Goal: Task Accomplishment & Management: Complete application form

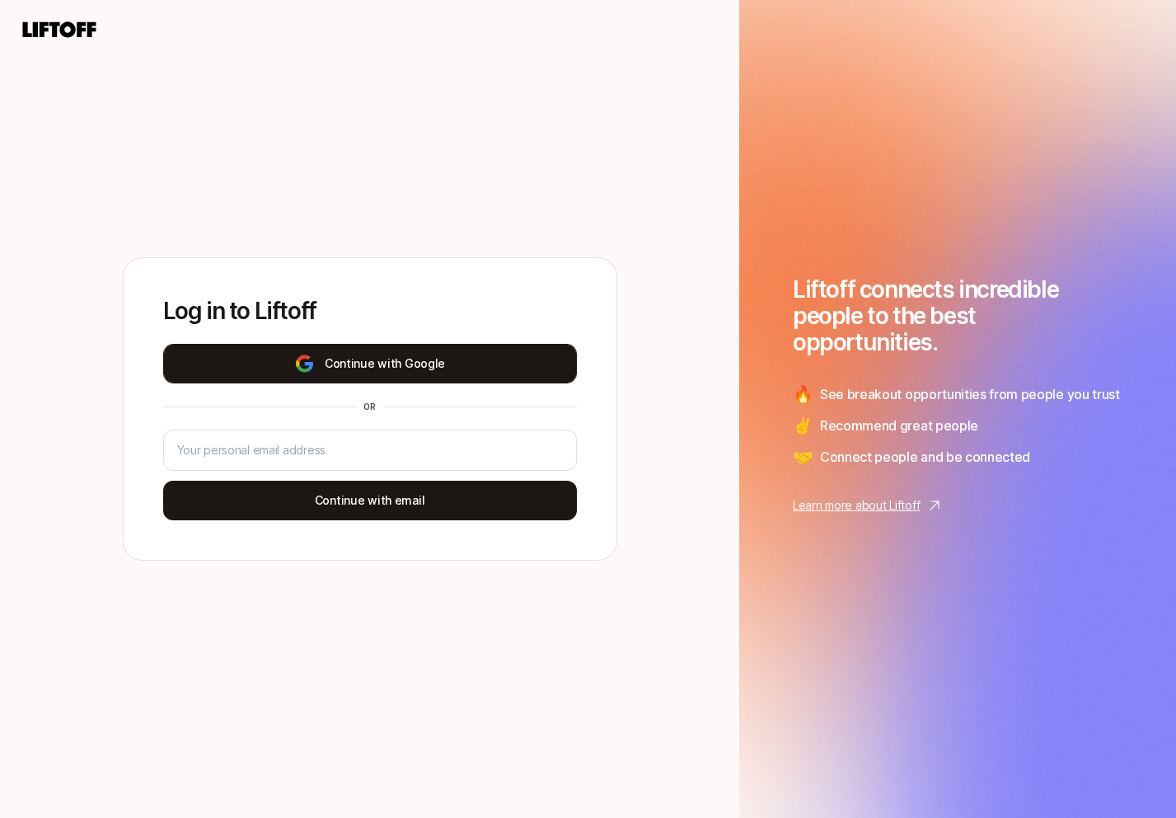
click at [436, 347] on button "Continue with Google" at bounding box center [370, 364] width 414 height 40
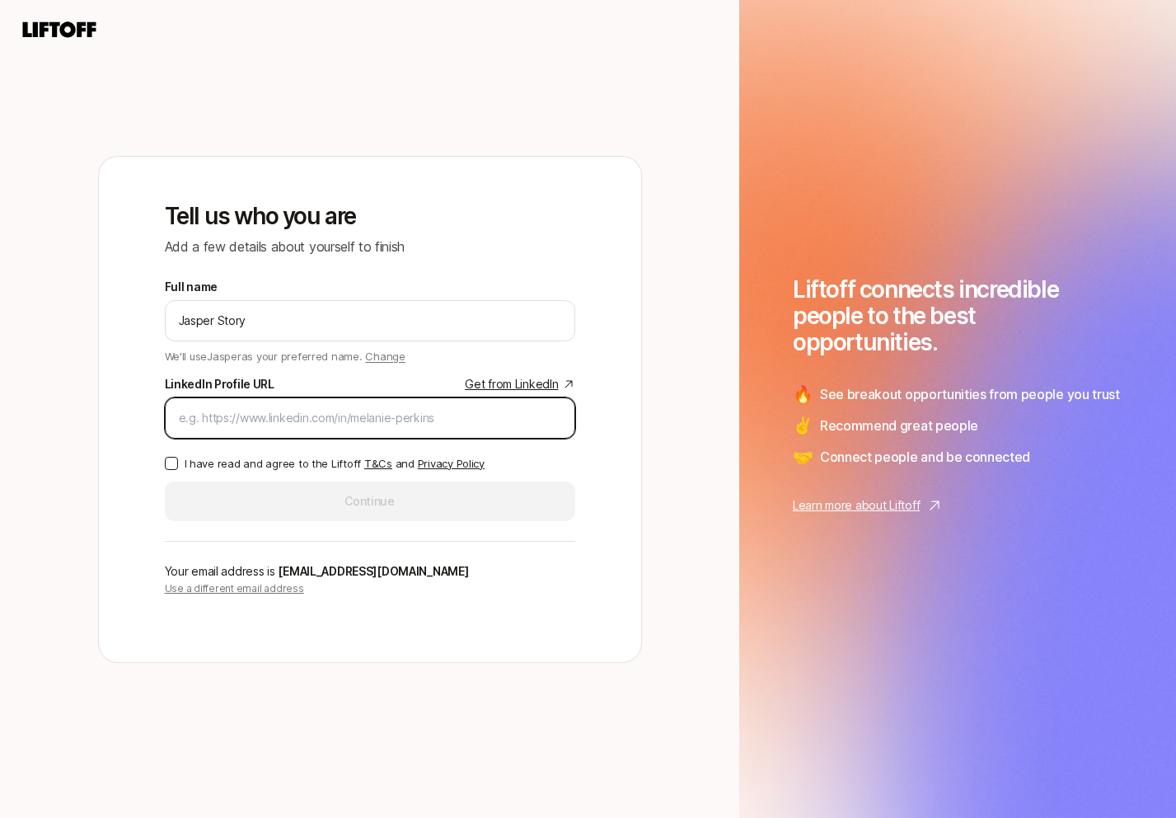
paste input "[DOMAIN_NAME][URL]"
type input "[DOMAIN_NAME][URL]"
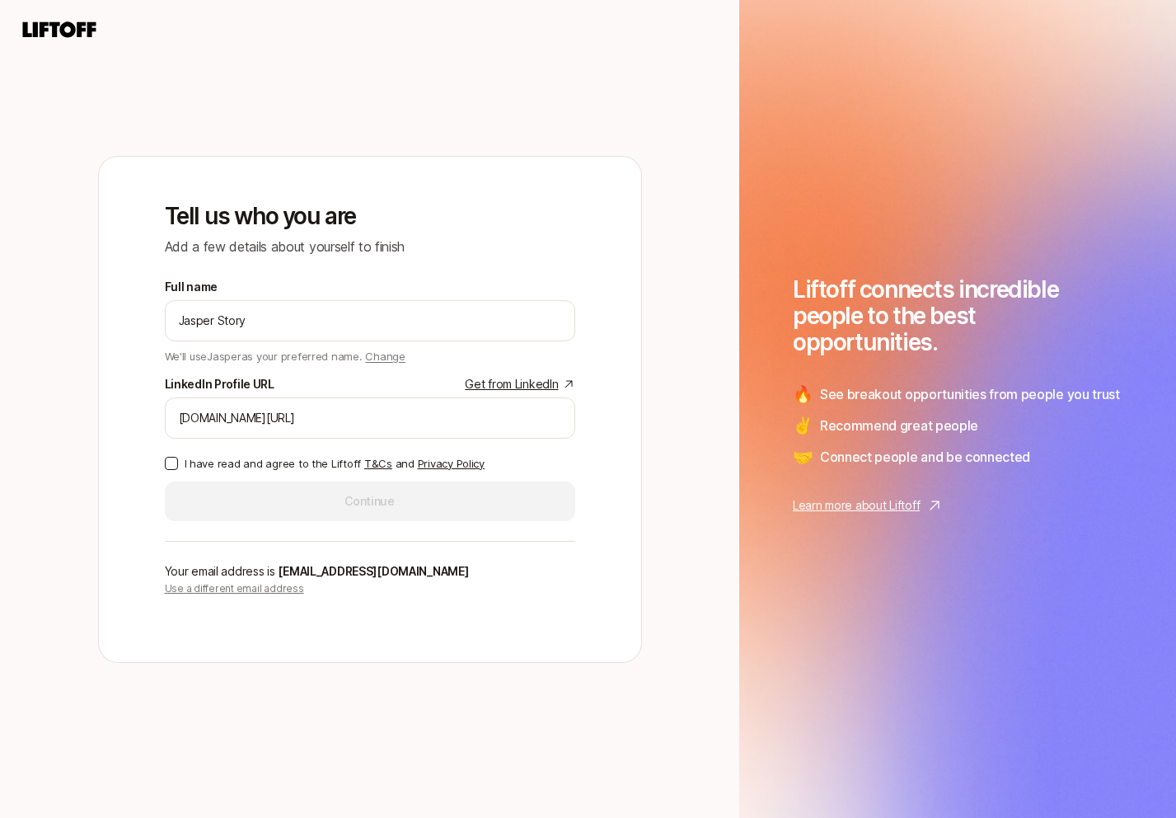
click at [214, 467] on p "I have read and agree to the Liftoff T&Cs and Privacy Policy" at bounding box center [335, 463] width 300 height 16
click at [178, 467] on button "I have read and agree to the Liftoff T&Cs and Privacy Policy" at bounding box center [171, 463] width 13 height 13
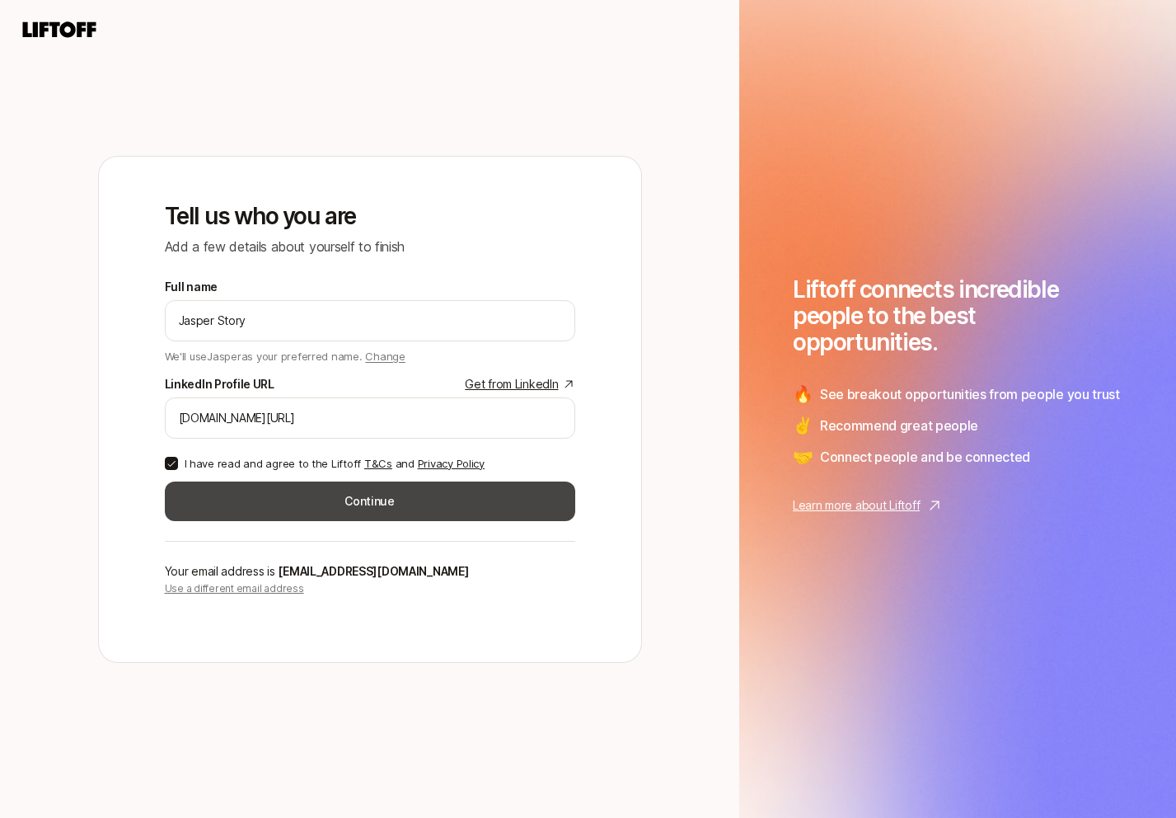
click at [290, 505] on button "Continue" at bounding box center [370, 501] width 411 height 40
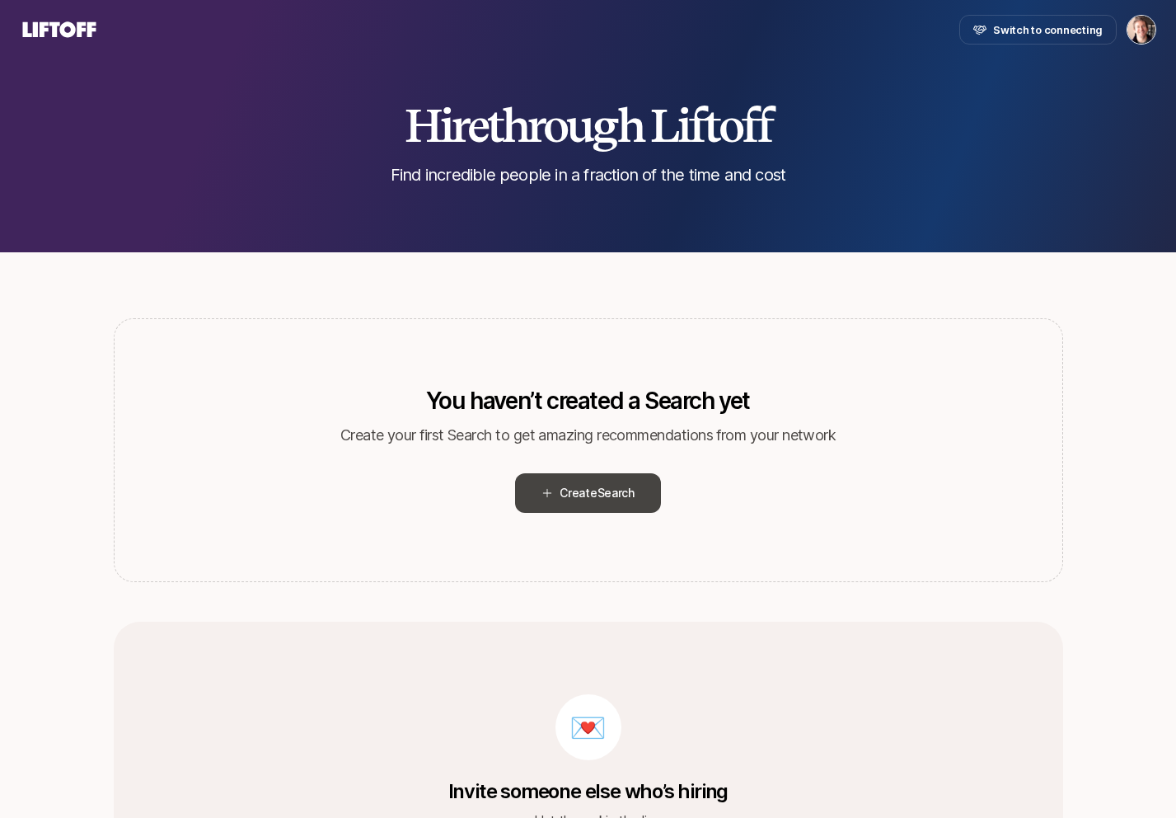
click at [598, 490] on span "Search" at bounding box center [616, 493] width 37 height 14
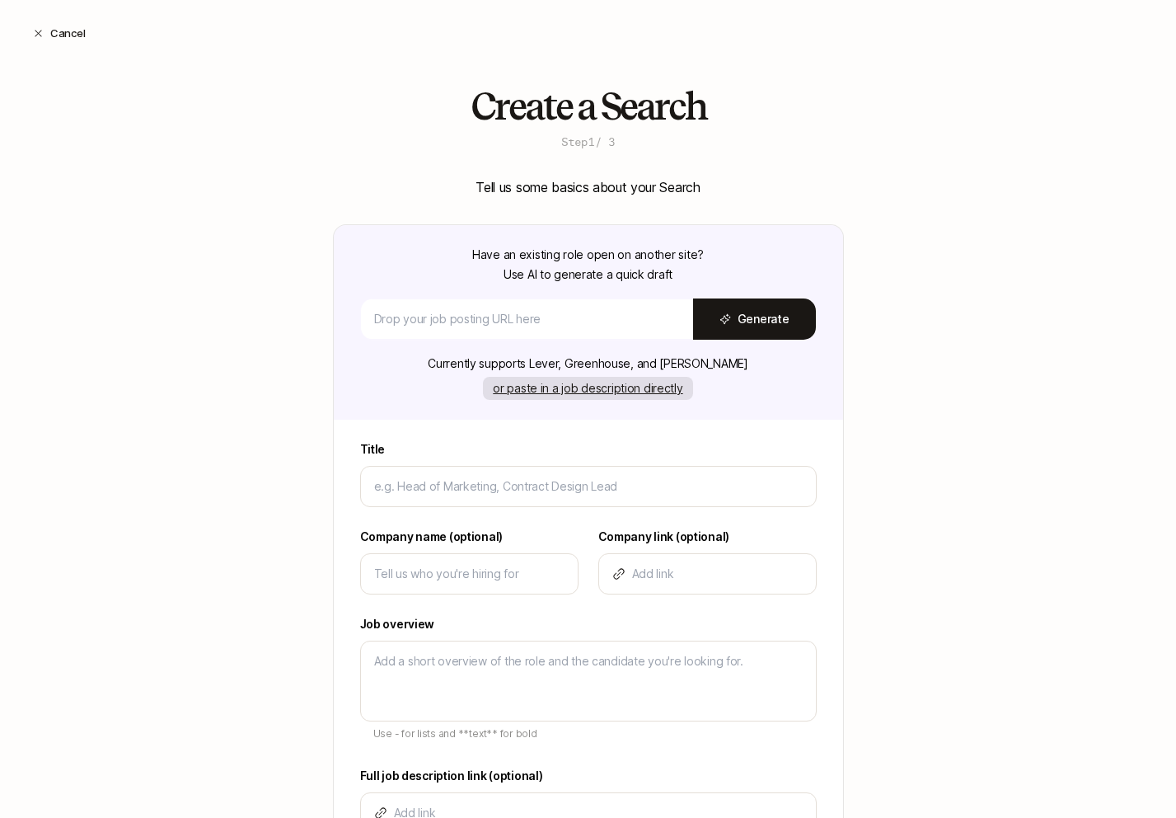
click at [578, 386] on button "or paste in a job description directly" at bounding box center [587, 388] width 209 height 23
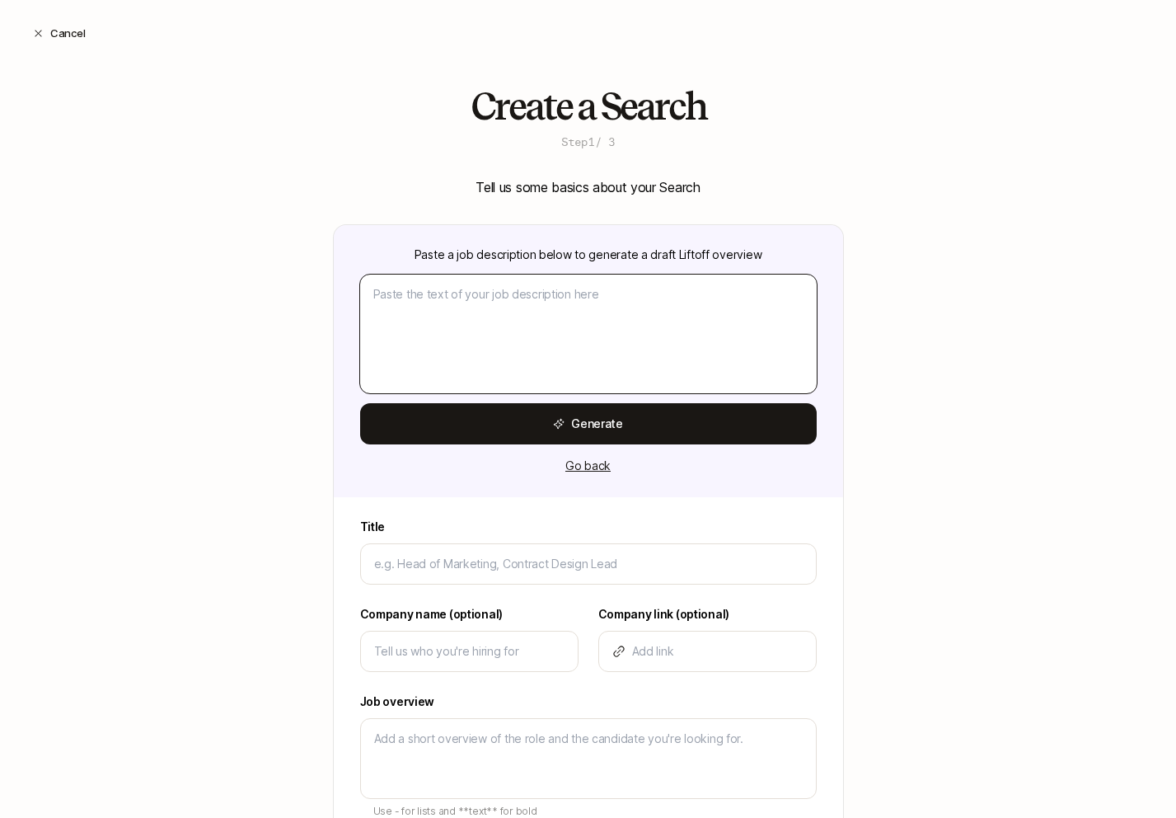
click at [591, 314] on textarea at bounding box center [588, 334] width 457 height 119
click at [868, 332] on div "Create a Search Step 1 / 3 Tell us some basics about your Search Paste a job de…" at bounding box center [588, 568] width 1176 height 964
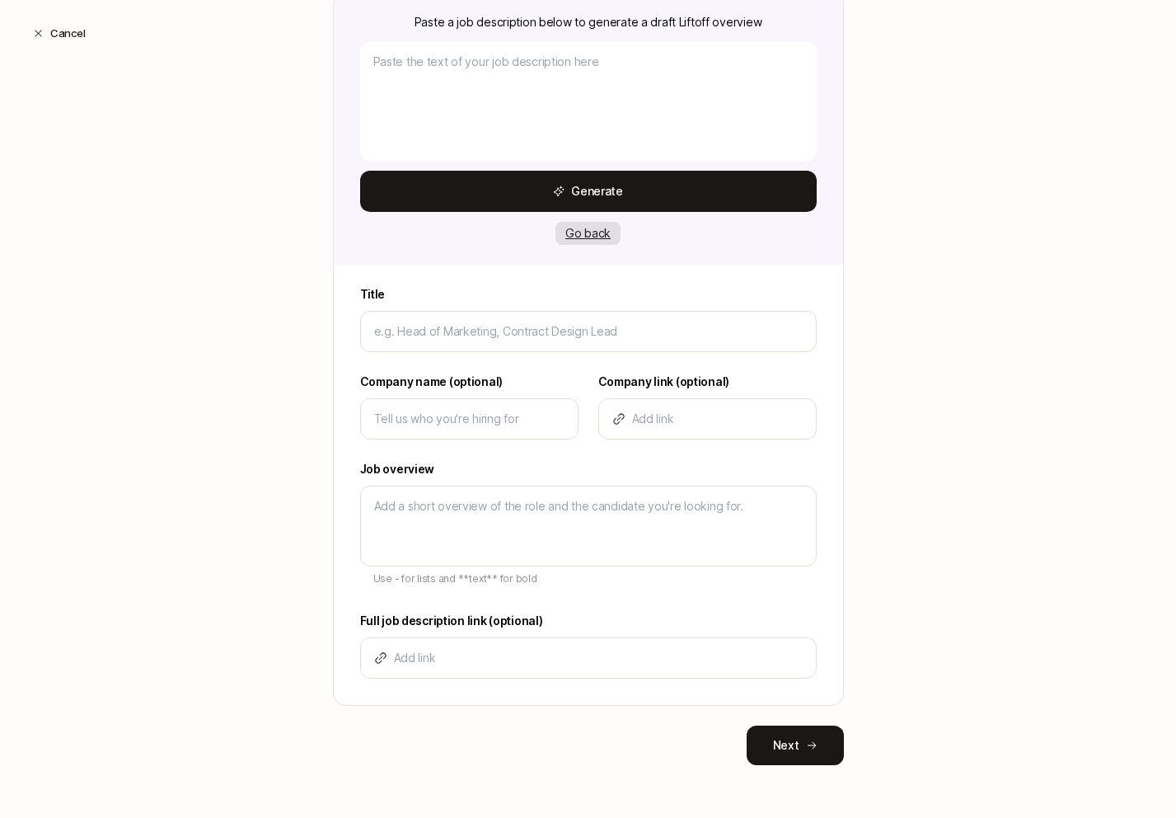
scroll to position [112, 0]
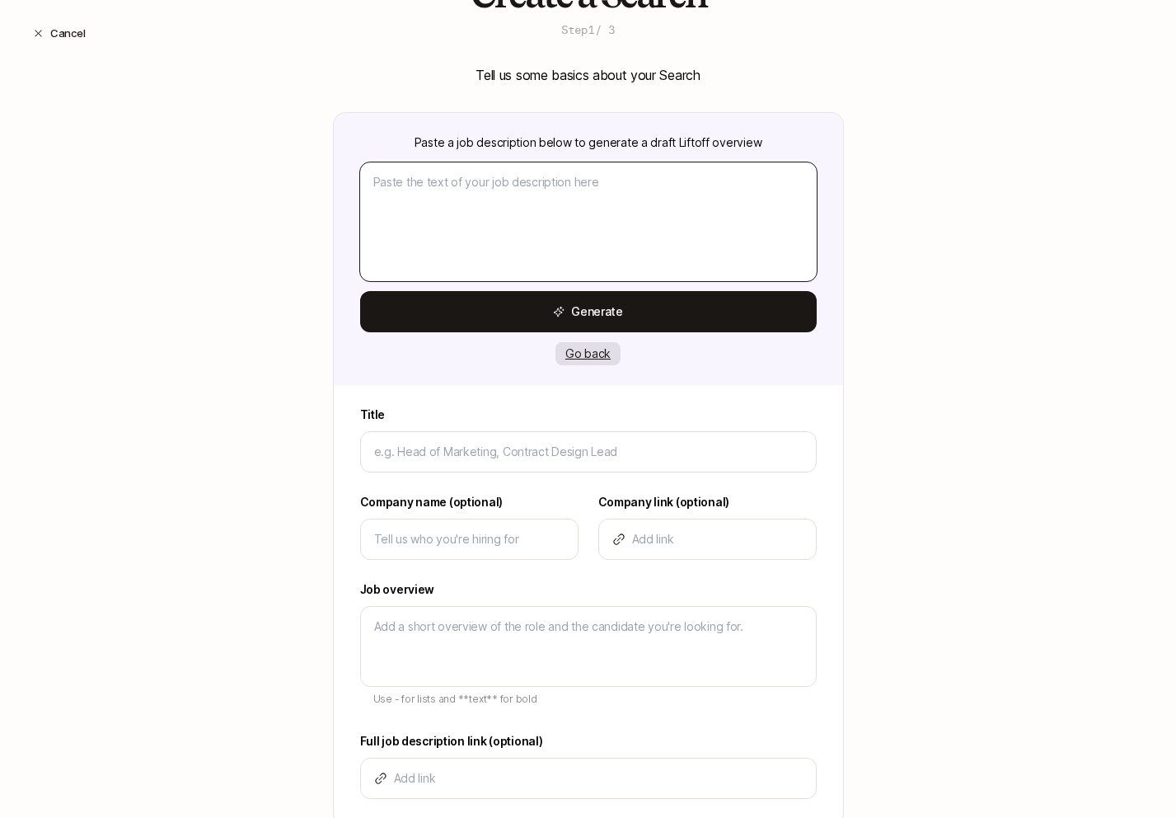
click at [606, 239] on textarea at bounding box center [588, 221] width 457 height 119
click at [597, 181] on textarea at bounding box center [588, 221] width 457 height 119
paste textarea "Lorem ip dol sita consectetu adipis elit seddoeiu. Tem inci u labore etdolo ma …"
type textarea "x"
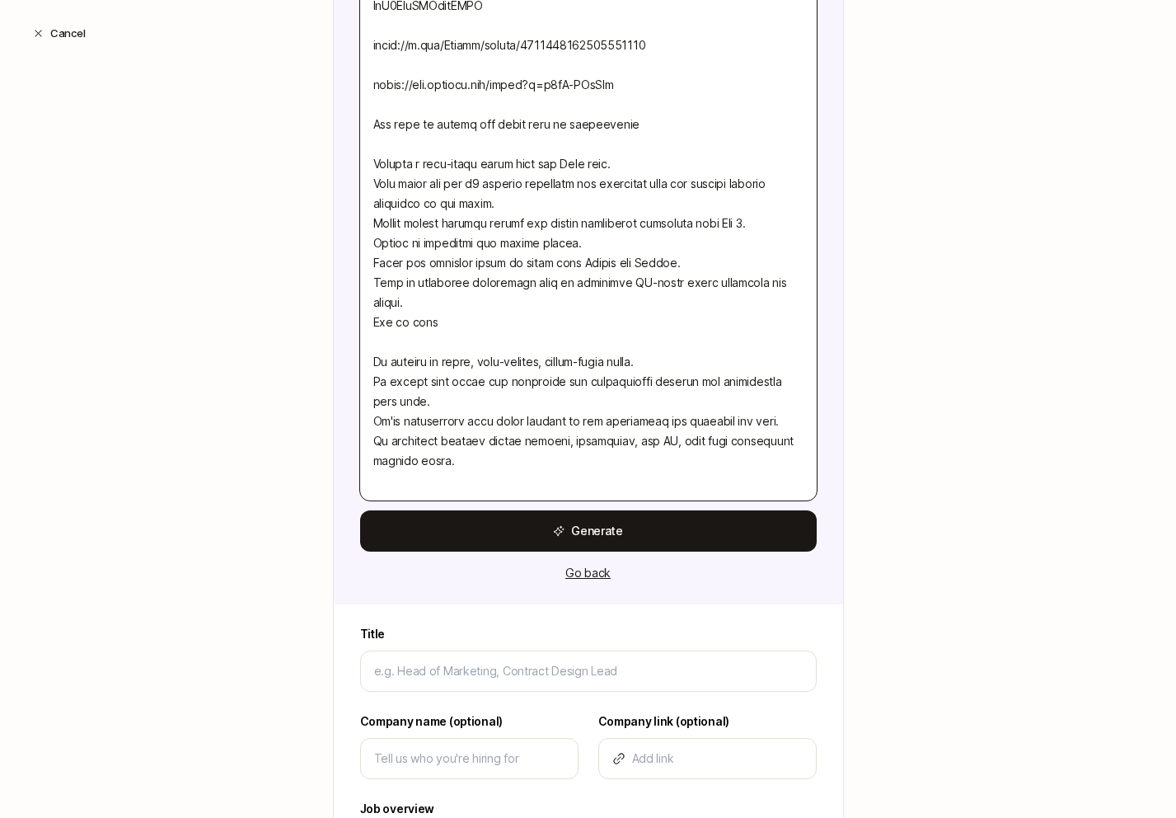
scroll to position [1696, 0]
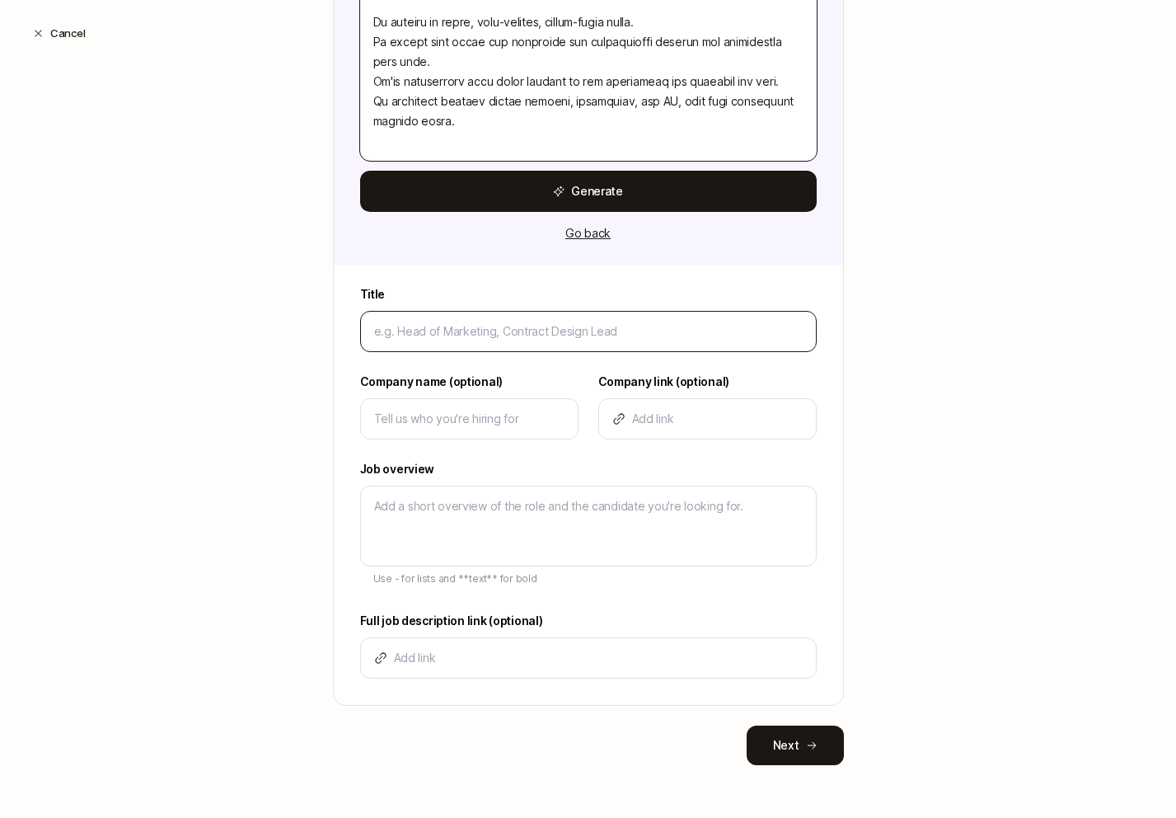
type textarea "Lorem ip dol sita consectetu adipis elit seddoeiu. Tem inci u labore etdolo ma …"
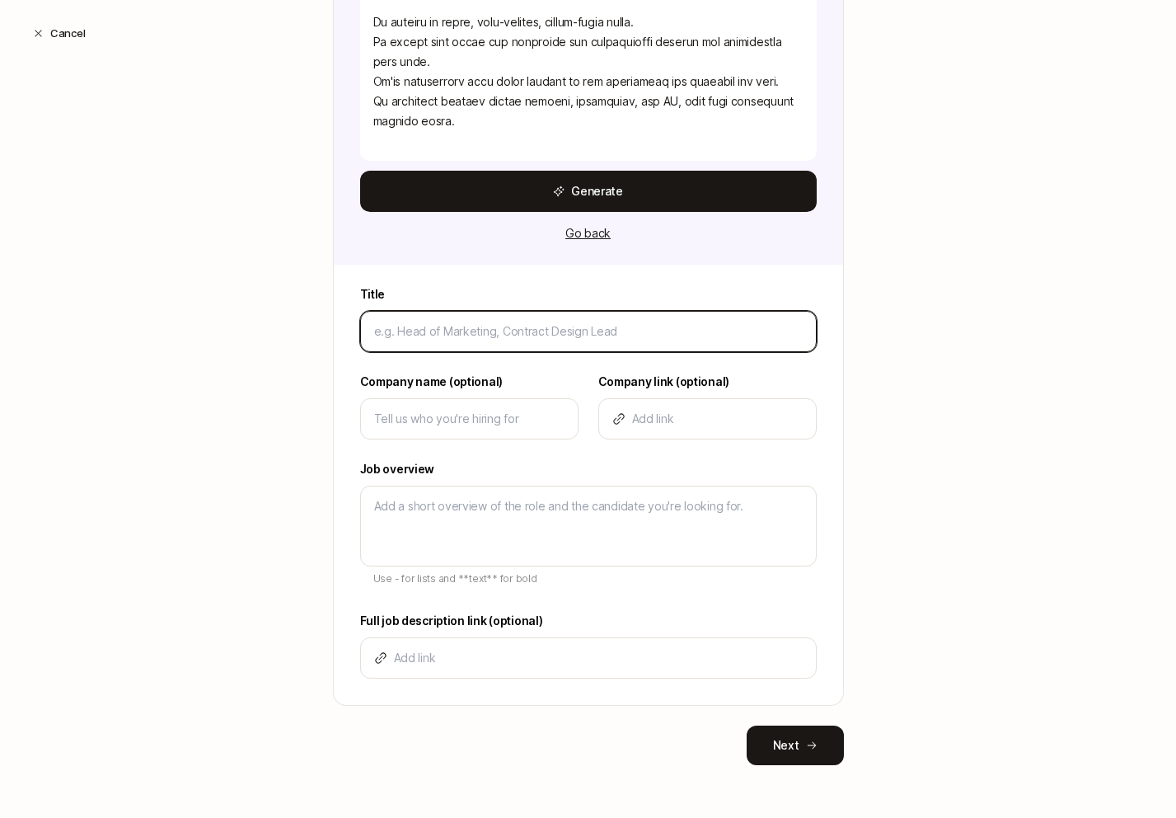
click at [508, 328] on input at bounding box center [588, 331] width 429 height 20
type input "C"
type textarea "x"
type input "Co"
type textarea "x"
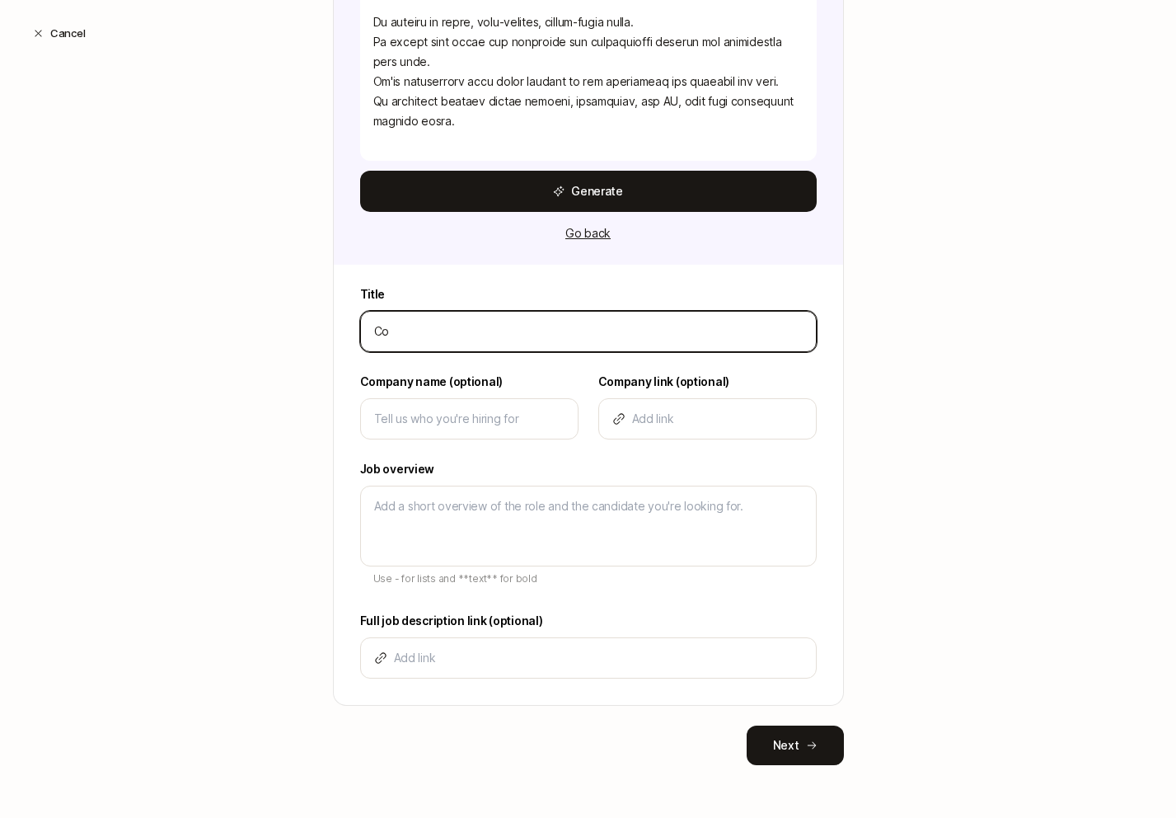
type input "Con"
type textarea "x"
type input "Cont"
type textarea "x"
type input "[PERSON_NAME]"
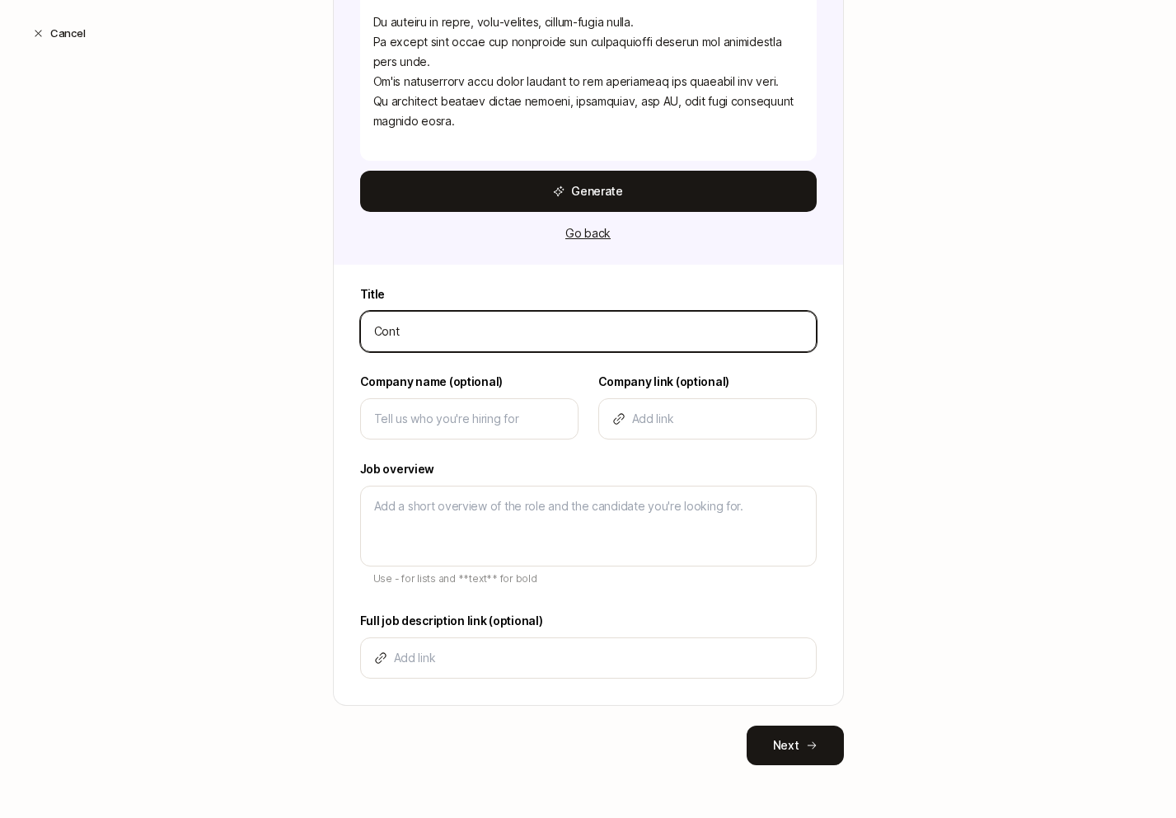
type textarea "x"
type input "Conten"
type textarea "x"
type input "Content"
type textarea "x"
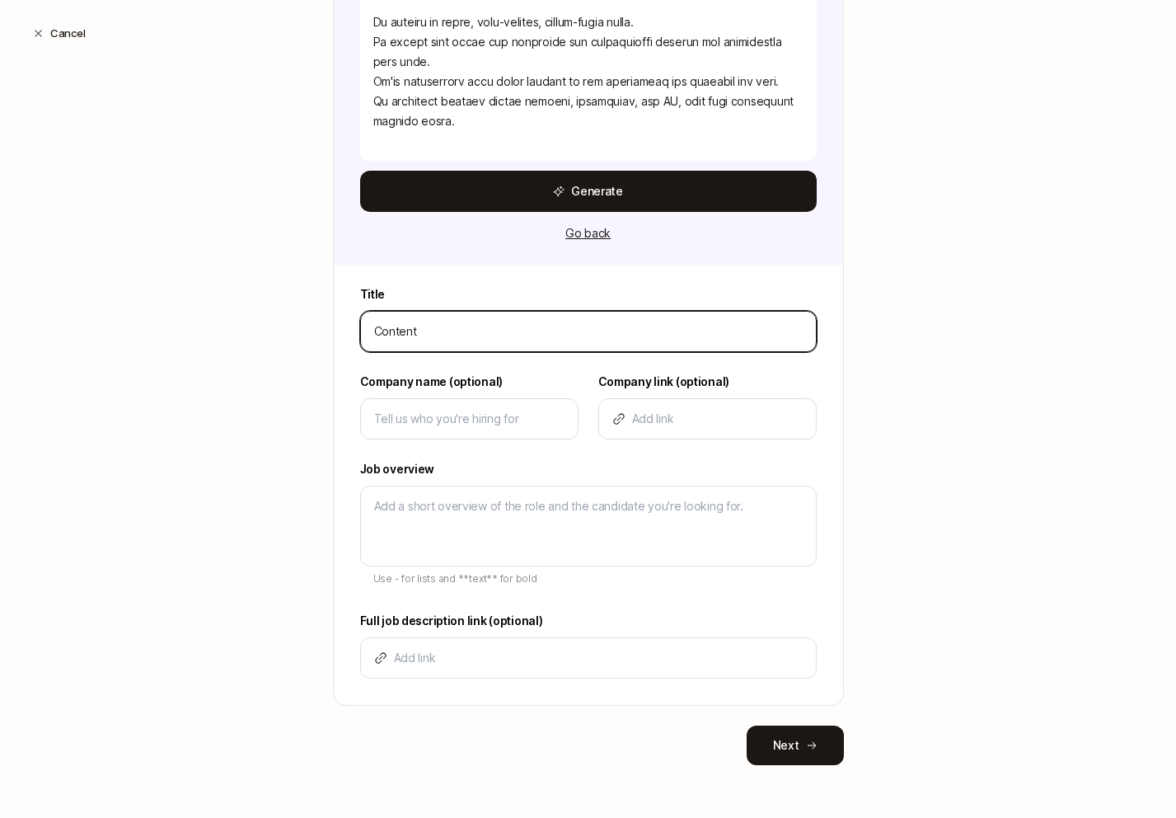
type input "Content"
type textarea "x"
type input "Content E"
type textarea "x"
type input "Content En"
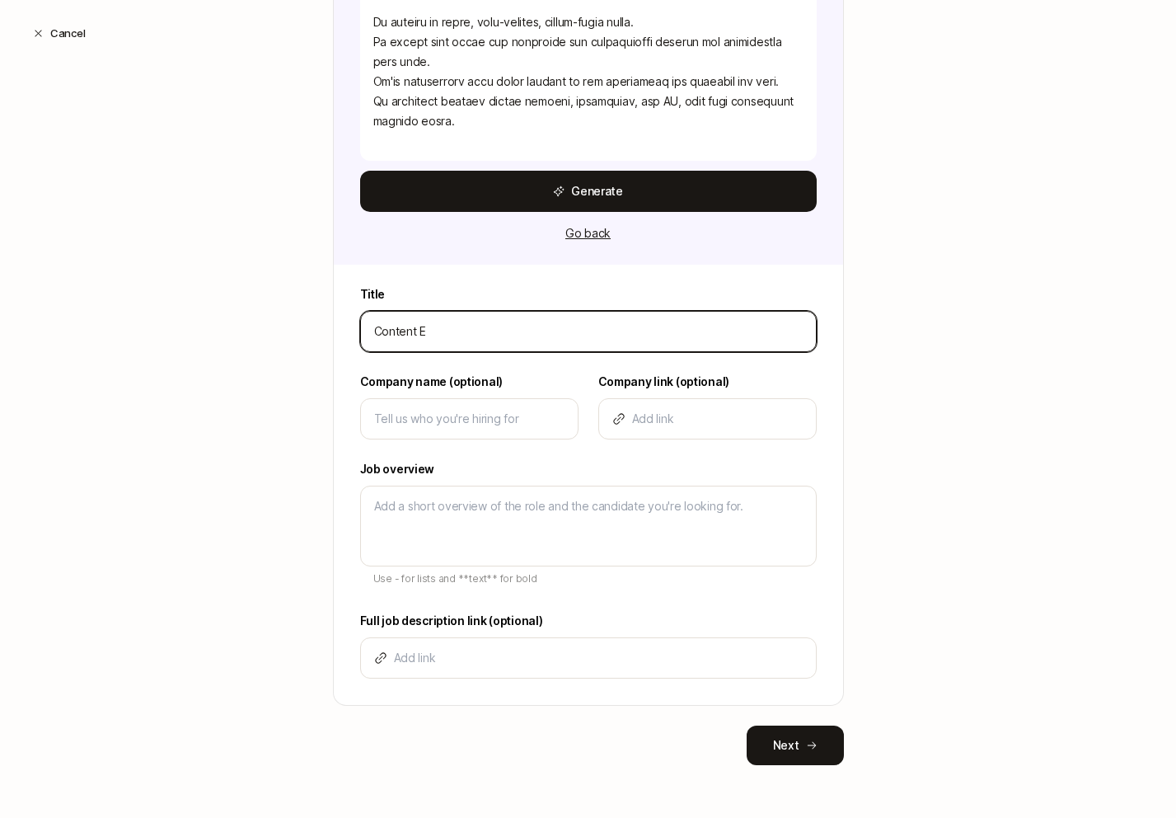
type textarea "x"
type input "Content Eng"
type textarea "x"
type input "Content Engi"
type textarea "x"
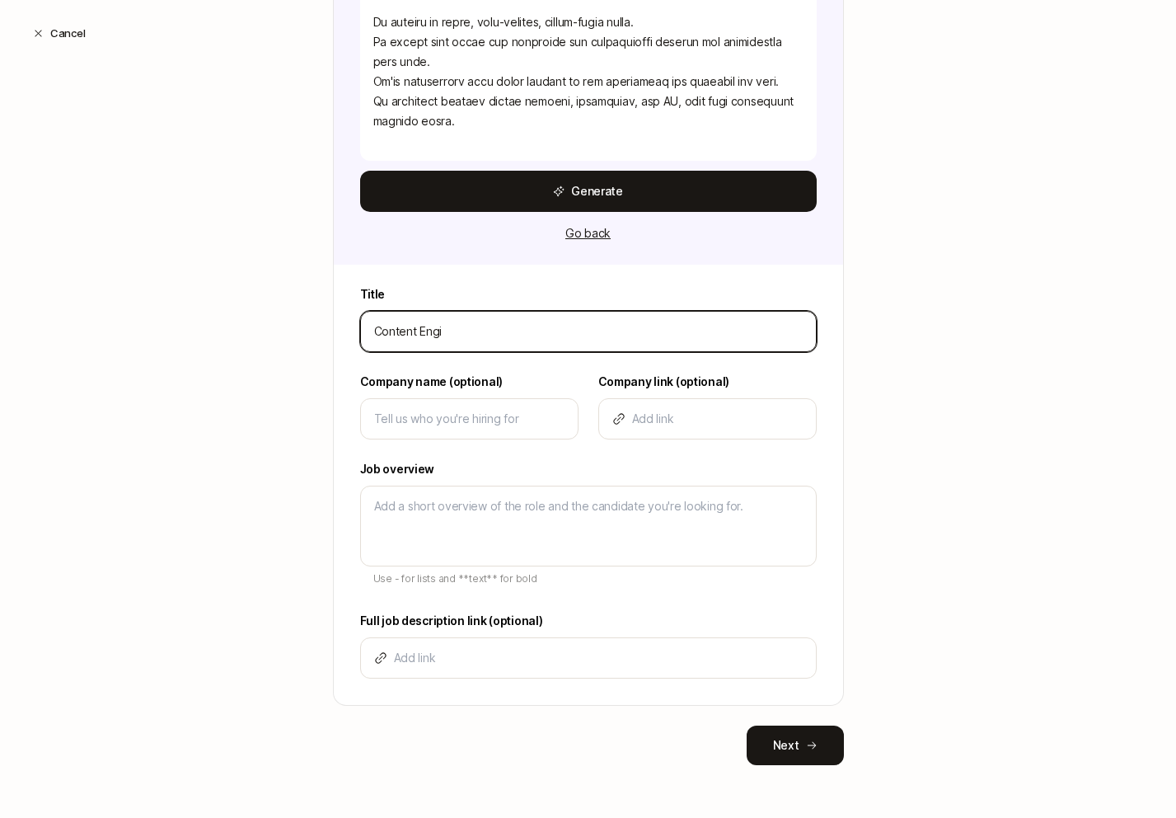
type input "Content Engin"
type textarea "x"
type input "Content Engine"
type textarea "x"
type input "Content Enginee"
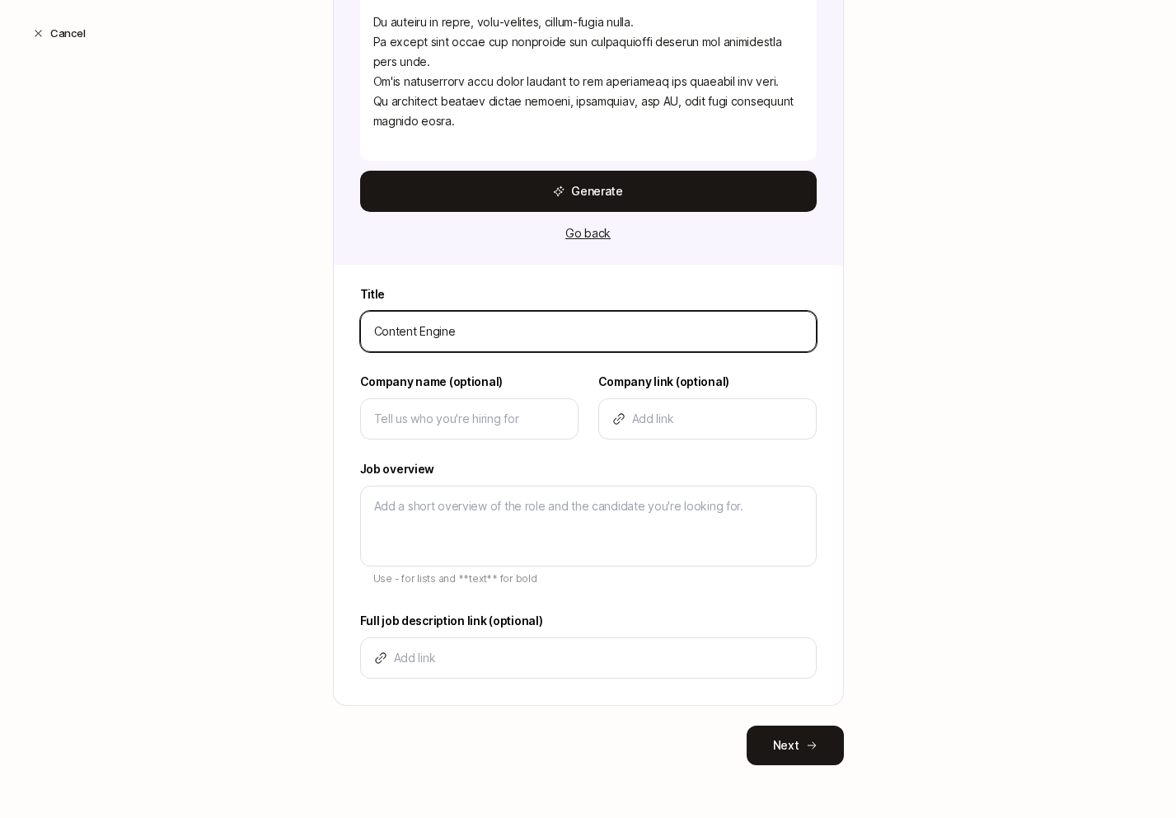
type textarea "x"
type input "Content Engineer"
type textarea "x"
type input "FContent Engineer"
type textarea "x"
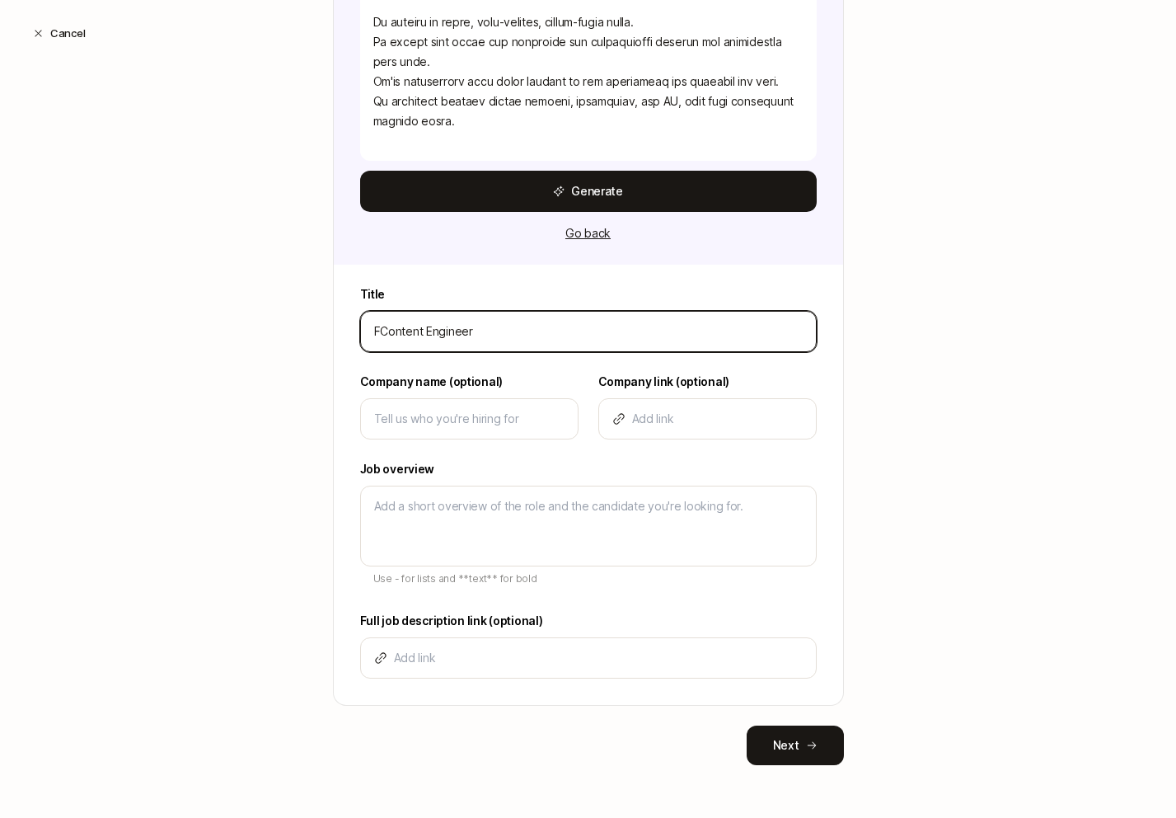
type input "FoContent Engineer"
type textarea "x"
type input "FouContent Engineer"
type textarea "x"
type input "FounContent Engineer"
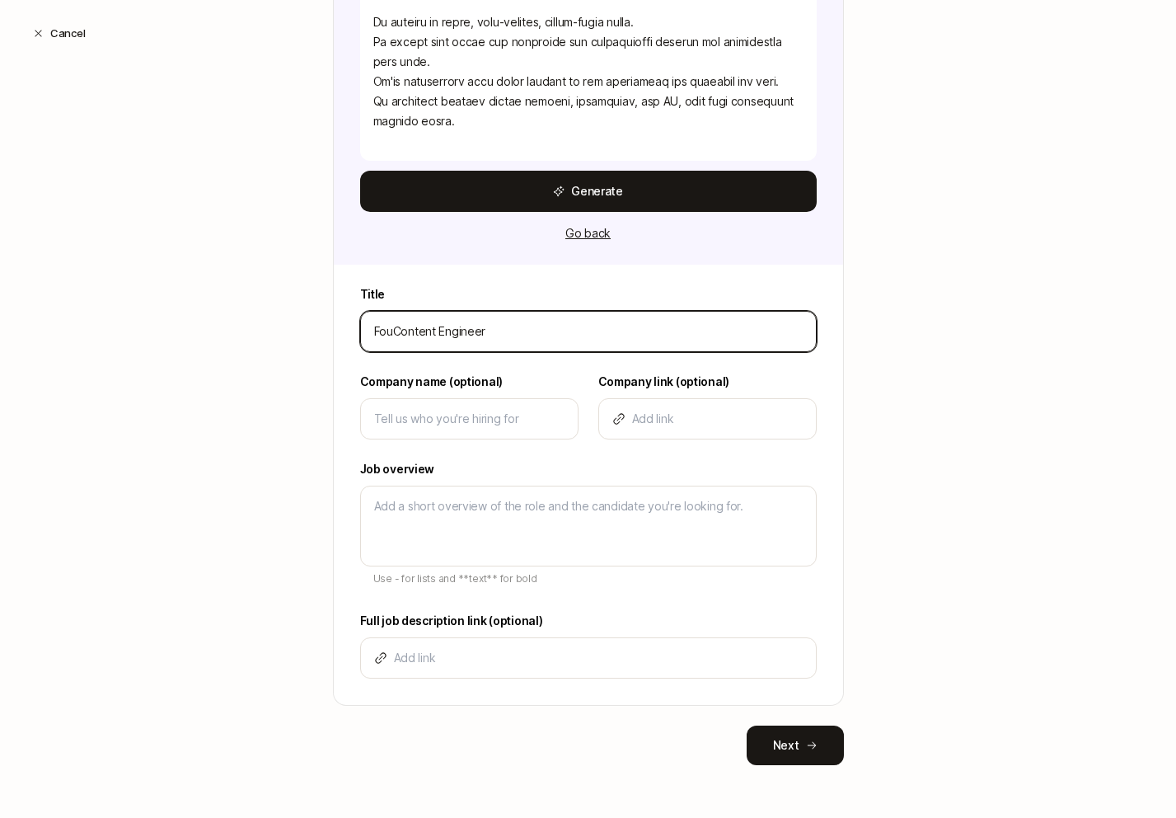
type textarea "x"
type input "FoundContent Engineer"
type textarea "x"
type input "FoundiContent Engineer"
type textarea "x"
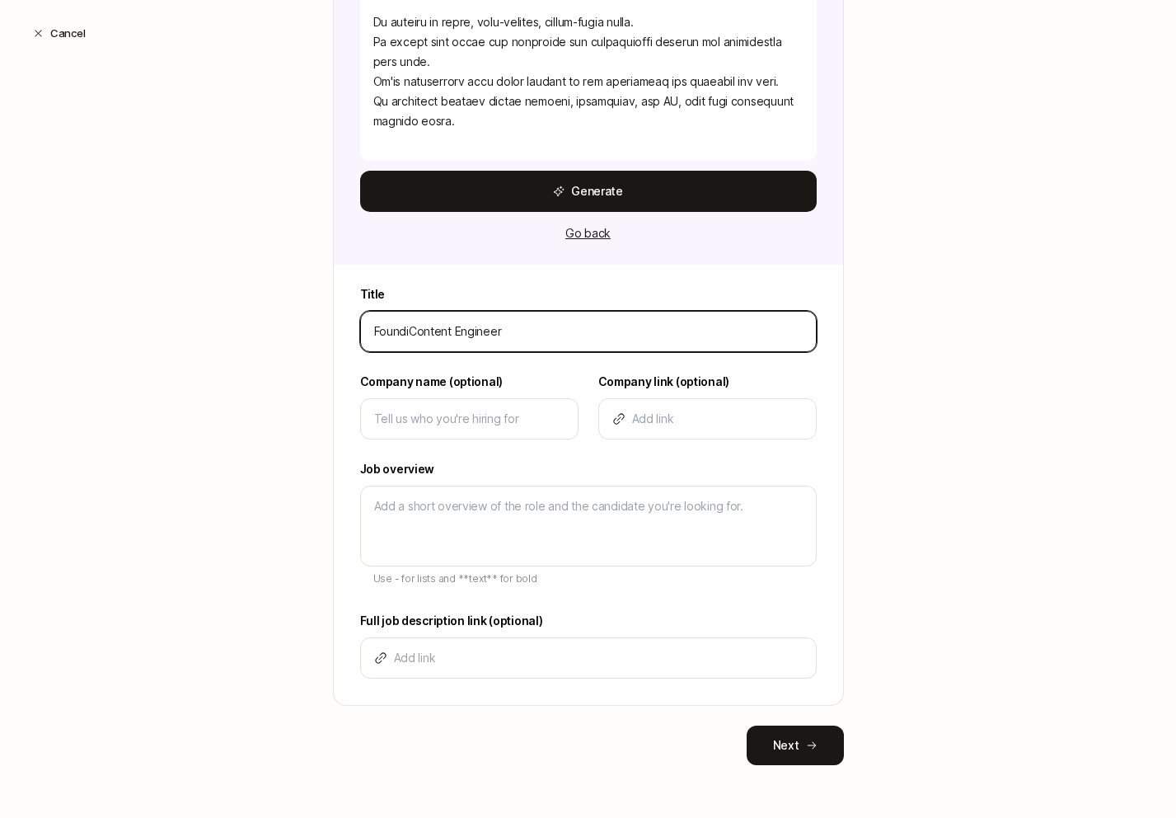
type input "FoundinContent Engineer"
type textarea "x"
type input "FoundingContent Engineer"
type textarea "x"
type input "Founding Content Engineer"
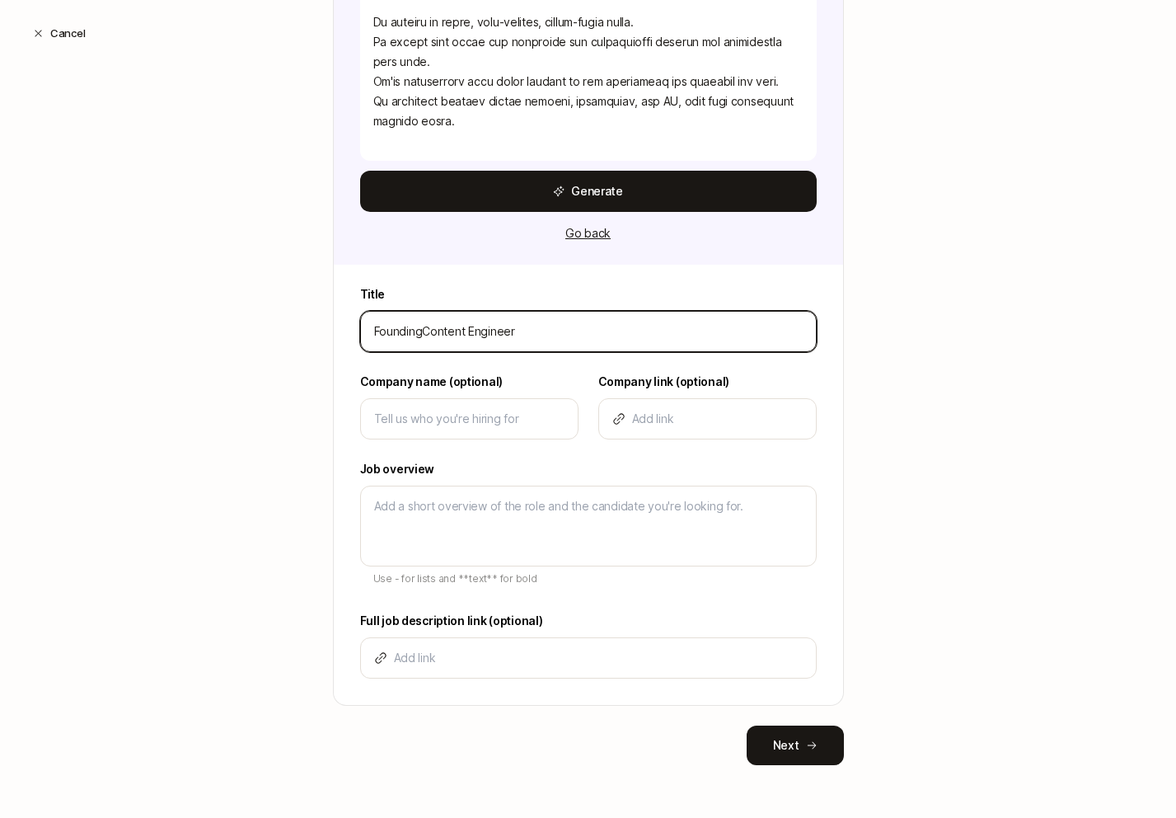
type textarea "x"
type input "Founding Content Engineer"
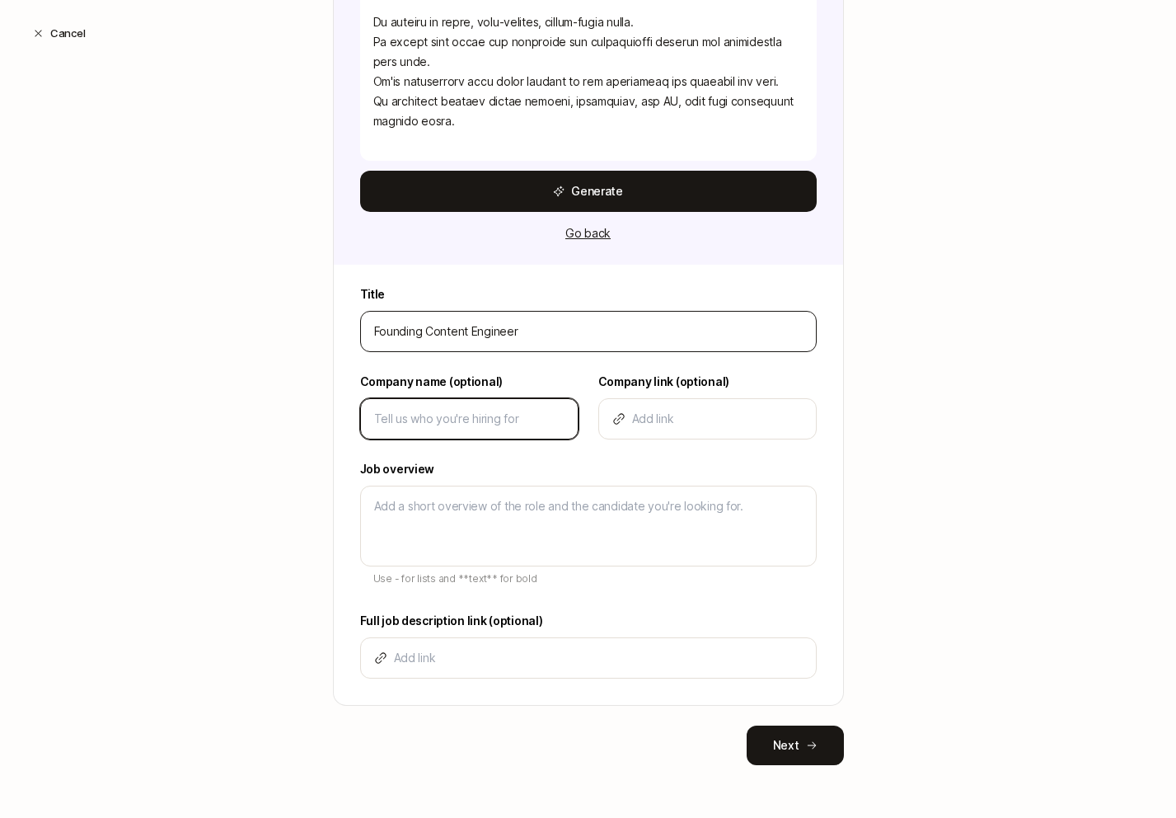
type input "Y"
type textarea "x"
type input "Ya"
type textarea "x"
type input "Yar"
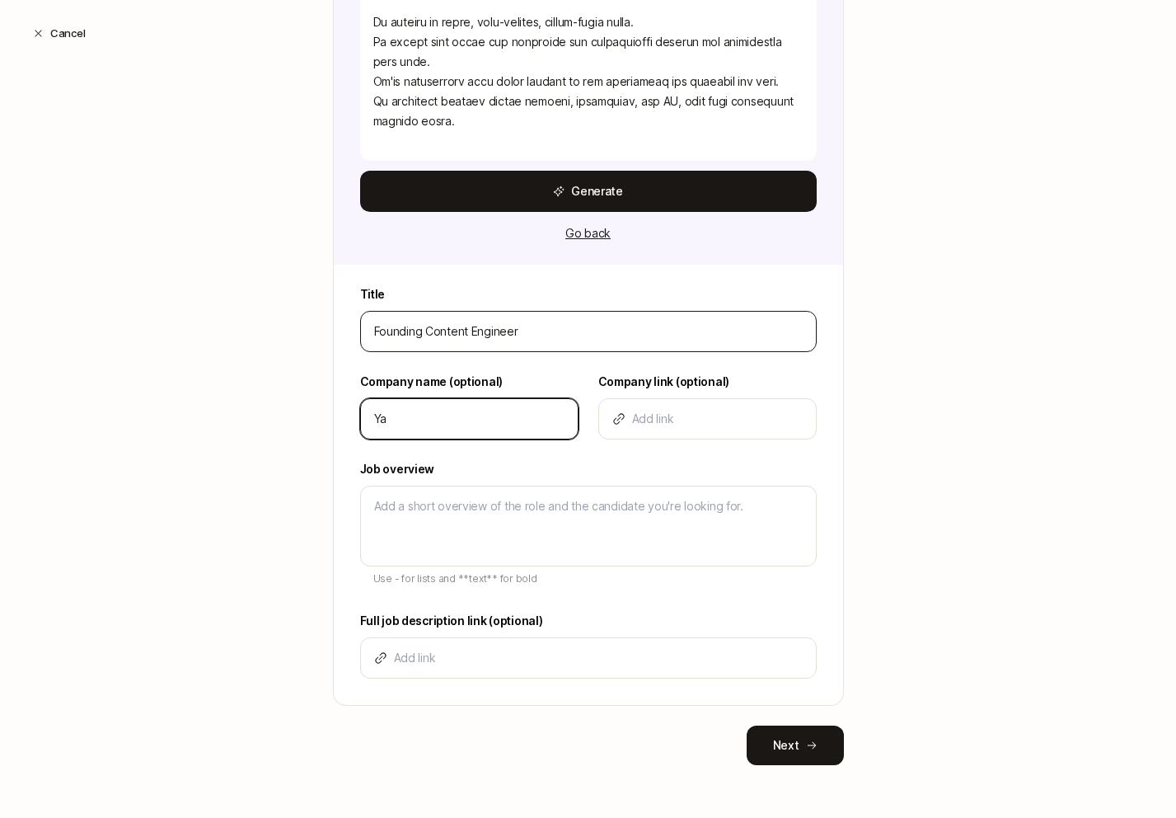
type textarea "x"
type input "Yarn"
type textarea "x"
type input "Yarn"
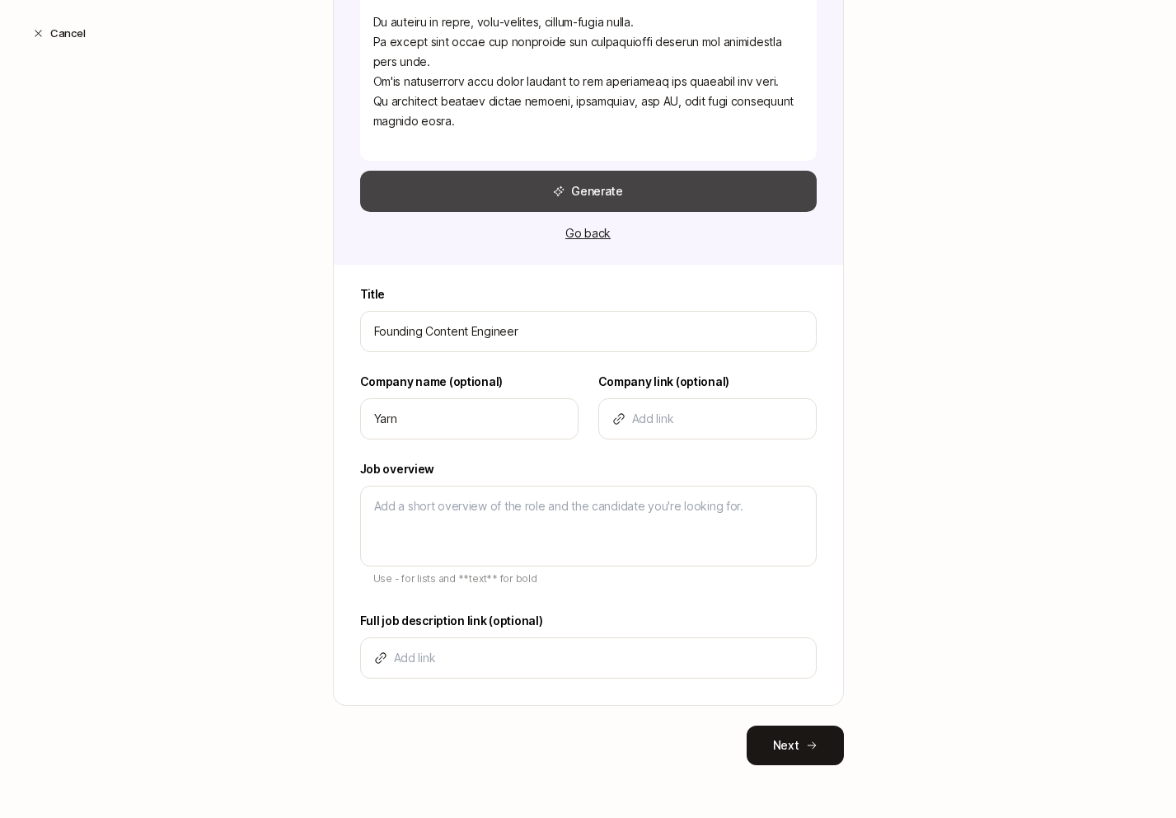
click at [584, 206] on button "Generate" at bounding box center [588, 191] width 457 height 41
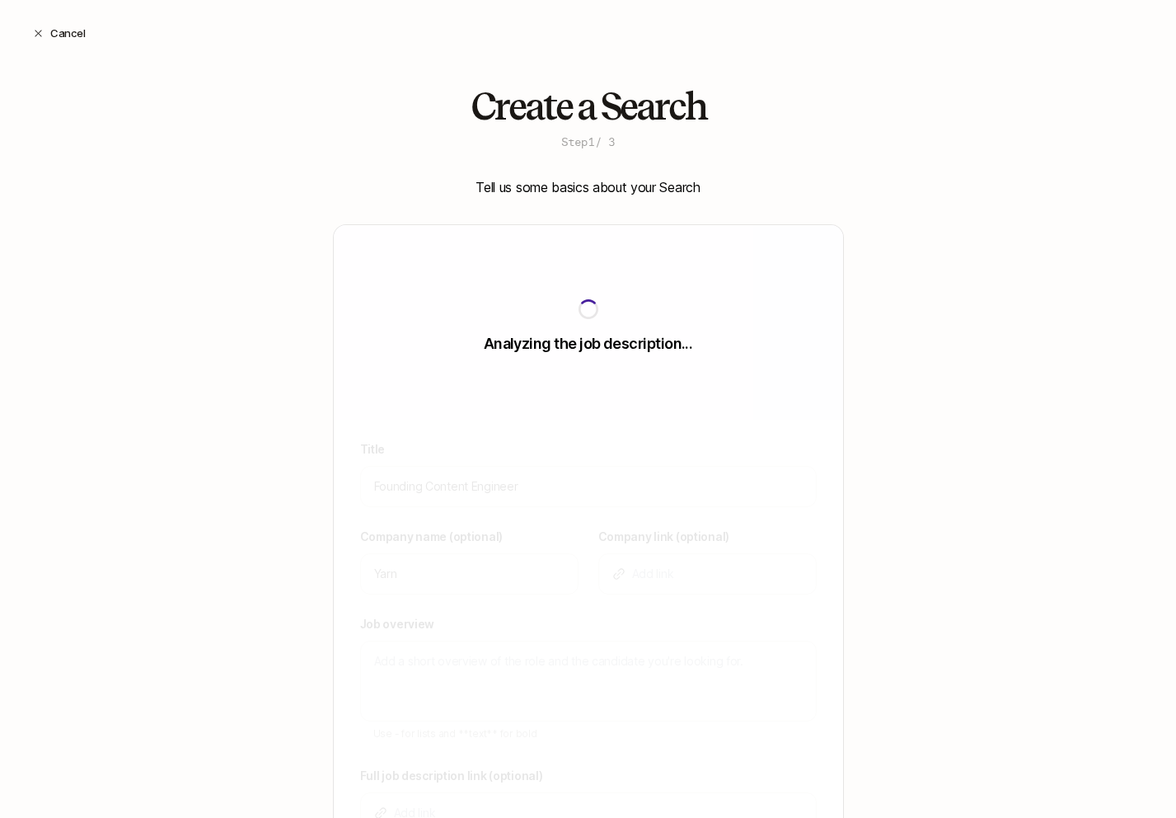
scroll to position [155, 0]
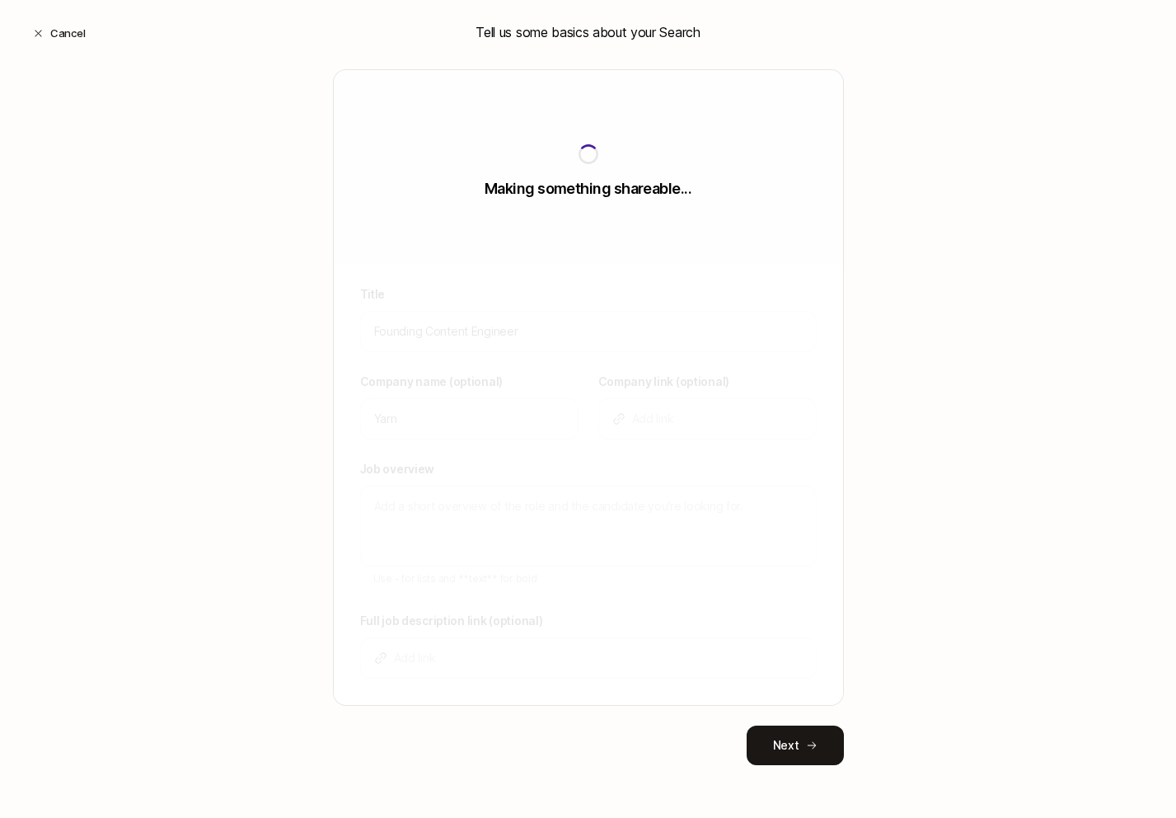
type textarea "Yarn is building the next-generation AI-powered creative tool for video content…"
type textarea "x"
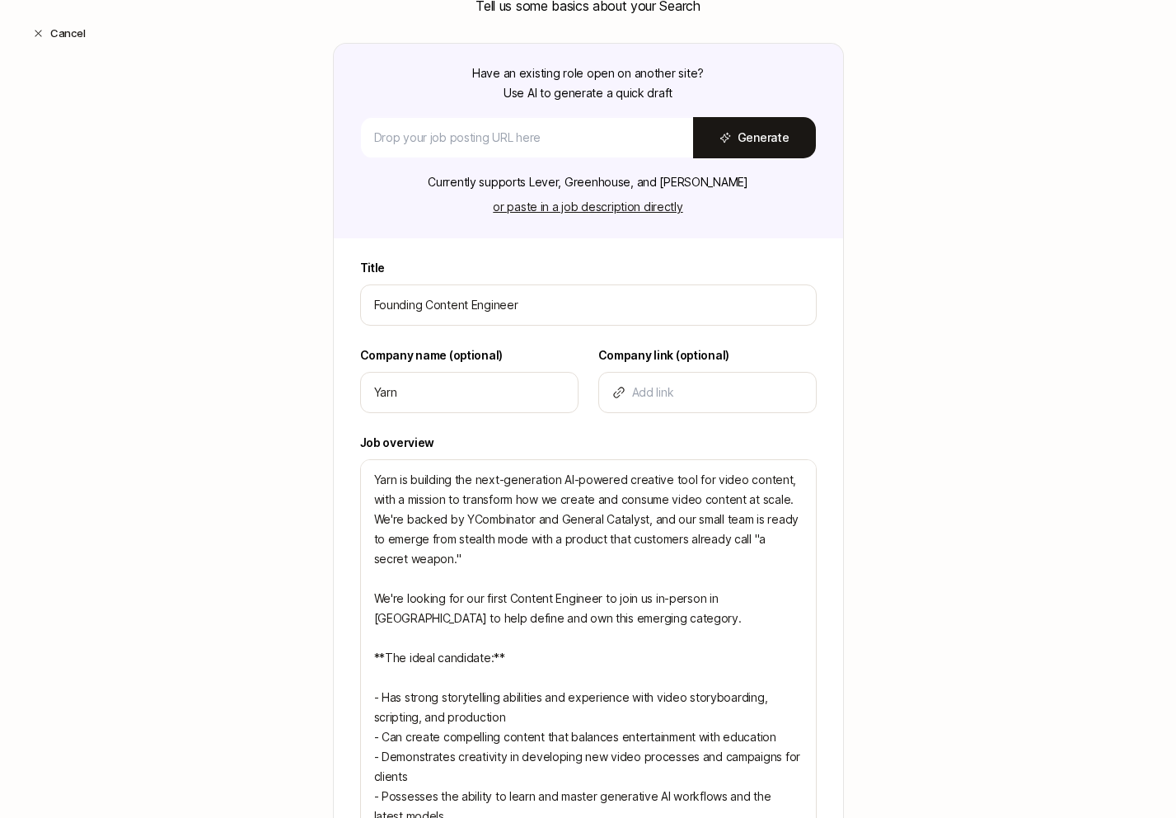
scroll to position [218, 0]
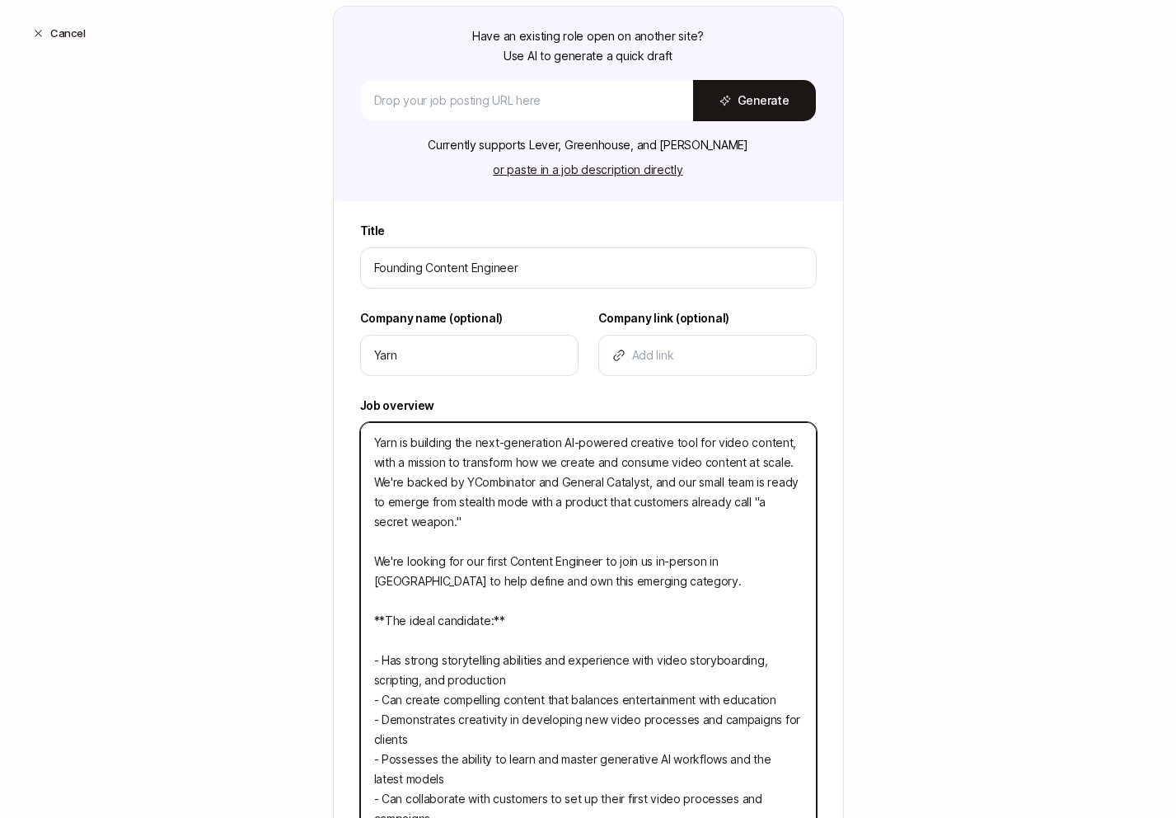
click at [598, 460] on textarea "Yarn is building the next-generation AI-powered creative tool for video content…" at bounding box center [588, 650] width 457 height 457
click at [541, 462] on textarea "Yarn is building the next-generation AI-powered creative tool for video content…" at bounding box center [588, 650] width 457 height 457
click at [532, 452] on textarea "Yarn is building the next-generation AI-powered creative tool for video content…" at bounding box center [588, 650] width 457 height 457
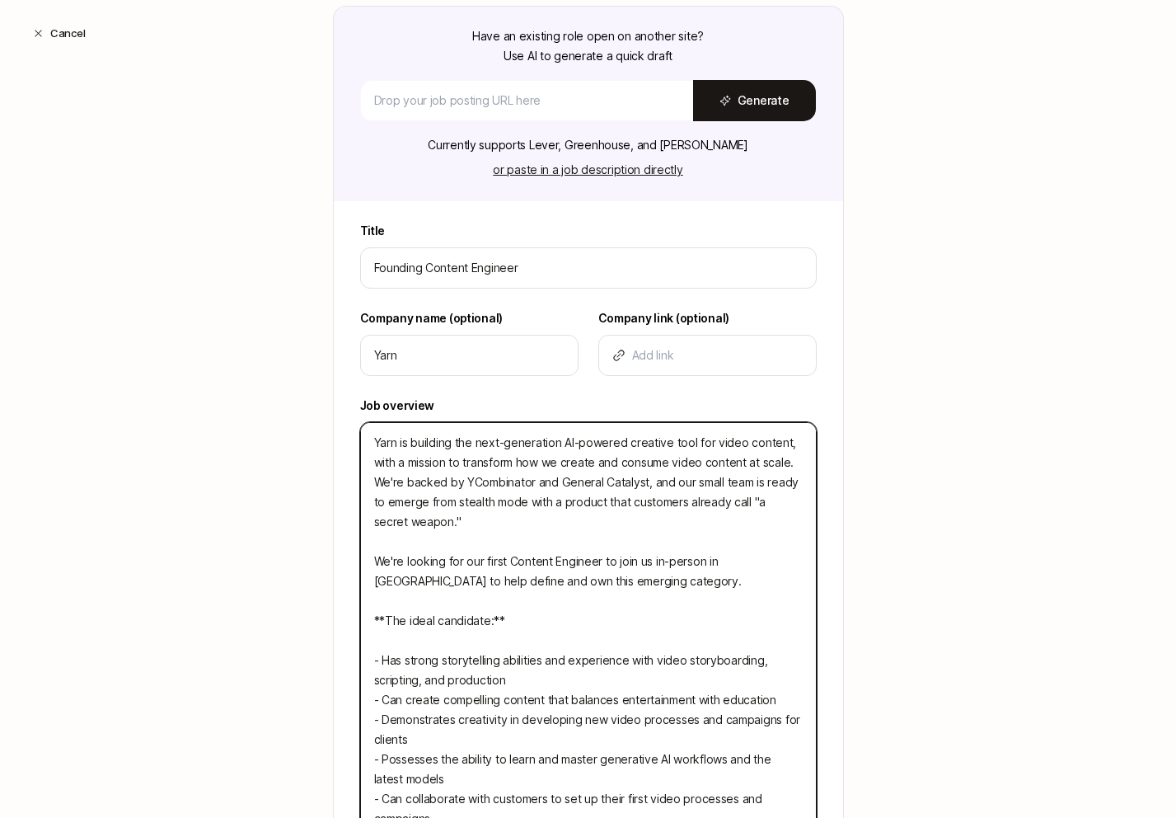
click at [532, 452] on textarea "Yarn is building the next-generation AI-powered creative tool for video content…" at bounding box center [588, 650] width 457 height 457
click at [486, 448] on textarea "Yarn is building the next-generation AI-powered creative tool for video content…" at bounding box center [588, 650] width 457 height 457
type textarea "Yarn is building the AI-powered creative tool for video content, with a mission…"
type textarea "x"
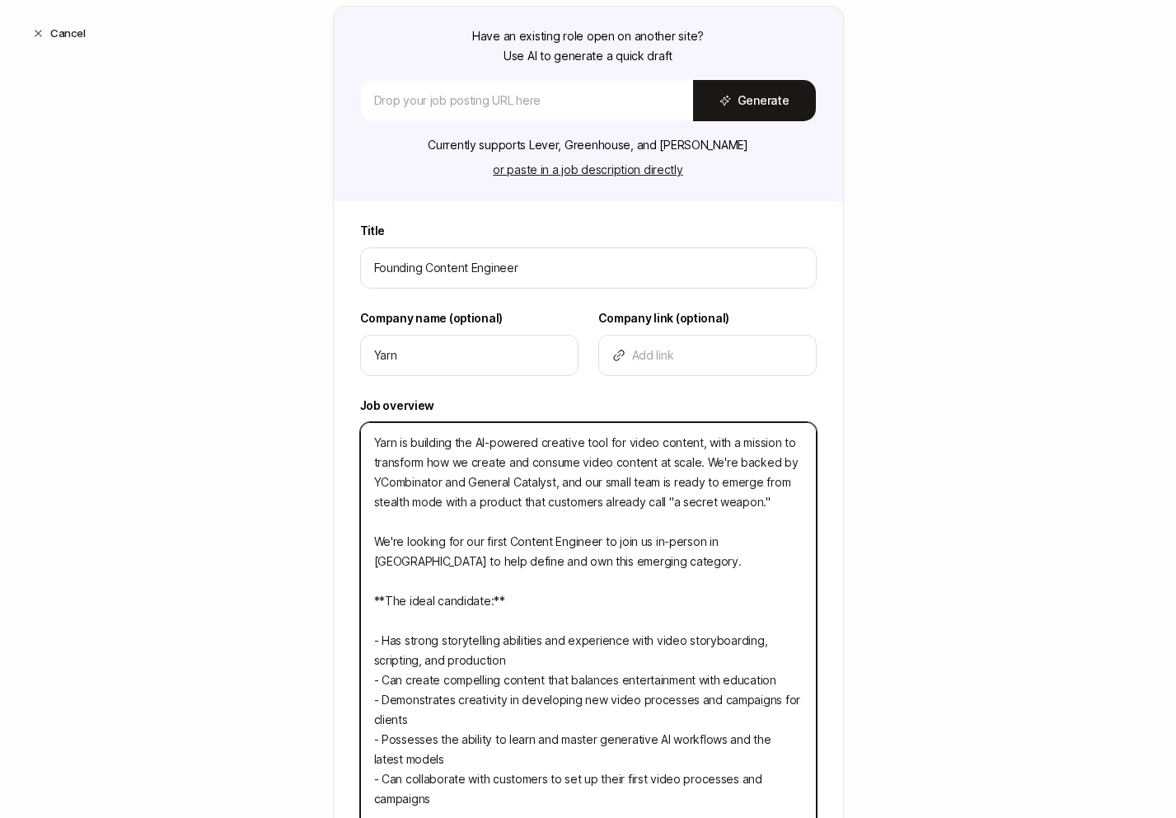
type textarea "V AI-powered creative tool for video content, with a mission to transform how w…"
type textarea "x"
type textarea "Vi AI-powered creative tool for video content, with a mission to transform how …"
type textarea "x"
type textarea "Vid AI-powered creative tool for video content, with a mission to transform how…"
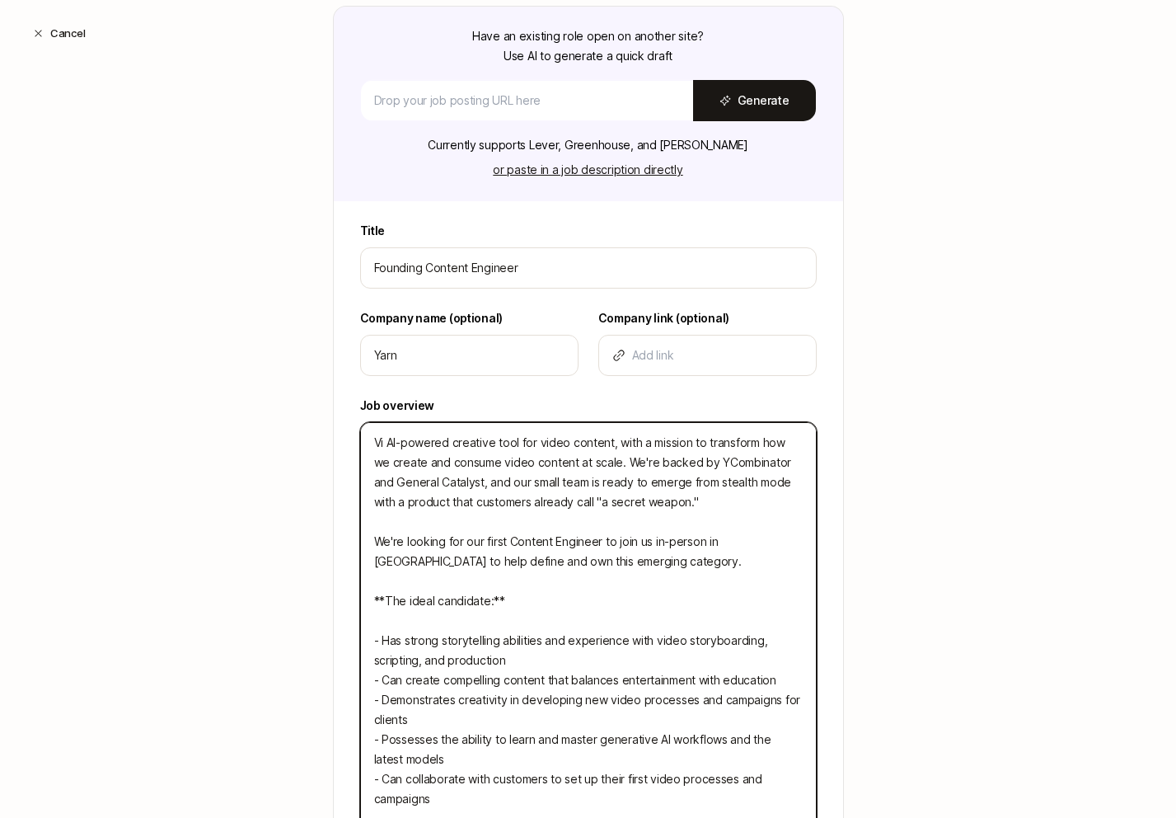
type textarea "x"
type textarea "Vide AI-powered creative tool for video content, with a mission to transform ho…"
type textarea "x"
type textarea "Video AI-powered creative tool for video content, with a mission to transform h…"
type textarea "x"
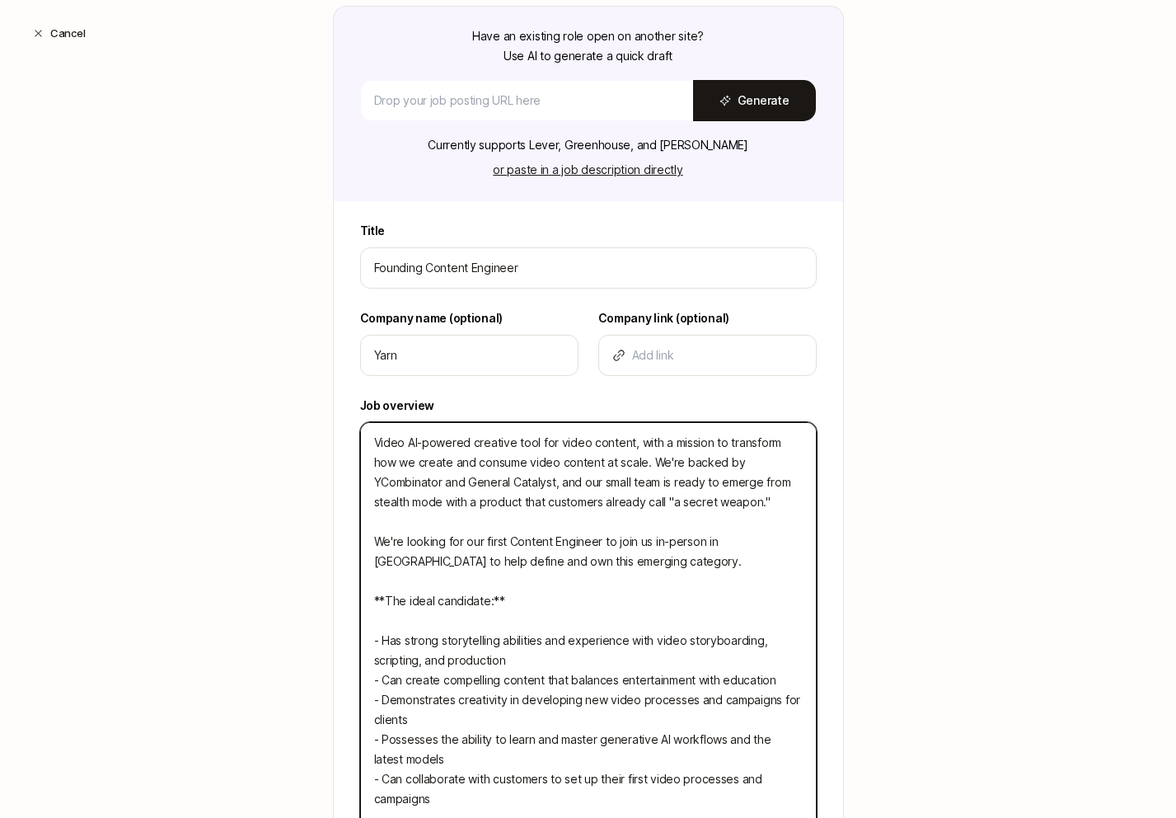
type textarea "Video AI-powered creative tool for video content, with a mission to transform h…"
type textarea "x"
type textarea "Video i AI-powered creative tool for video content, with a mission to transform…"
type textarea "x"
type textarea "Video is AI-powered creative tool for video content, with a mission to transfor…"
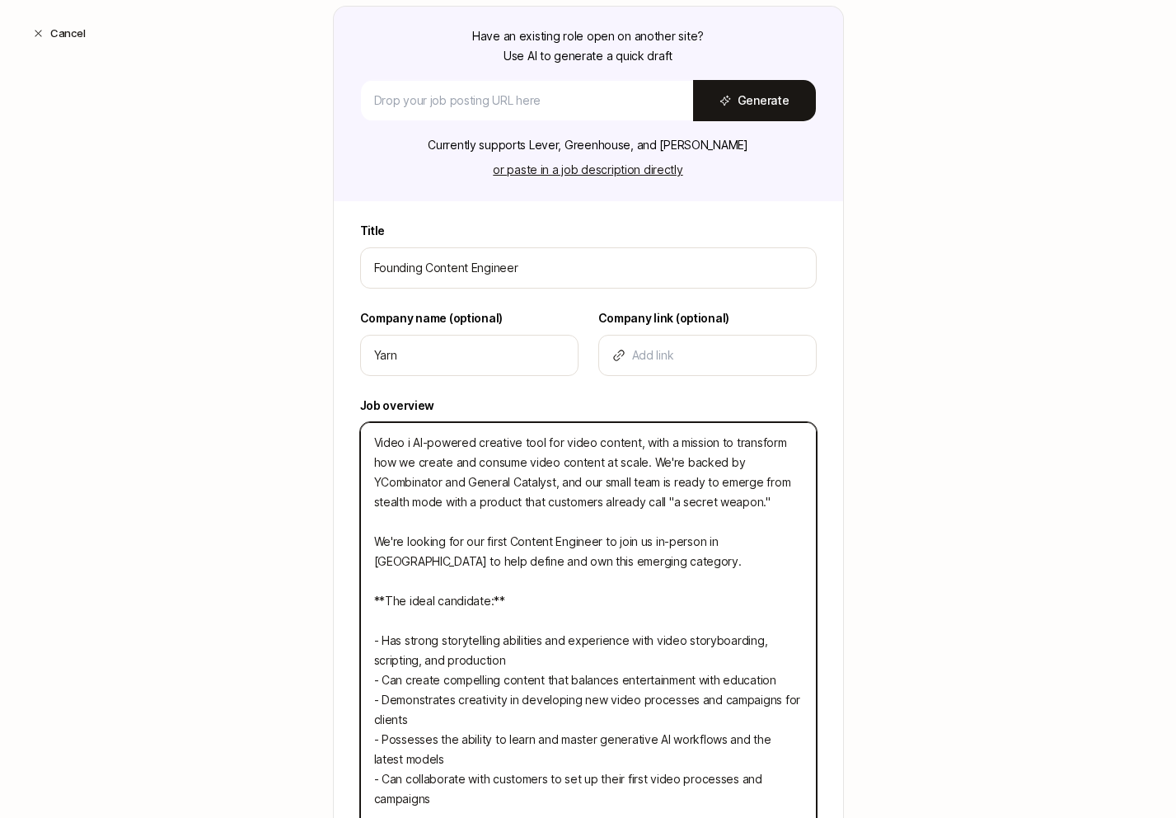
type textarea "x"
type textarea "Video is AI-powered creative tool for video content, with a mission to transfor…"
type textarea "x"
type textarea "Video is t AI-powered creative tool for video content, with a mission to transf…"
type textarea "x"
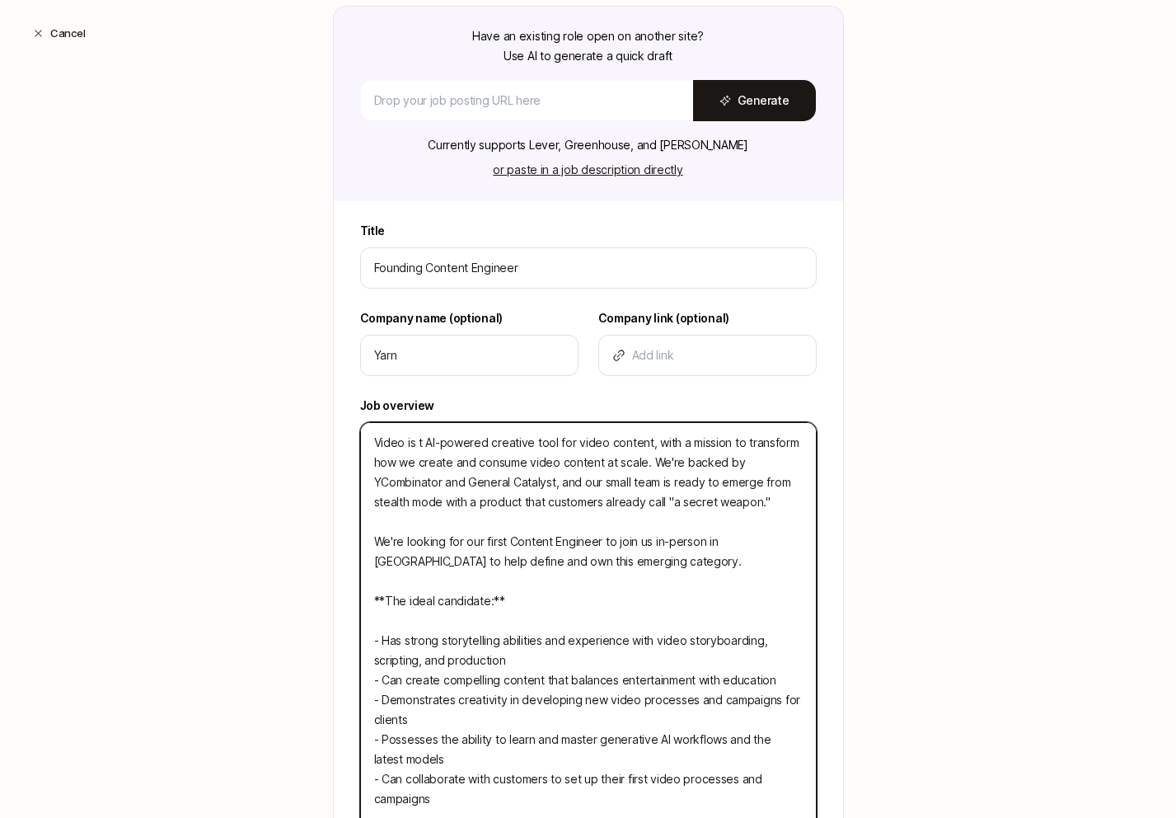
type textarea "Video is th AI-powered creative tool for video content, with a mission to trans…"
type textarea "x"
type textarea "Video is the AI-powered creative tool for video content, with a mission to tran…"
type textarea "x"
type textarea "Video is the AI-powered creative tool for video content, with a mission to tran…"
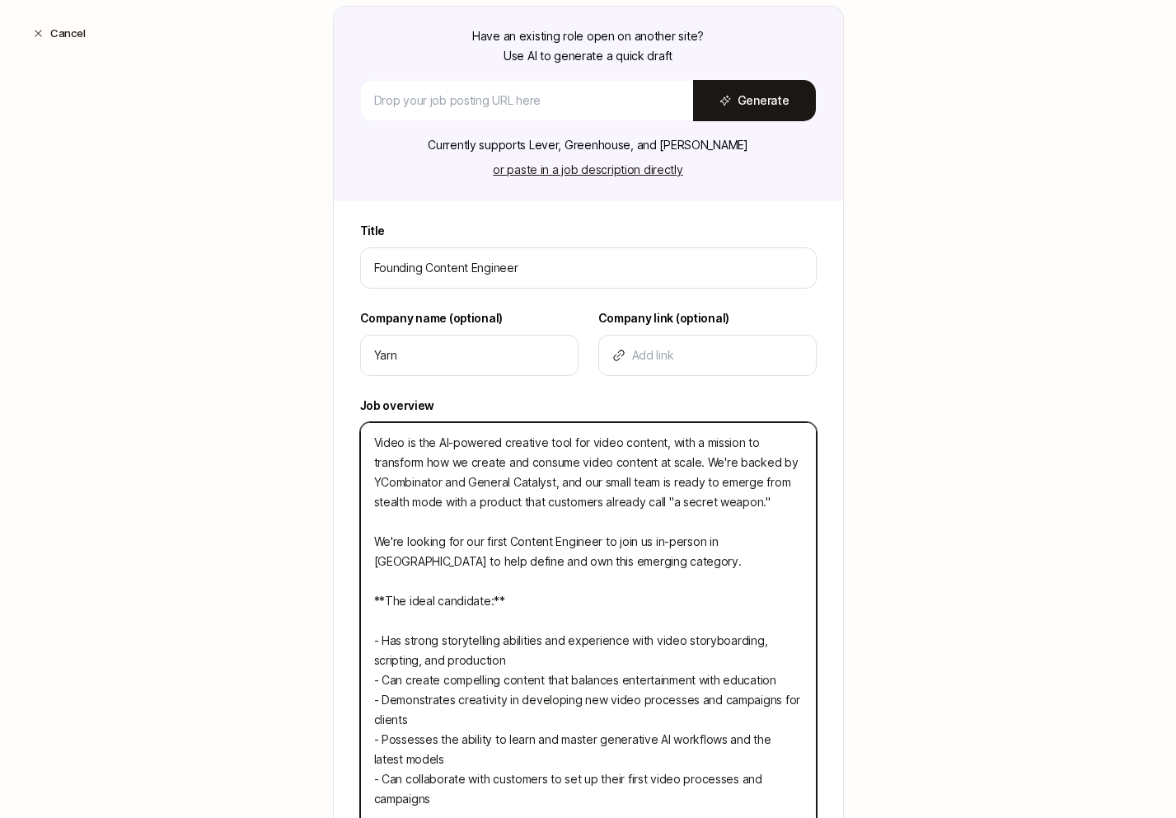
type textarea "x"
type textarea "Video is the m AI-powered creative tool for video content, with a mission to tr…"
type textarea "x"
type textarea "Video is the mo AI-powered creative tool for video content, with a mission to t…"
type textarea "x"
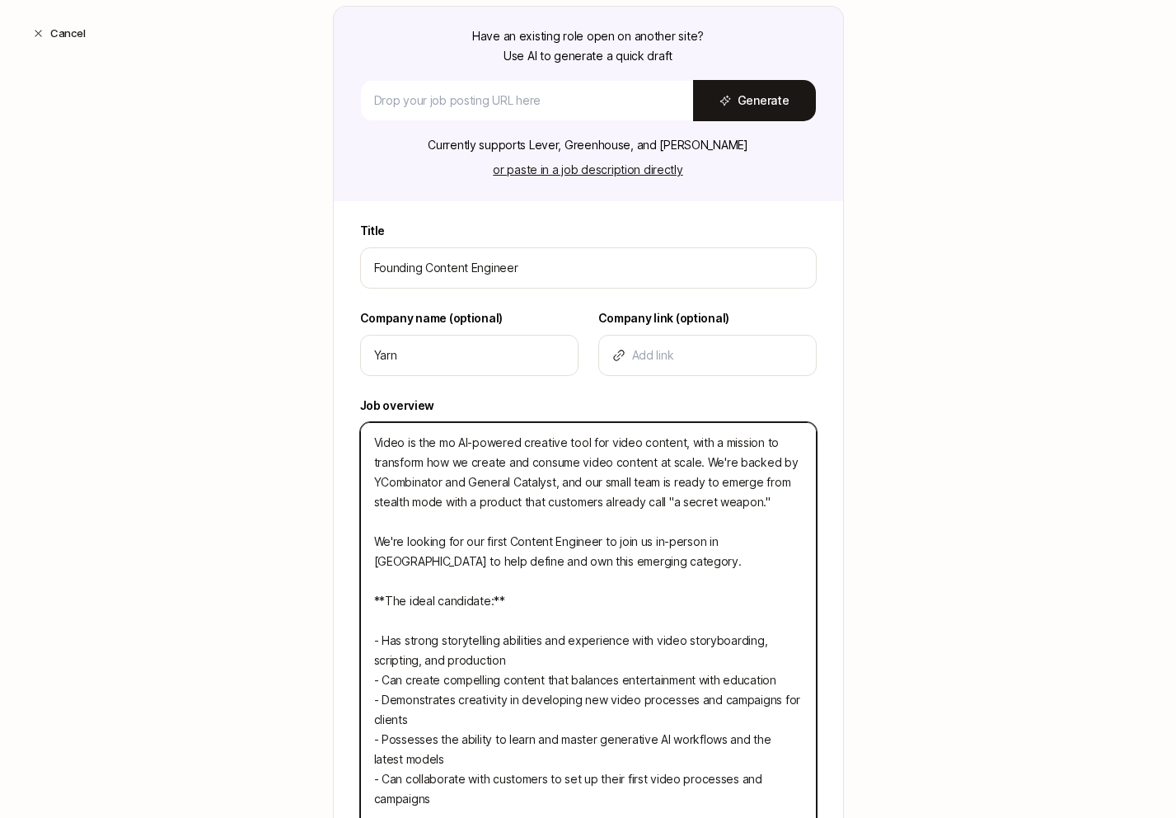
type textarea "Video is the mos AI-powered creative tool for video content, with a mission to …"
type textarea "x"
type textarea "Video is the most AI-powered creative tool for video content, with a mission to…"
type textarea "x"
type textarea "Video is the most AI-powered creative tool for video content, with a mission to…"
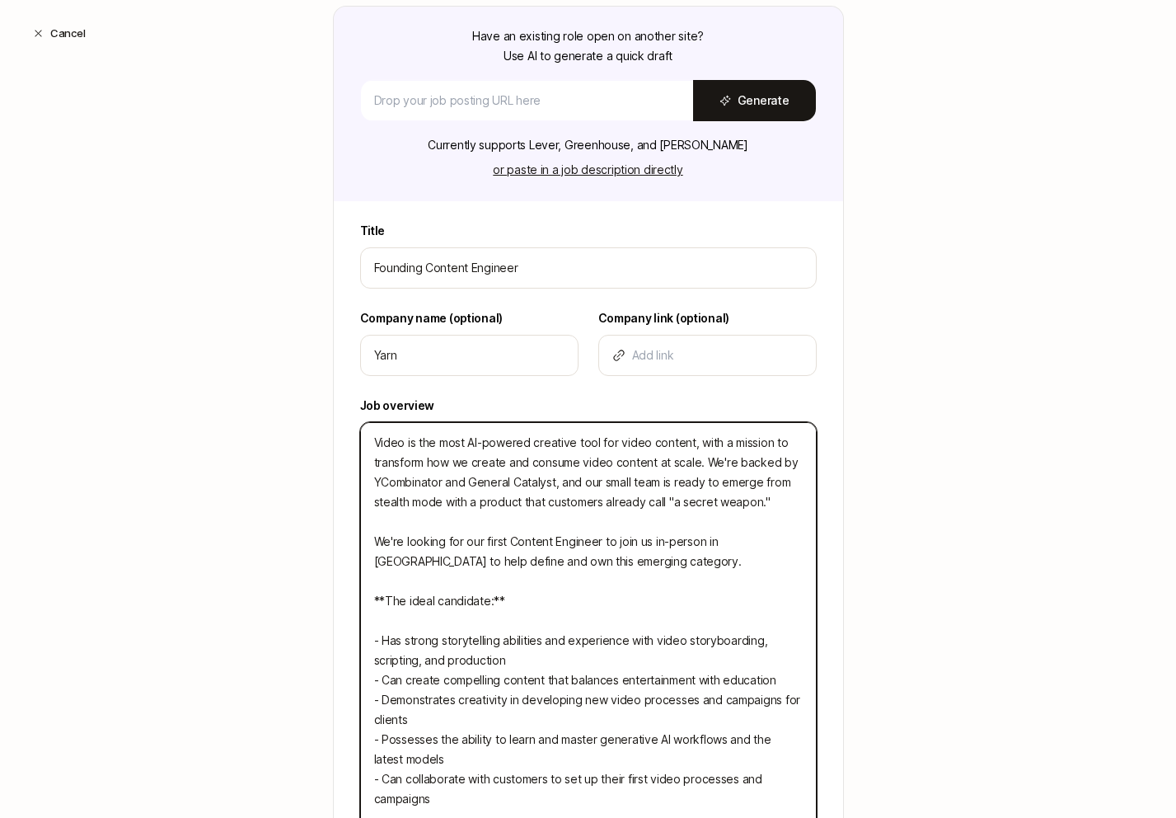
type textarea "x"
type textarea "Video is the most c AI-powered creative tool for video content, with a mission …"
type textarea "x"
type textarea "Video is the most co AI-powered creative tool for video content, with a mission…"
type textarea "x"
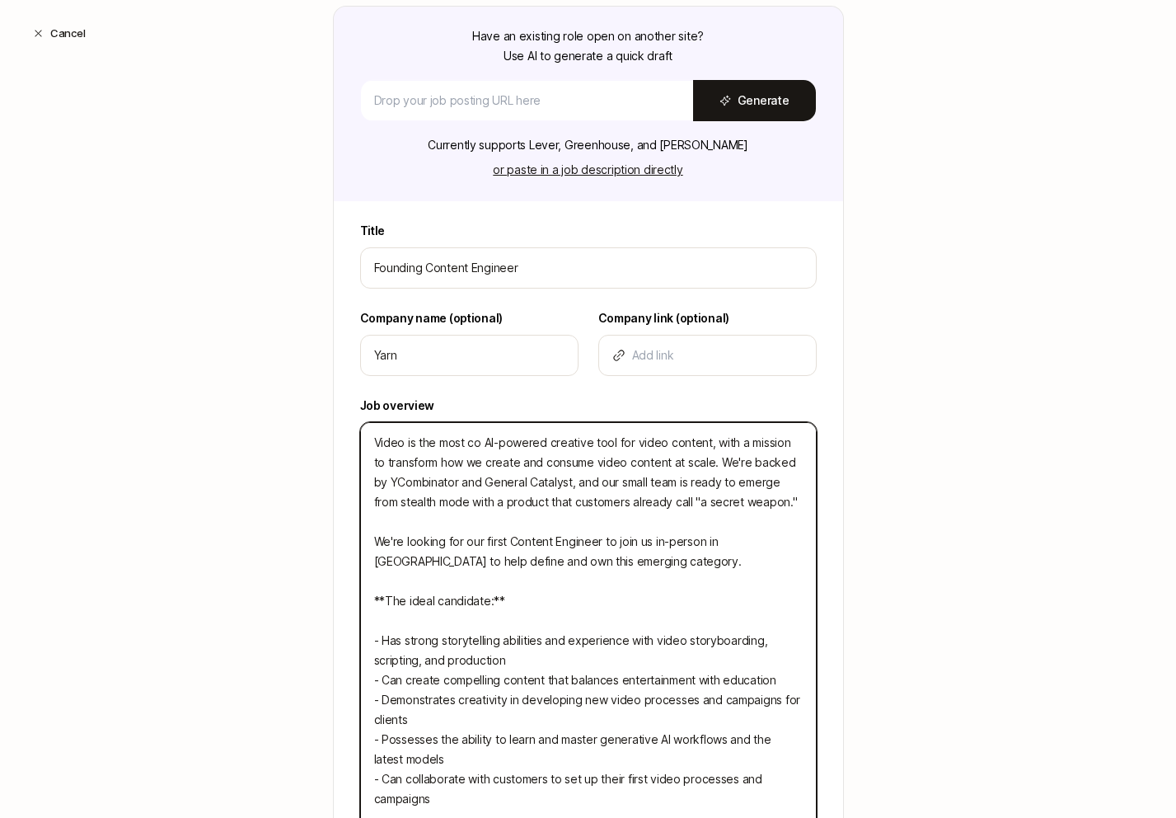
type textarea "Video is the most com AI-powered creative tool for video content, with a missio…"
type textarea "x"
type textarea "Video is the most comp AI-powered creative tool for video content, with a missi…"
type textarea "x"
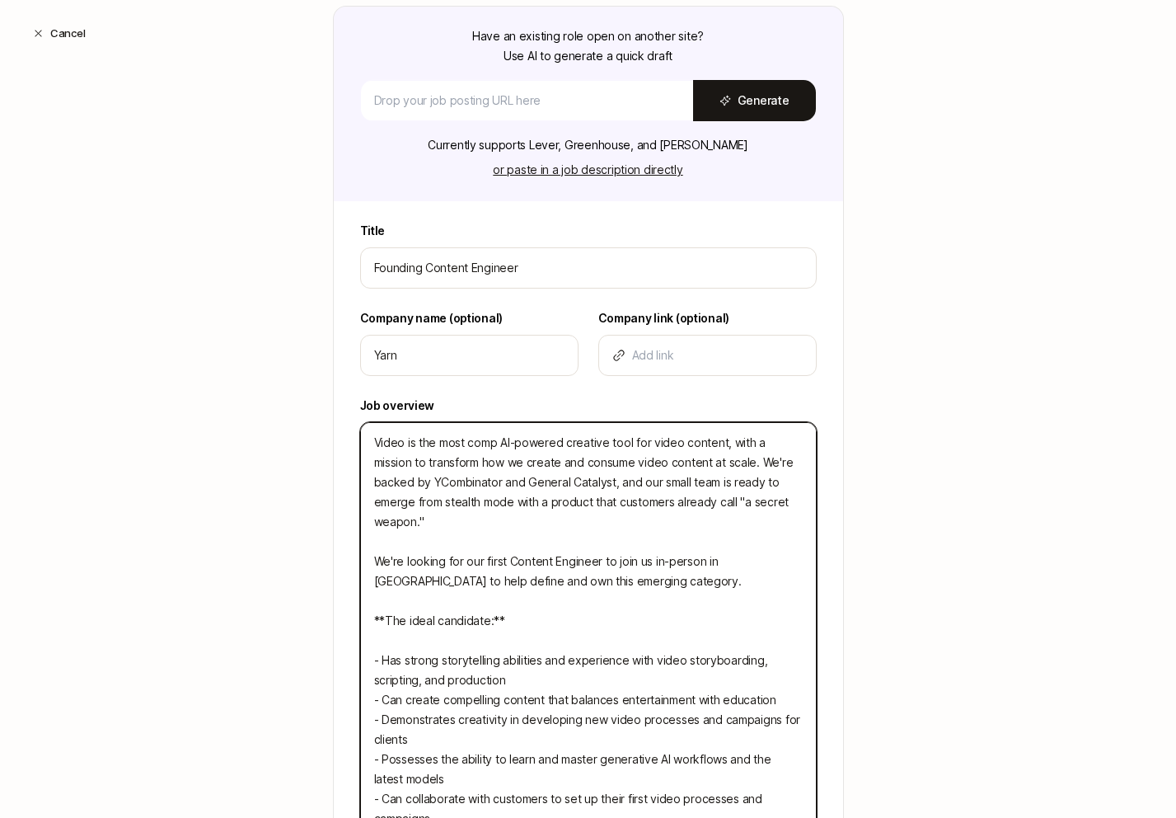
type textarea "Video is the most compe AI-powered creative tool for video content, with a miss…"
type textarea "x"
type textarea "Video is the most compel AI-powered creative tool for video content, with a mis…"
type textarea "x"
type textarea "Video is the most compell AI-powered creative tool for video content, with a mi…"
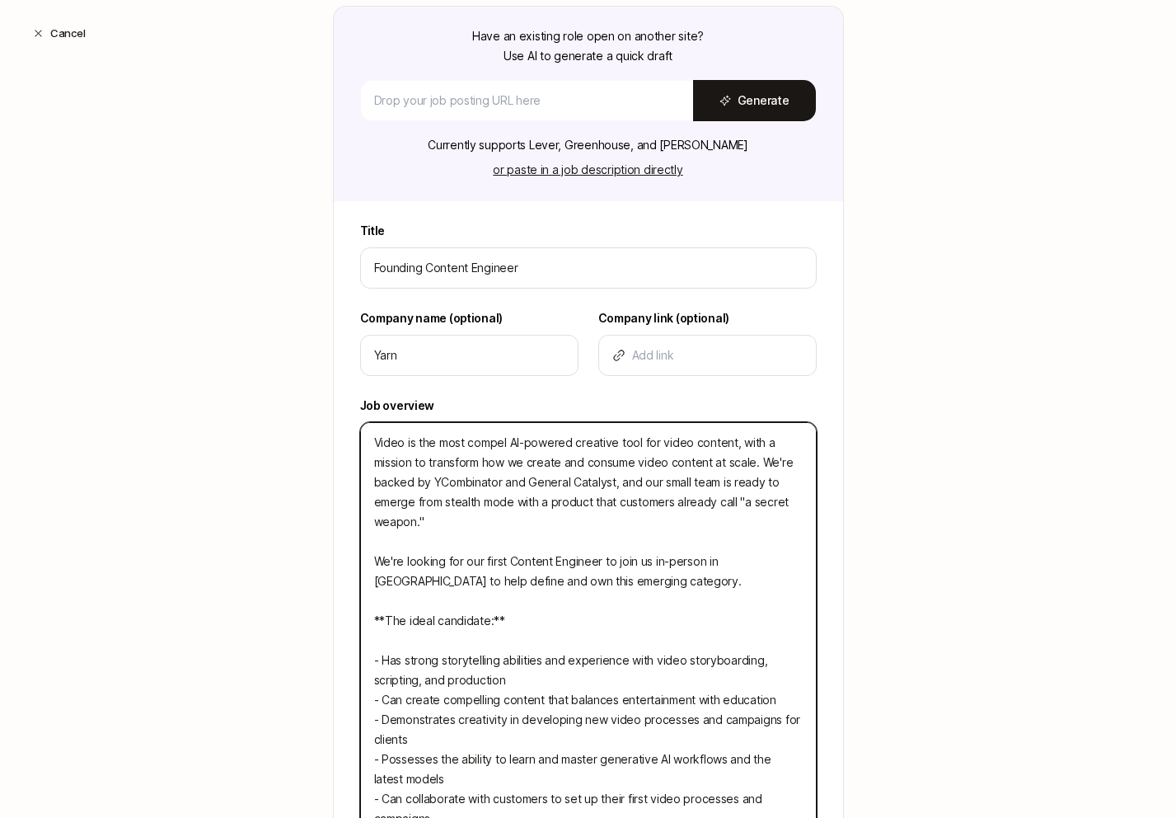
type textarea "x"
type textarea "Video is the most compelli AI-powered creative tool for video content, with a m…"
type textarea "x"
type textarea "Video is the most compellin AI-powered creative tool for video content, with a …"
type textarea "x"
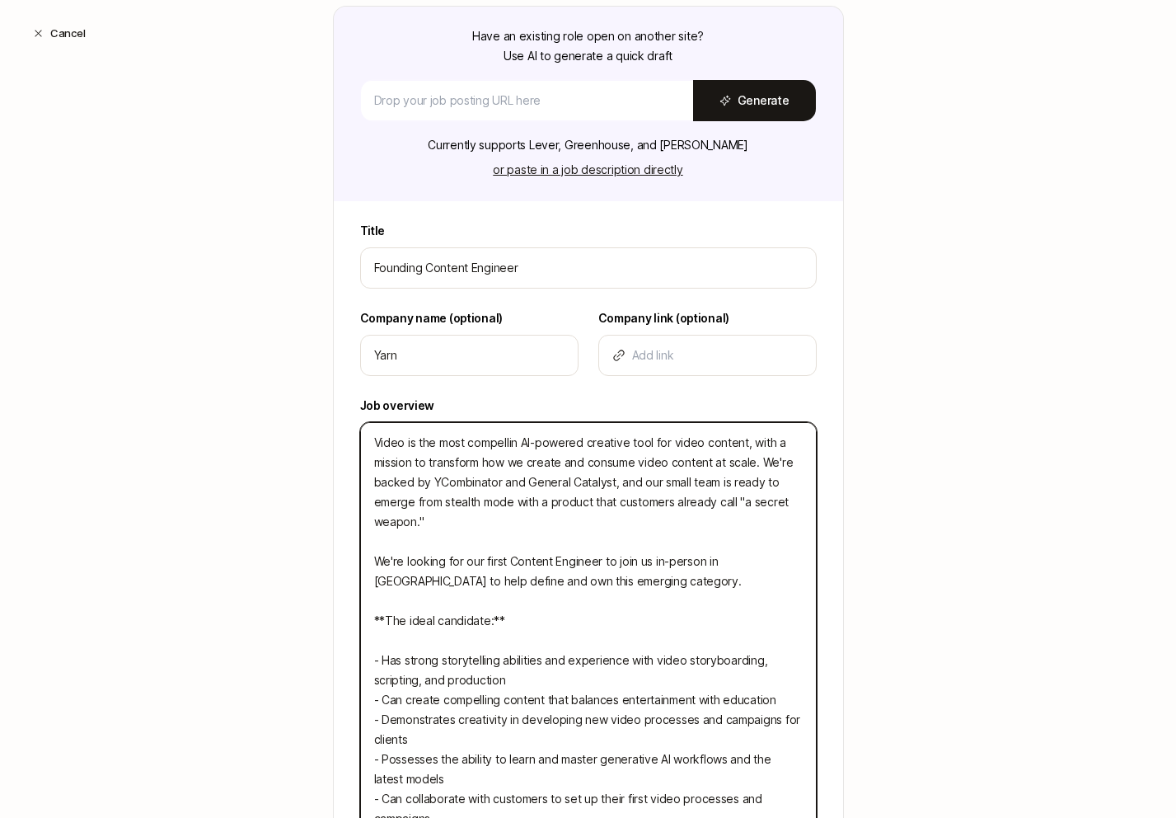
type textarea "Video is the most compelling AI-powered creative tool for video content, with a…"
type textarea "x"
type textarea "Video is the most compelling AI-powered creative tool for video content, with a…"
type textarea "x"
type textarea "Video is the most compelling m AI-powered creative tool for video content, with…"
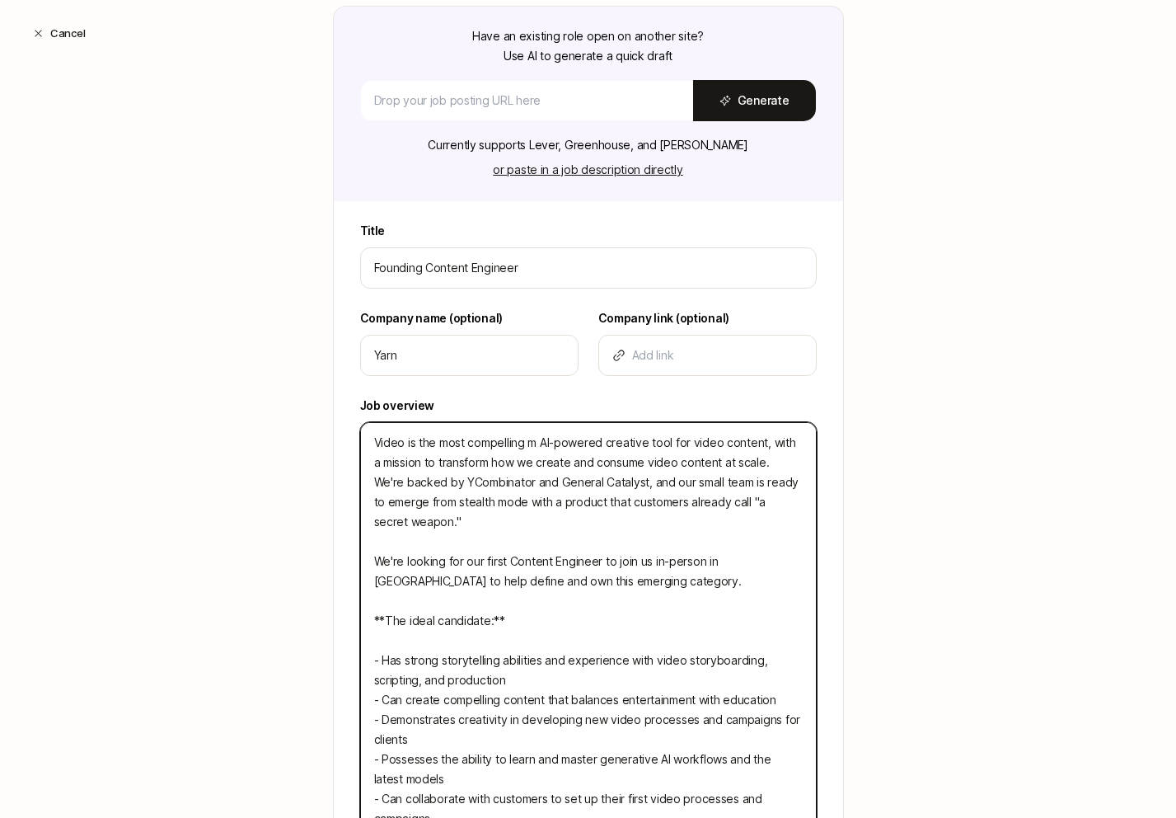
type textarea "x"
type textarea "Video is the most compelling me AI-powered creative tool for video content, wit…"
type textarea "x"
type textarea "Video is the most compelling med AI-powered creative tool for video content, wi…"
type textarea "x"
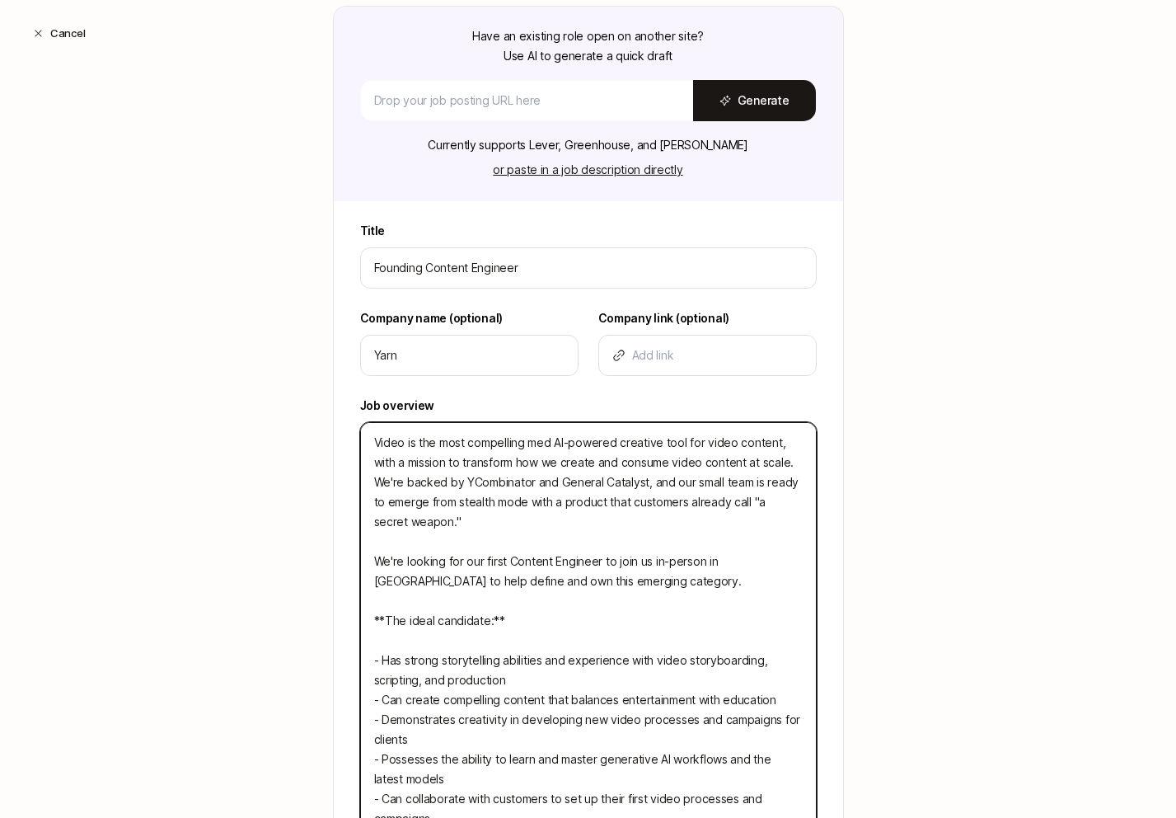
type textarea "Video is the most compelling medi AI-powered creative tool for video content, w…"
type textarea "x"
type textarea "Video is the most compelling mediu AI-powered creative tool for video content, …"
type textarea "x"
type textarea "Video is the most compelling medium AI-powered creative tool for video content,…"
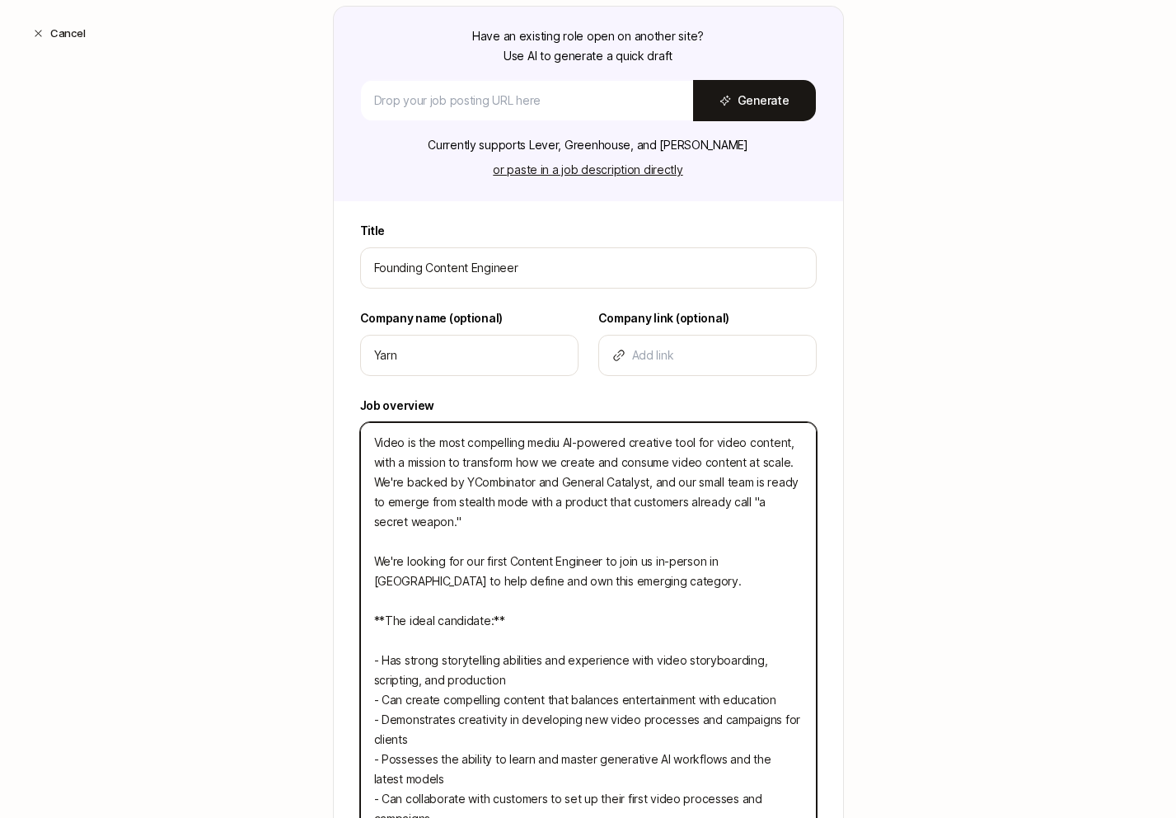
type textarea "x"
type textarea "Video is the most compelling medium AI-powered creative tool for video content,…"
type textarea "x"
type textarea "Video is the most compelling medium e AI-powered creative tool for video conten…"
type textarea "x"
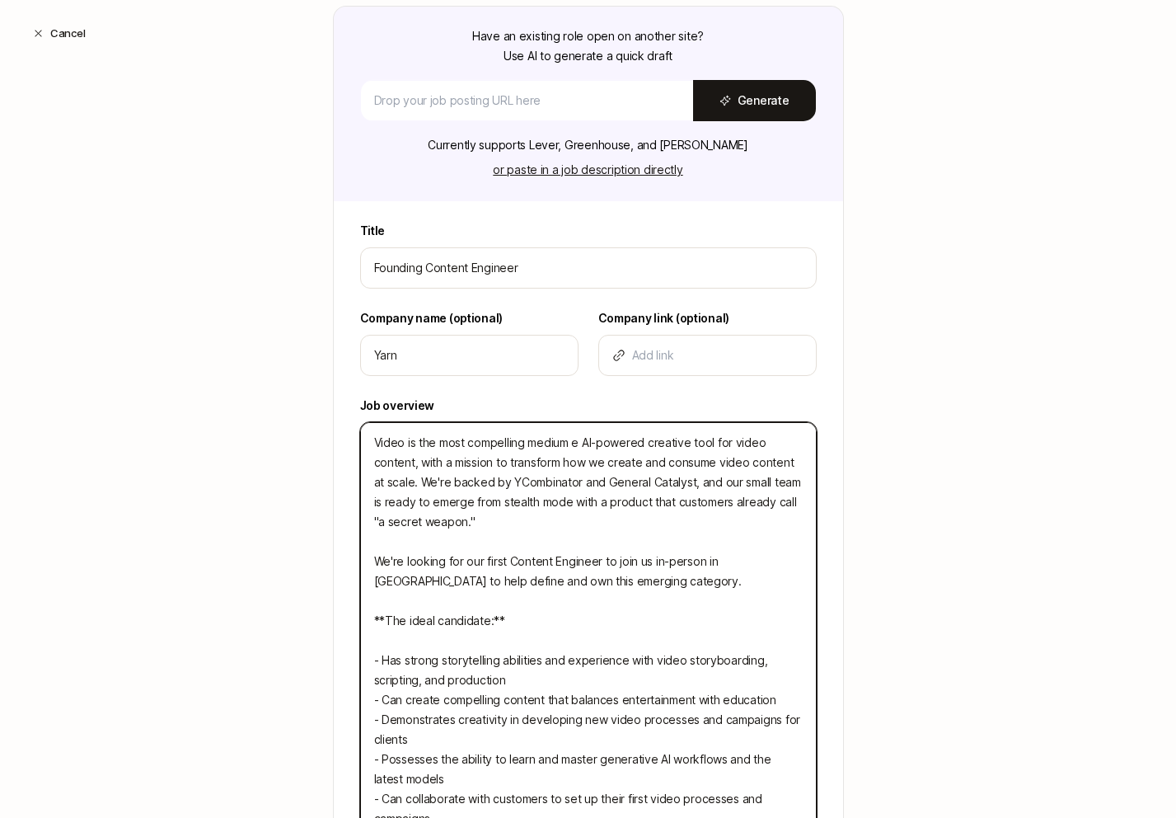
type textarea "Video is the most compelling medium AI-powered creative tool for video content,…"
type textarea "x"
type textarea "Video is the most compelling medium i AI-powered creative tool for video conten…"
type textarea "x"
type textarea "Video is the most compelling medium in AI-powered creative tool for video conte…"
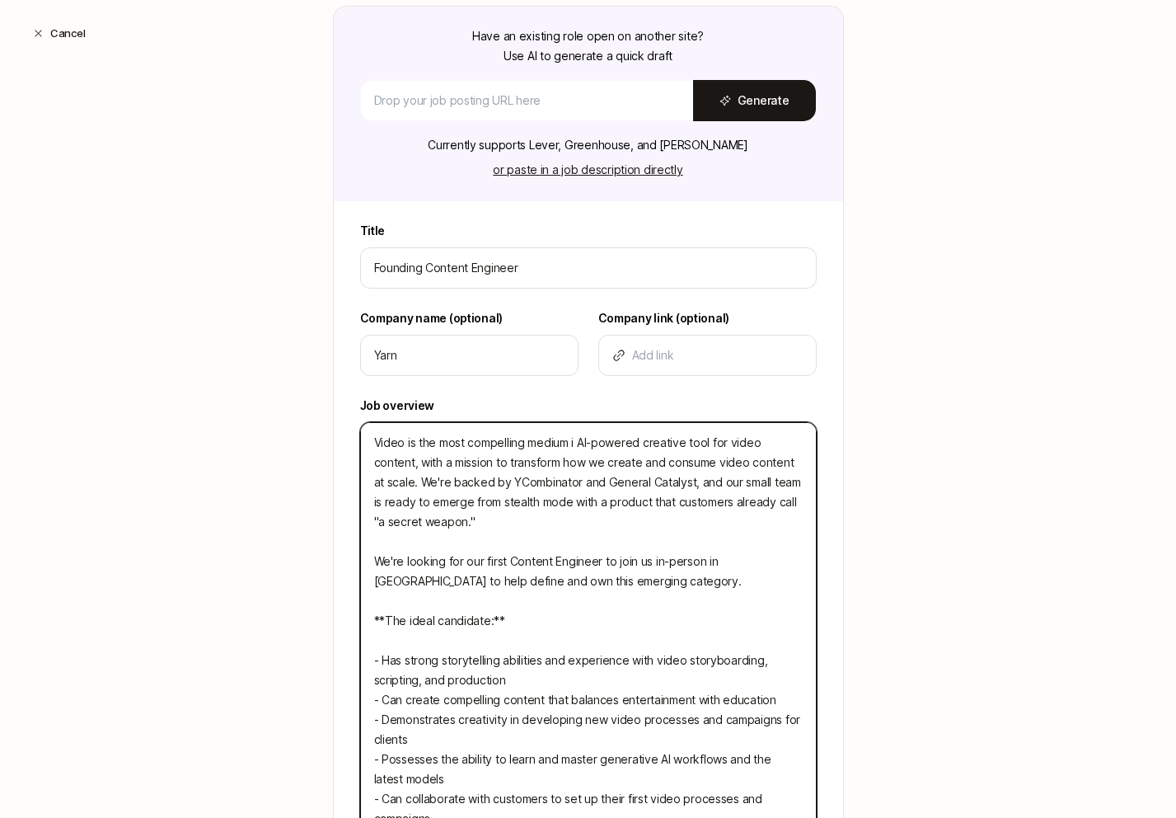
type textarea "x"
type textarea "Video is the most compelling medium inv AI-powered creative tool for video cont…"
type textarea "x"
type textarea "Video is the most compelling medium inve AI-powered creative tool for video con…"
type textarea "x"
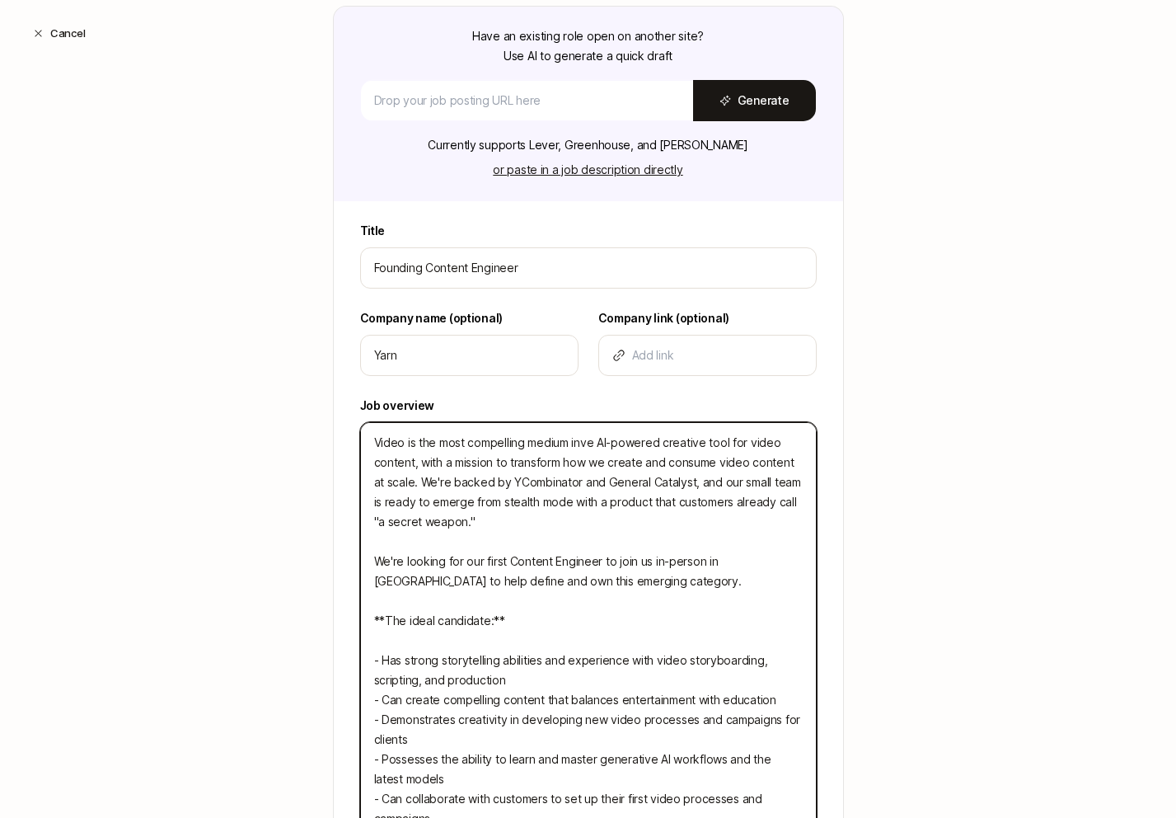
type textarea "Video is the most compelling medium inven AI-powered creative tool for video co…"
type textarea "x"
type textarea "Video is the most compelling medium invent AI-powered creative tool for video c…"
type textarea "x"
type textarea "Video is the most compelling medium invente AI-powered creative tool for video …"
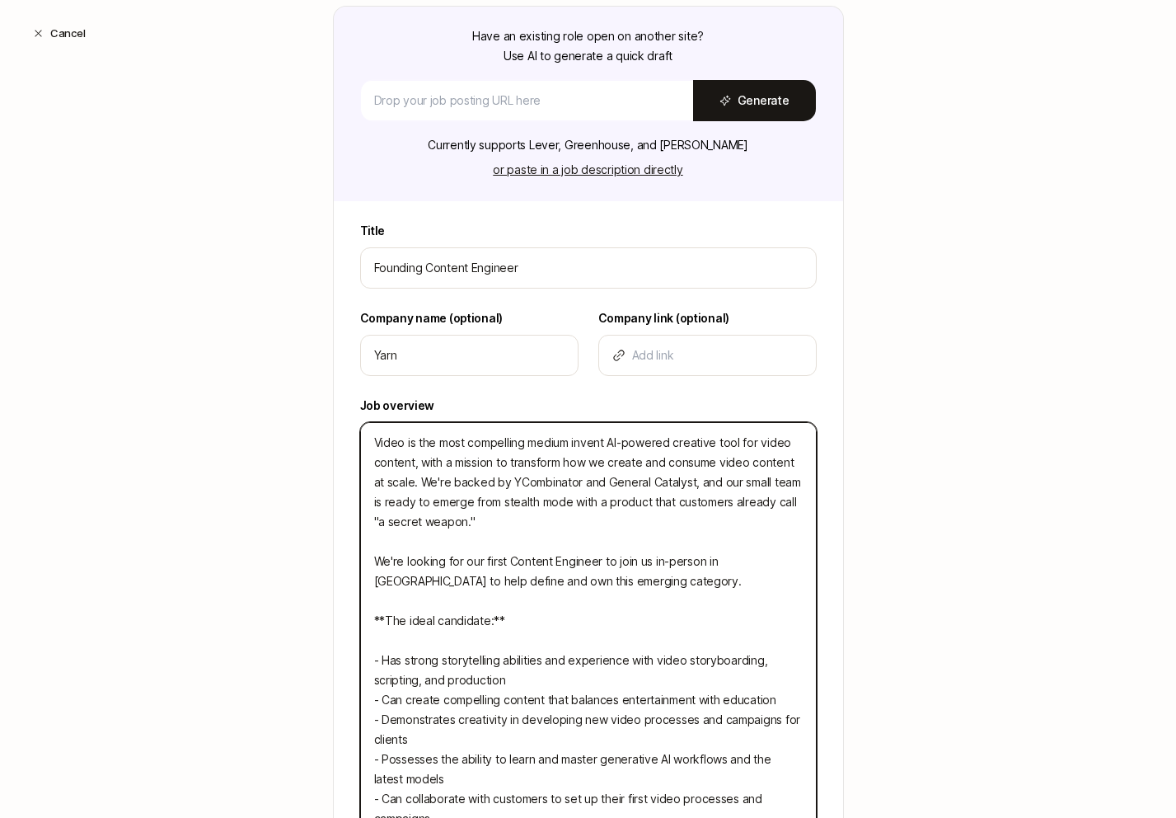
type textarea "x"
type textarea "Video is the most compelling medium invented AI-powered creative tool for video…"
type textarea "x"
type textarea "Video is the most compelling medium invented. AI-powered creative tool for vide…"
type textarea "x"
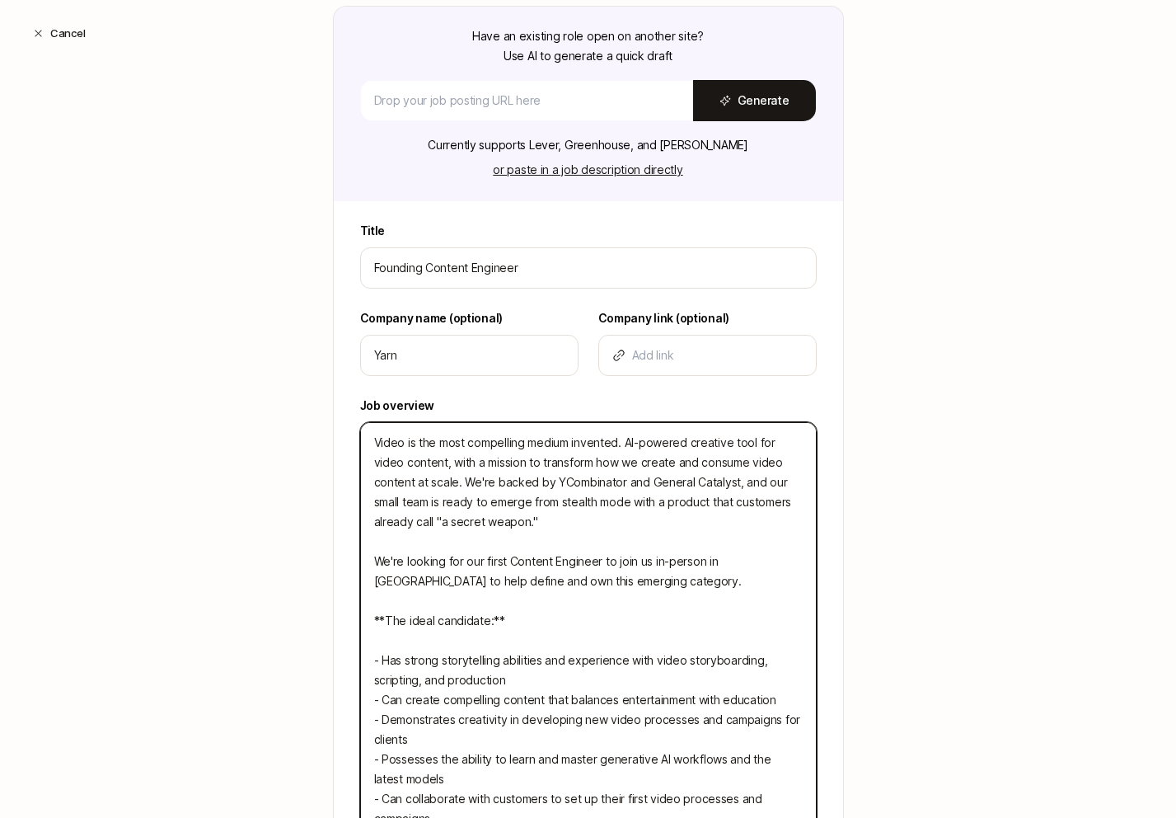
type textarea "Video is the most compelling medium invented. AI-powered creative tool for vide…"
type textarea "x"
type textarea "Video is the most compelling medium invented. B AI-powered creative tool for vi…"
type textarea "x"
type textarea "Video is the most compelling medium invented. Bu AI-powered creative tool for v…"
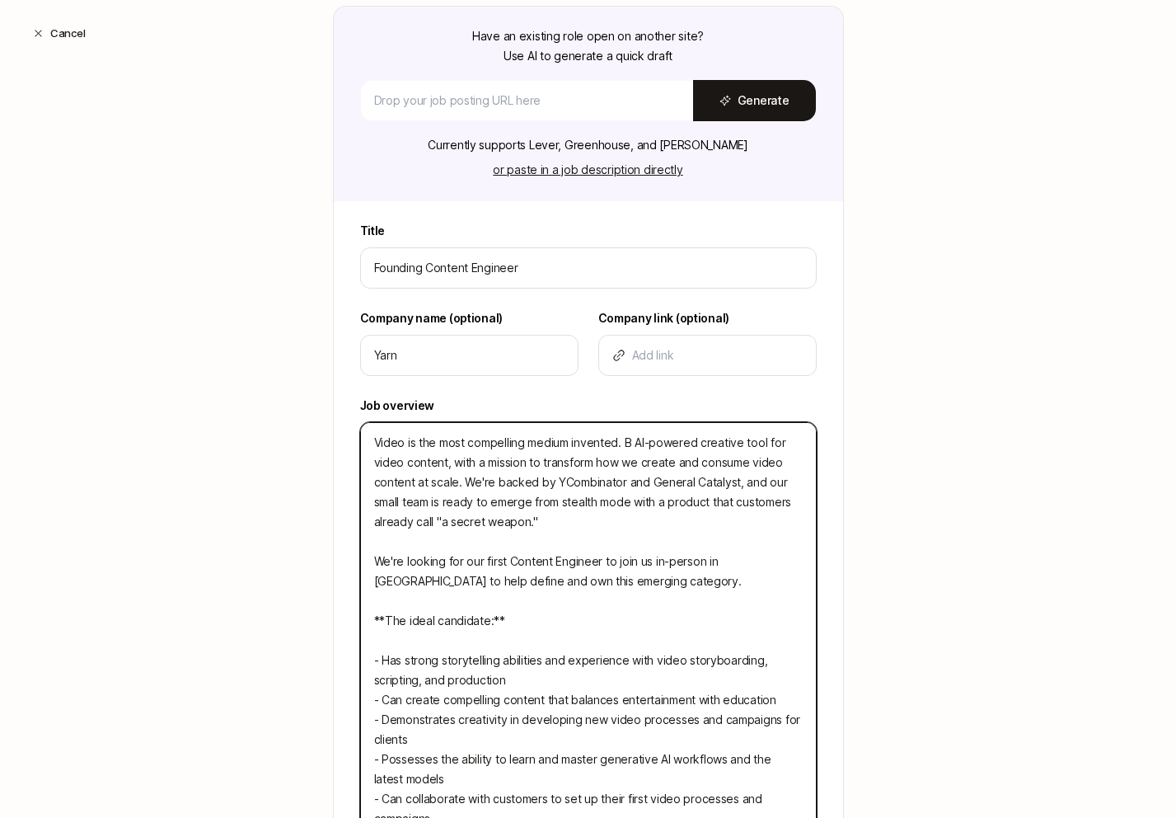
type textarea "x"
type textarea "Video is the most compelling medium invented. But AI-powered creative tool for …"
type textarea "x"
type textarea "Video is the most compelling medium invented. But AI-powered creative tool for …"
type textarea "x"
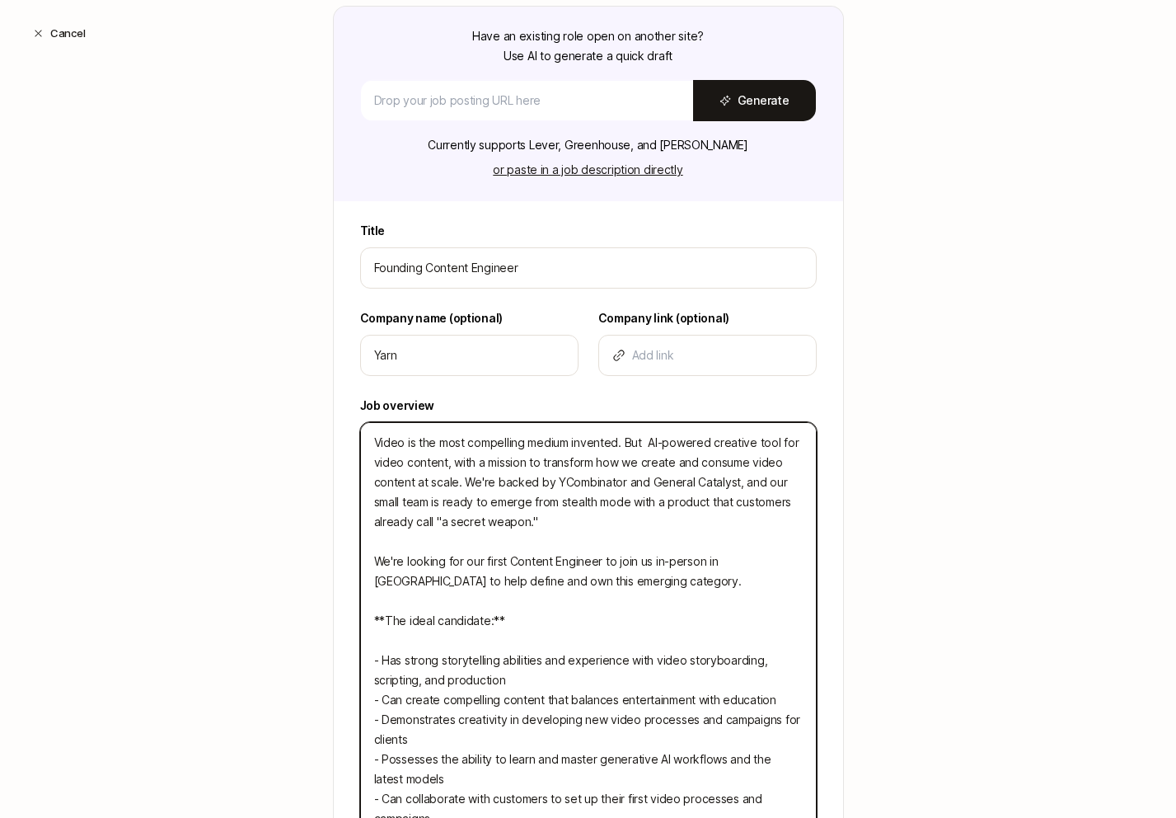
type textarea "Video is the most compelling medium invented. But i AI-powered creative tool fo…"
type textarea "x"
type textarea "Video is the most compelling medium invented. But it AI-powered creative tool f…"
type textarea "x"
type textarea "Video is the most compelling medium invented. But it AI-powered creative tool f…"
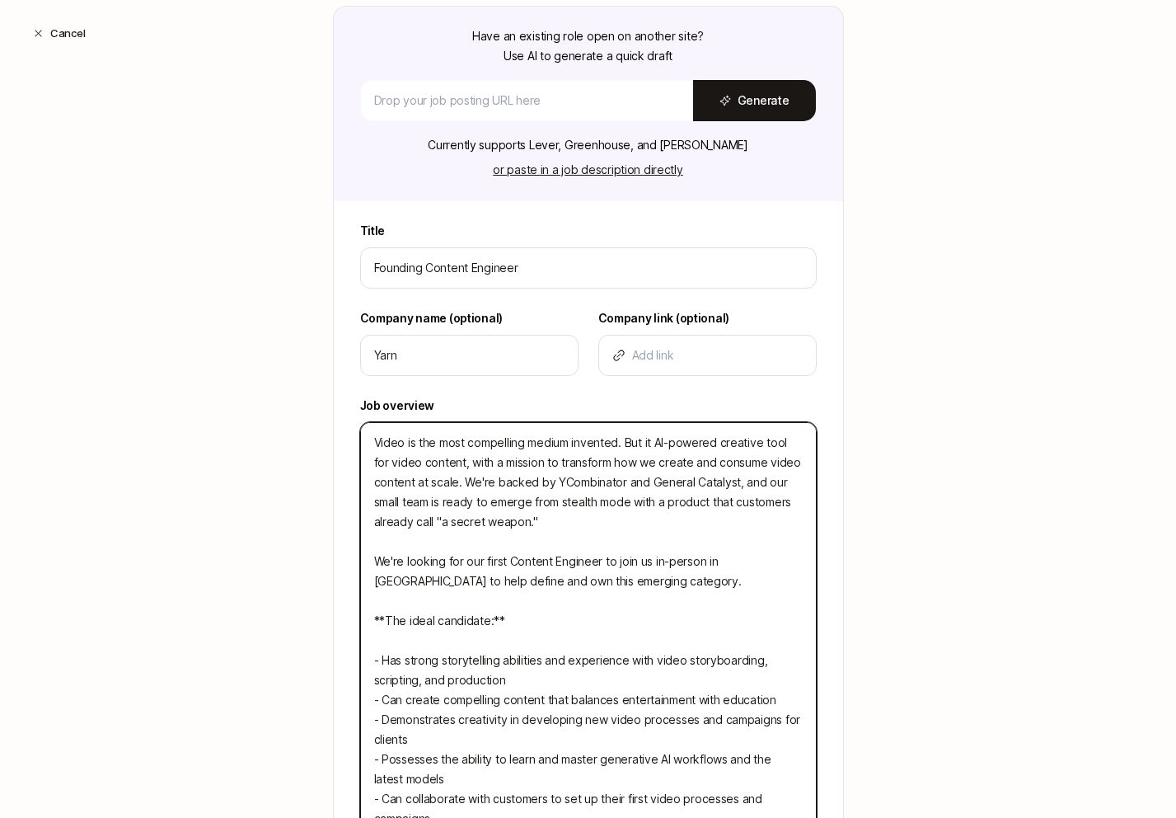
type textarea "x"
type textarea "Video is the most compelling medium invented. But it t AI-powered creative tool…"
type textarea "x"
type textarea "Video is the most compelling medium invented. But it ta AI-powered creative too…"
type textarea "x"
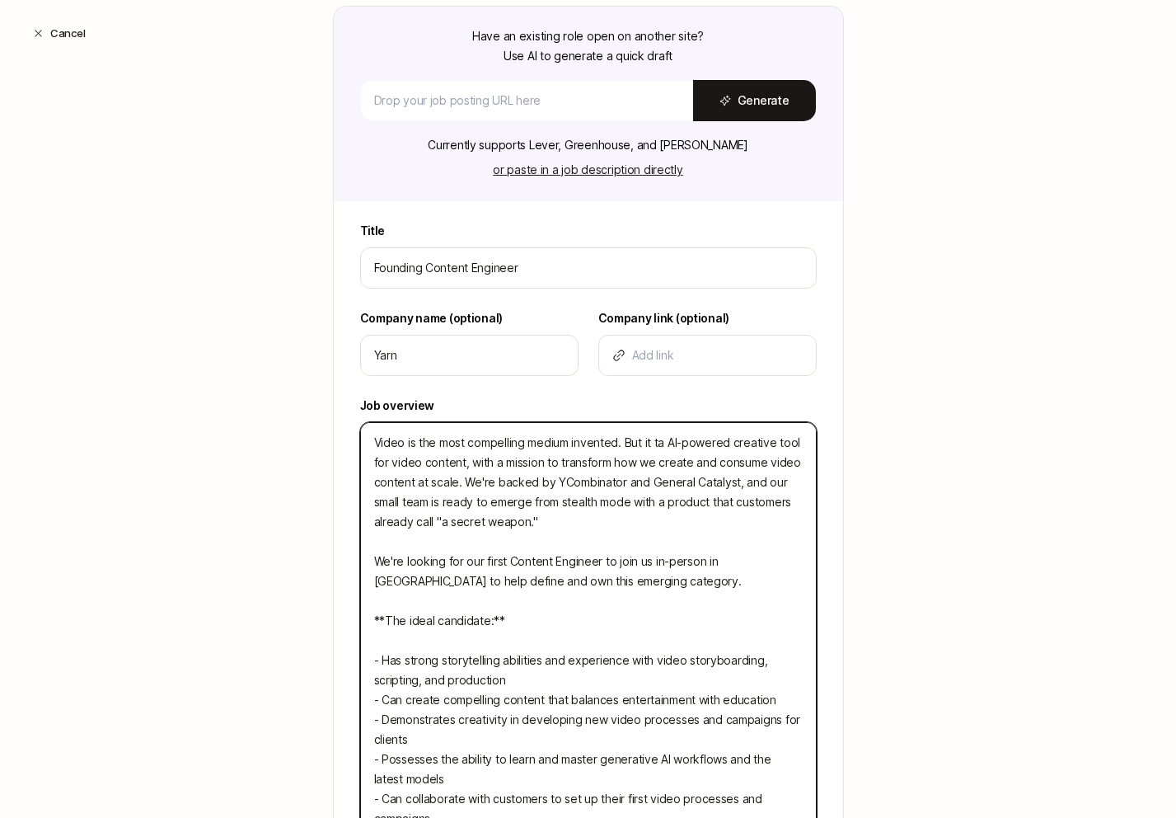
type textarea "Video is the most compelling medium invented. But it tak AI-powered creative to…"
type textarea "x"
type textarea "Video is the most compelling medium invented. But it take AI-powered creative t…"
type textarea "x"
type textarea "Video is the most compelling medium invented. But it takes AI-powered creative …"
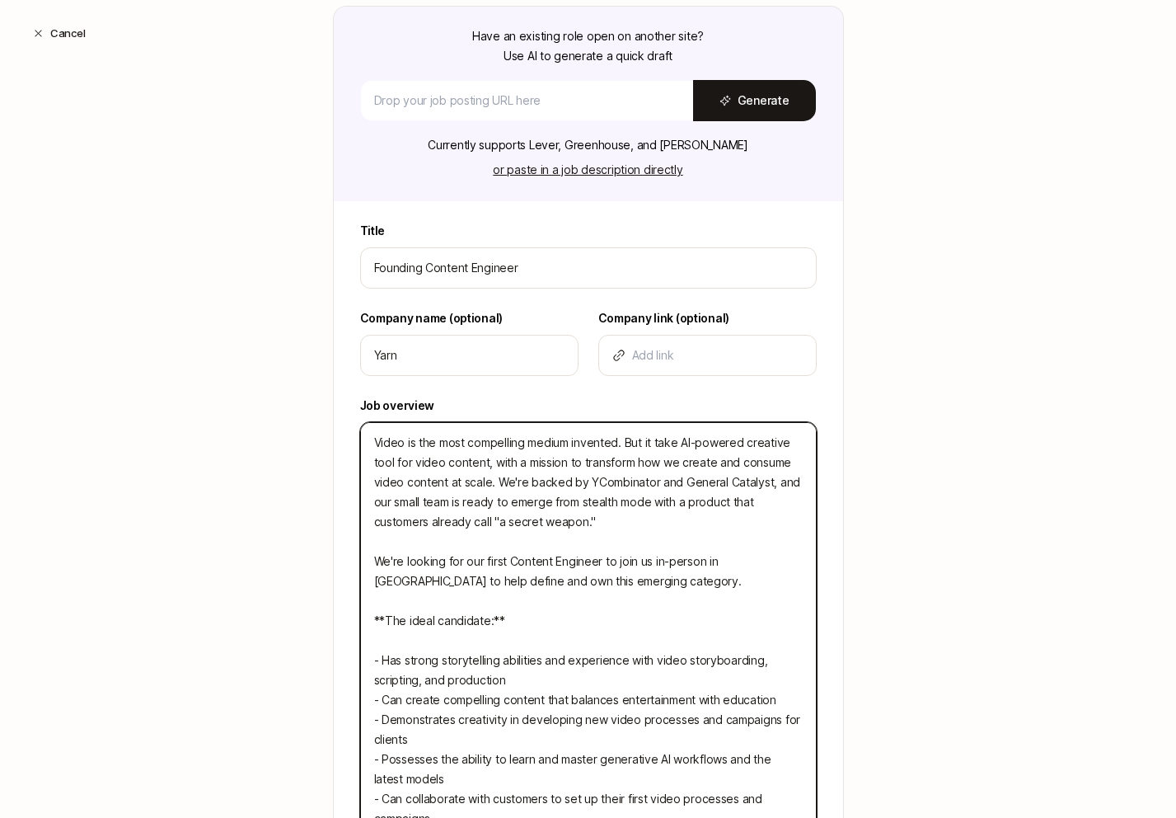
type textarea "x"
type textarea "Video is the most compelling medium invented. But it takes AI-powered creative …"
type textarea "x"
type textarea "Video is the most compelling medium invented. But it takes h AI-powered creativ…"
type textarea "x"
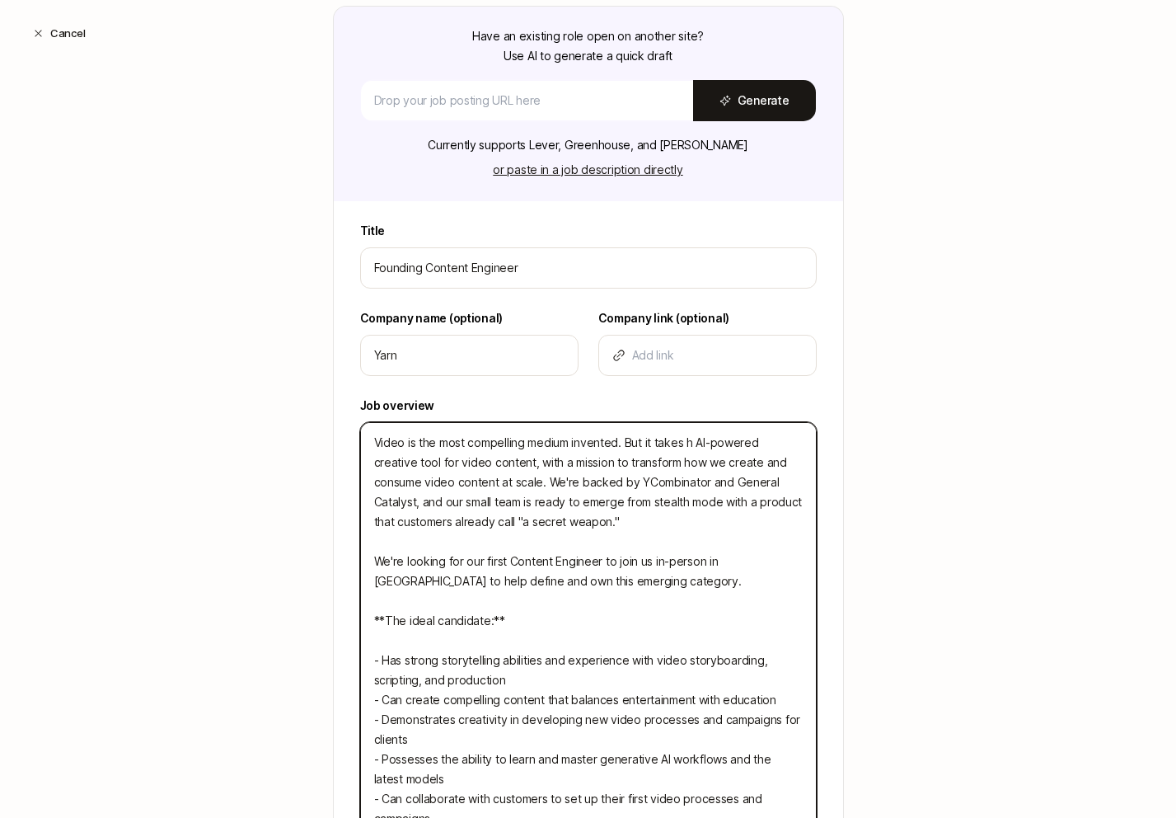
type textarea "Video is the most compelling medium invented. But it takes ho AI-powered creati…"
type textarea "x"
type textarea "Video is the most compelling medium invented. But it takes hou AI-powered creat…"
type textarea "x"
type textarea "Video is the most compelling medium invented. But it takes hour AI-powered crea…"
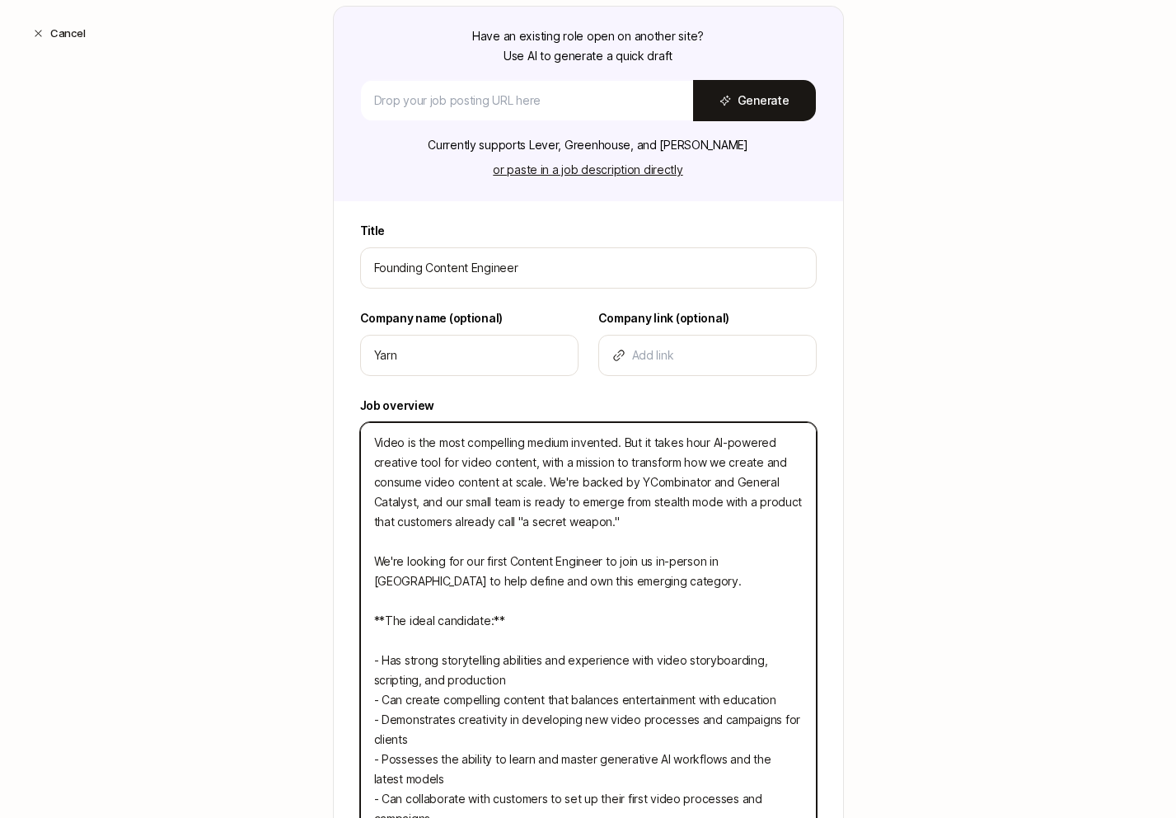
type textarea "x"
type textarea "Video is the most compelling medium invented. But it takes hours AI-powered cre…"
type textarea "x"
type textarea "Video is the most compelling medium invented. But it takes hours AI-powered cre…"
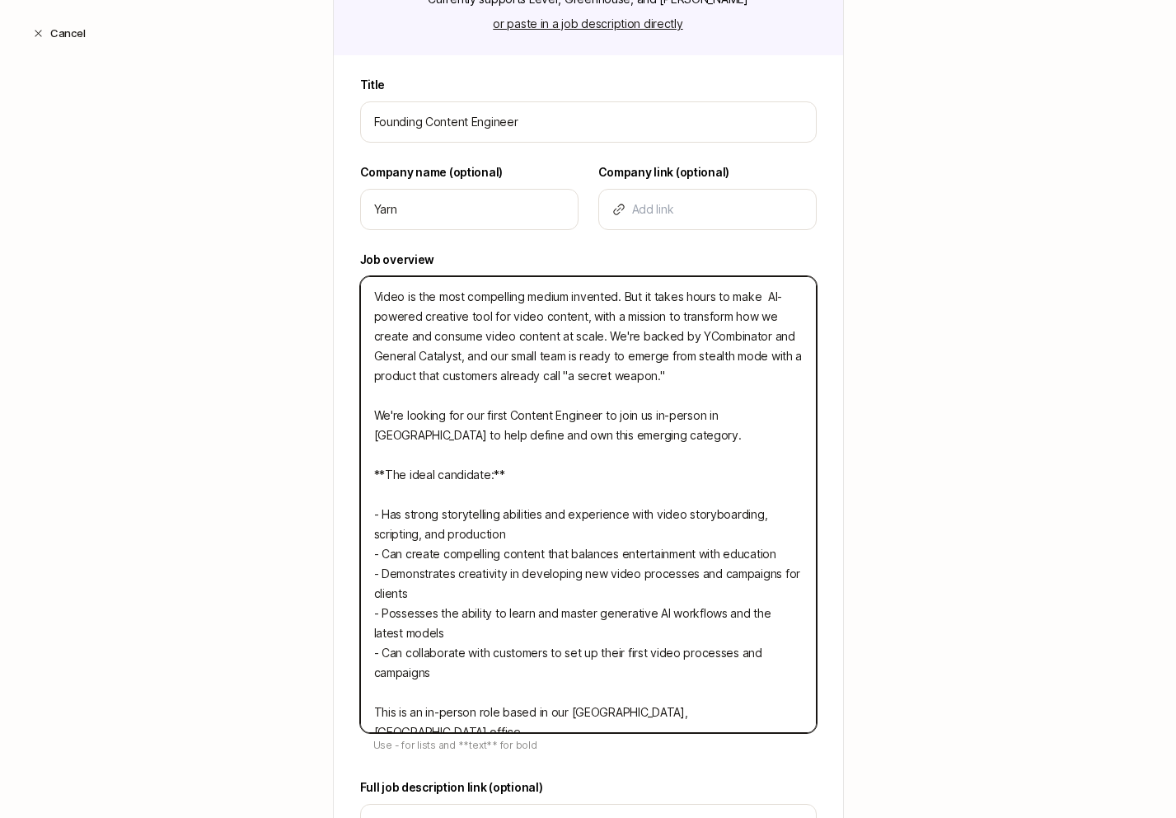
scroll to position [366, 0]
click at [612, 320] on textarea "Video is the most compelling medium invented. But it takes hours to make AI-pow…" at bounding box center [588, 503] width 457 height 457
click at [741, 307] on textarea "Video is the most compelling medium invented. But it takes hours to make AI-pow…" at bounding box center [588, 503] width 457 height 457
click at [766, 298] on textarea "Video is the most compelling medium invented. But it takes hours to make AI-pow…" at bounding box center [588, 503] width 457 height 457
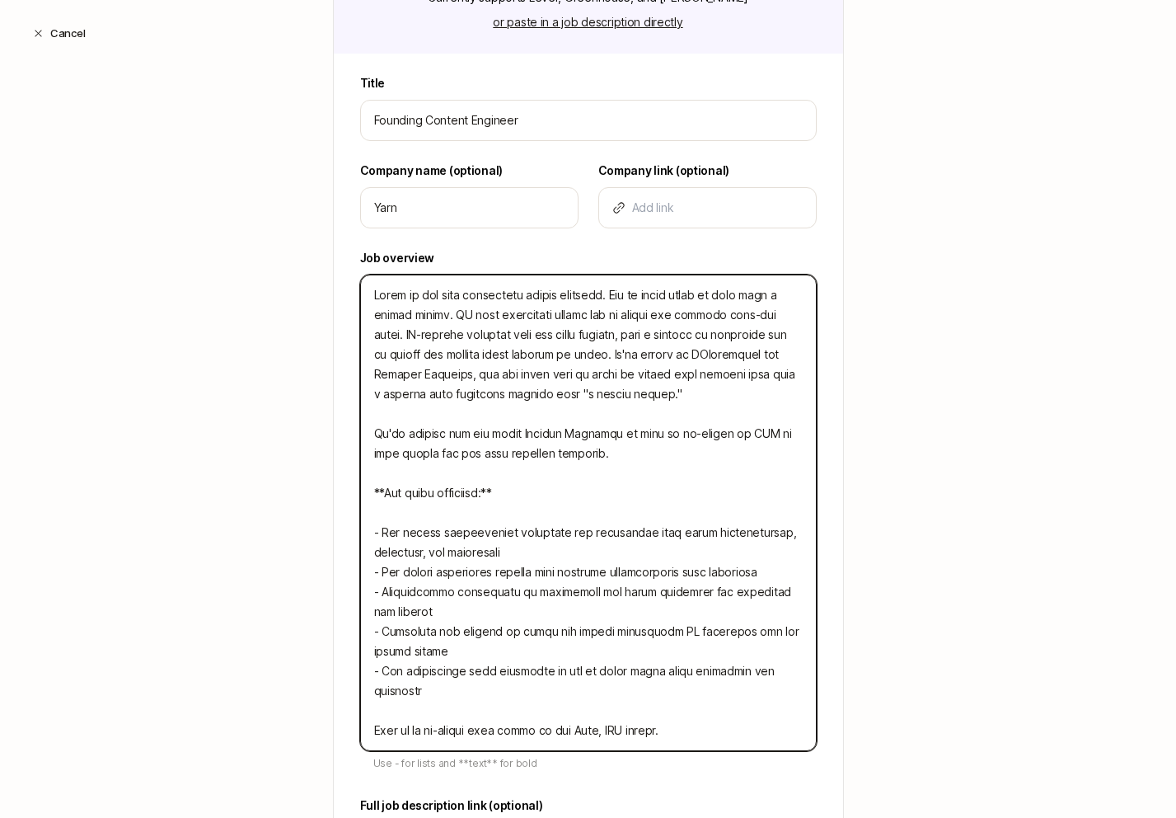
click at [645, 352] on textarea at bounding box center [588, 513] width 457 height 476
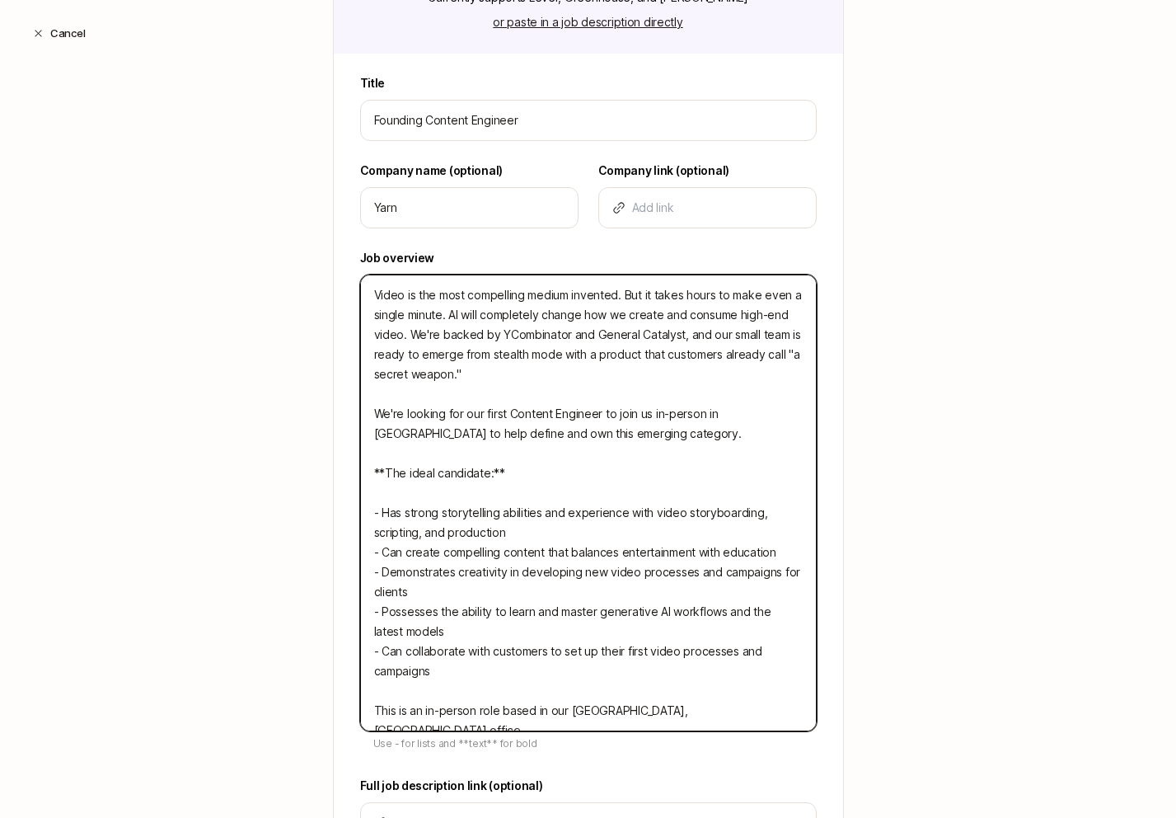
click at [518, 340] on textarea "Video is the most compelling medium invented. But it takes hours to make even a…" at bounding box center [588, 503] width 457 height 457
click at [437, 336] on textarea "Video is the most compelling medium invented. But it takes hours to make even a…" at bounding box center [588, 503] width 457 height 457
click at [691, 333] on textarea "Video is the most compelling medium invented. But it takes hours to make even a…" at bounding box center [588, 503] width 457 height 457
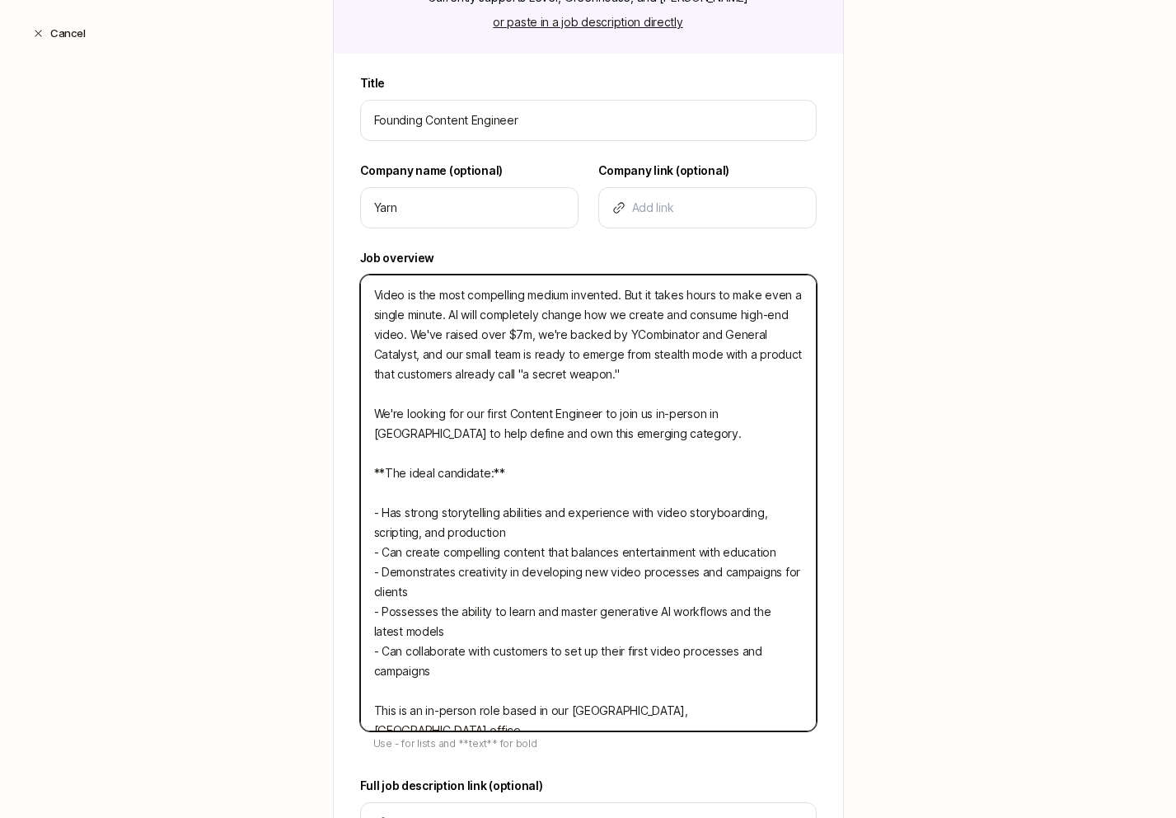
click at [416, 354] on textarea "Video is the most compelling medium invented. But it takes hours to make even a…" at bounding box center [588, 503] width 457 height 457
click at [486, 377] on textarea "Video is the most compelling medium invented. But it takes hours to make even a…" at bounding box center [588, 503] width 457 height 457
click at [567, 376] on textarea "Video is the most compelling medium invented. But it takes hours to make even a…" at bounding box center [588, 503] width 457 height 457
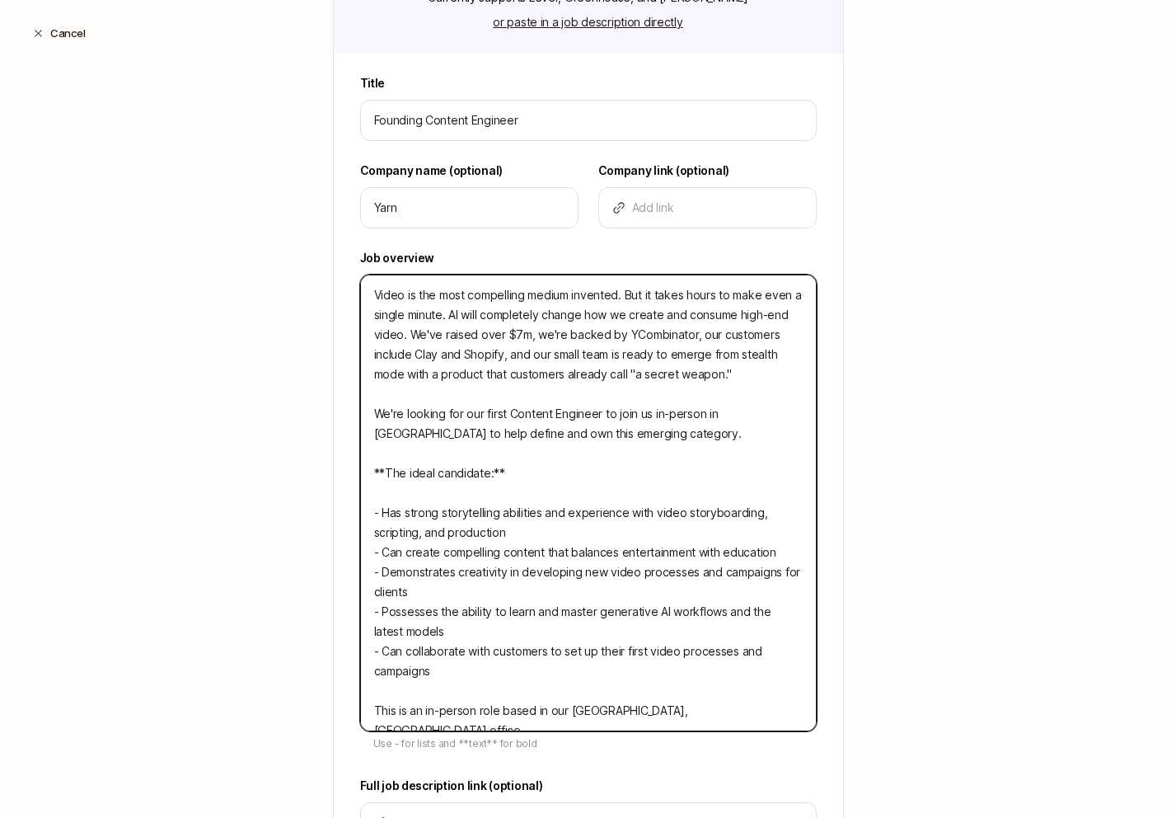
click at [561, 353] on textarea "Video is the most compelling medium invented. But it takes hours to make even a…" at bounding box center [588, 503] width 457 height 457
click at [510, 357] on textarea "Video is the most compelling medium invented. But it takes hours to make even a…" at bounding box center [588, 503] width 457 height 457
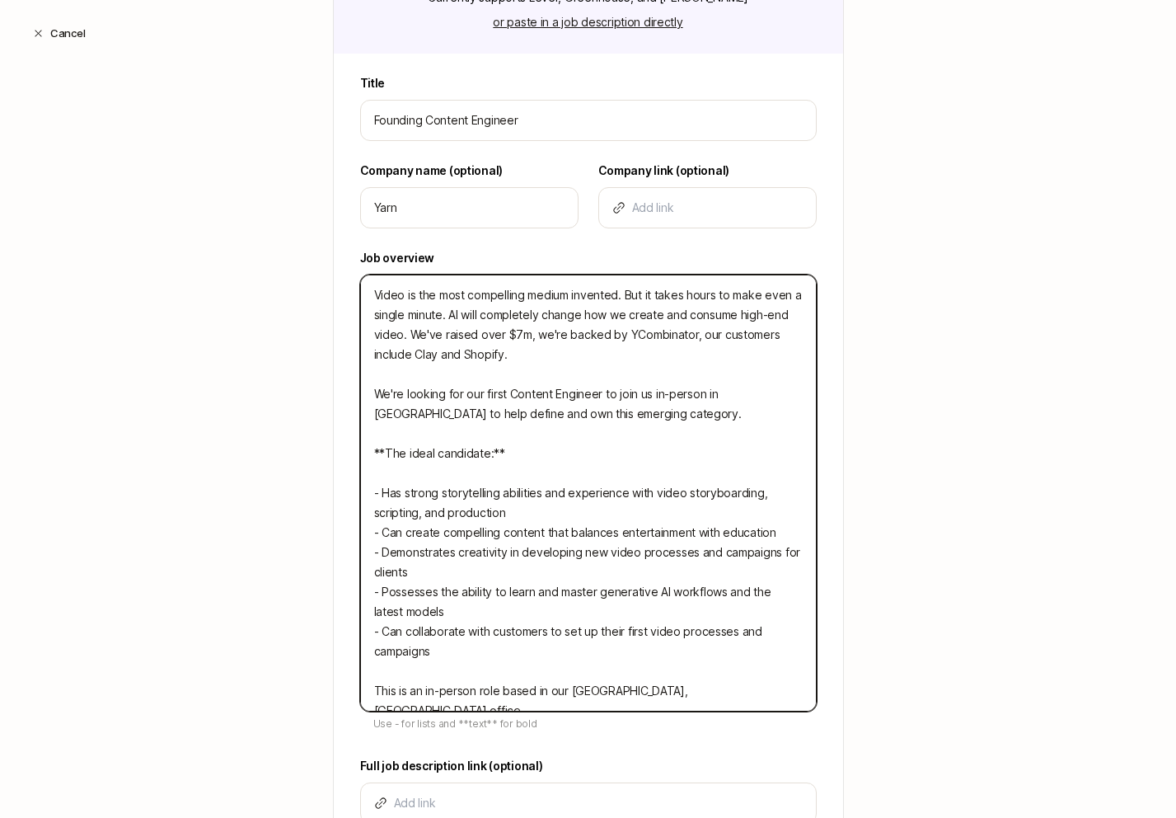
click at [601, 422] on textarea "Video is the most compelling medium invented. But it takes hours to make even a…" at bounding box center [588, 493] width 457 height 437
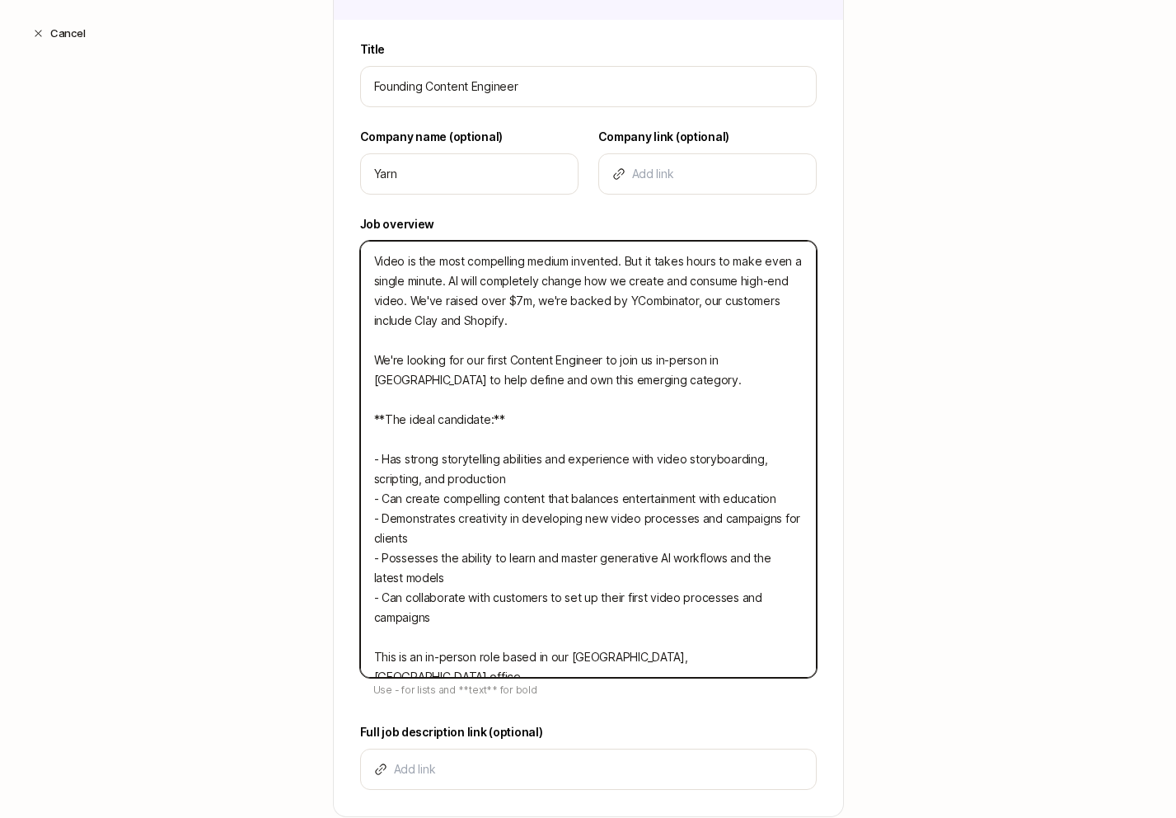
scroll to position [411, 0]
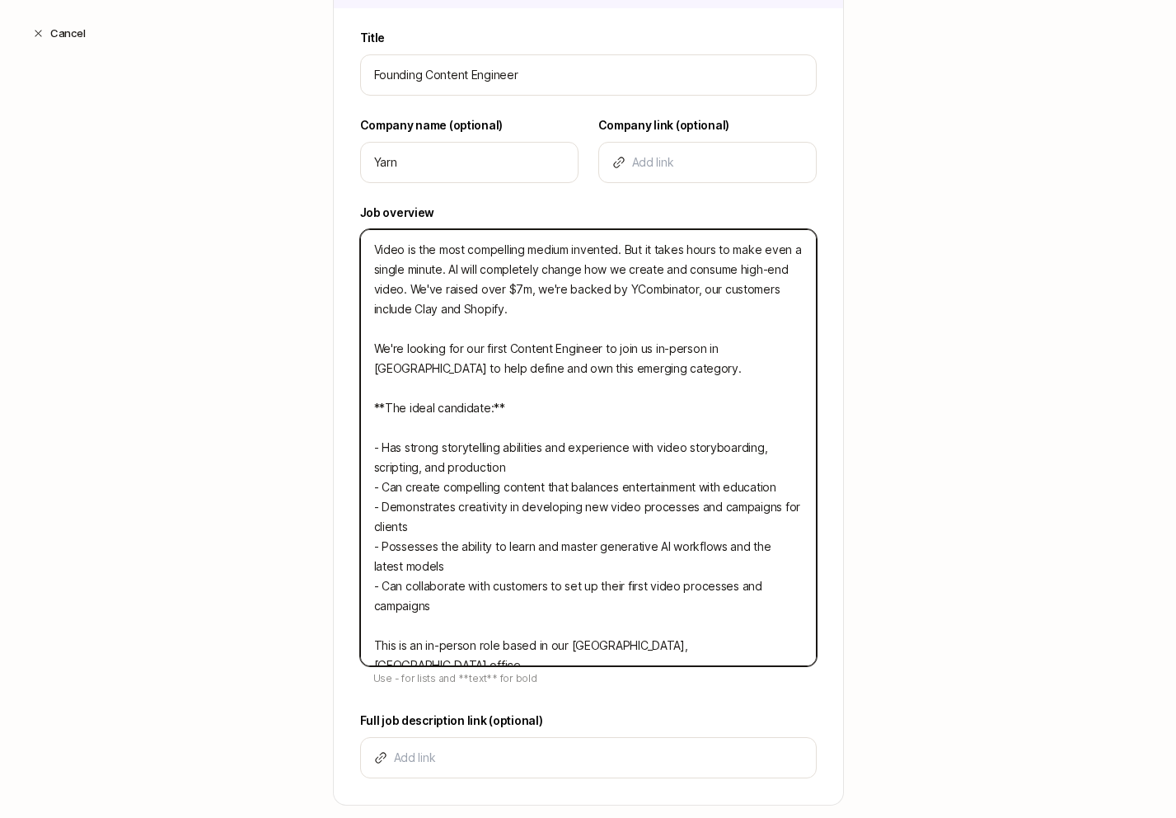
click at [591, 455] on textarea "Video is the most compelling medium invented. But it takes hours to make even a…" at bounding box center [588, 447] width 457 height 437
click at [615, 466] on textarea "Video is the most compelling medium invented. But it takes hours to make even a…" at bounding box center [588, 447] width 457 height 437
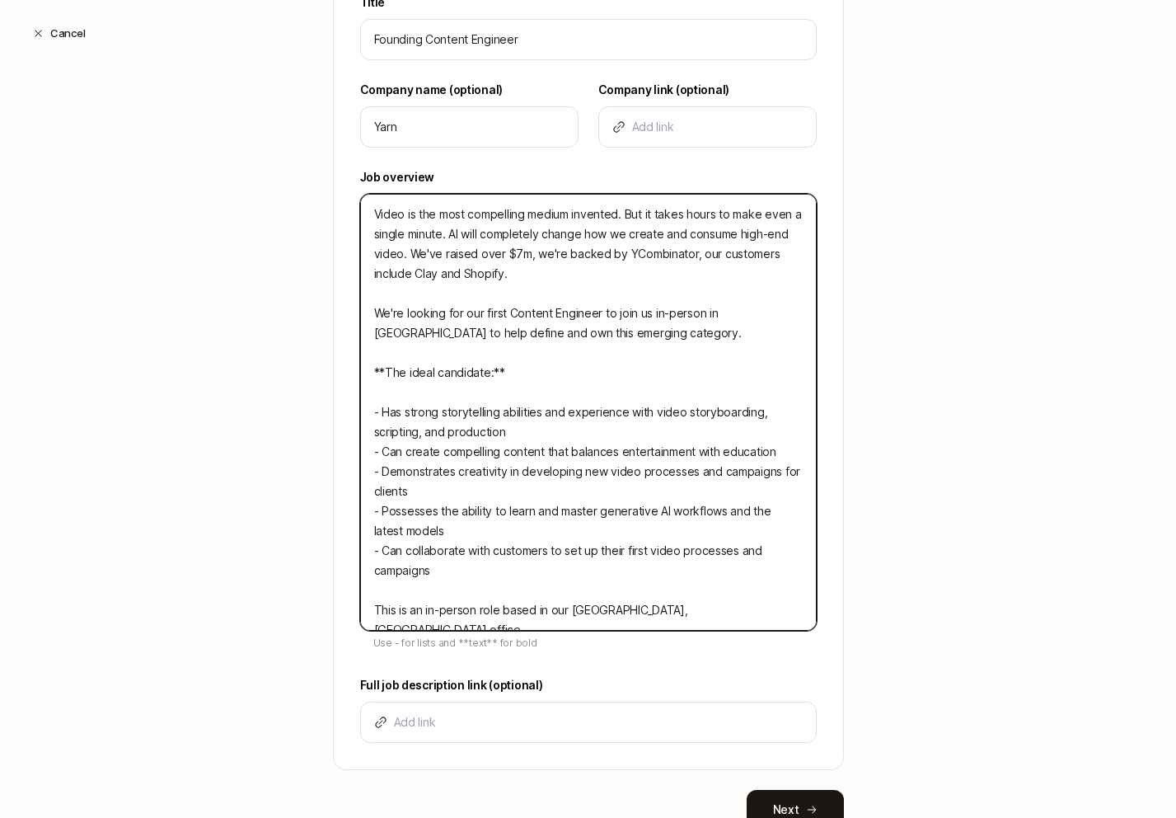
click at [597, 449] on textarea "Video is the most compelling medium invented. But it takes hours to make even a…" at bounding box center [588, 412] width 457 height 437
click at [470, 435] on textarea "Video is the most compelling medium invented. But it takes hours to make even a…" at bounding box center [588, 412] width 457 height 437
click at [500, 449] on textarea "Video is the most compelling medium invented. But it takes hours to make even a…" at bounding box center [588, 412] width 457 height 437
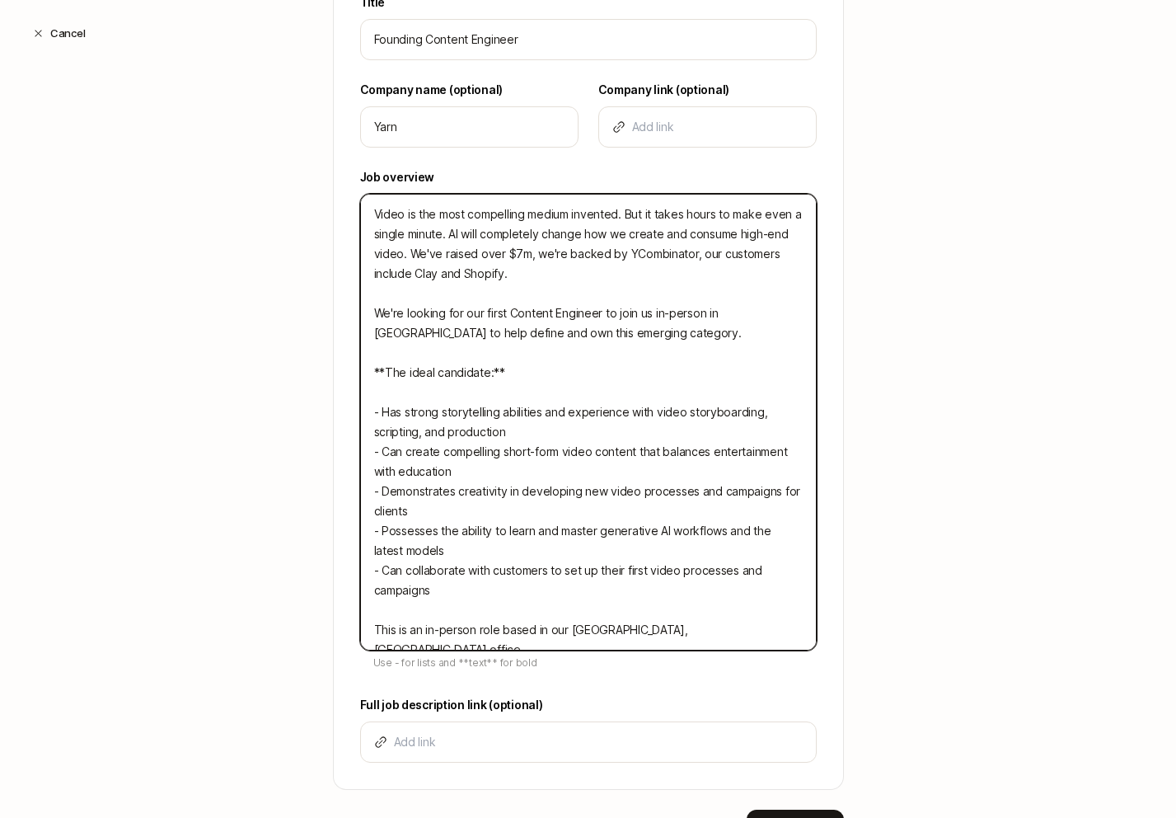
click at [572, 497] on textarea "Video is the most compelling medium invented. But it takes hours to make even a…" at bounding box center [588, 422] width 457 height 457
click at [572, 514] on textarea "Video is the most compelling medium invented. But it takes hours to make even a…" at bounding box center [588, 422] width 457 height 457
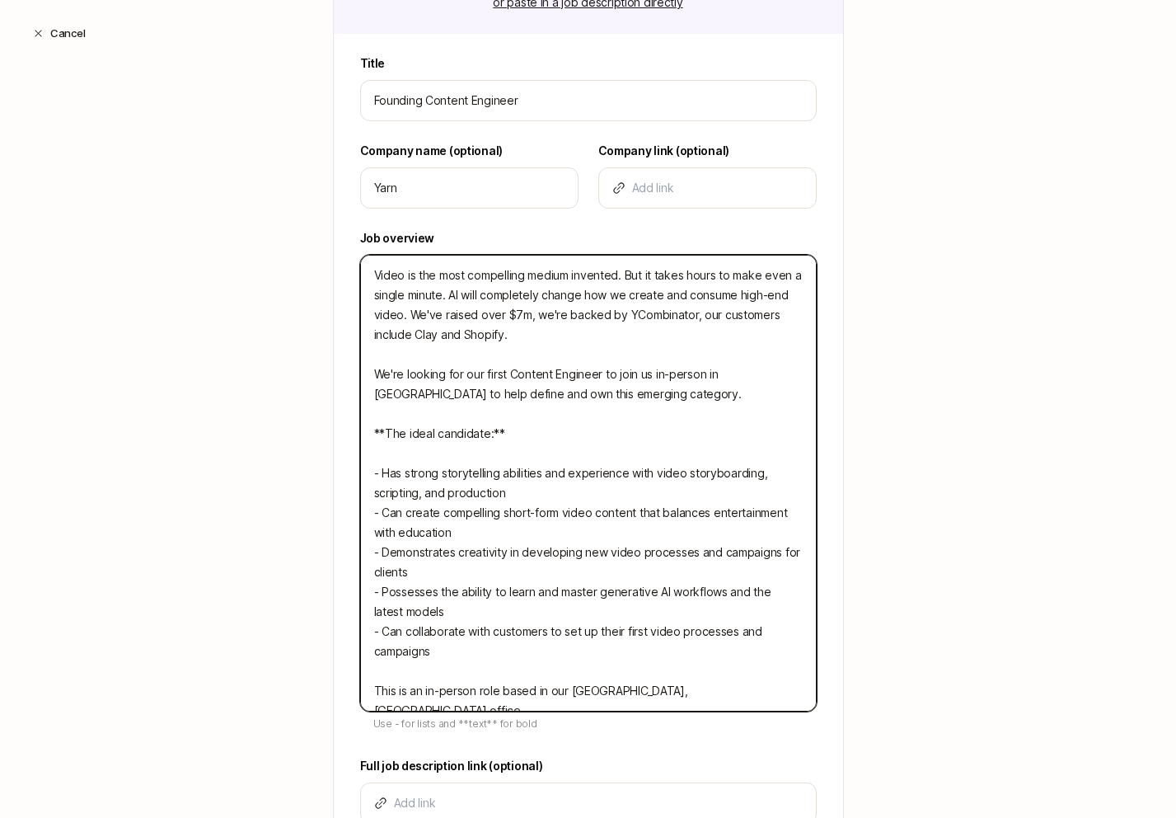
scroll to position [328, 0]
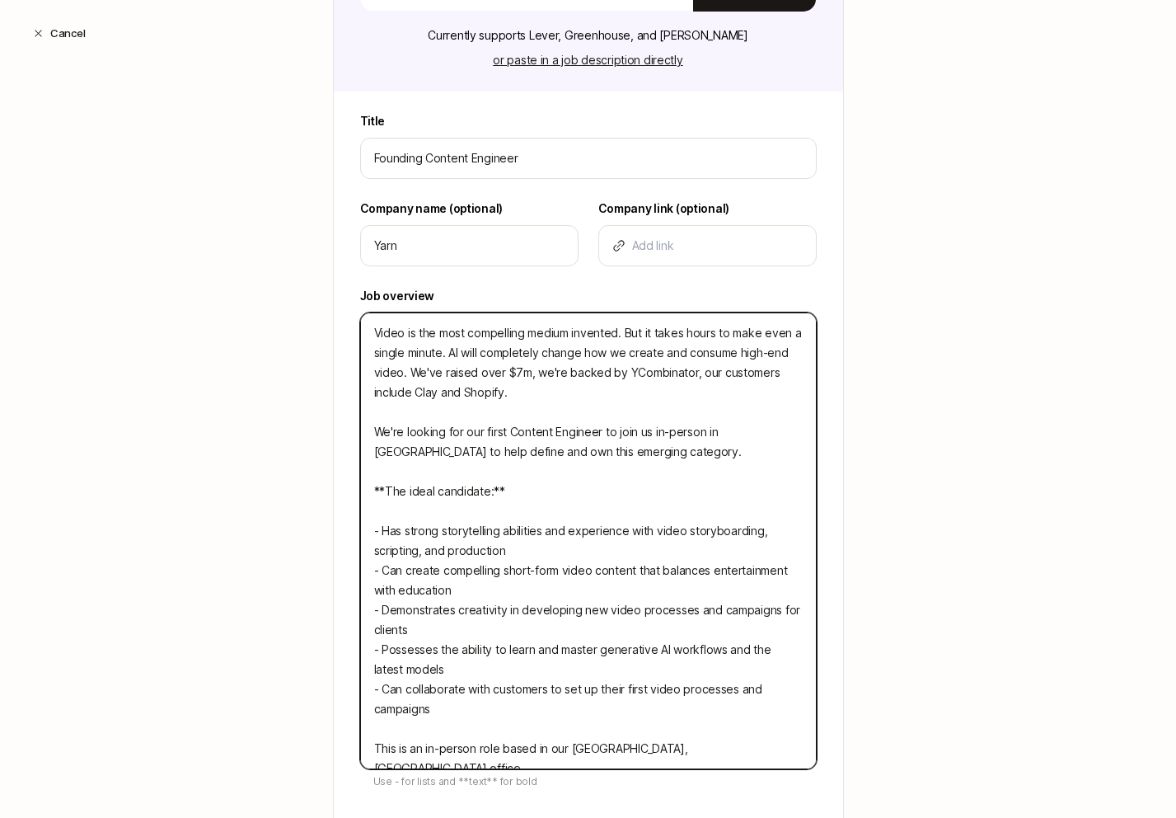
click at [585, 388] on textarea "Video is the most compelling medium invented. But it takes hours to make even a…" at bounding box center [588, 540] width 457 height 457
click at [637, 348] on textarea "Video is the most compelling medium invented. But it takes hours to make even a…" at bounding box center [588, 540] width 457 height 457
click at [453, 354] on textarea "Video is the most compelling medium invented. But it takes hours to make even a…" at bounding box center [588, 540] width 457 height 457
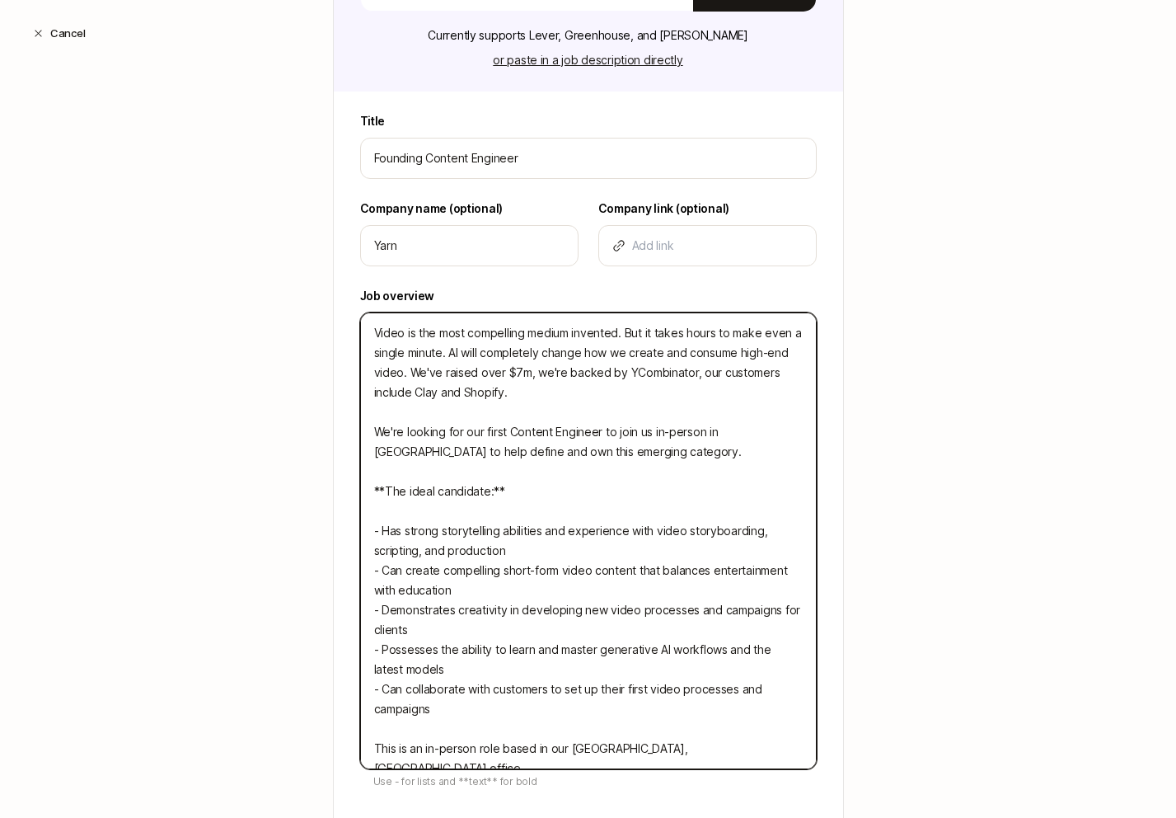
click at [453, 354] on textarea "Video is the most compelling medium invented. But it takes hours to make even a…" at bounding box center [588, 540] width 457 height 457
click at [636, 348] on textarea "Video is the most compelling medium invented. But it takes hours to make even a…" at bounding box center [588, 540] width 457 height 457
click at [402, 372] on textarea "Video is the most compelling medium invented. But it takes hours to make even a…" at bounding box center [588, 540] width 457 height 457
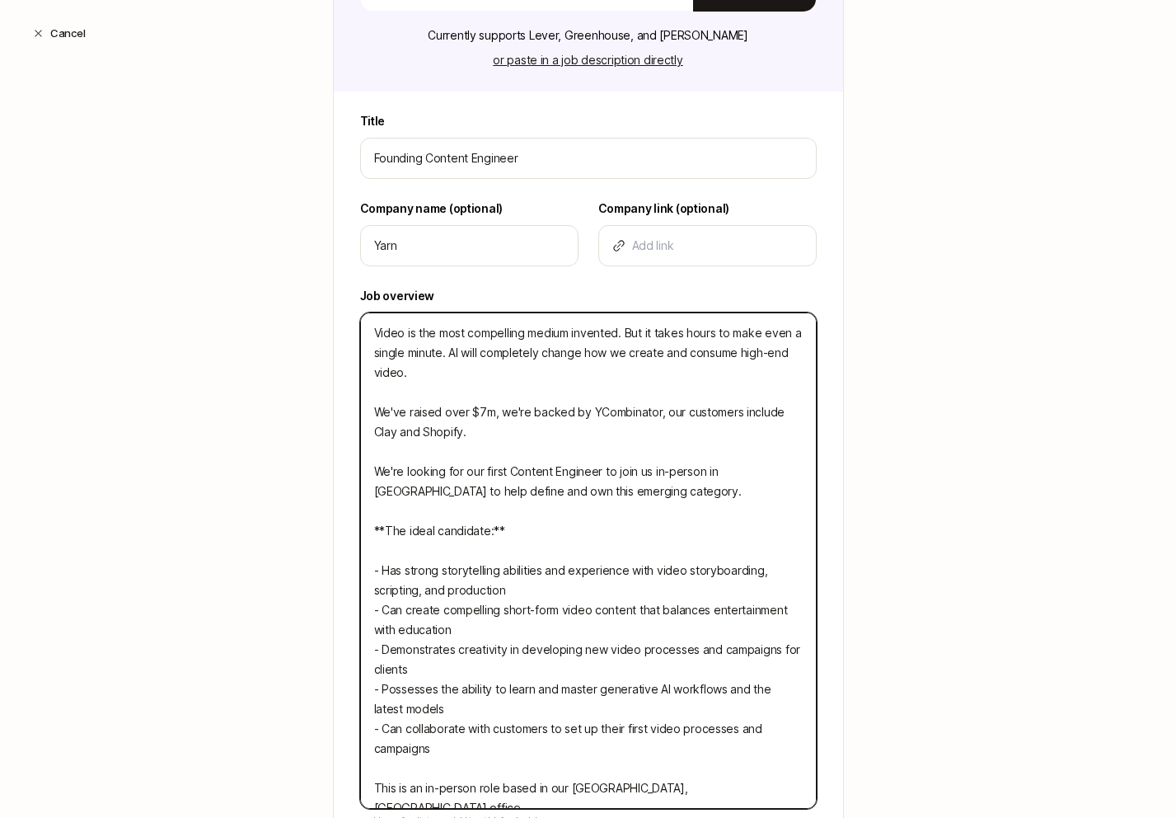
click at [453, 347] on textarea "Video is the most compelling medium invented. But it takes hours to make even a…" at bounding box center [588, 560] width 457 height 496
click at [420, 351] on textarea "Video is the most compelling medium invented. But it takes hours to make even a…" at bounding box center [588, 560] width 457 height 496
click at [546, 356] on textarea "Video is the most compelling medium invented. But it takes hours to make even a…" at bounding box center [588, 560] width 457 height 496
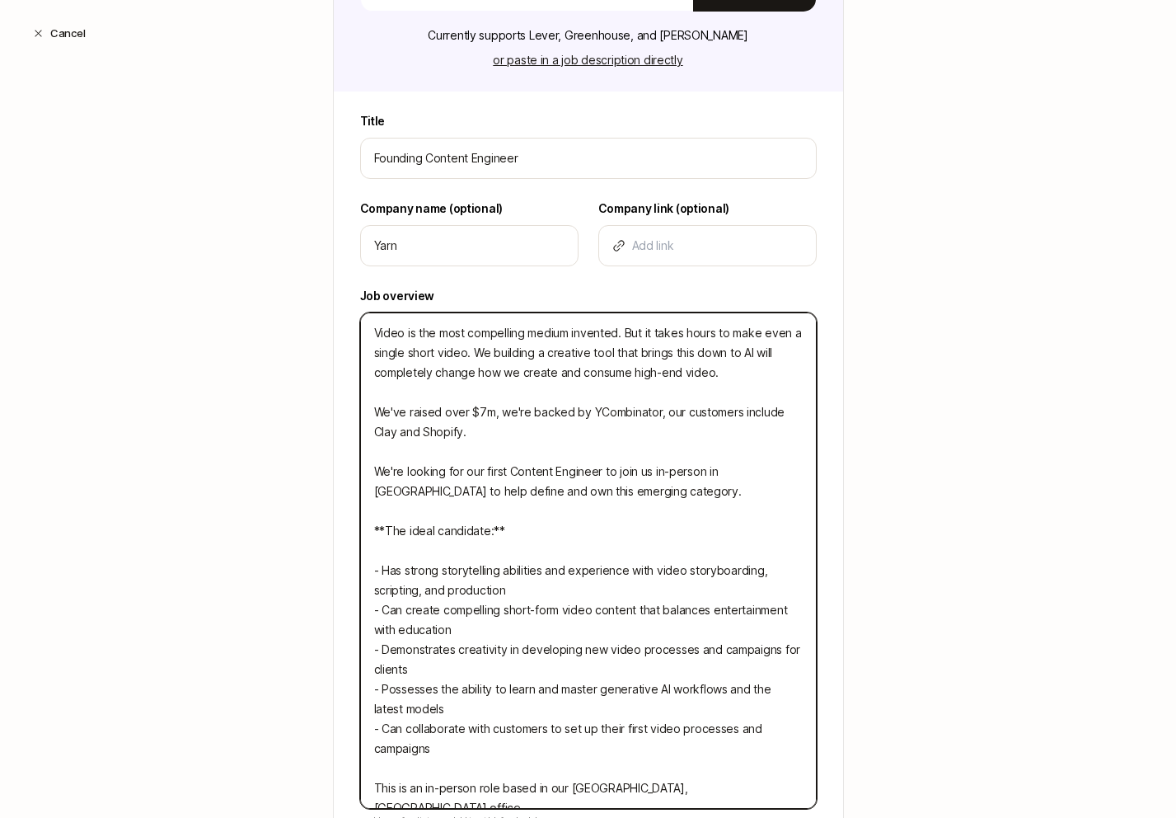
click at [705, 358] on textarea "Video is the most compelling medium invented. But it takes hours to make even a…" at bounding box center [588, 560] width 457 height 496
click at [736, 358] on textarea "Video is the most compelling medium invented. But it takes hours to make even a…" at bounding box center [588, 560] width 457 height 496
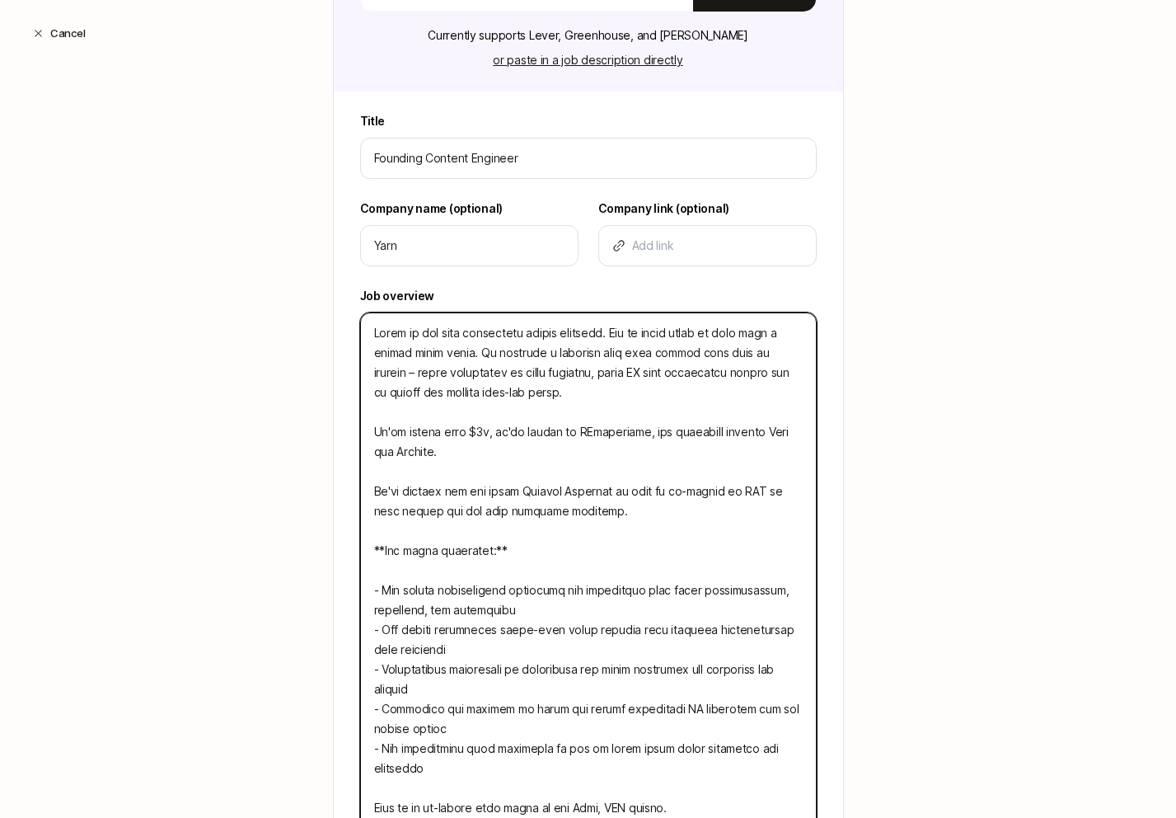
click at [508, 371] on textarea at bounding box center [588, 570] width 457 height 516
click at [643, 356] on textarea at bounding box center [588, 570] width 457 height 516
click at [610, 372] on textarea at bounding box center [588, 570] width 457 height 516
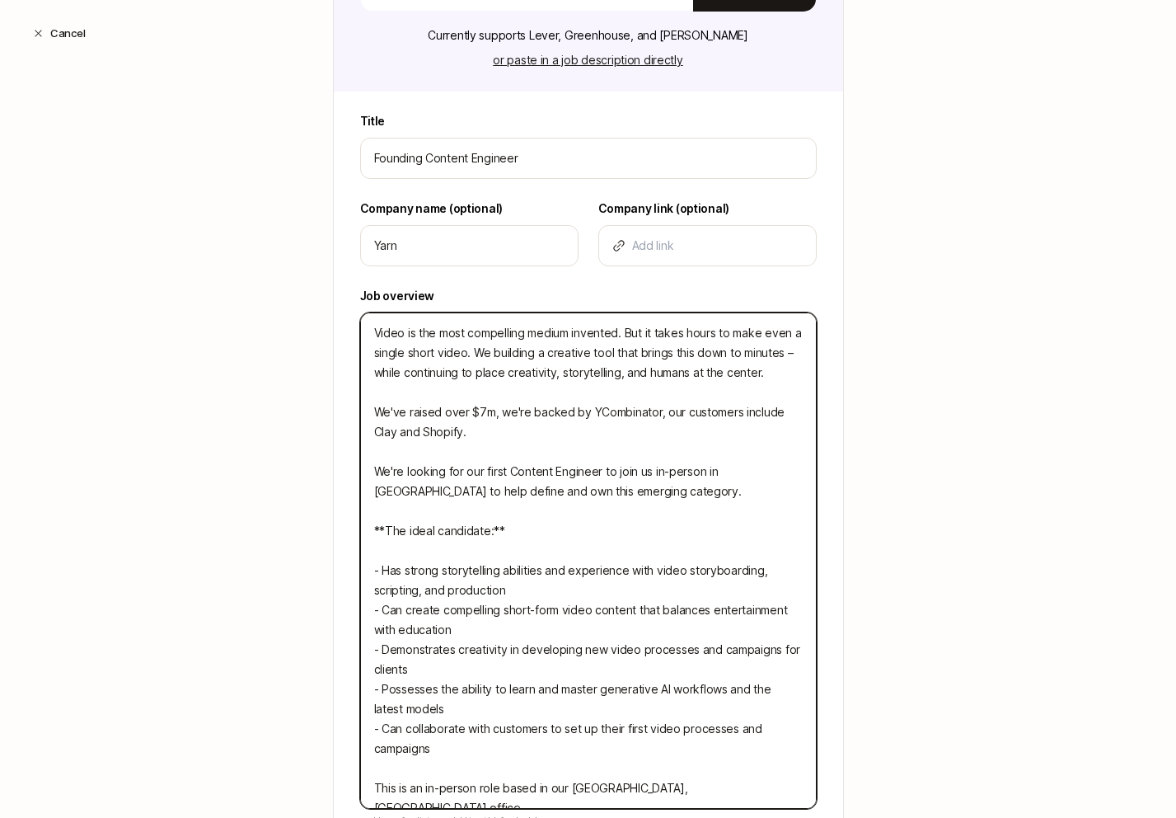
click at [481, 378] on textarea "Video is the most compelling medium invented. But it takes hours to make even a…" at bounding box center [588, 560] width 457 height 496
click at [615, 362] on textarea "Video is the most compelling medium invented. But it takes hours to make even a…" at bounding box center [588, 560] width 457 height 496
click at [543, 347] on textarea "Video is the most compelling medium invented. But it takes hours to make even a…" at bounding box center [588, 560] width 457 height 496
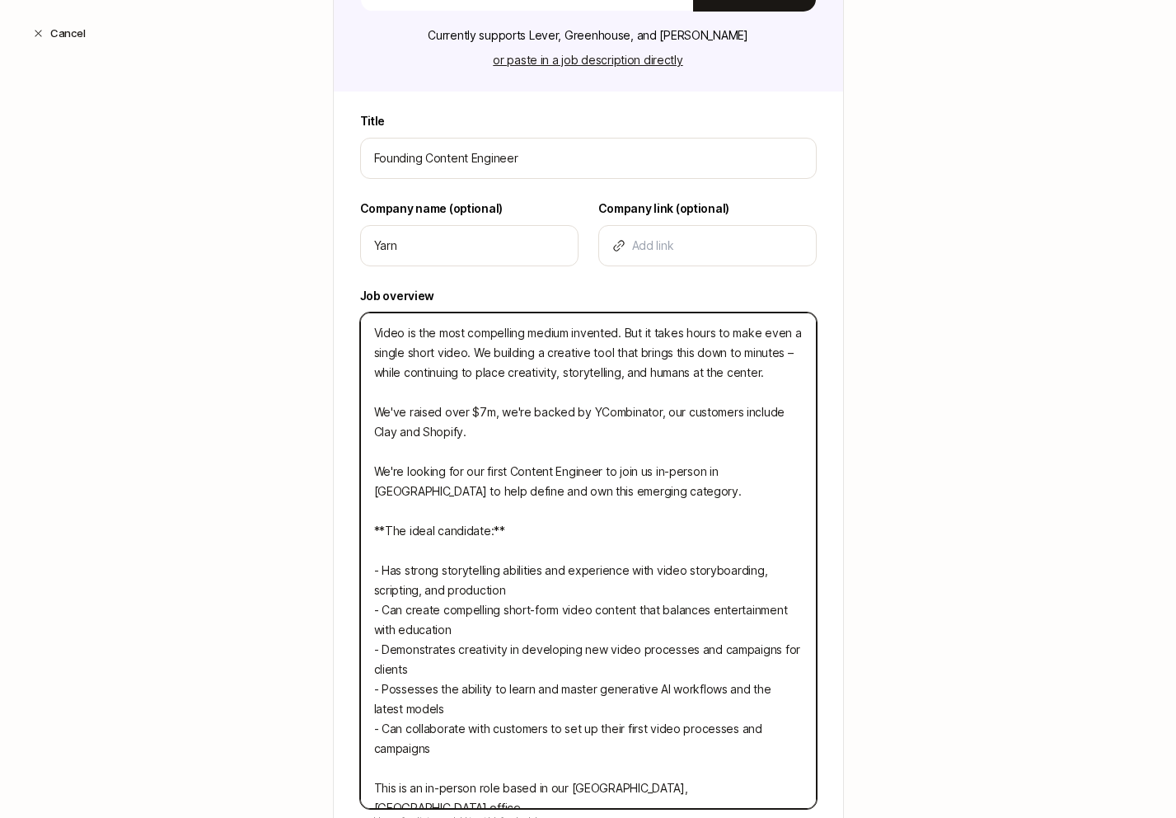
click at [543, 347] on textarea "Video is the most compelling medium invented. But it takes hours to make even a…" at bounding box center [588, 560] width 457 height 496
click at [636, 351] on textarea "Video is the most compelling medium invented. But it takes hours to make even a…" at bounding box center [588, 560] width 457 height 496
click at [546, 405] on textarea "Video is the most compelling medium invented. But it takes hours to make even a…" at bounding box center [588, 560] width 457 height 496
click at [510, 411] on textarea "Video is the most compelling medium invented. But it takes hours to make even a…" at bounding box center [588, 560] width 457 height 496
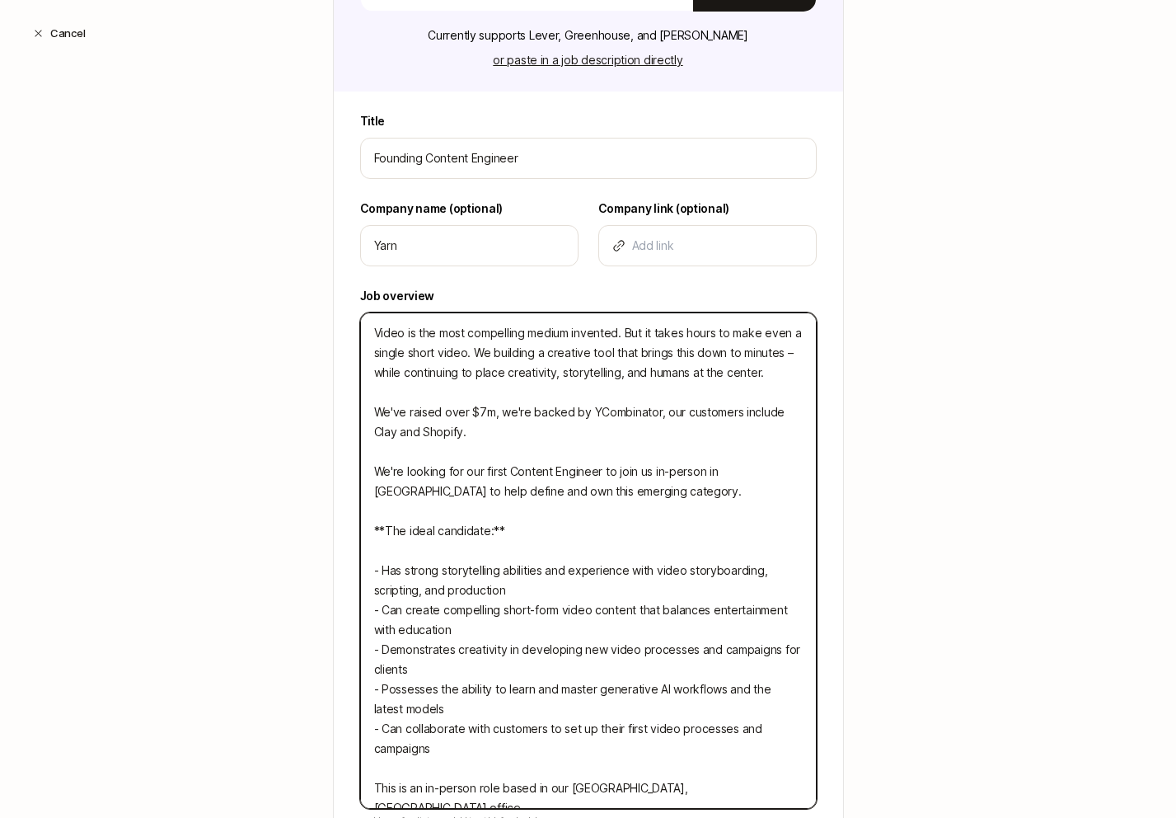
click at [510, 411] on textarea "Video is the most compelling medium invented. But it takes hours to make even a…" at bounding box center [588, 560] width 457 height 496
click at [628, 408] on textarea "Video is the most compelling medium invented. But it takes hours to make even a…" at bounding box center [588, 560] width 457 height 496
click at [705, 420] on textarea "Video is the most compelling medium invented. But it takes hours to make even a…" at bounding box center [588, 560] width 457 height 496
click at [704, 436] on textarea "Video is the most compelling medium invented. But it takes hours to make even a…" at bounding box center [588, 560] width 457 height 496
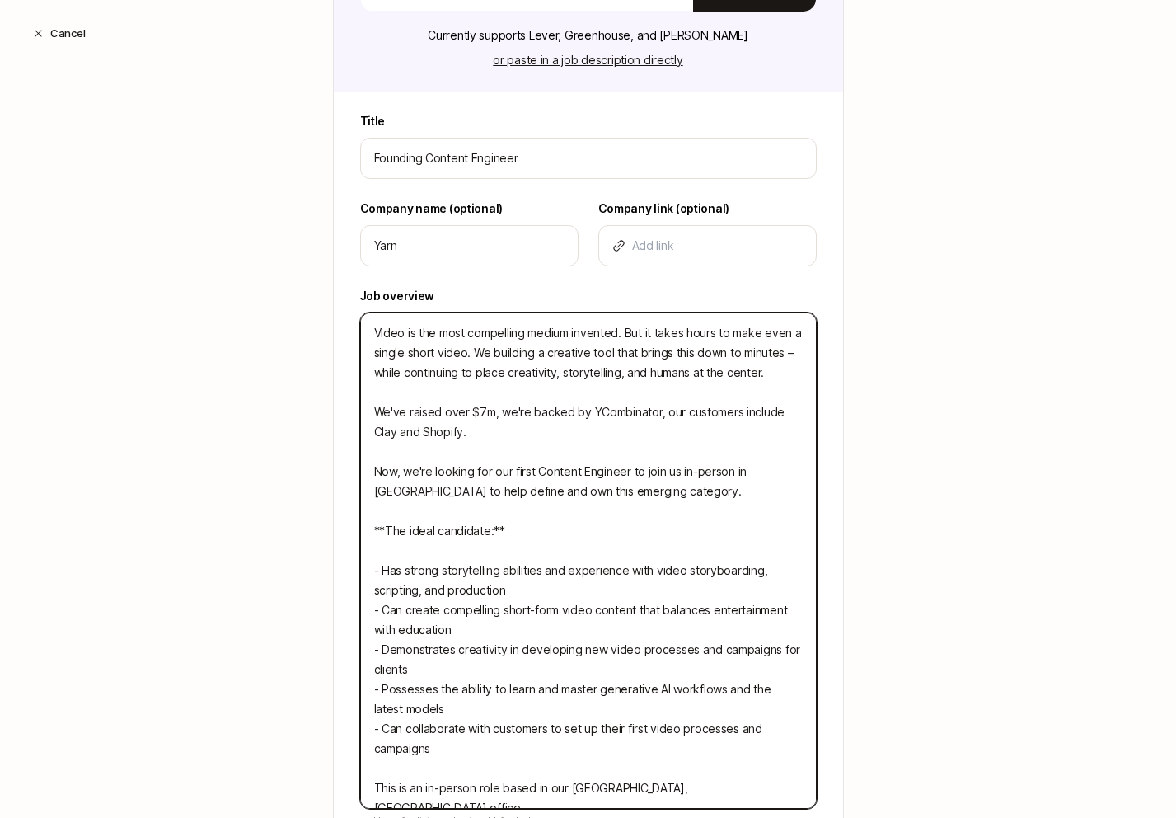
click at [666, 472] on textarea "Video is the most compelling medium invented. But it takes hours to make even a…" at bounding box center [588, 560] width 457 height 496
click at [531, 490] on textarea "Video is the most compelling medium invented. But it takes hours to make even a…" at bounding box center [588, 560] width 457 height 496
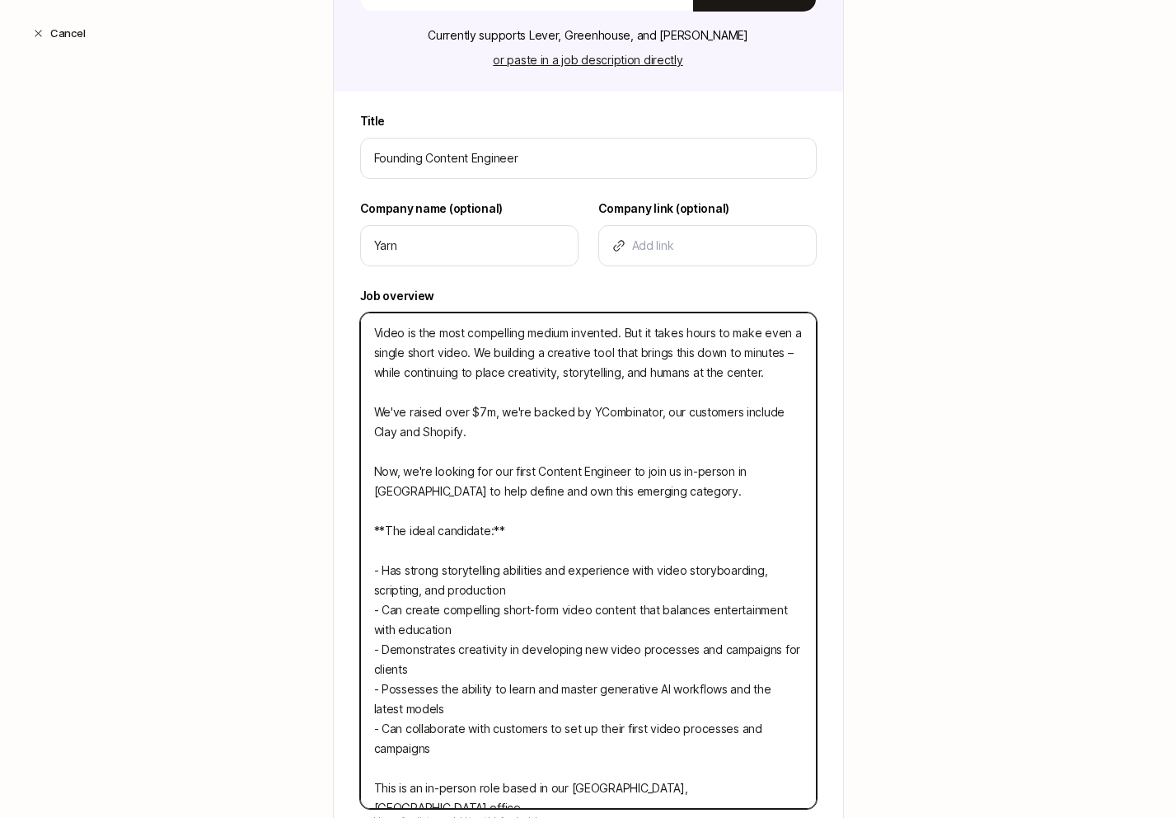
click at [531, 490] on textarea "Video is the most compelling medium invented. But it takes hours to make even a…" at bounding box center [588, 560] width 457 height 496
click at [407, 499] on textarea "Video is the most compelling medium invented. But it takes hours to make even a…" at bounding box center [588, 560] width 457 height 496
click at [509, 497] on textarea "Video is the most compelling medium invented. But it takes hours to make even a…" at bounding box center [588, 560] width 457 height 496
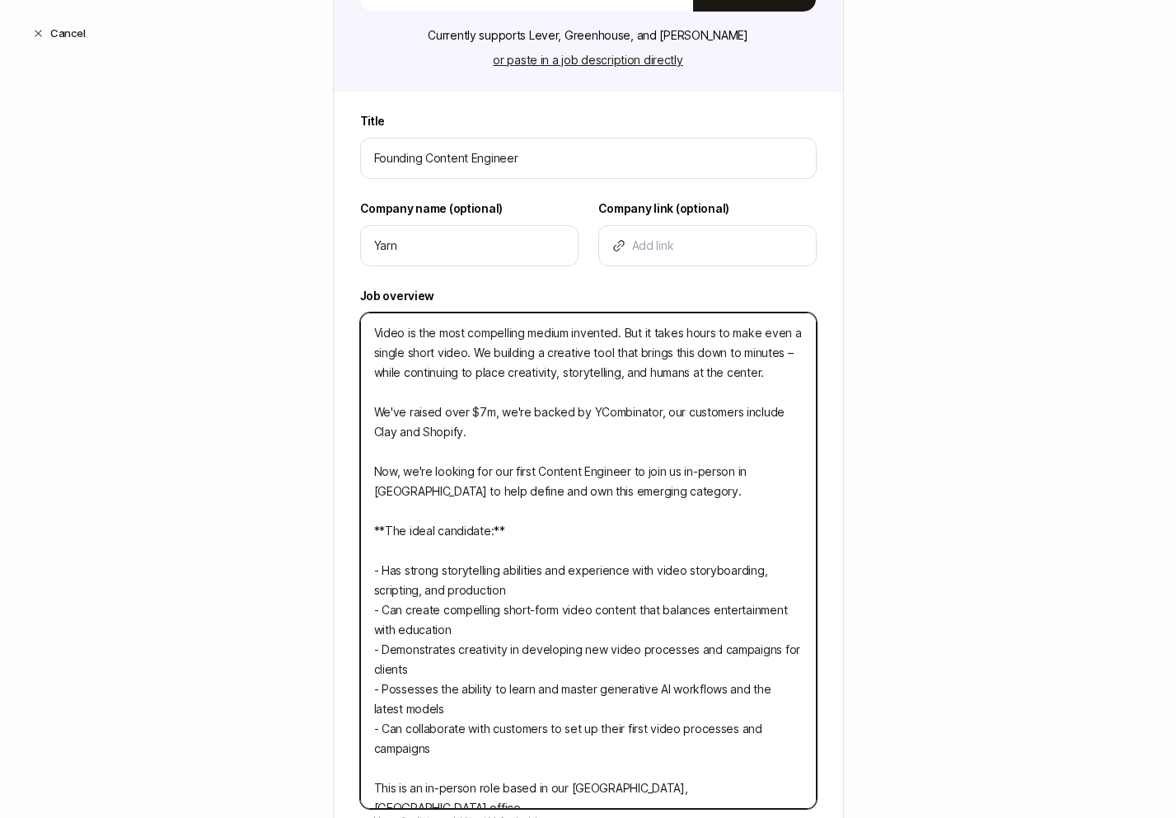
click at [509, 497] on textarea "Video is the most compelling medium invented. But it takes hours to make even a…" at bounding box center [588, 560] width 457 height 496
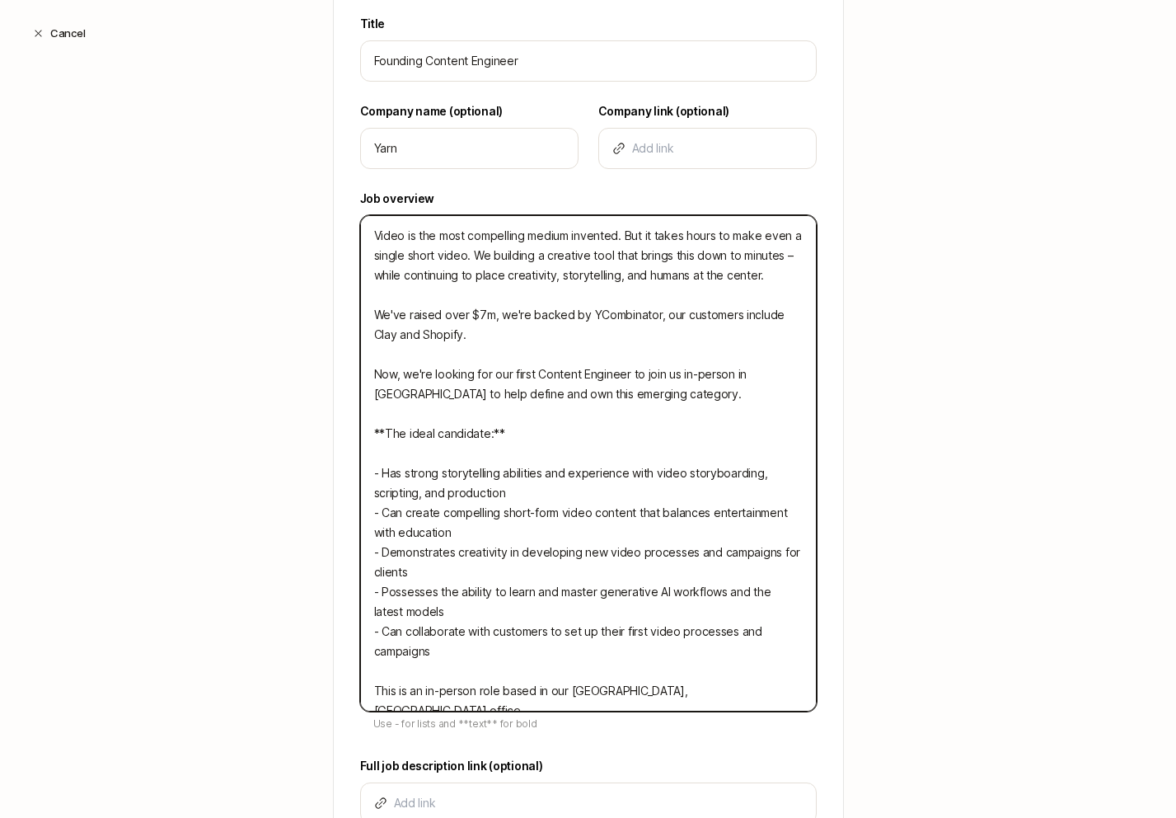
click at [758, 379] on textarea "Video is the most compelling medium invented. But it takes hours to make even a…" at bounding box center [588, 463] width 457 height 496
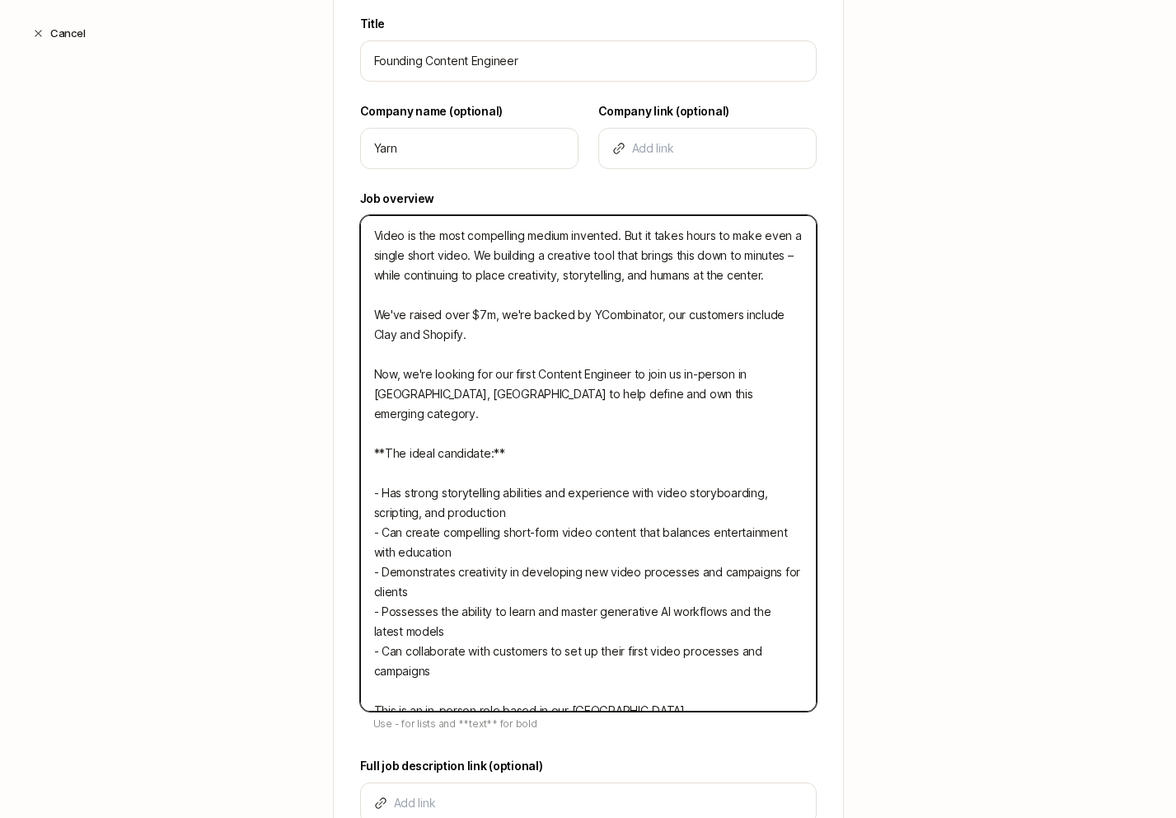
click at [636, 373] on textarea "Video is the most compelling medium invented. But it takes hours to make even a…" at bounding box center [588, 463] width 457 height 496
click at [640, 392] on textarea "Video is the most compelling medium invented. But it takes hours to make even a…" at bounding box center [588, 463] width 457 height 496
paste textarea "We intend to create and own this category – so this role couldn’t be more impor…"
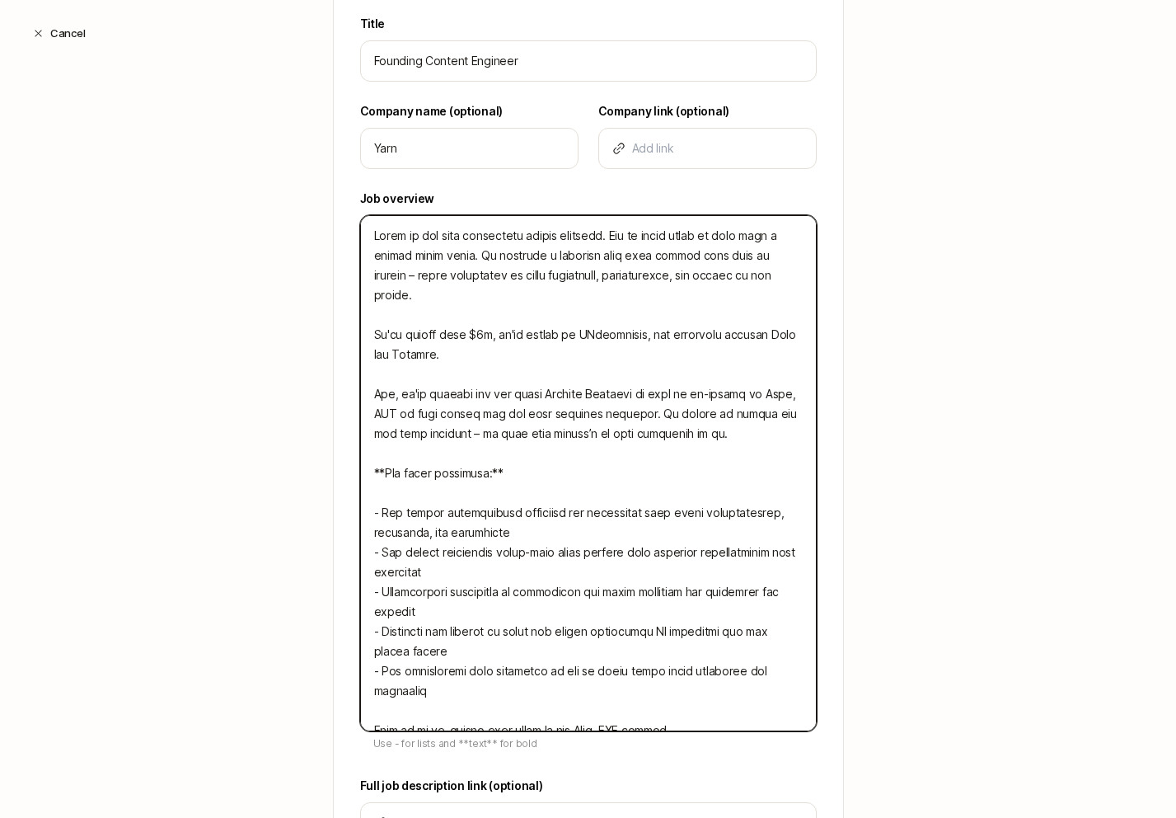
click at [487, 450] on textarea at bounding box center [588, 473] width 457 height 516
paste textarea "The type of things you might work on immediately"
paste textarea "type of things you might work on immediately"
click at [583, 485] on textarea at bounding box center [588, 473] width 457 height 516
click at [555, 683] on textarea at bounding box center [588, 473] width 457 height 516
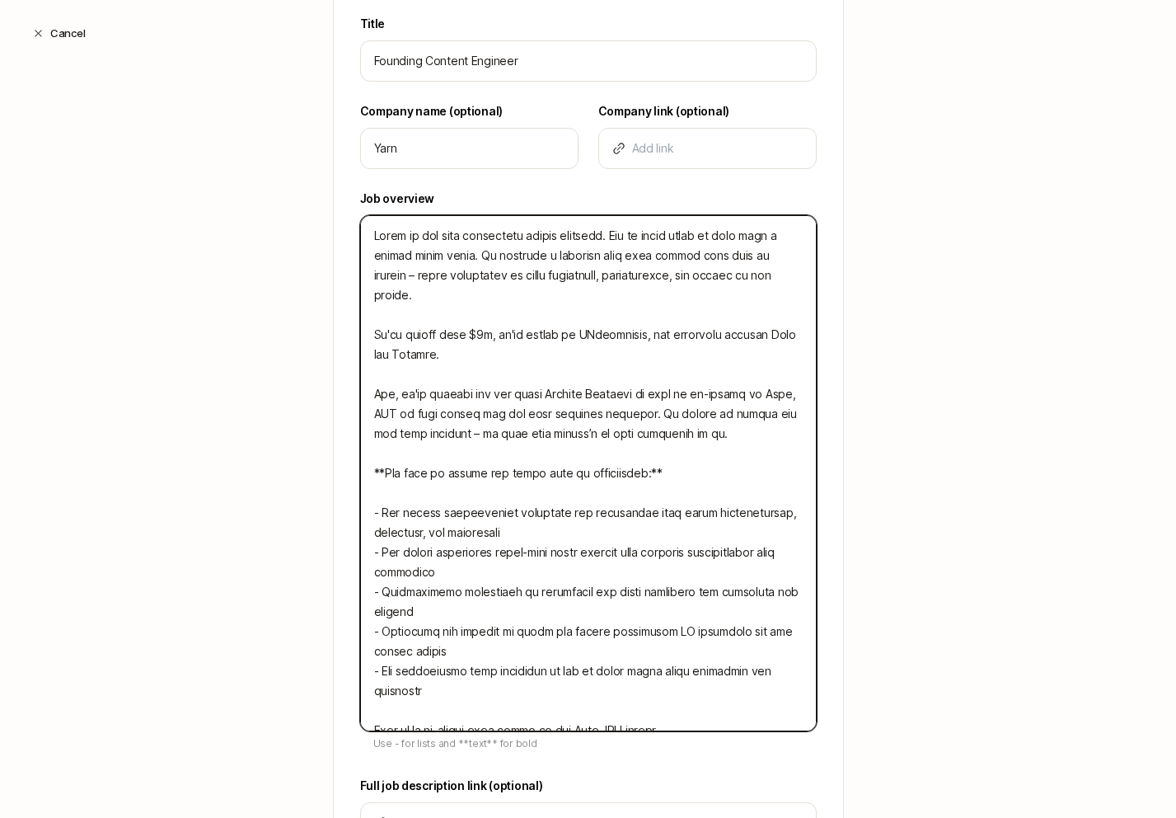
paste textarea "Produce a case-study video with the Clay team. Help build out the v1 content te…"
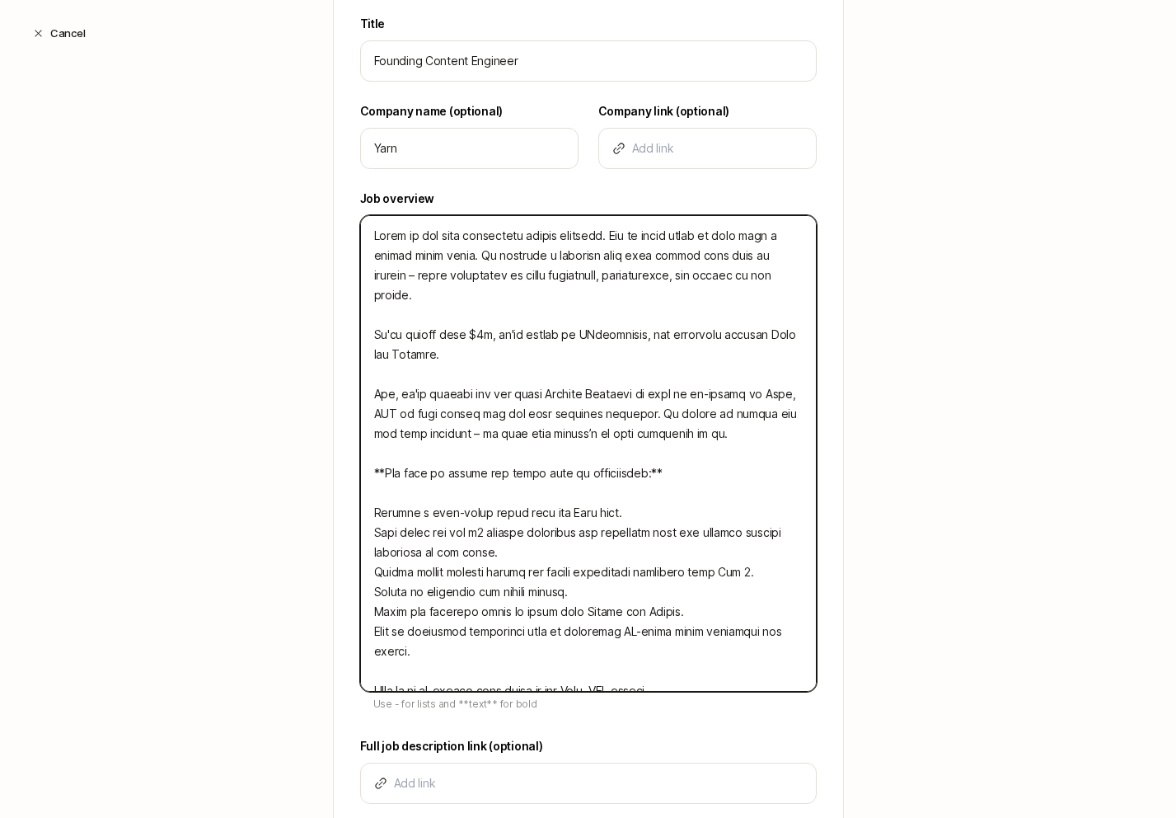
click at [538, 495] on textarea at bounding box center [588, 453] width 457 height 476
click at [439, 489] on textarea at bounding box center [588, 453] width 457 height 476
click at [474, 508] on textarea at bounding box center [588, 453] width 457 height 476
click at [510, 575] on textarea at bounding box center [588, 453] width 457 height 476
click at [507, 546] on textarea at bounding box center [588, 453] width 457 height 476
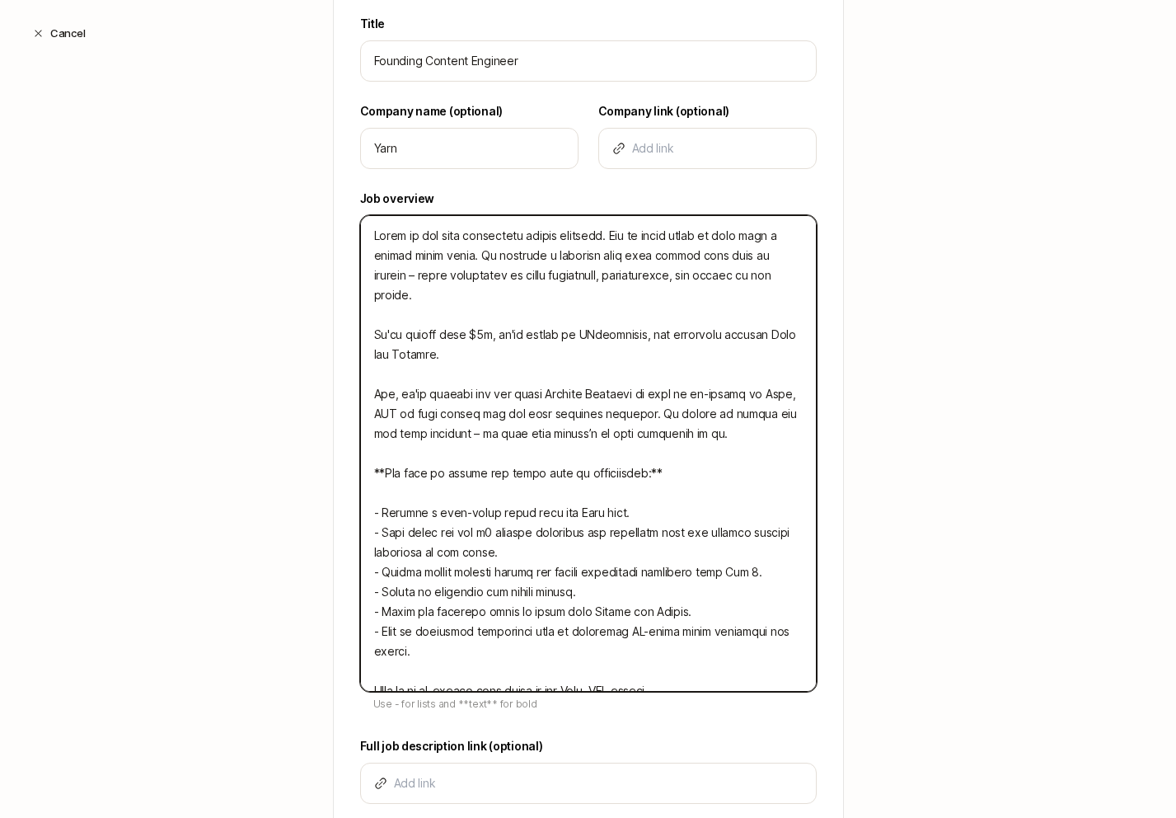
click at [507, 546] on textarea at bounding box center [588, 453] width 457 height 476
click at [556, 531] on textarea at bounding box center [588, 453] width 457 height 476
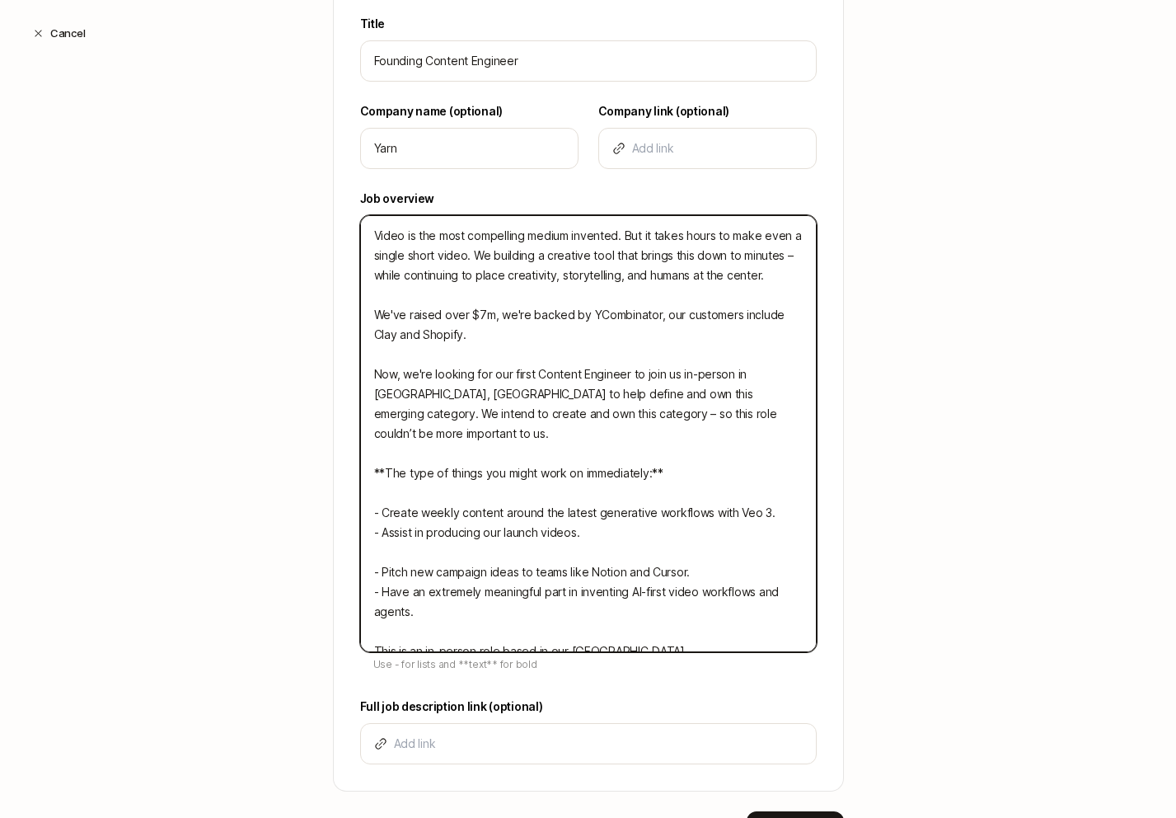
paste textarea "- Produce a case-study video with the Clay team."
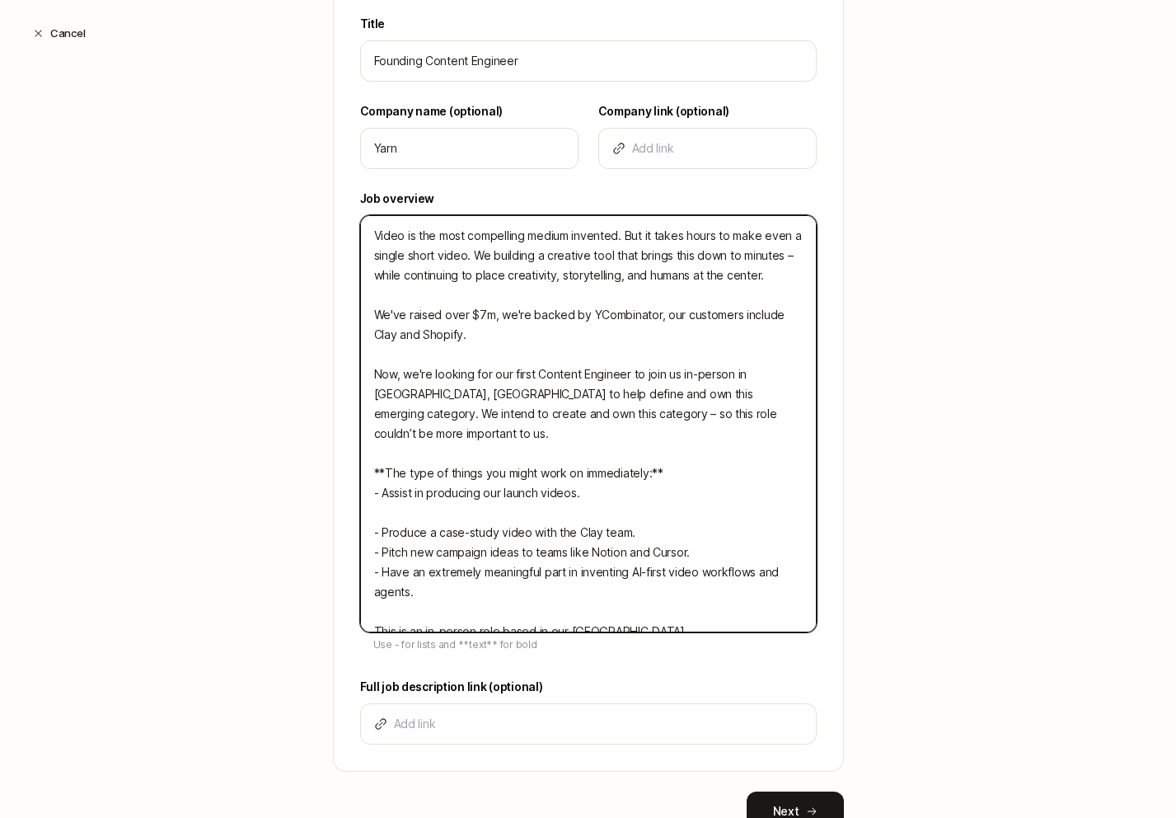
paste textarea "- Create weekly content around the latest generative workflows with Veo 3."
click at [517, 481] on textarea "Video is the most compelling medium invented. But it takes hours to make even a…" at bounding box center [588, 423] width 457 height 417
click at [525, 497] on textarea "Video is the most compelling medium invented. But it takes hours to make even a…" at bounding box center [588, 423] width 457 height 417
click at [408, 466] on textarea "Video is the most compelling medium invented. But it takes hours to make even a…" at bounding box center [588, 423] width 457 height 417
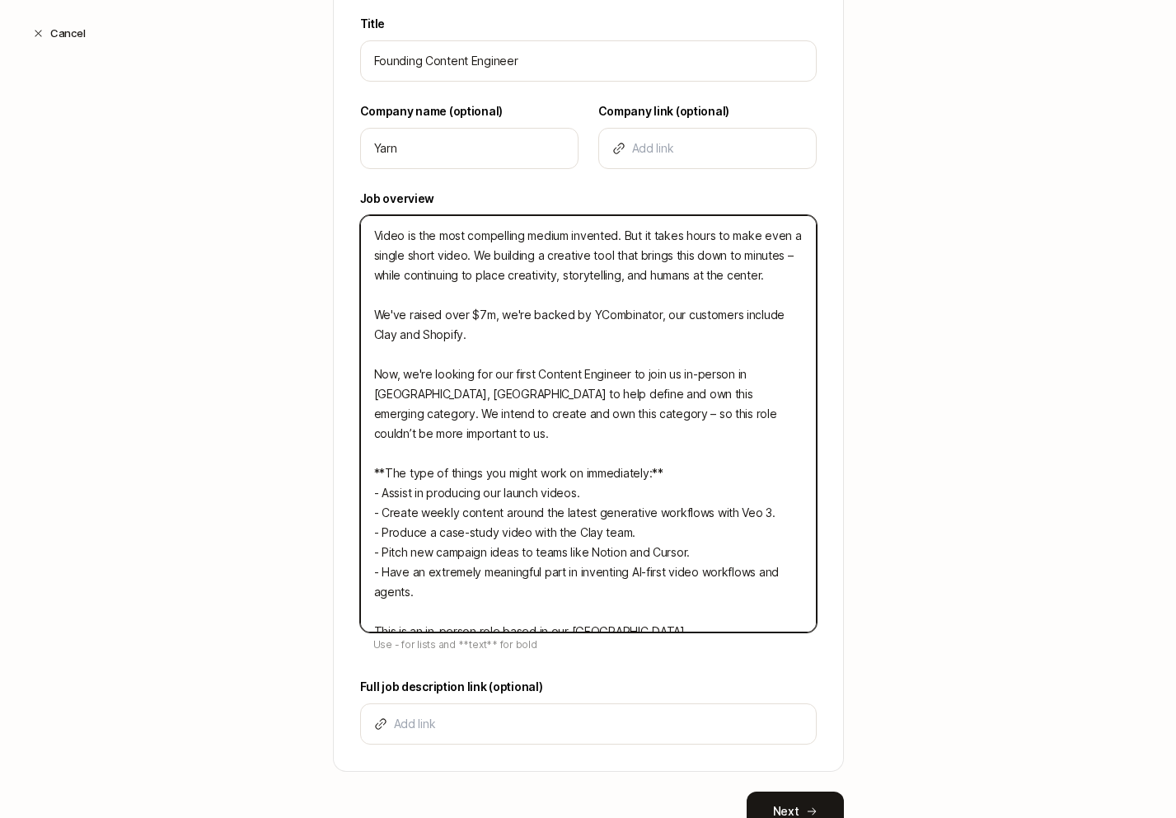
click at [408, 466] on textarea "Video is the most compelling medium invented. But it takes hours to make even a…" at bounding box center [588, 423] width 457 height 417
click at [448, 482] on textarea "Video is the most compelling medium invented. But it takes hours to make even a…" at bounding box center [588, 423] width 457 height 417
click at [447, 489] on textarea "Video is the most compelling medium invented. But it takes hours to make even a…" at bounding box center [588, 423] width 457 height 417
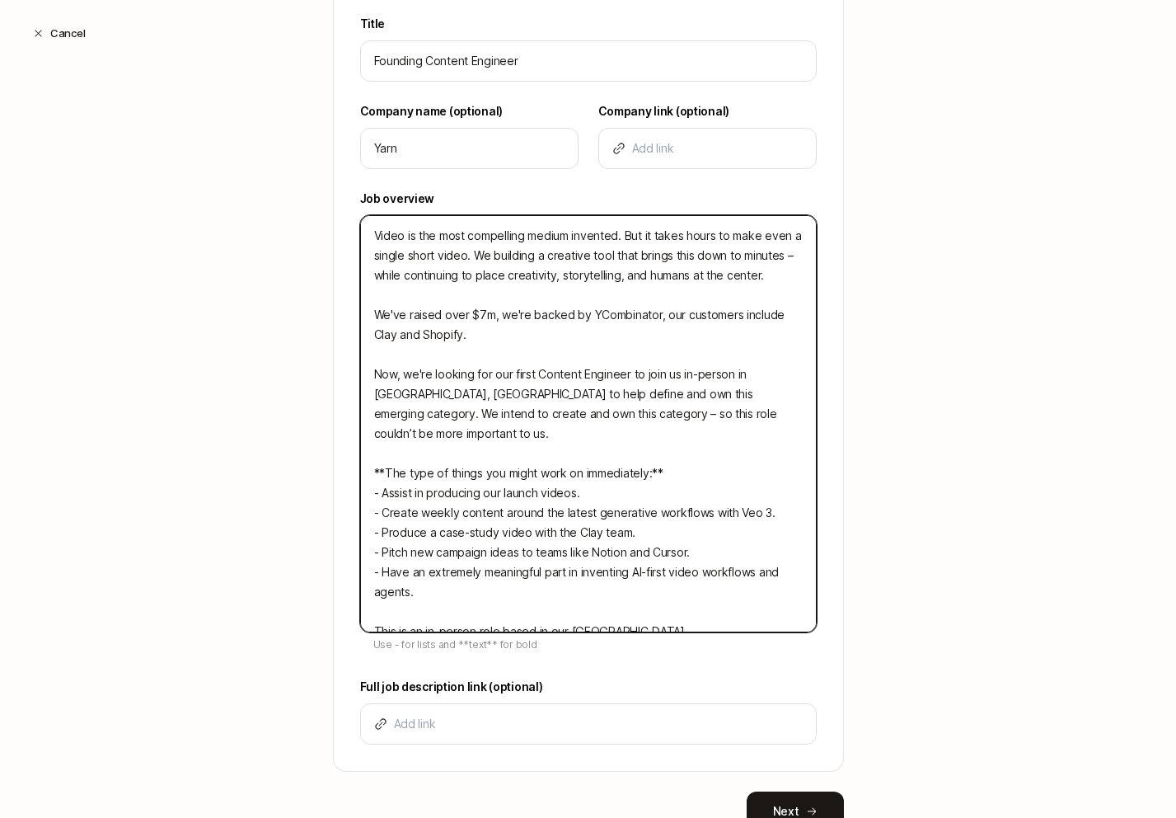
click at [447, 489] on textarea "Video is the most compelling medium invented. But it takes hours to make even a…" at bounding box center [588, 423] width 457 height 417
click at [447, 516] on textarea "Video is the most compelling medium invented. But it takes hours to make even a…" at bounding box center [588, 423] width 457 height 417
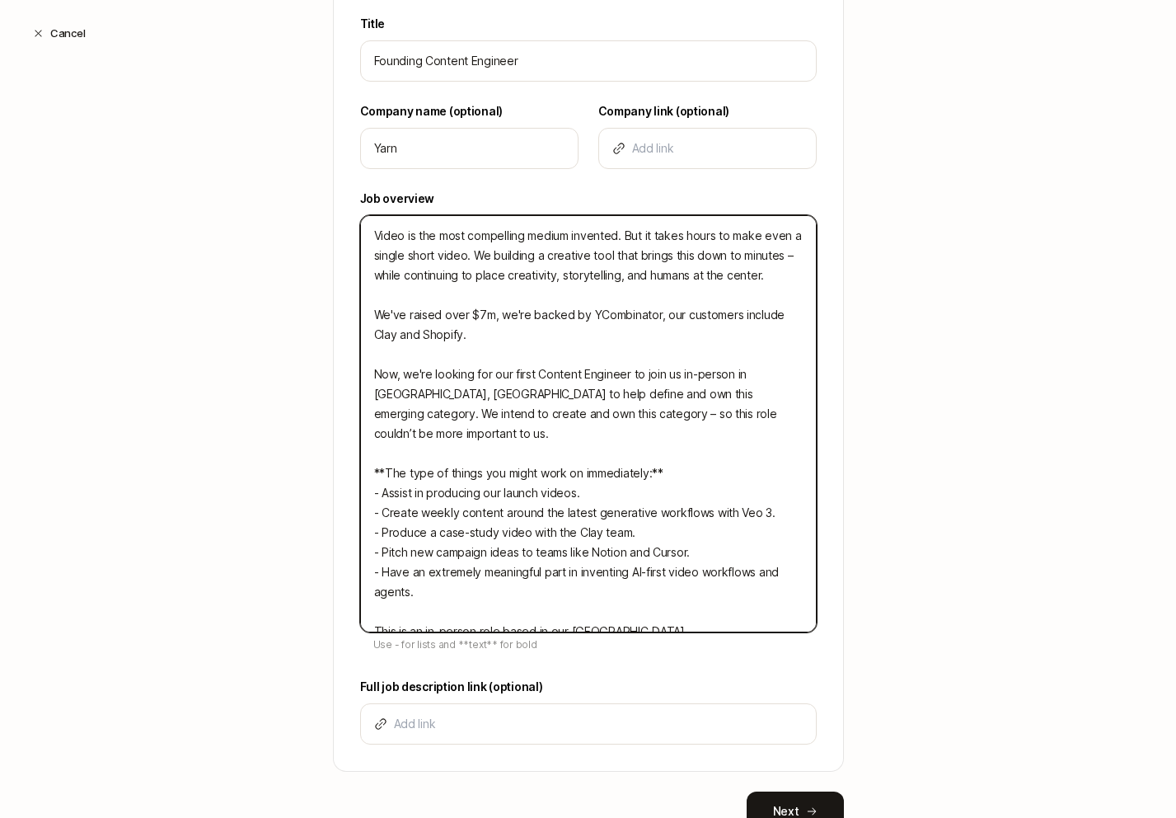
click at [470, 533] on textarea "Video is the most compelling medium invented. But it takes hours to make even a…" at bounding box center [588, 423] width 457 height 417
click at [568, 545] on textarea "Video is the most compelling medium invented. But it takes hours to make even a…" at bounding box center [588, 423] width 457 height 417
click at [447, 528] on textarea "Video is the most compelling medium invented. But it takes hours to make even a…" at bounding box center [588, 423] width 457 height 417
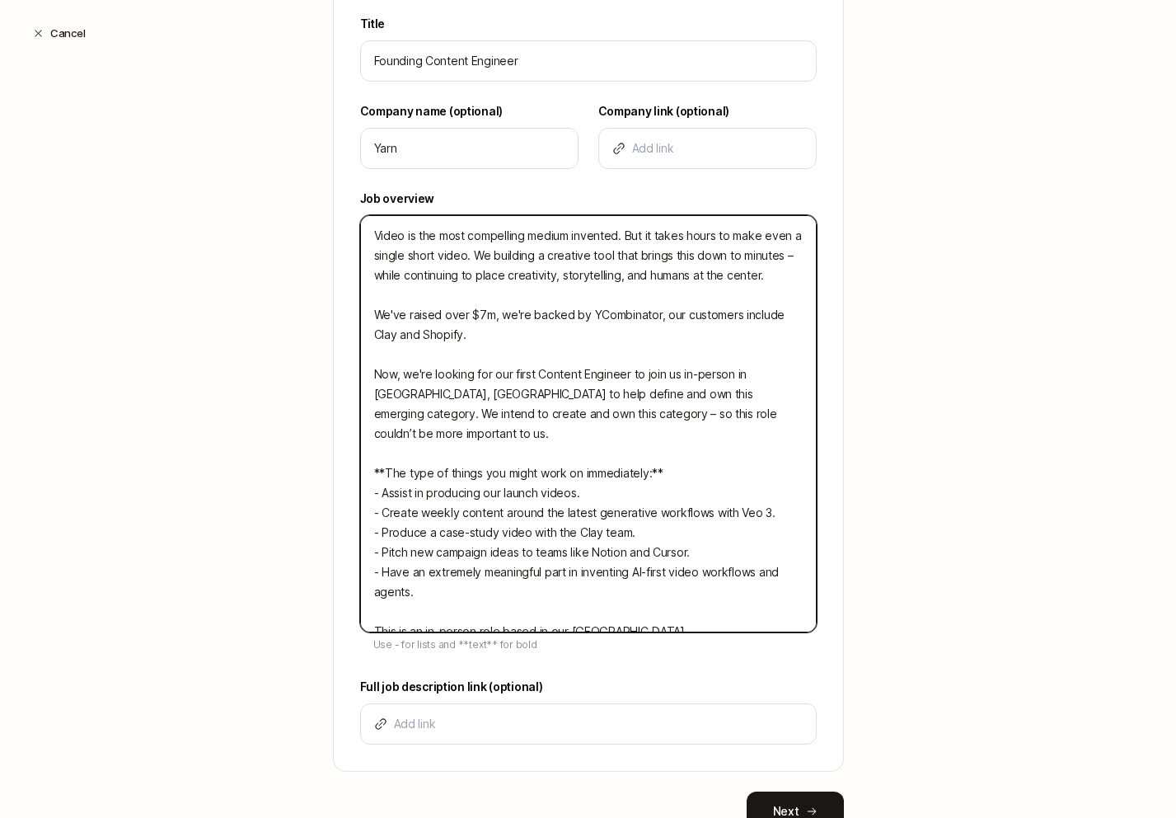
click at [447, 528] on textarea "Video is the most compelling medium invented. But it takes hours to make even a…" at bounding box center [588, 423] width 457 height 417
click at [499, 513] on textarea "Video is the most compelling medium invented. But it takes hours to make even a…" at bounding box center [588, 423] width 457 height 417
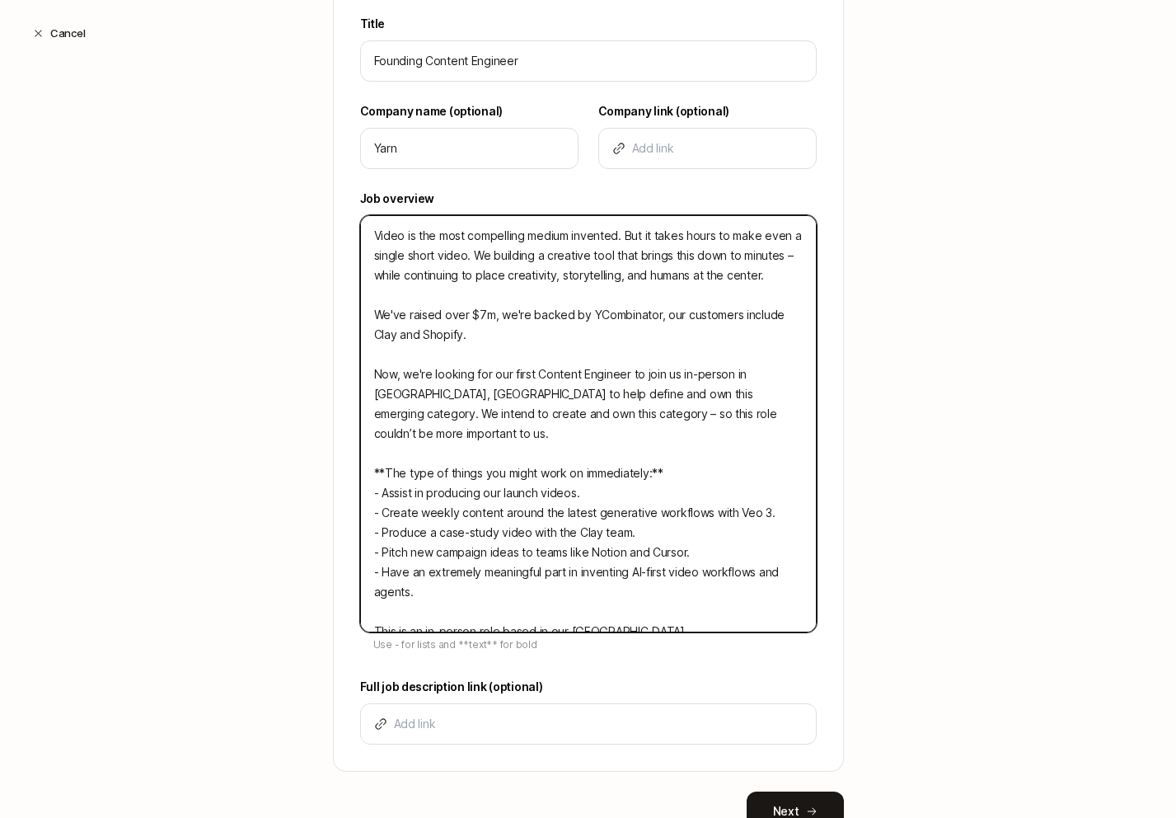
click at [560, 517] on textarea "Video is the most compelling medium invented. But it takes hours to make even a…" at bounding box center [588, 423] width 457 height 417
click at [543, 499] on textarea "Video is the most compelling medium invented. But it takes hours to make even a…" at bounding box center [588, 423] width 457 height 417
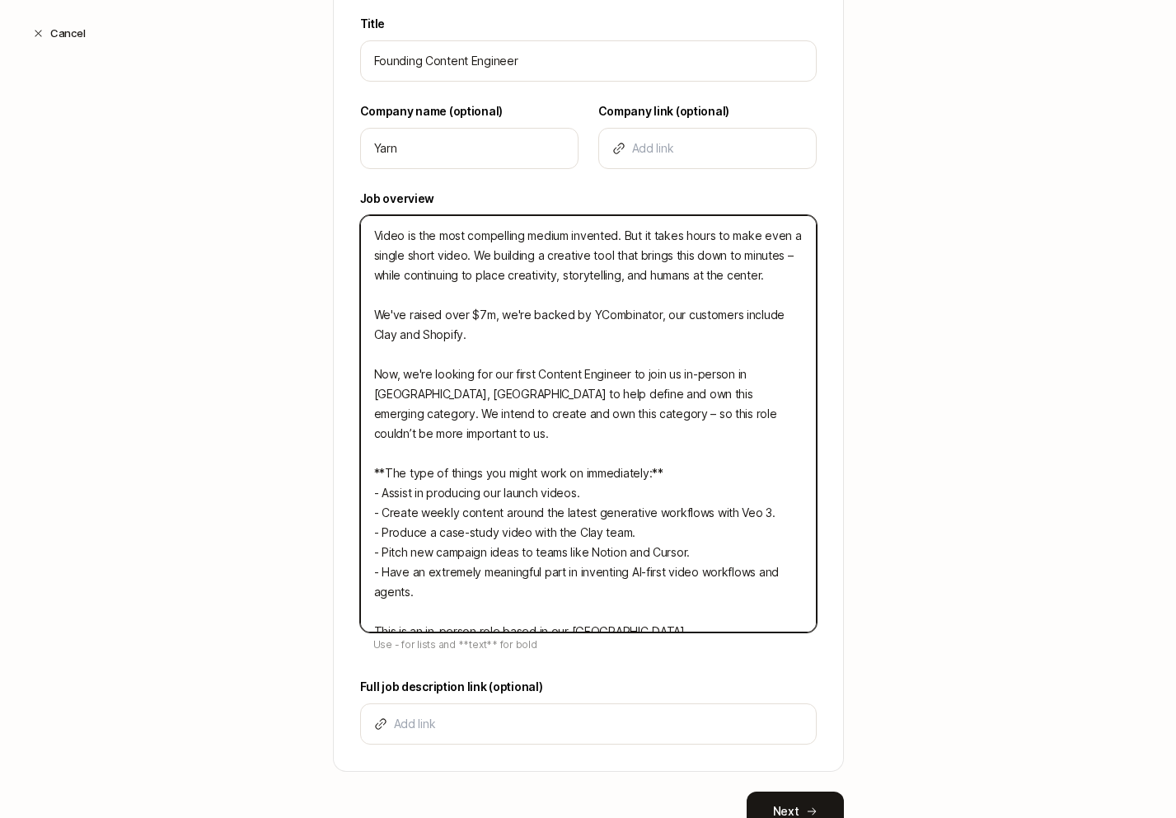
click at [543, 499] on textarea "Video is the most compelling medium invented. But it takes hours to make even a…" at bounding box center [588, 423] width 457 height 417
click at [543, 523] on textarea "Video is the most compelling medium invented. But it takes hours to make even a…" at bounding box center [588, 423] width 457 height 417
click at [537, 514] on textarea "Video is the most compelling medium invented. But it takes hours to make even a…" at bounding box center [588, 423] width 457 height 417
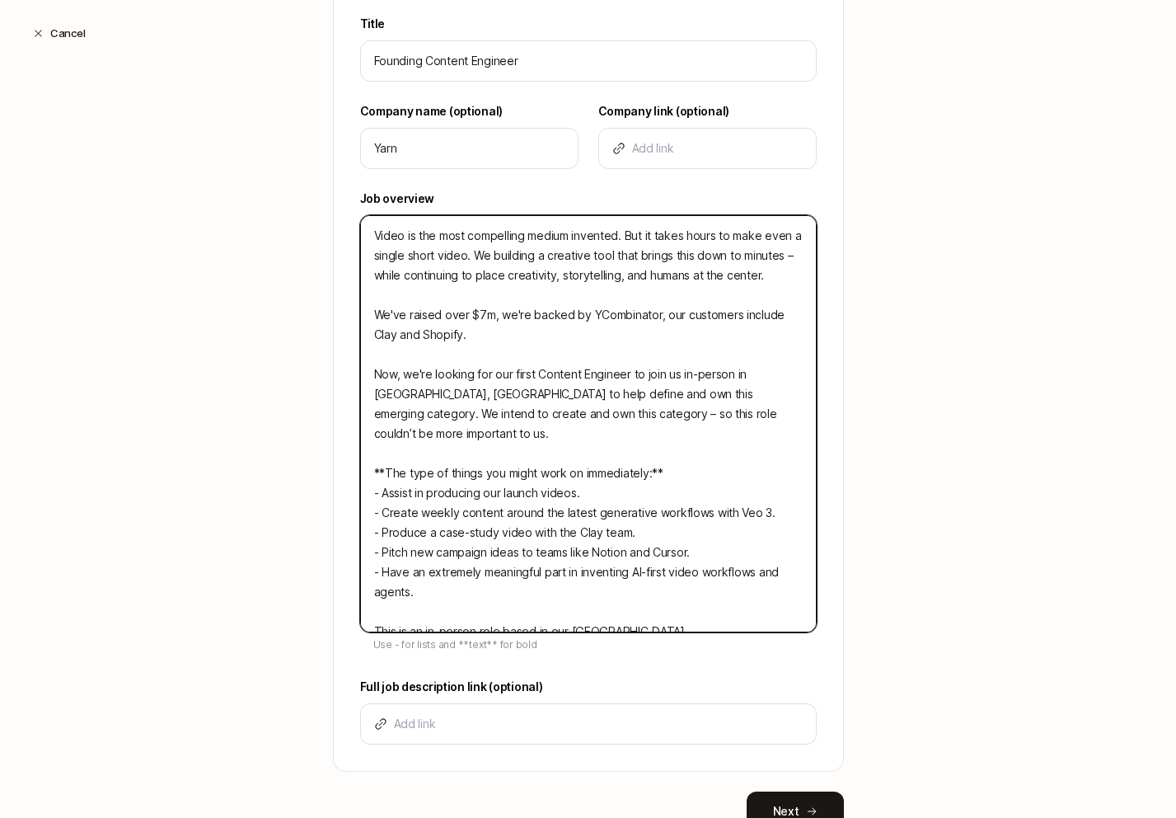
click at [537, 514] on textarea "Video is the most compelling medium invented. But it takes hours to make even a…" at bounding box center [588, 423] width 457 height 417
click at [540, 555] on textarea "Video is the most compelling medium invented. But it takes hours to make even a…" at bounding box center [588, 423] width 457 height 417
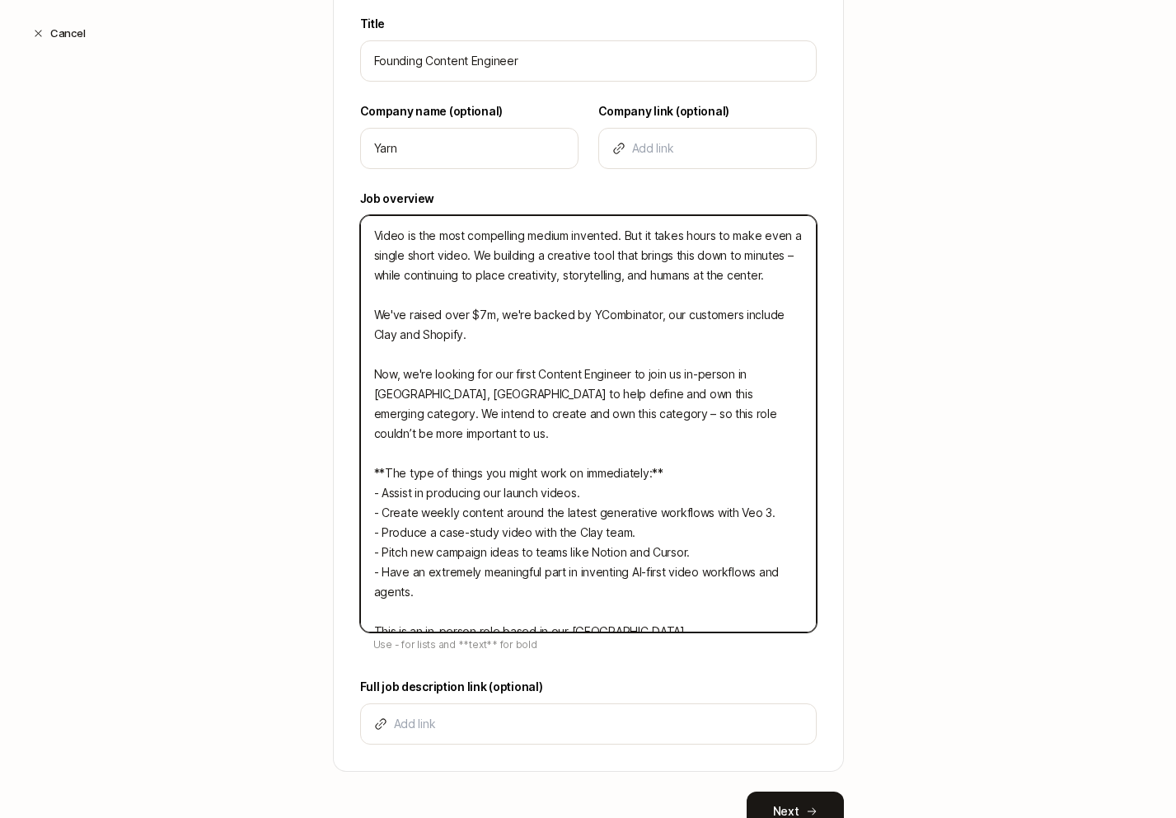
click at [544, 582] on textarea "Video is the most compelling medium invented. But it takes hours to make even a…" at bounding box center [588, 423] width 457 height 417
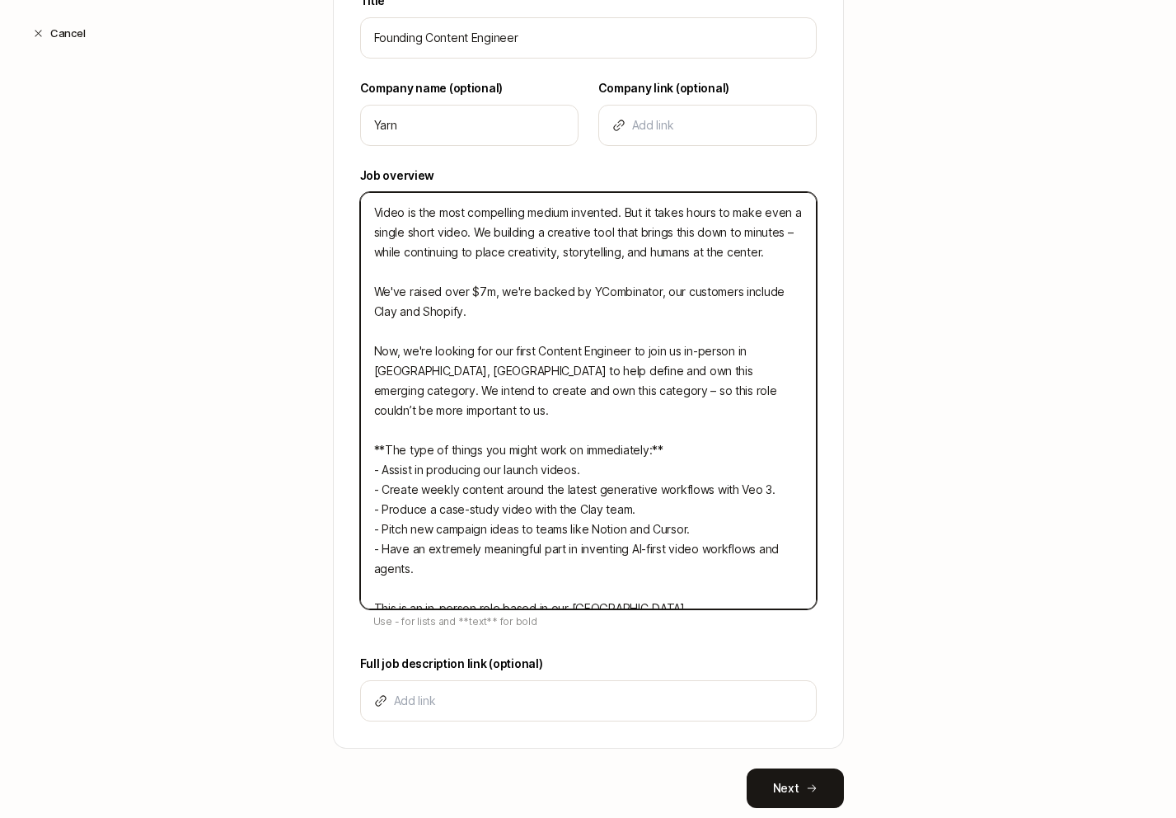
click at [537, 559] on textarea "Video is the most compelling medium invented. But it takes hours to make even a…" at bounding box center [588, 400] width 457 height 417
click at [533, 547] on textarea "Video is the most compelling medium invented. But it takes hours to make even a…" at bounding box center [588, 400] width 457 height 417
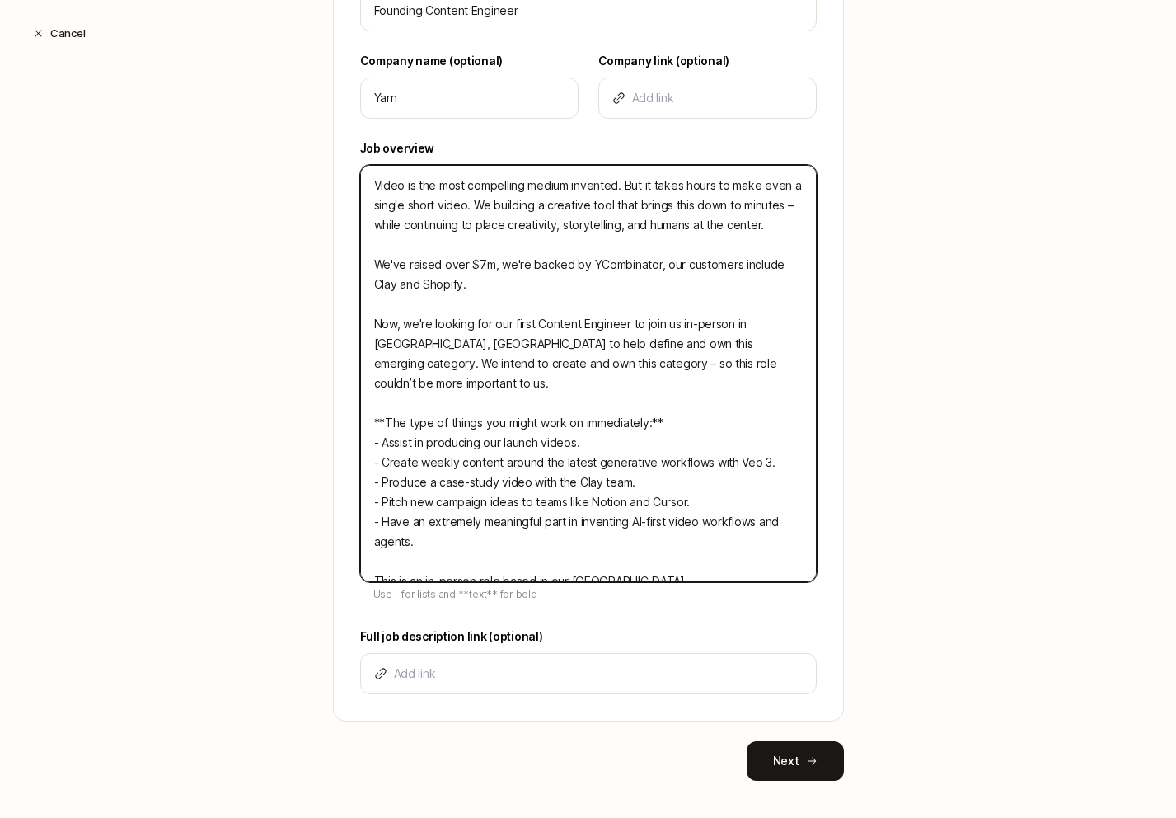
scroll to position [480, 0]
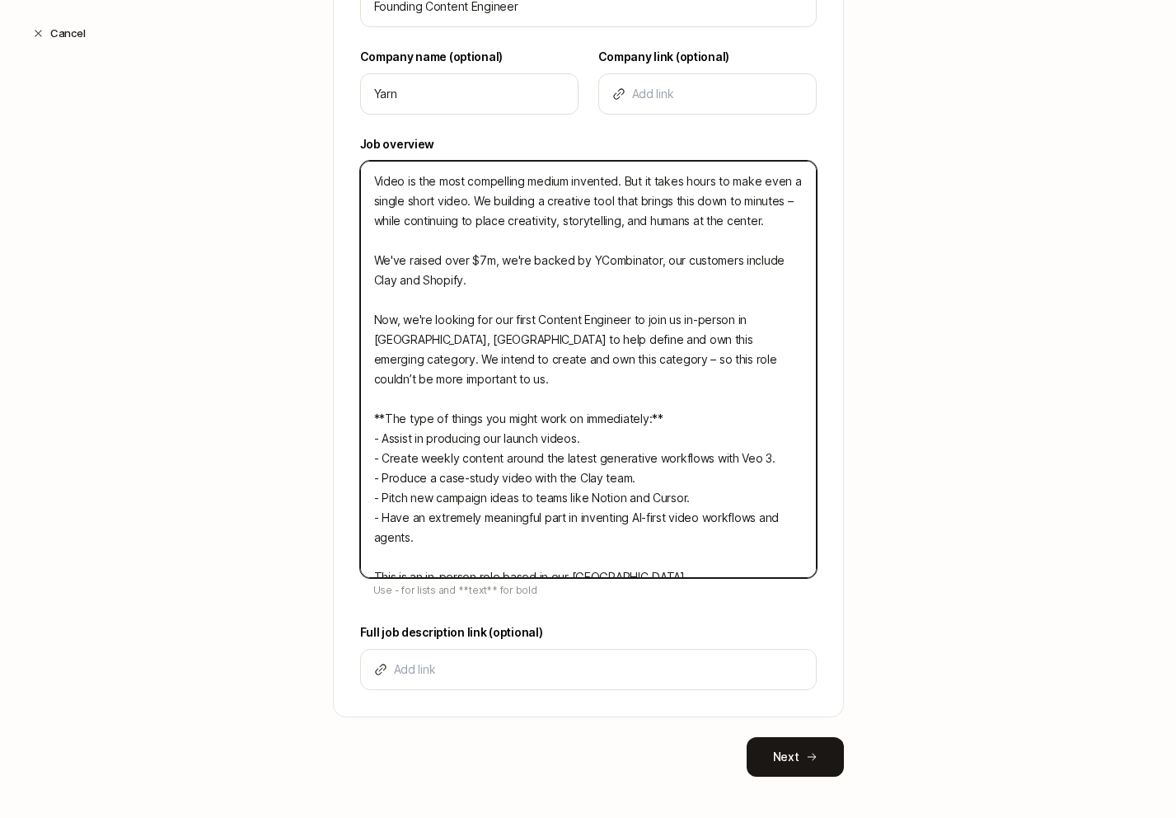
click at [683, 315] on textarea "Video is the most compelling medium invented. But it takes hours to make even a…" at bounding box center [588, 369] width 457 height 417
click at [679, 317] on textarea "Video is the most compelling medium invented. But it takes hours to make even a…" at bounding box center [588, 369] width 457 height 417
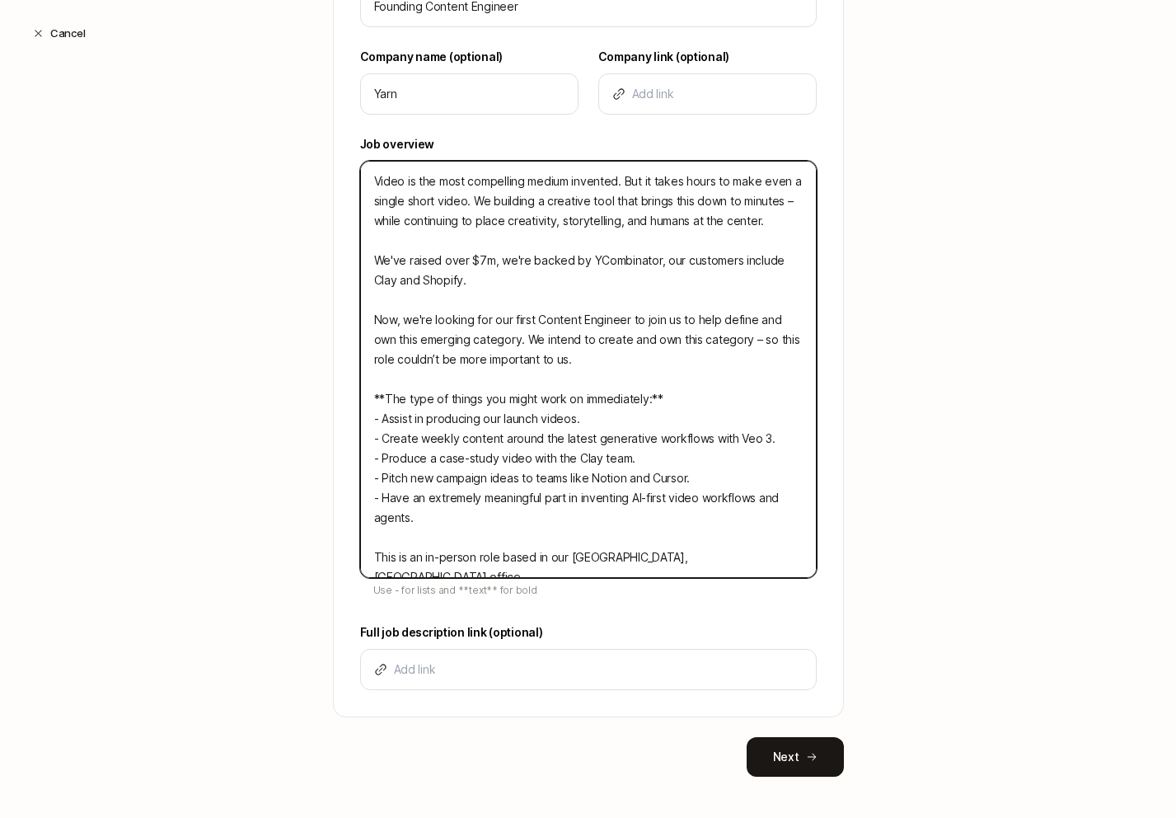
click at [739, 326] on textarea "Video is the most compelling medium invented. But it takes hours to make even a…" at bounding box center [588, 369] width 457 height 417
click at [505, 346] on textarea "Video is the most compelling medium invented. But it takes hours to make even a…" at bounding box center [588, 369] width 457 height 417
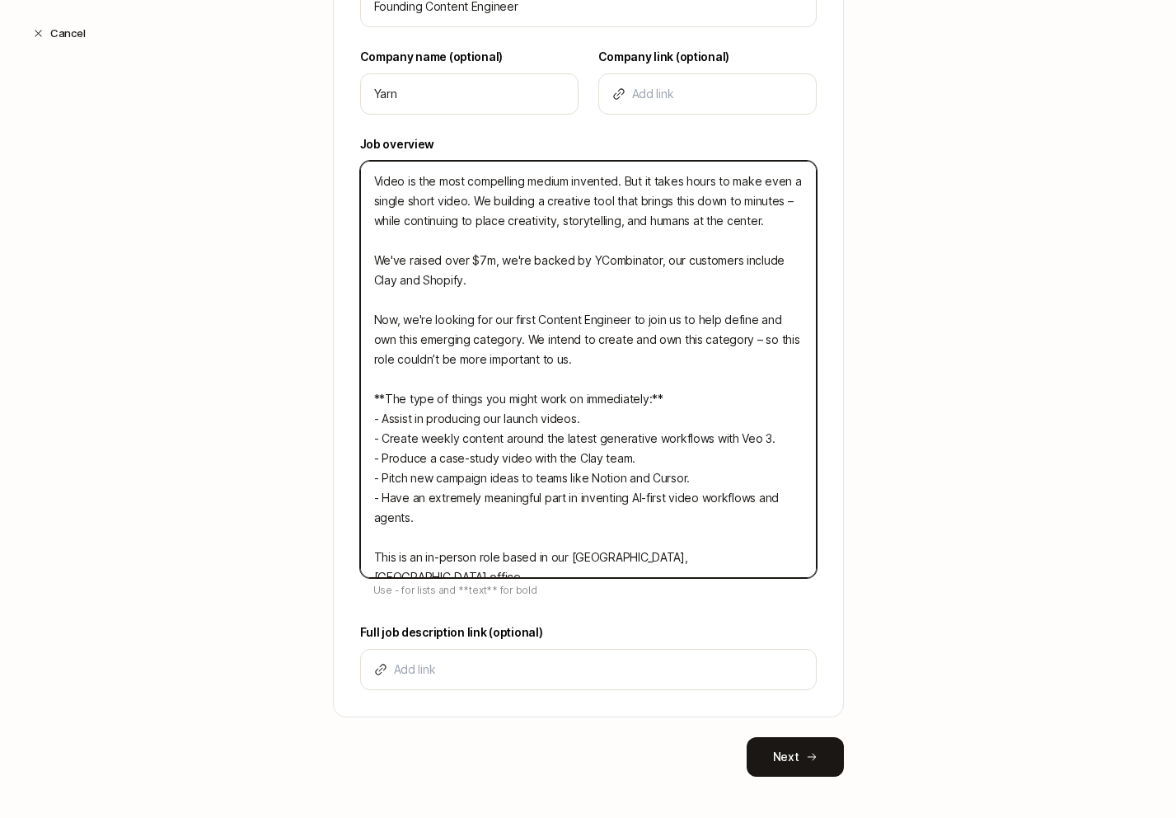
click at [406, 350] on textarea "Video is the most compelling medium invented. But it takes hours to make even a…" at bounding box center [588, 369] width 457 height 417
click at [417, 337] on textarea "Video is the most compelling medium invented. But it takes hours to make even a…" at bounding box center [588, 369] width 457 height 417
click at [678, 322] on textarea "Video is the most compelling medium invented. But it takes hours to make even a…" at bounding box center [588, 369] width 457 height 417
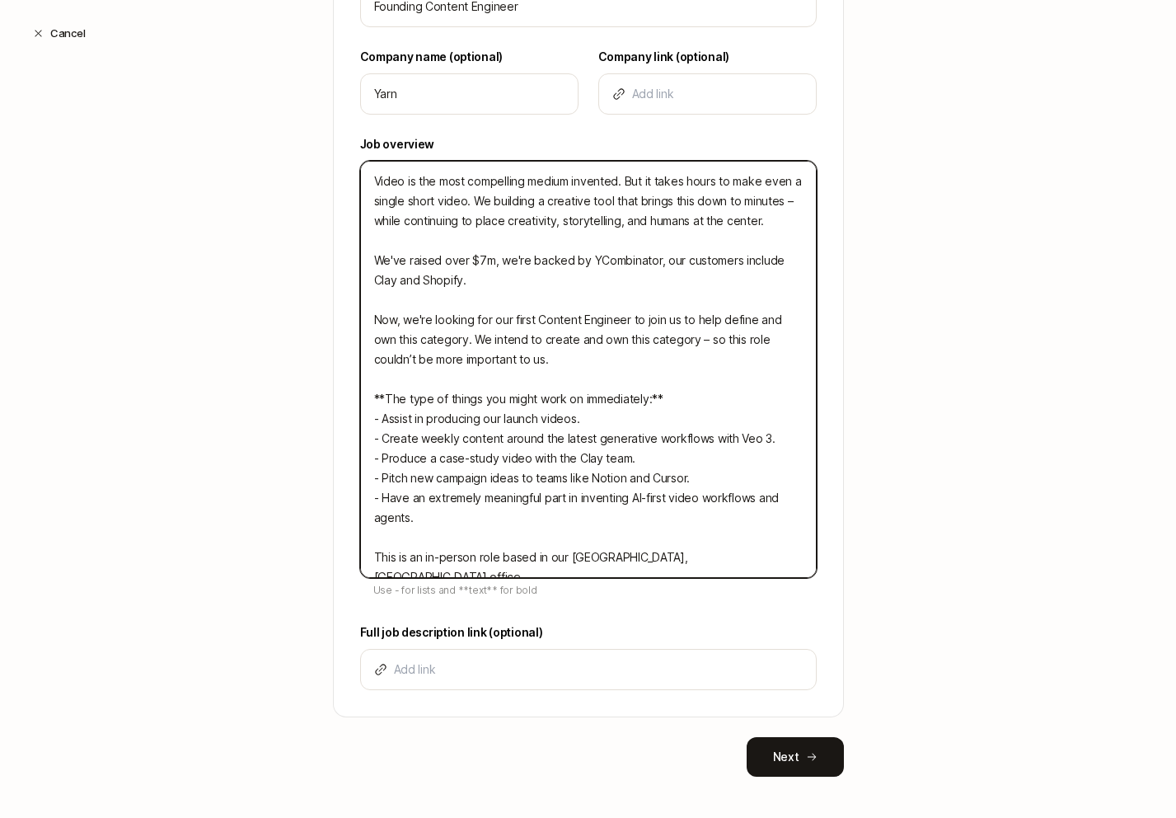
click at [440, 338] on textarea "Video is the most compelling medium invented. But it takes hours to make even a…" at bounding box center [588, 369] width 457 height 417
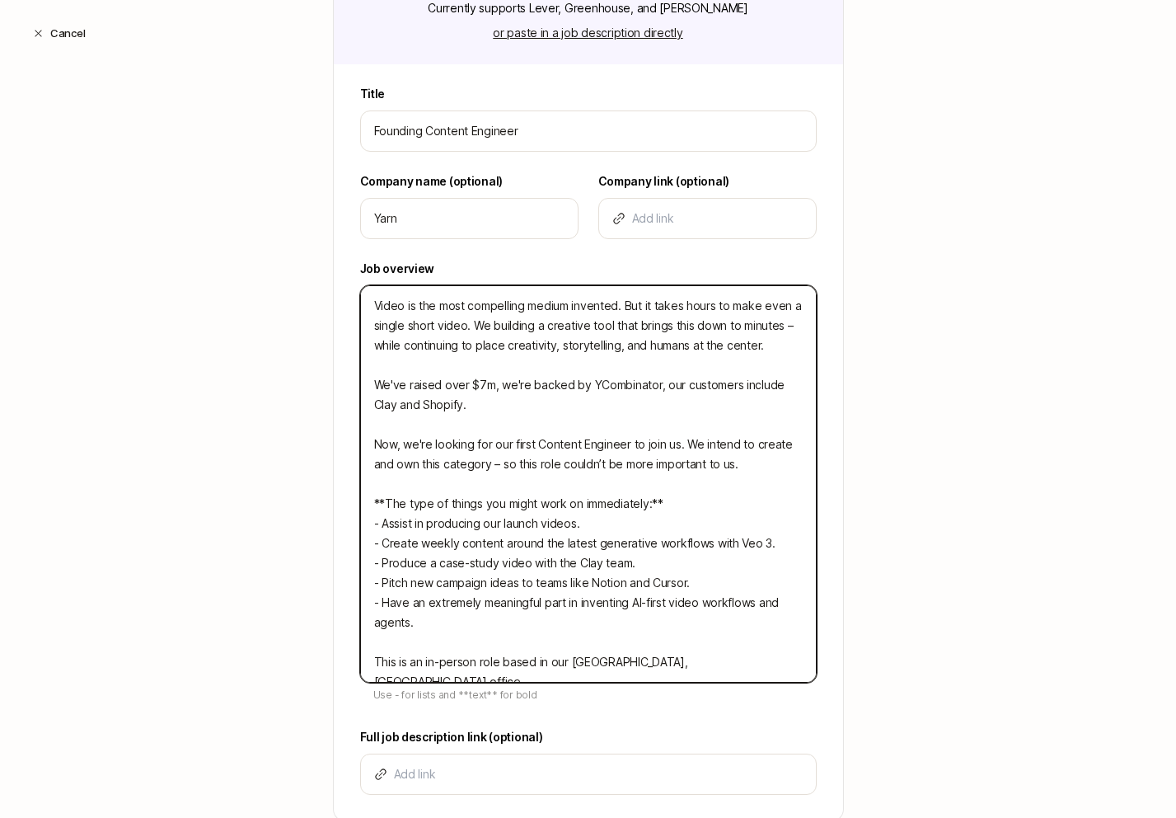
scroll to position [349, 0]
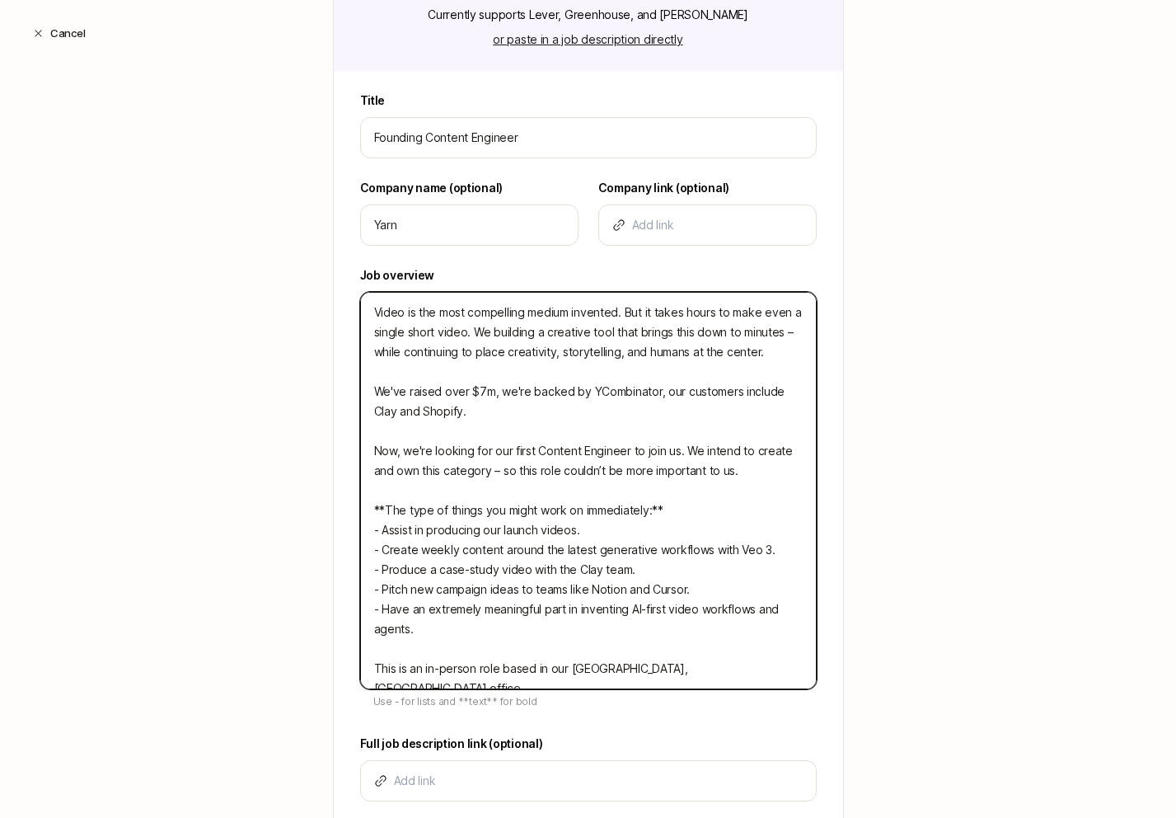
click at [753, 359] on textarea "Video is the most compelling medium invented. But it takes hours to make even a…" at bounding box center [588, 490] width 457 height 397
click at [771, 358] on textarea "Video is the most compelling medium invented. But it takes hours to make even a…" at bounding box center [588, 490] width 457 height 397
click at [764, 467] on textarea "Video is the most compelling medium invented. But it takes hours to make even a…" at bounding box center [588, 490] width 457 height 397
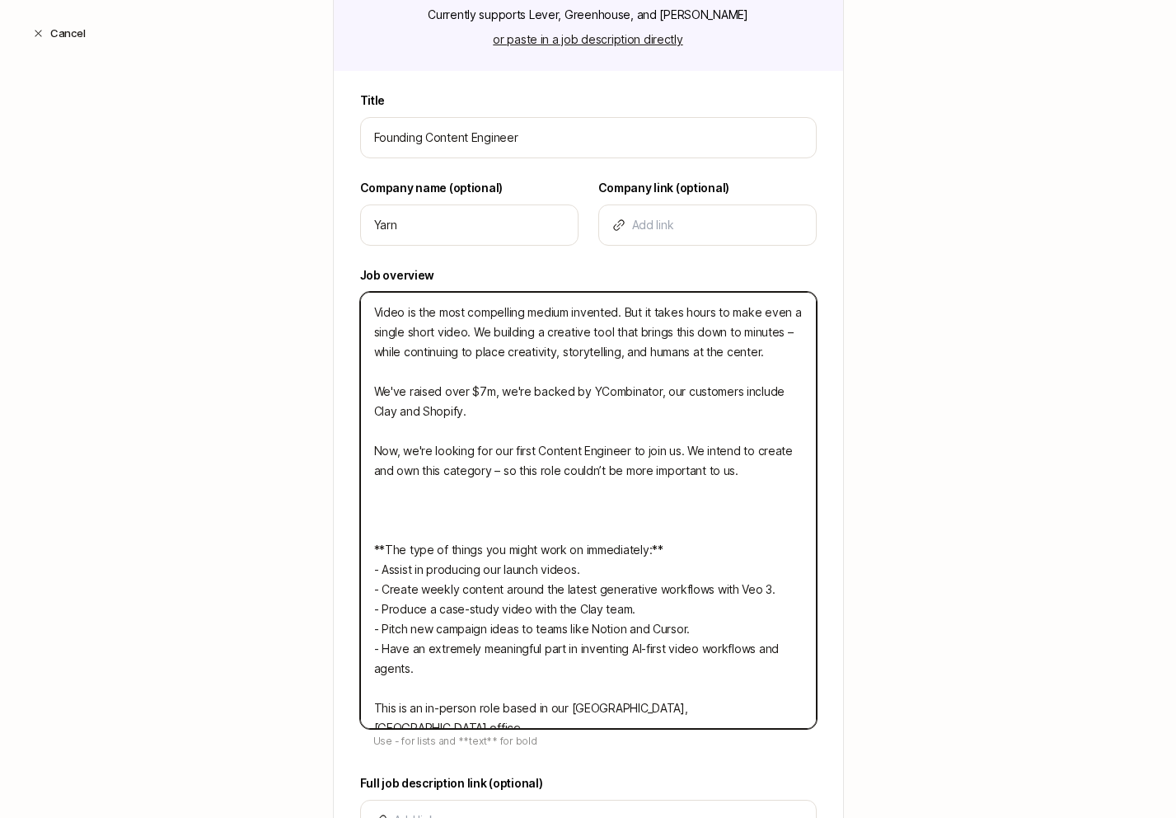
paste textarea "You will have wide creative freedom, and will lead the production of our conten…"
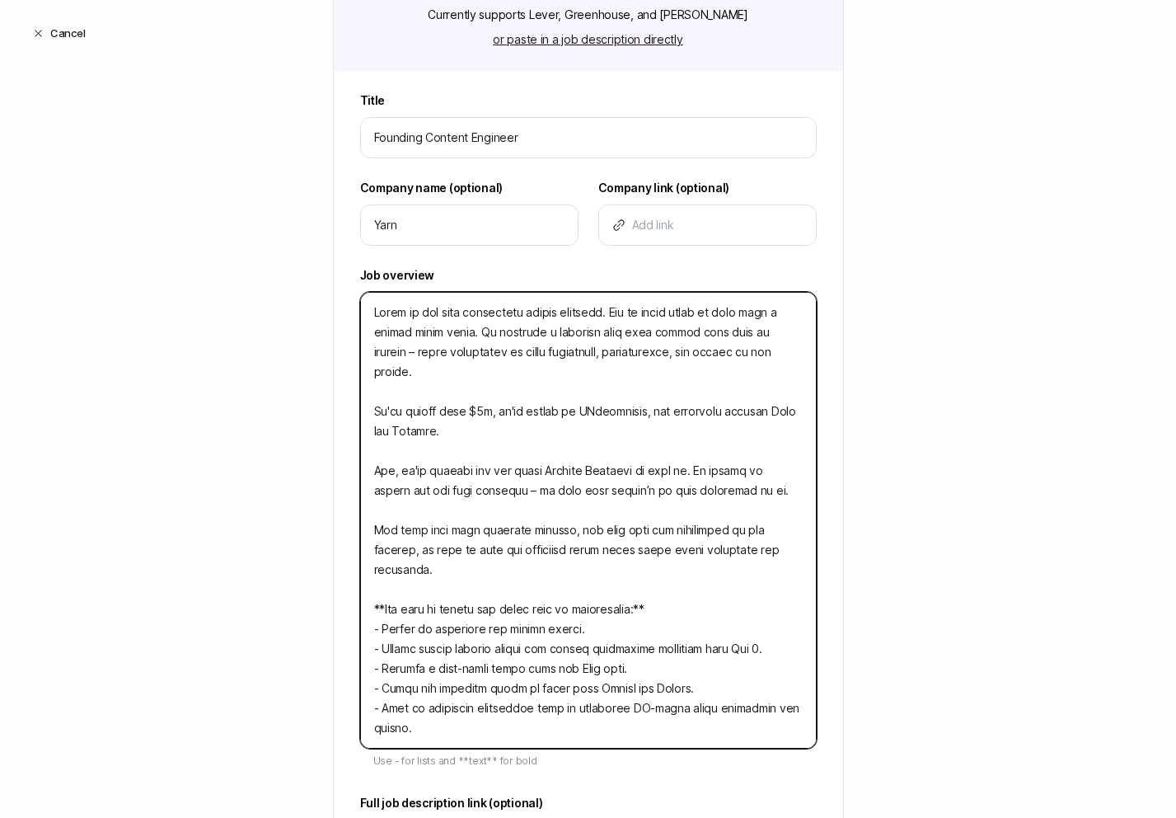
click at [590, 527] on textarea at bounding box center [588, 520] width 457 height 457
click at [675, 522] on textarea at bounding box center [588, 520] width 457 height 457
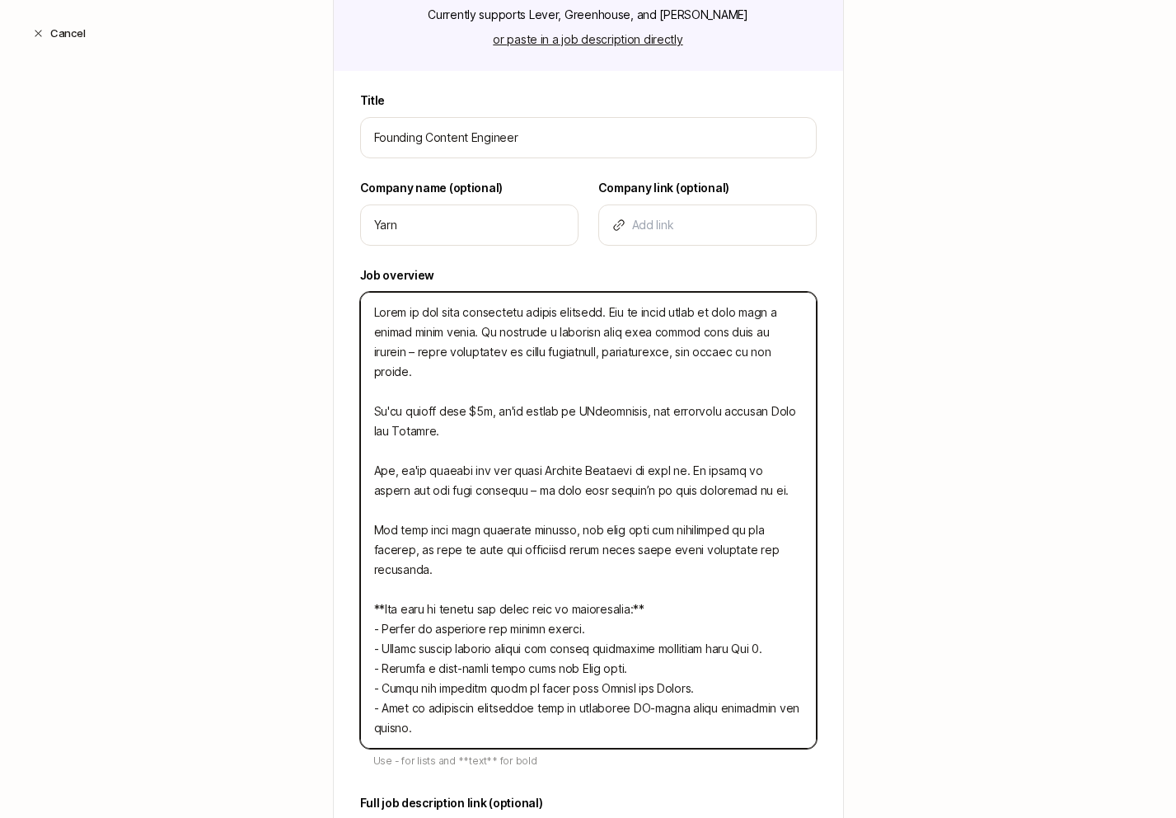
click at [428, 532] on textarea at bounding box center [588, 520] width 457 height 457
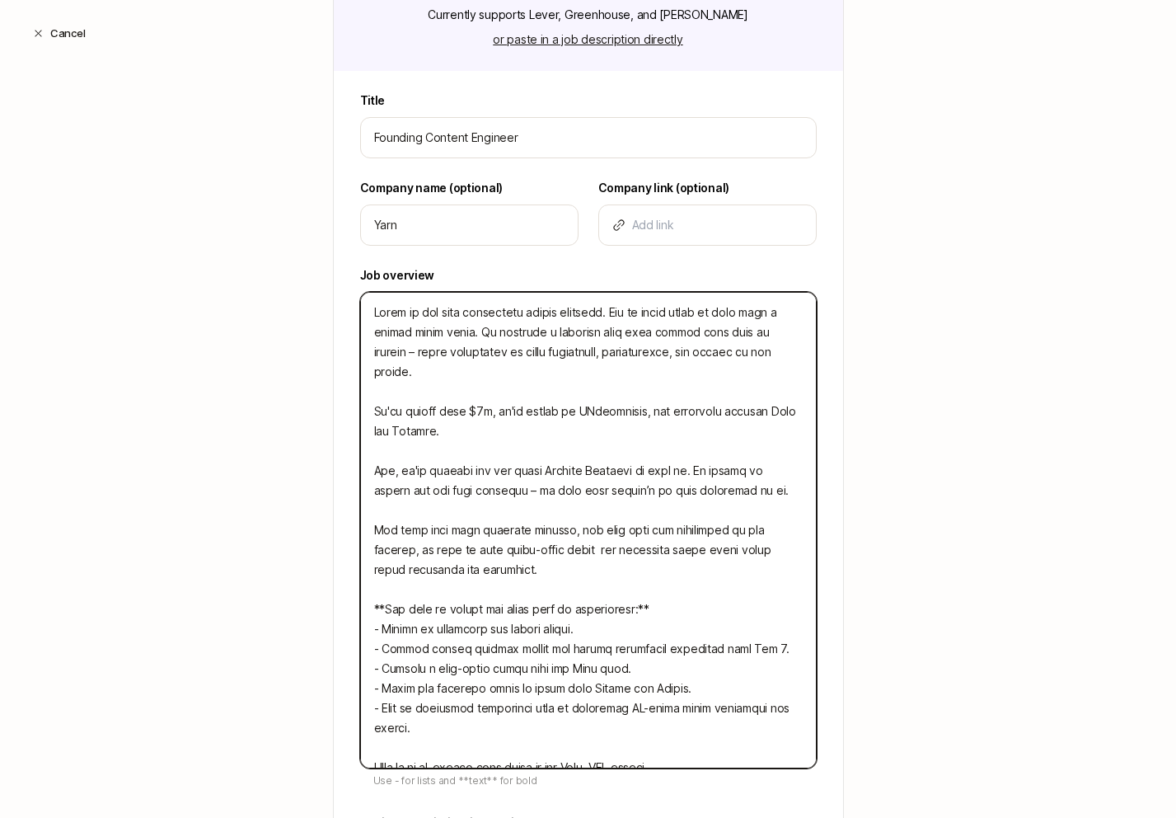
click at [638, 541] on textarea at bounding box center [588, 530] width 457 height 476
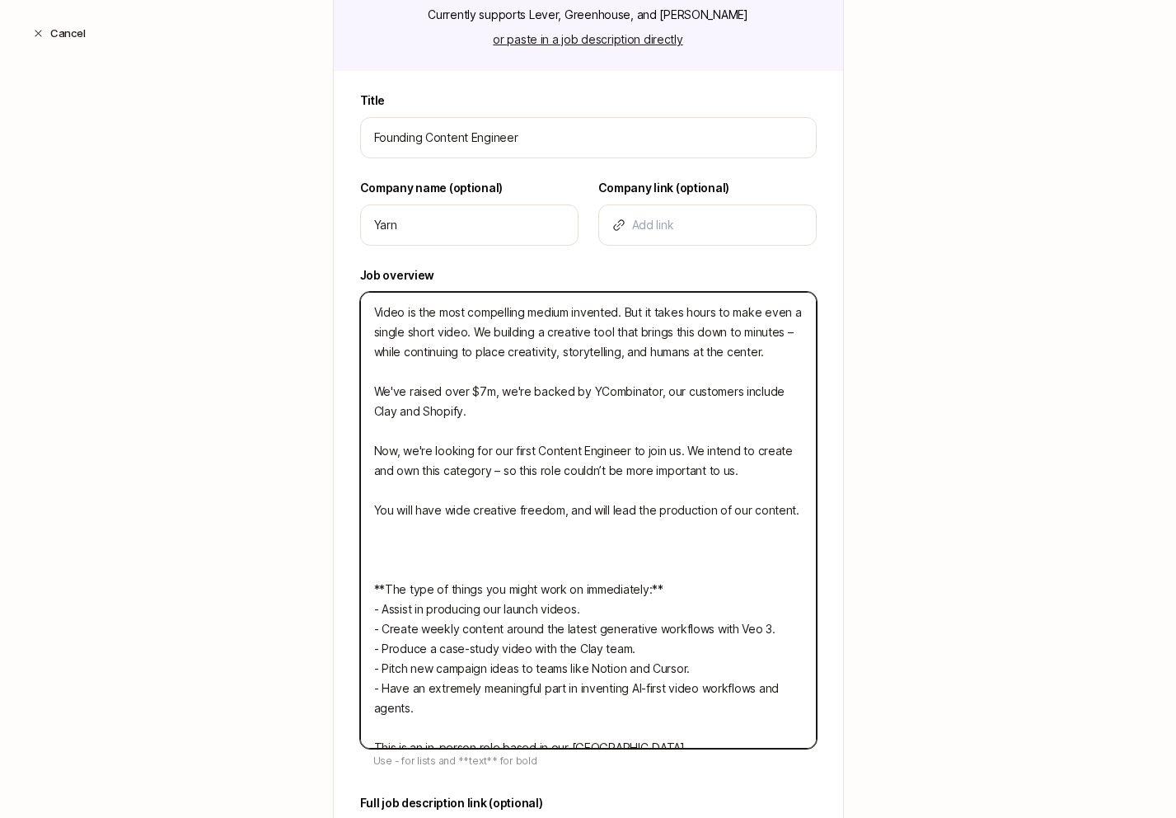
paste textarea "You’ll storyboard, script, and produce and record content that’s both entertain…"
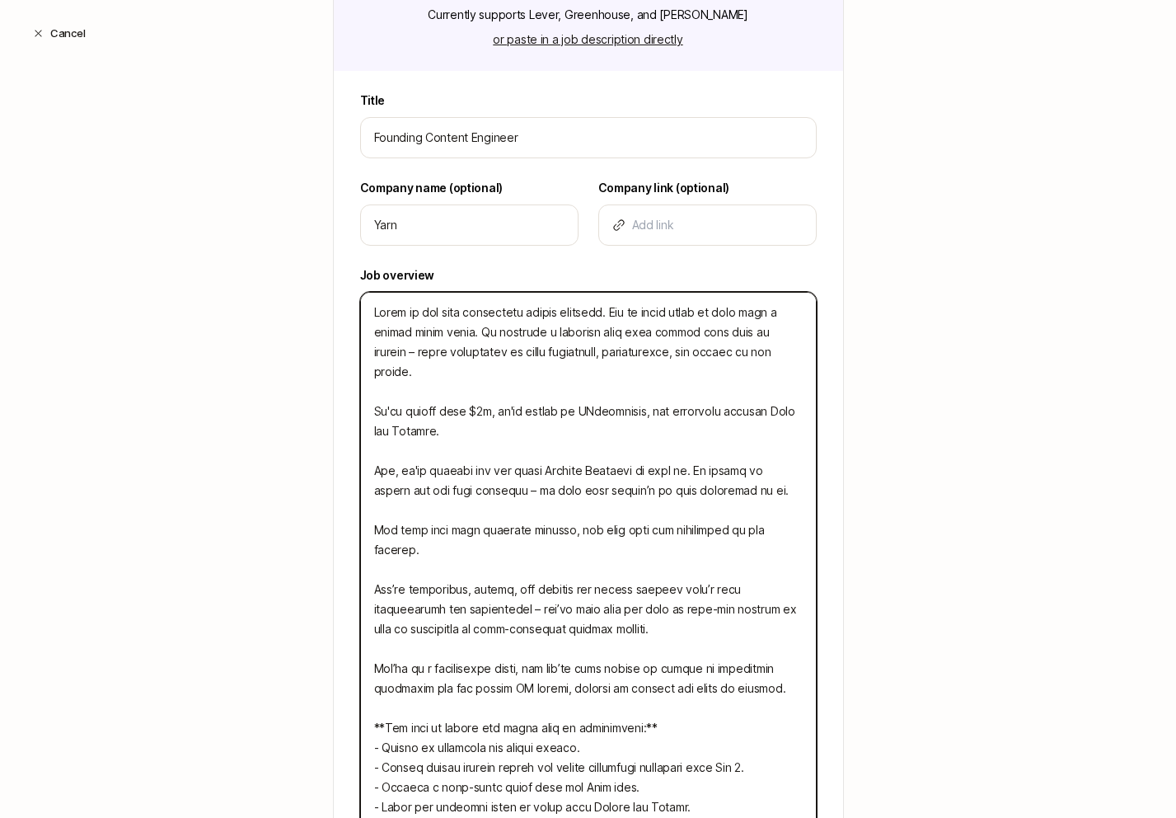
click at [613, 558] on textarea at bounding box center [588, 579] width 457 height 575
click at [439, 586] on textarea at bounding box center [588, 579] width 457 height 575
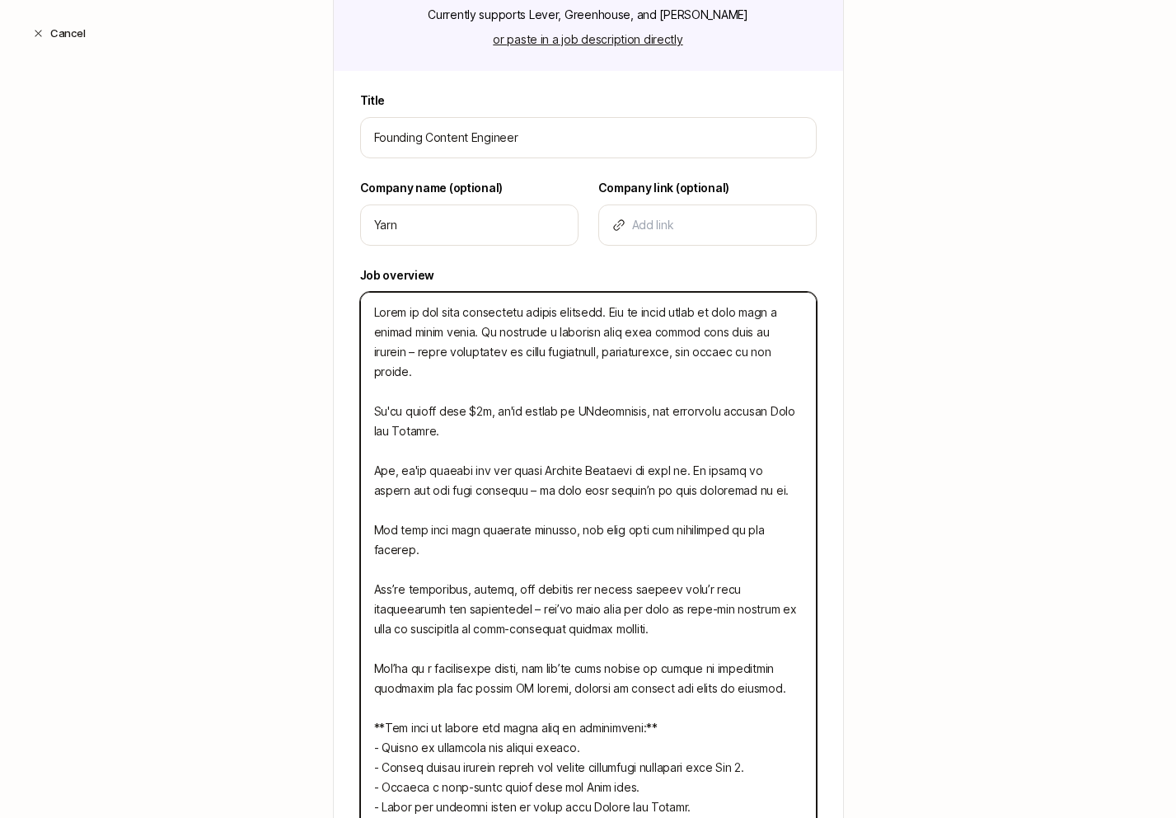
click at [562, 580] on textarea at bounding box center [588, 579] width 457 height 575
click at [460, 570] on textarea at bounding box center [588, 579] width 457 height 575
click at [597, 606] on textarea at bounding box center [588, 579] width 457 height 575
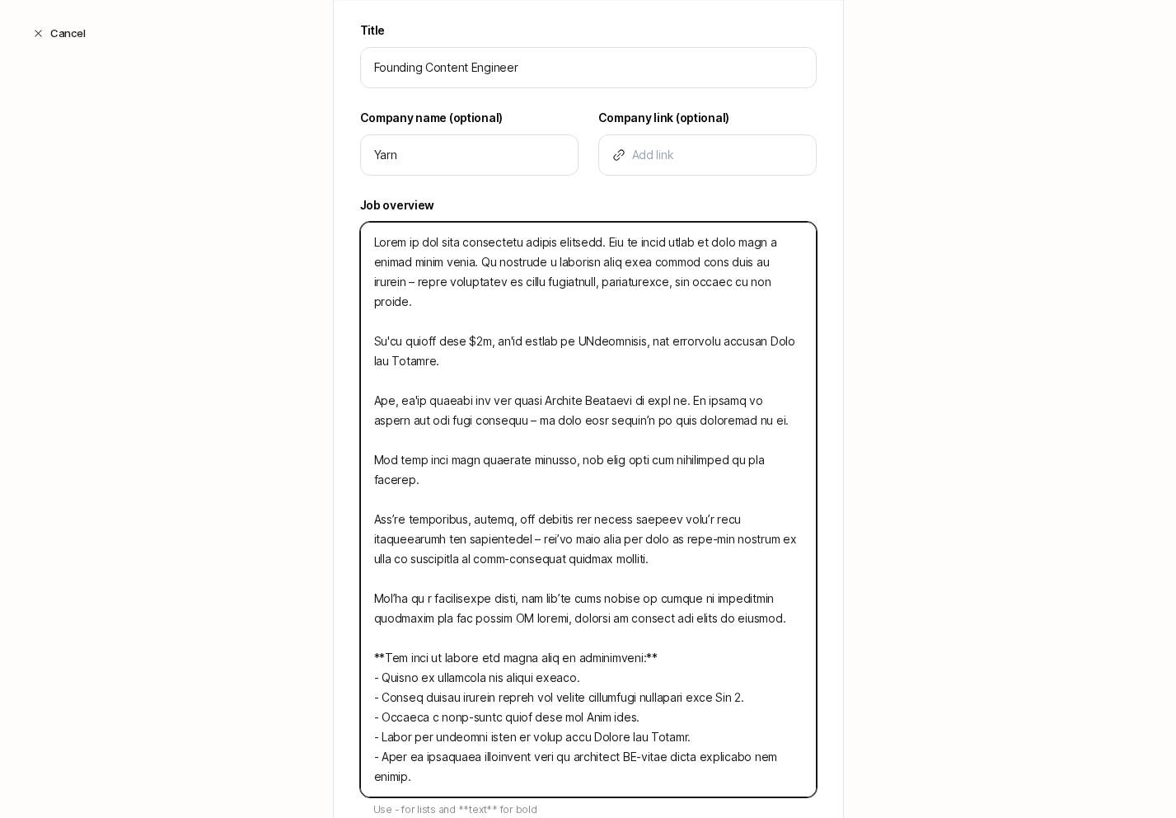
click at [519, 566] on textarea at bounding box center [588, 509] width 457 height 575
click at [615, 580] on textarea at bounding box center [588, 509] width 457 height 575
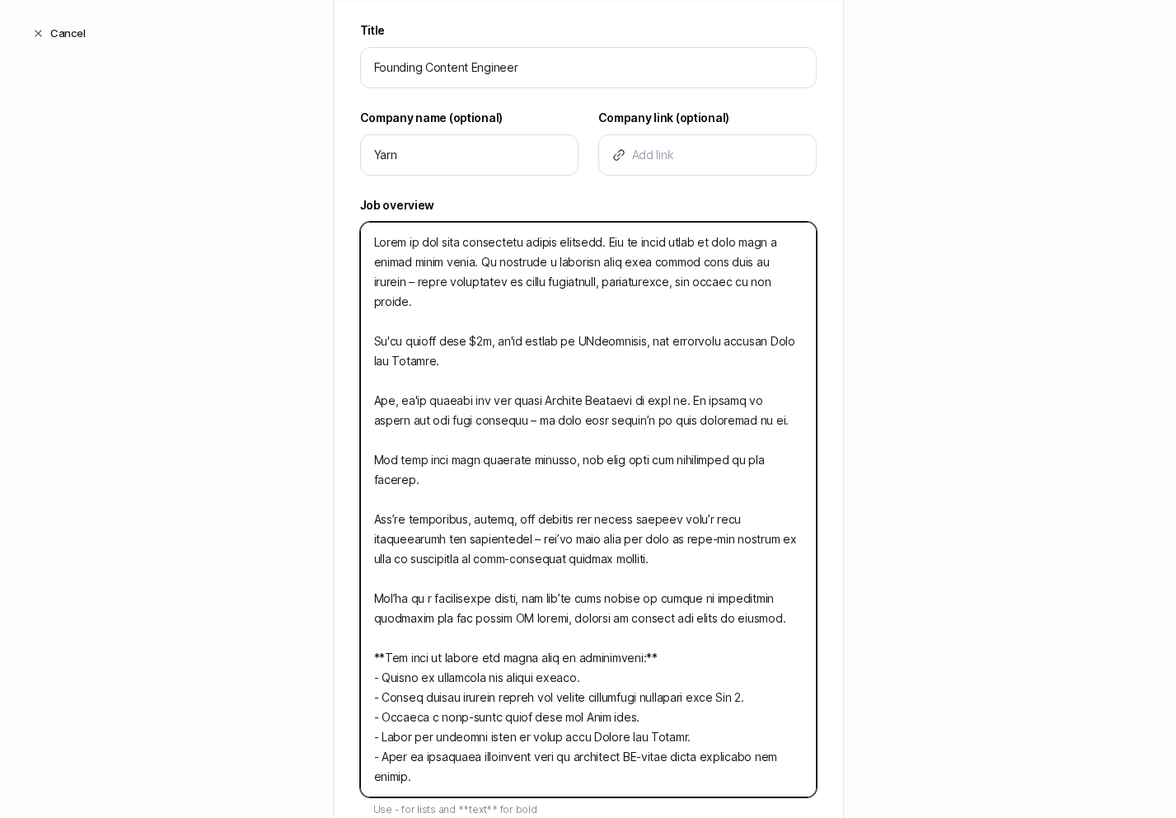
click at [396, 570] on textarea at bounding box center [588, 509] width 457 height 575
click at [612, 574] on textarea at bounding box center [588, 509] width 457 height 575
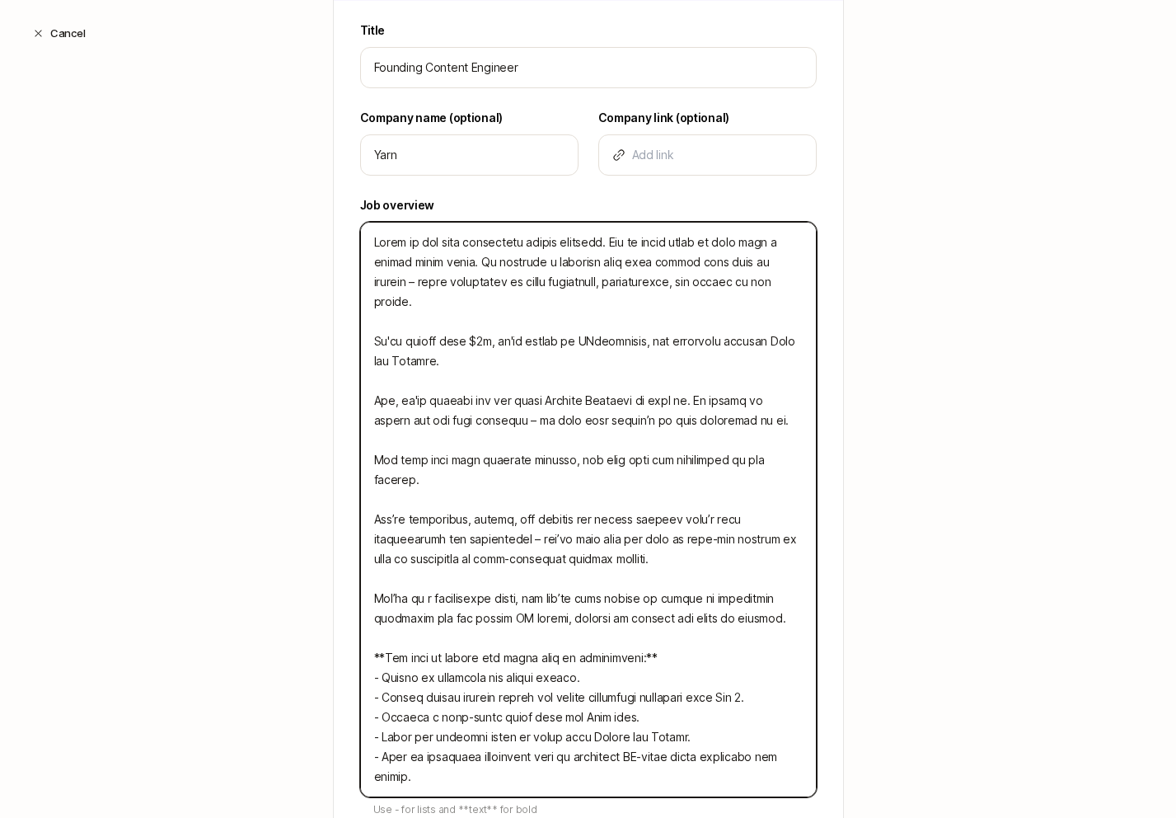
scroll to position [502, 0]
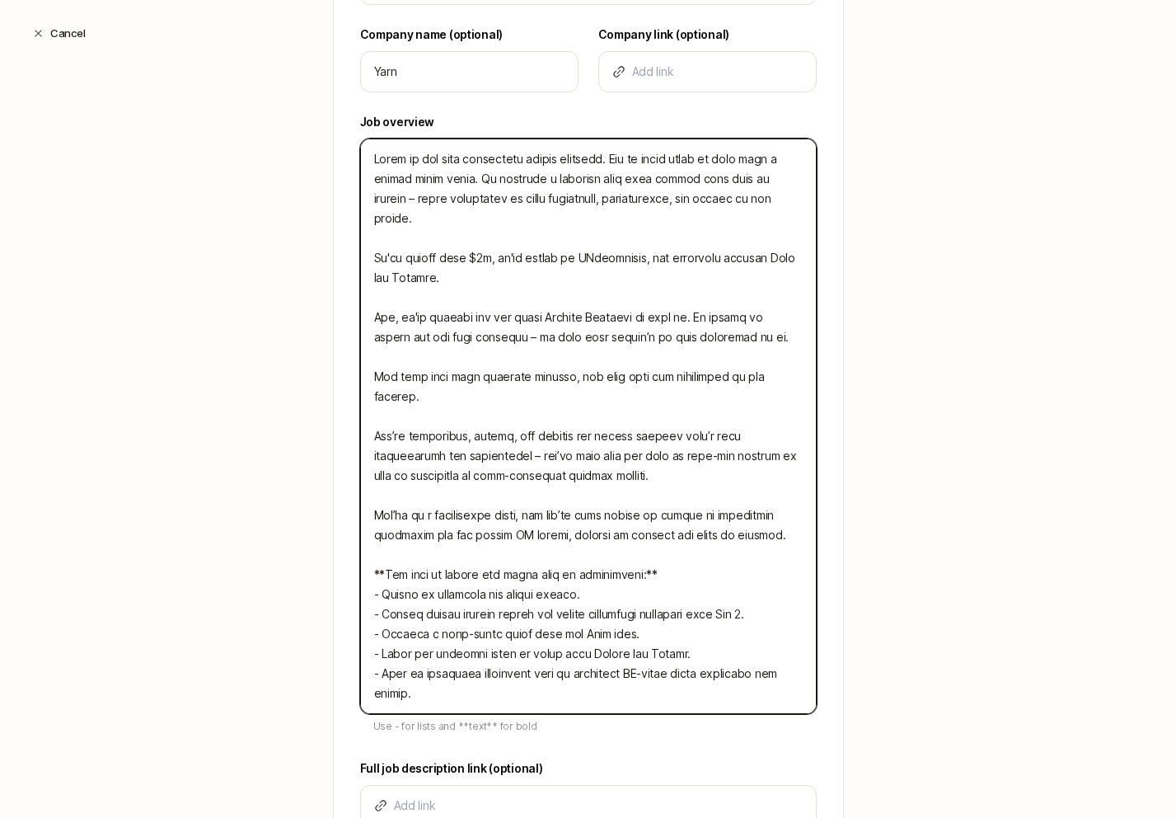
click at [605, 564] on textarea at bounding box center [588, 425] width 457 height 575
click at [528, 548] on textarea at bounding box center [588, 425] width 457 height 575
click at [394, 556] on textarea at bounding box center [588, 425] width 457 height 575
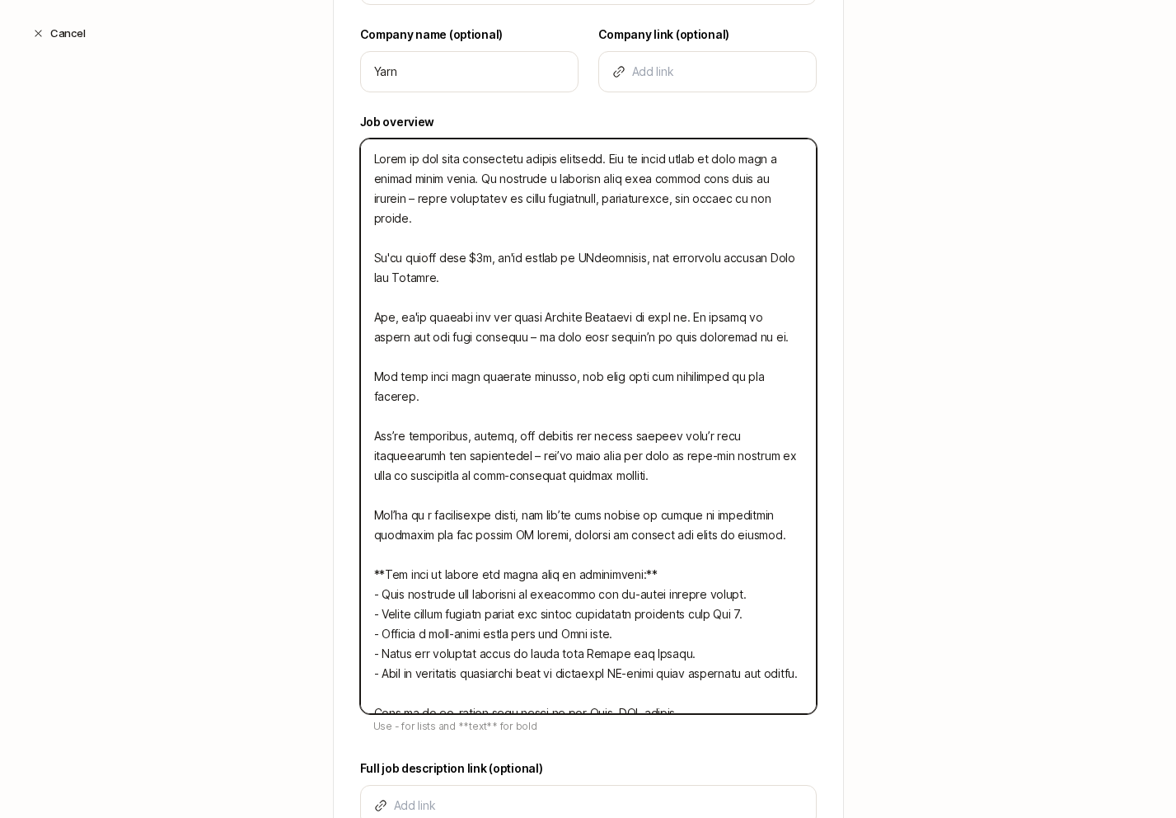
click at [570, 556] on textarea at bounding box center [588, 425] width 457 height 575
click at [536, 553] on textarea at bounding box center [588, 425] width 457 height 575
click at [634, 556] on textarea at bounding box center [588, 425] width 457 height 575
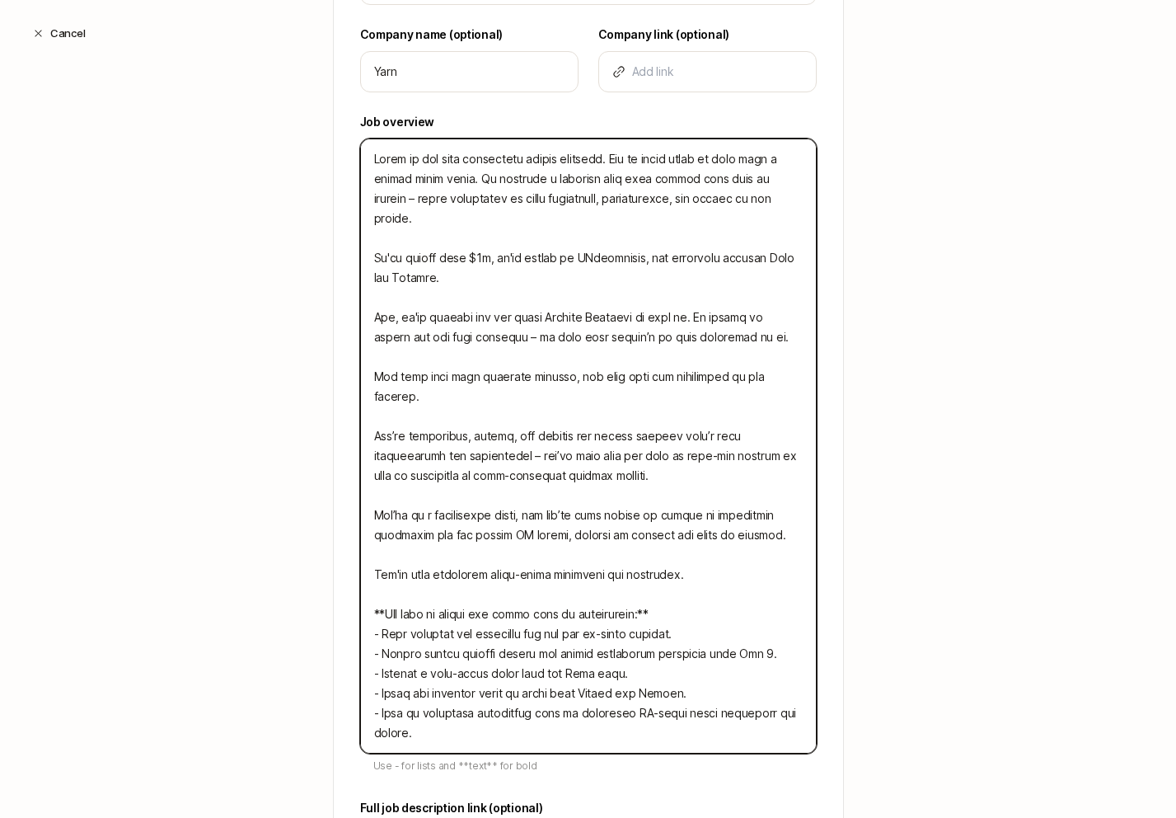
click at [602, 534] on textarea at bounding box center [588, 445] width 457 height 615
click at [609, 538] on textarea at bounding box center [588, 445] width 457 height 615
click at [522, 527] on textarea at bounding box center [588, 445] width 457 height 615
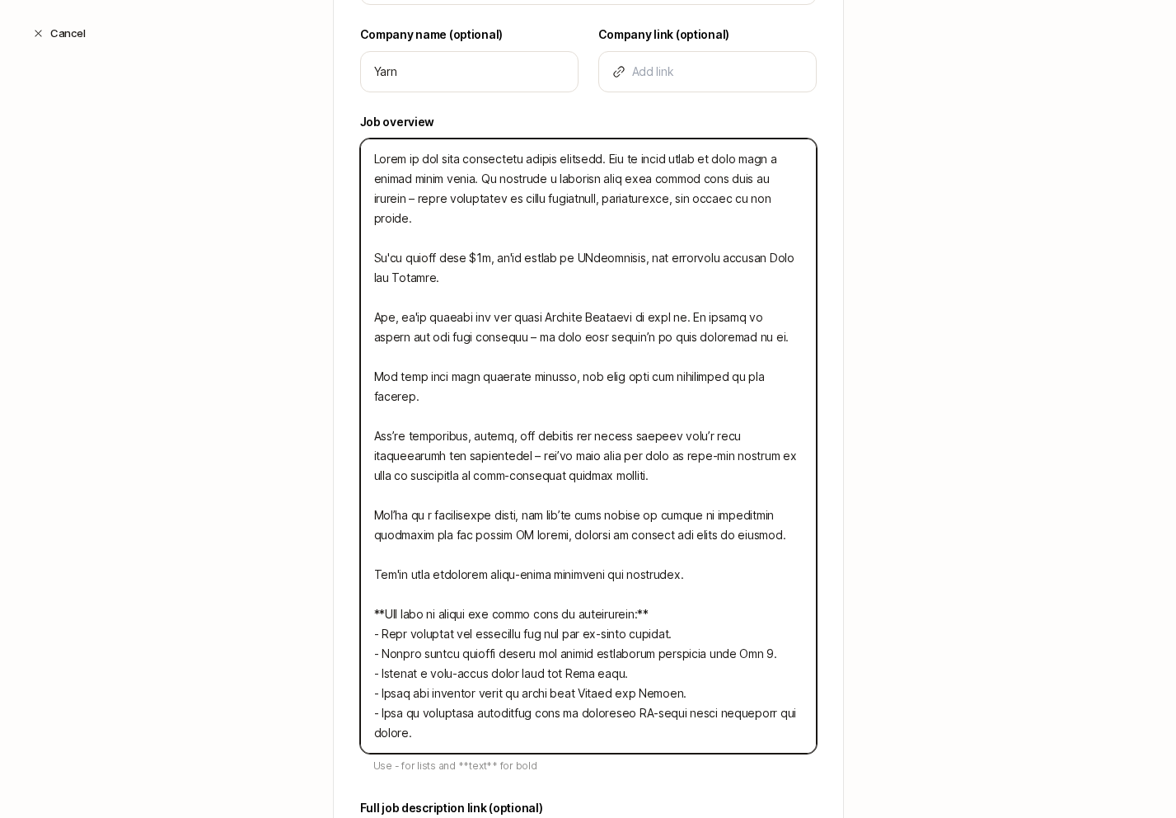
click at [476, 428] on textarea at bounding box center [588, 445] width 457 height 615
click at [482, 481] on textarea at bounding box center [588, 445] width 457 height 615
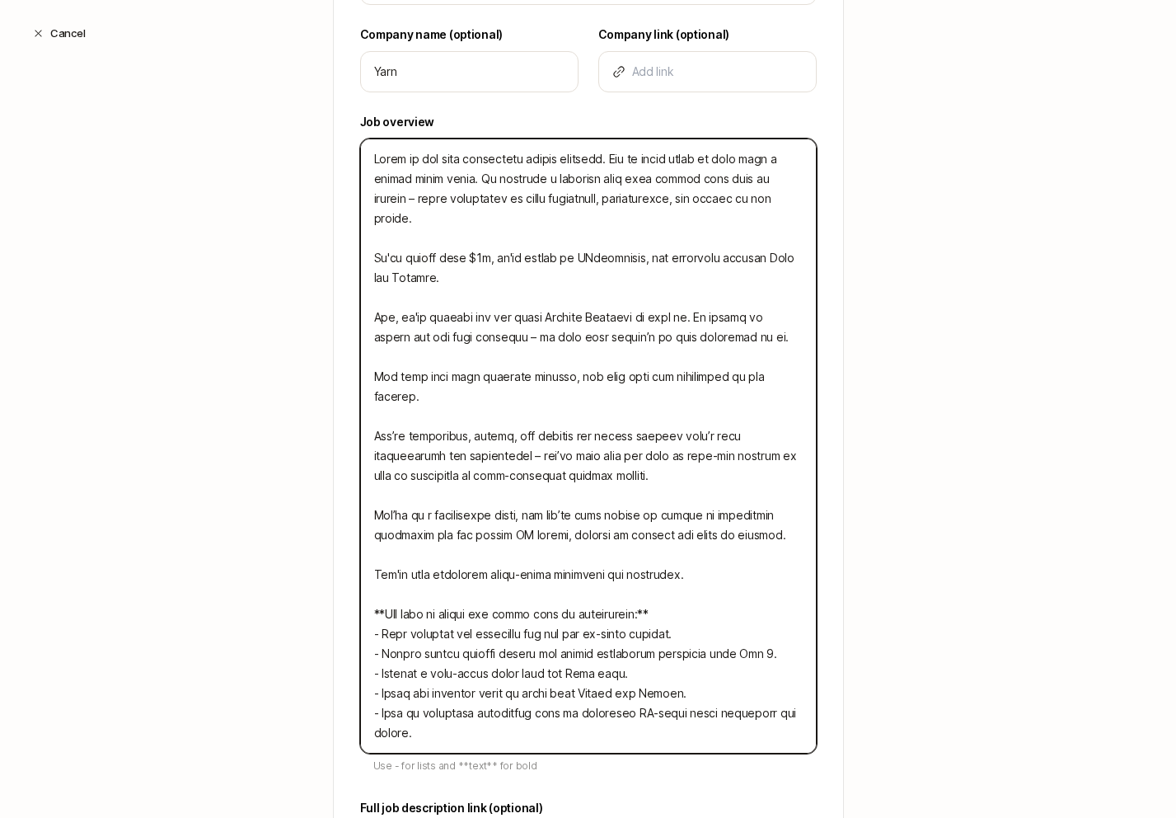
click at [482, 481] on textarea at bounding box center [588, 445] width 457 height 615
click at [593, 496] on textarea at bounding box center [588, 445] width 457 height 615
click at [432, 523] on textarea at bounding box center [588, 445] width 457 height 615
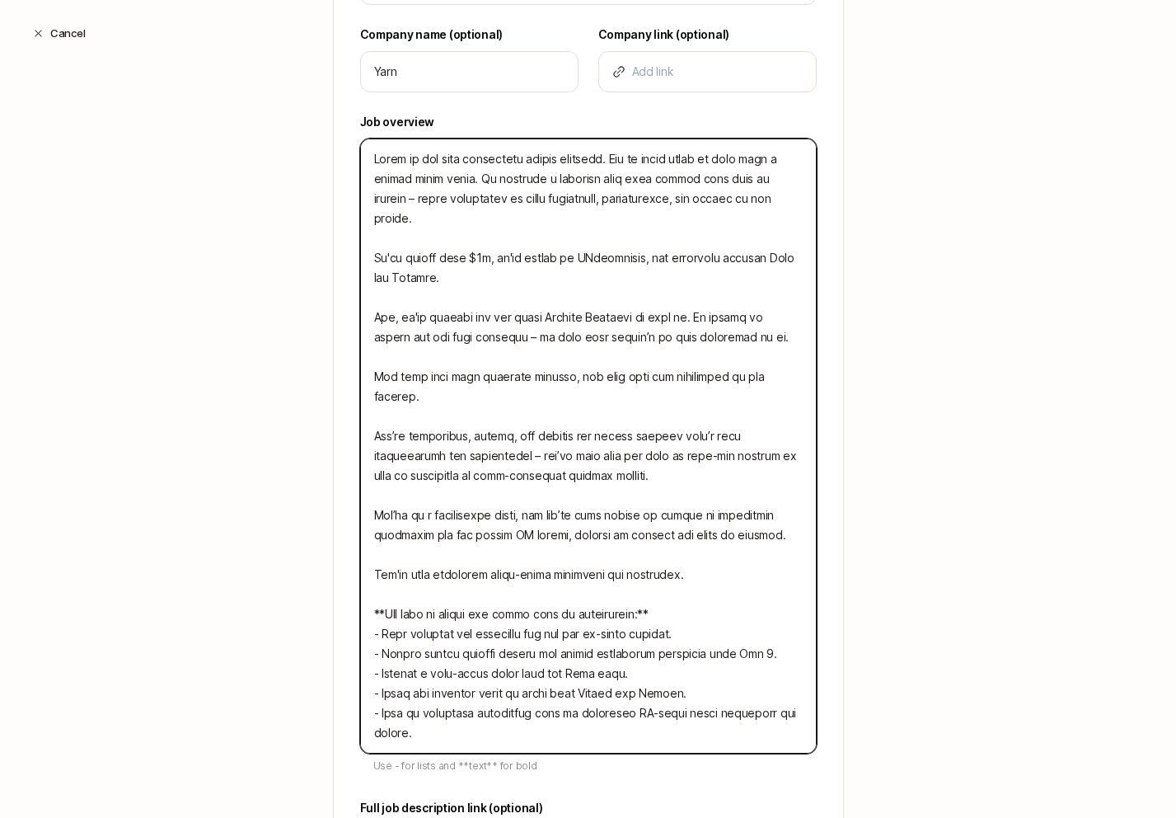
click at [439, 543] on textarea at bounding box center [588, 445] width 457 height 615
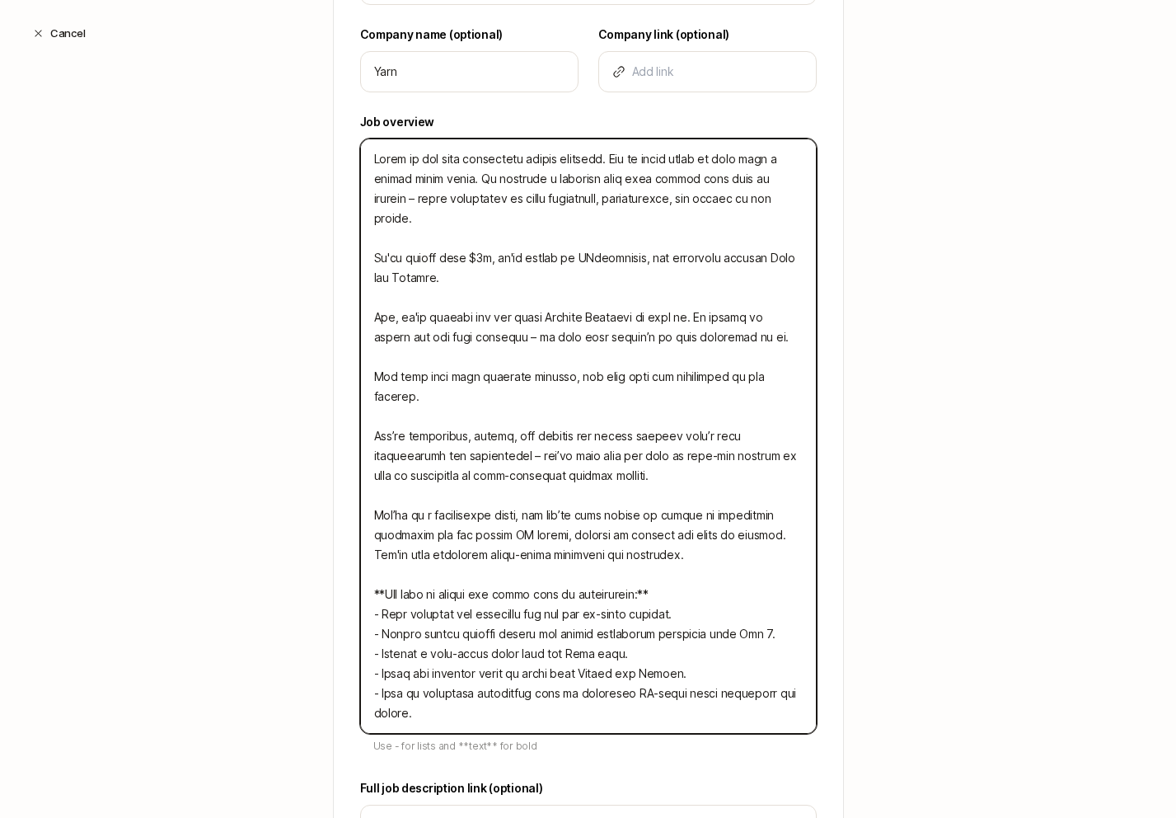
click at [528, 571] on textarea at bounding box center [588, 435] width 457 height 595
click at [501, 598] on textarea at bounding box center [588, 435] width 457 height 595
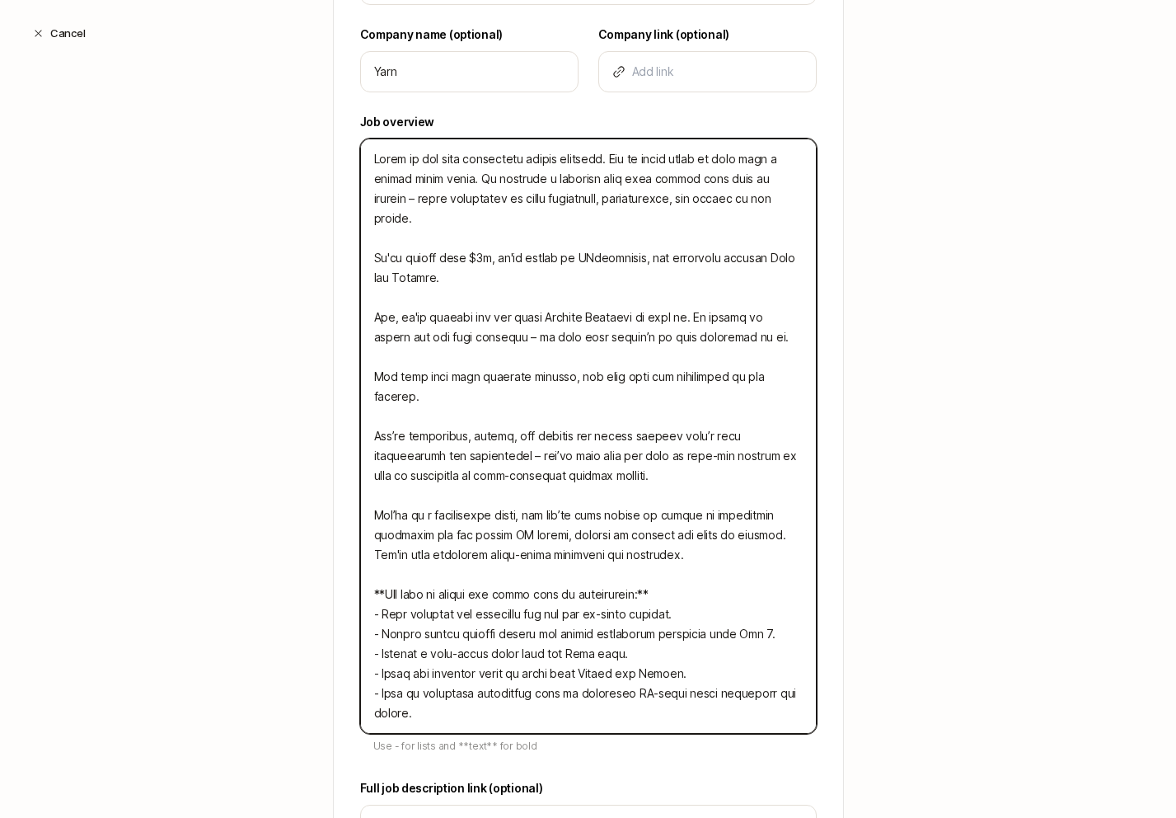
click at [501, 598] on textarea at bounding box center [588, 435] width 457 height 595
click at [526, 600] on textarea at bounding box center [588, 435] width 457 height 595
click at [477, 594] on textarea at bounding box center [588, 435] width 457 height 595
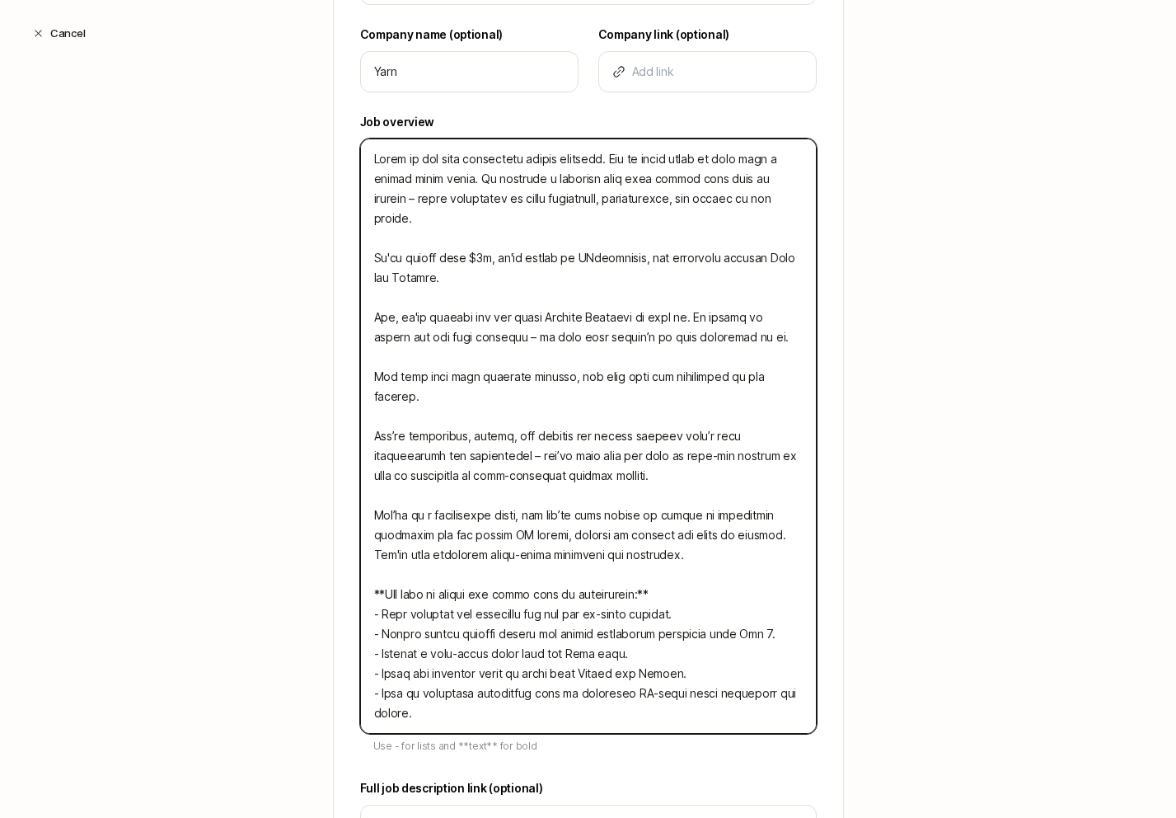
click at [422, 597] on textarea at bounding box center [588, 435] width 457 height 595
click at [531, 616] on textarea at bounding box center [588, 435] width 457 height 595
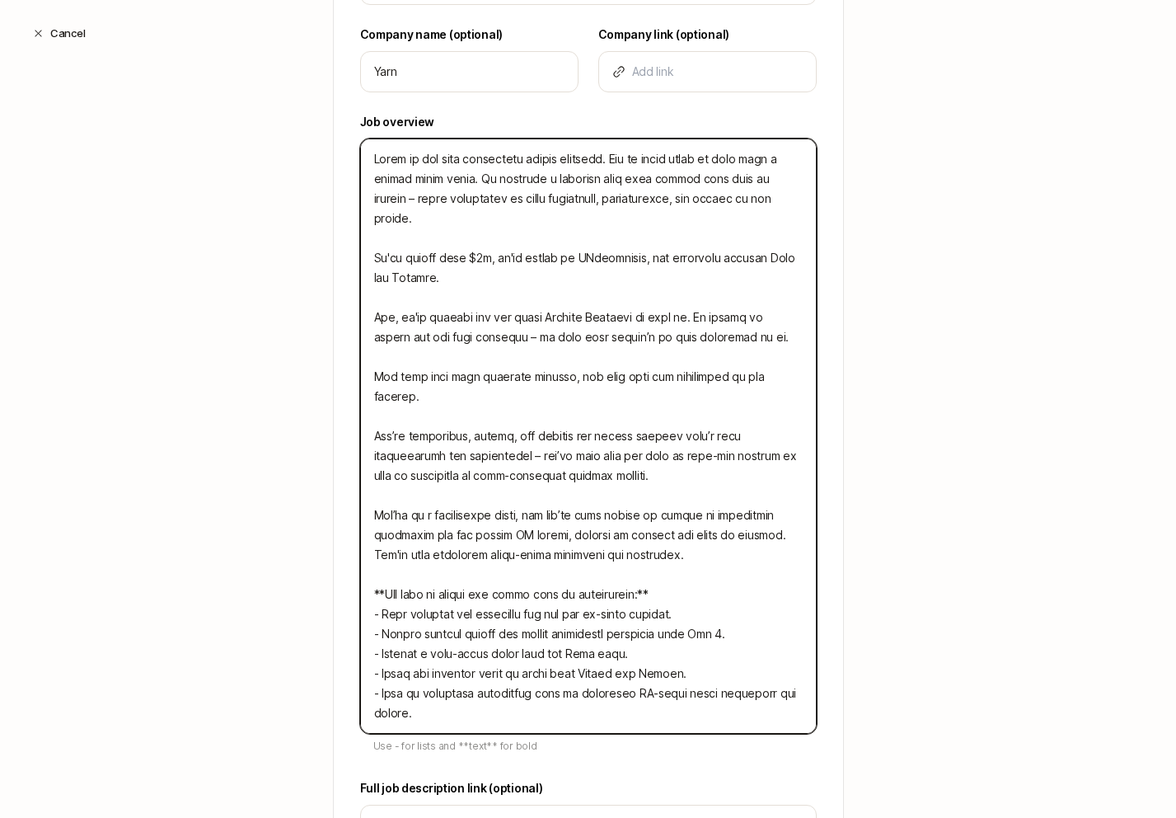
click at [425, 609] on textarea at bounding box center [588, 435] width 457 height 595
click at [505, 620] on textarea at bounding box center [588, 435] width 457 height 595
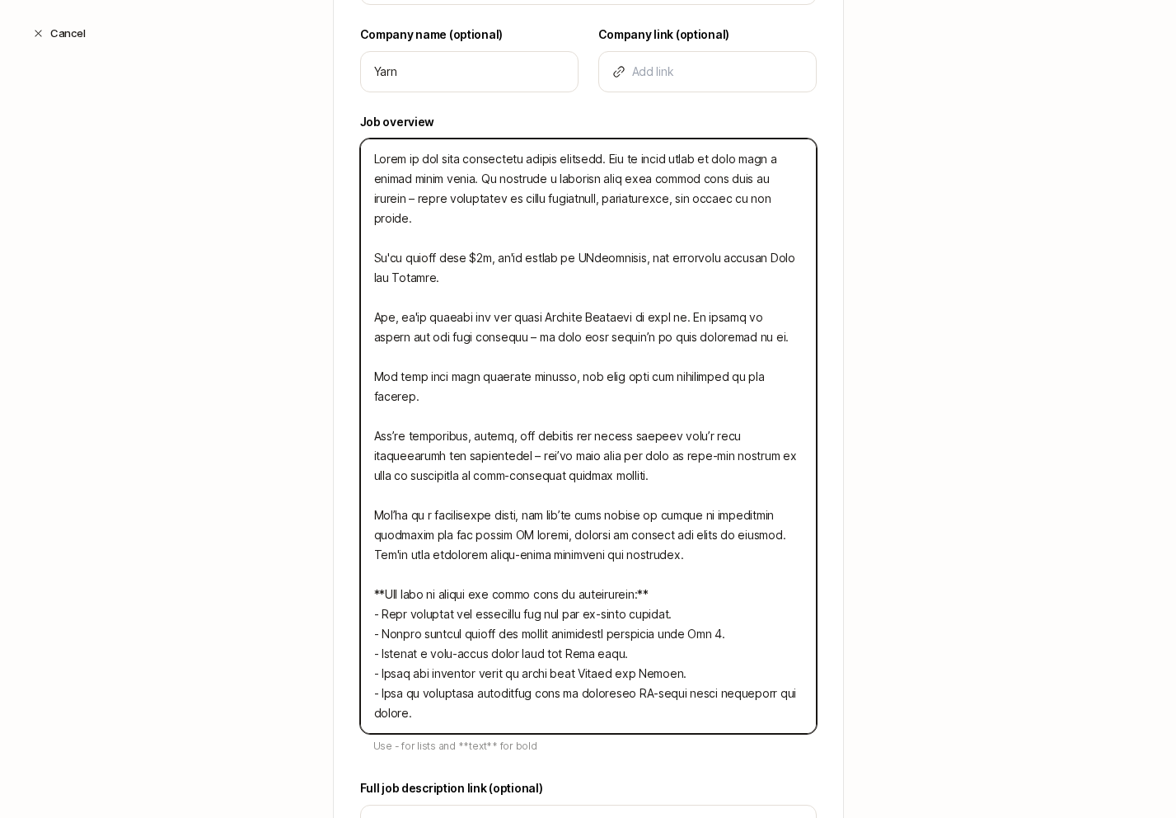
click at [505, 620] on textarea at bounding box center [588, 435] width 457 height 595
click at [503, 634] on textarea at bounding box center [588, 435] width 457 height 595
click at [487, 596] on textarea at bounding box center [588, 435] width 457 height 595
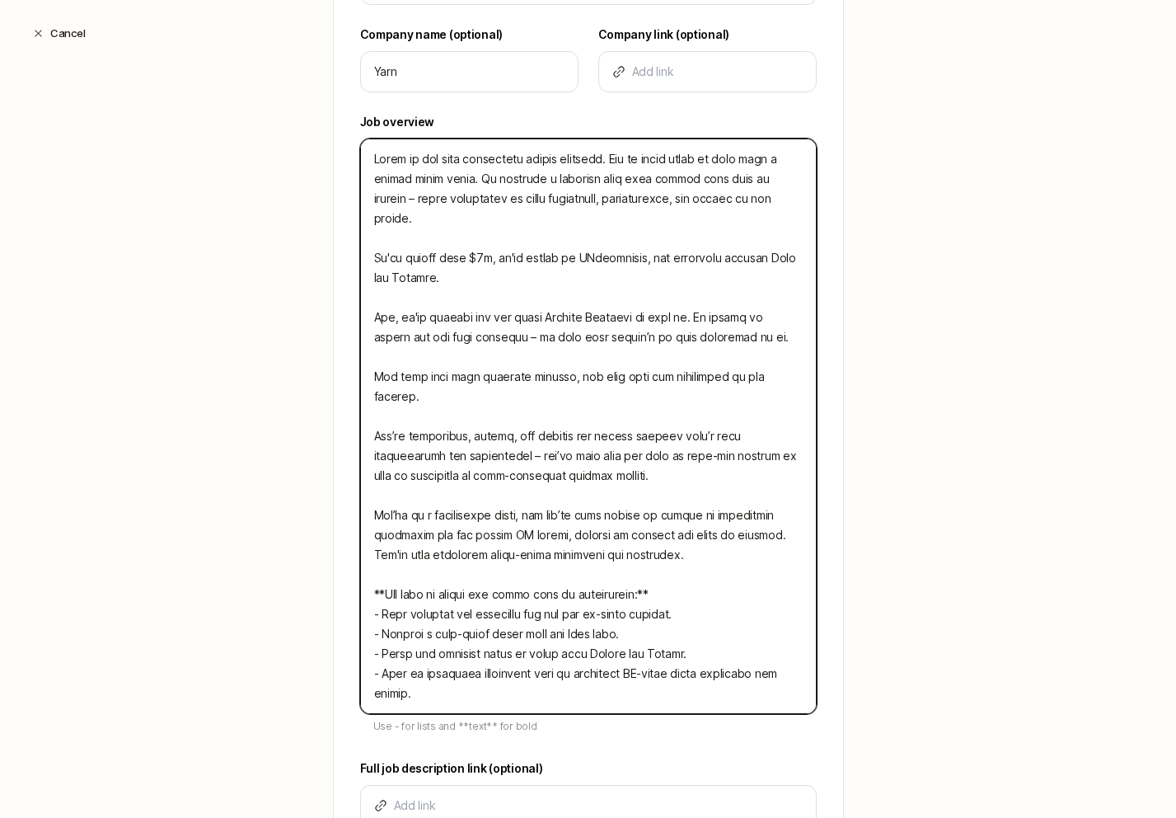
click at [499, 645] on textarea at bounding box center [588, 425] width 457 height 575
paste textarea "- Create content around the latest generative workflows with Veo 3."
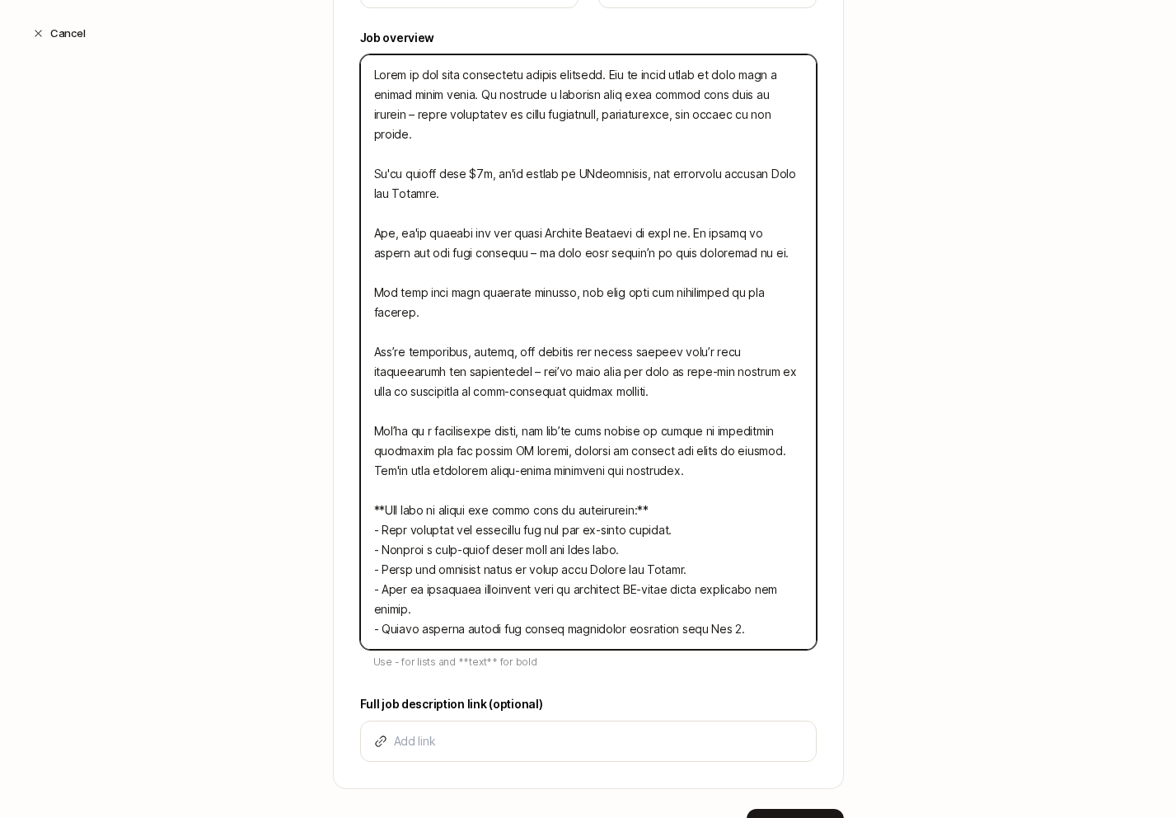
scroll to position [588, 0]
click at [516, 514] on textarea at bounding box center [588, 350] width 457 height 595
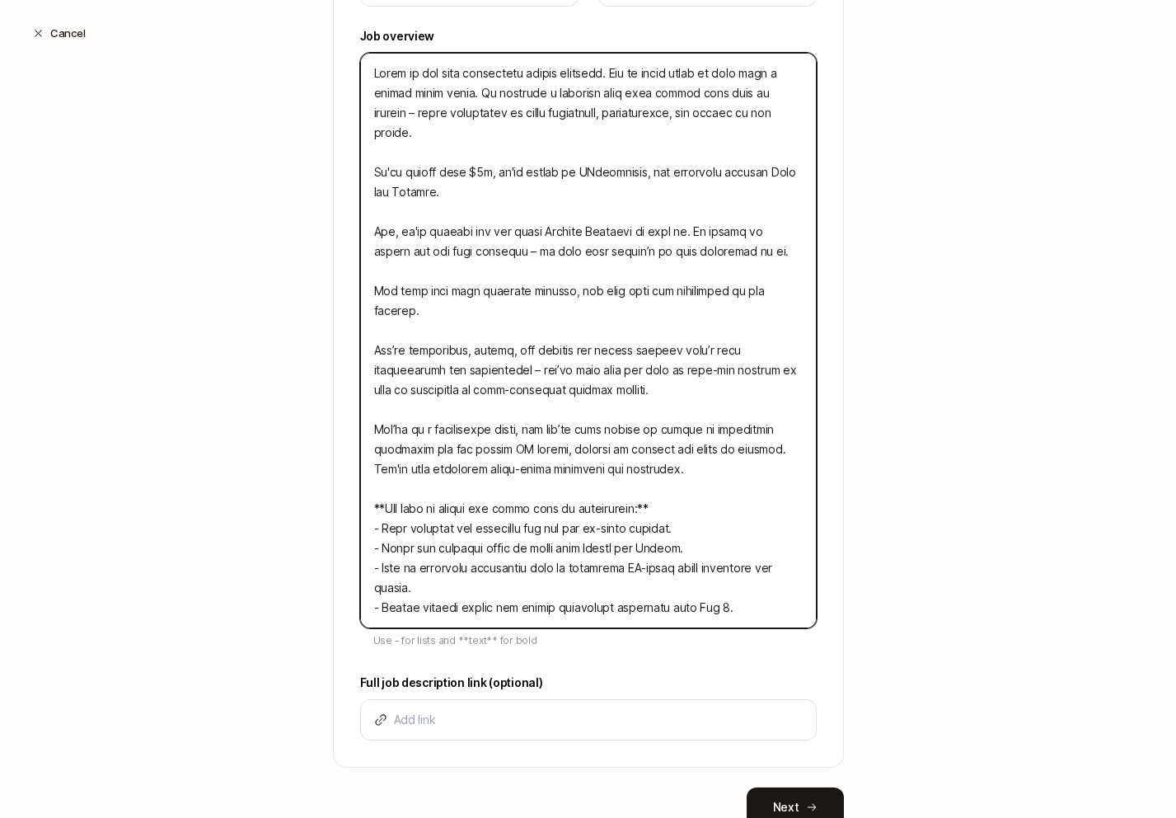
click at [703, 504] on textarea at bounding box center [588, 340] width 457 height 575
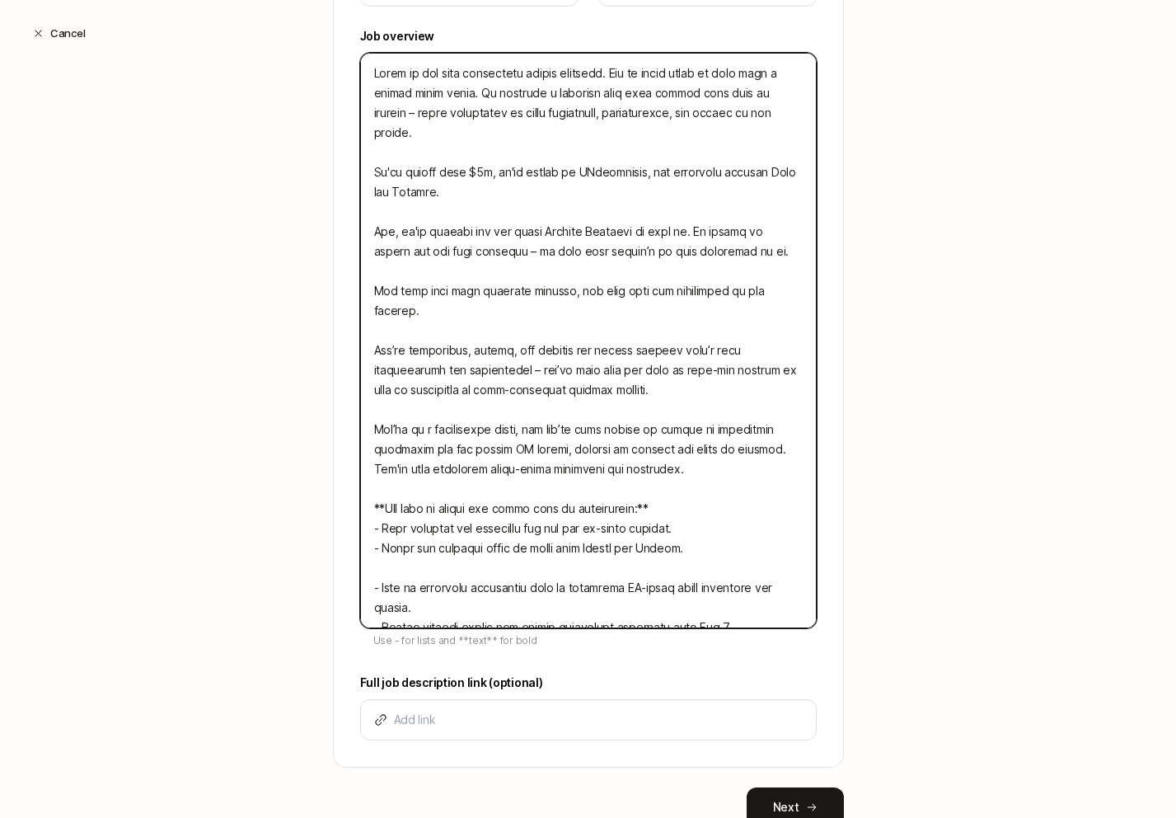
paste textarea "- Produce a case-study video with the Clay team."
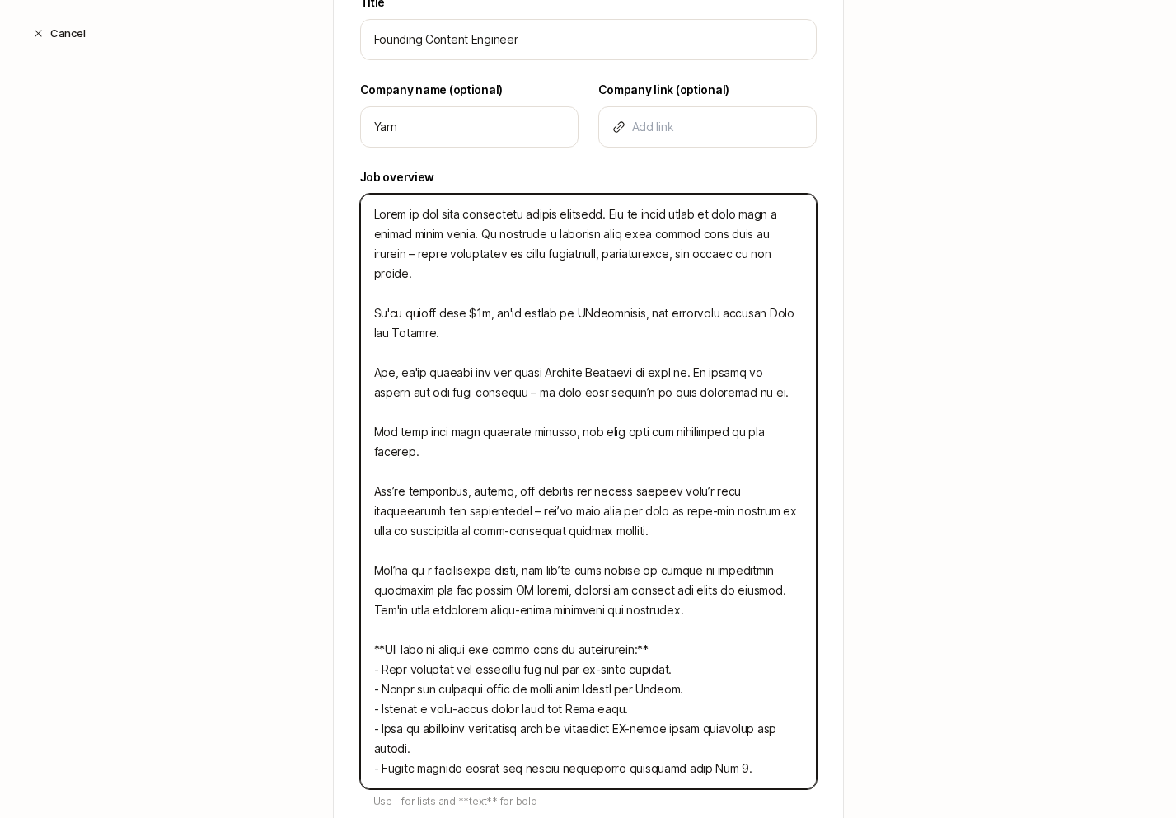
scroll to position [441, 0]
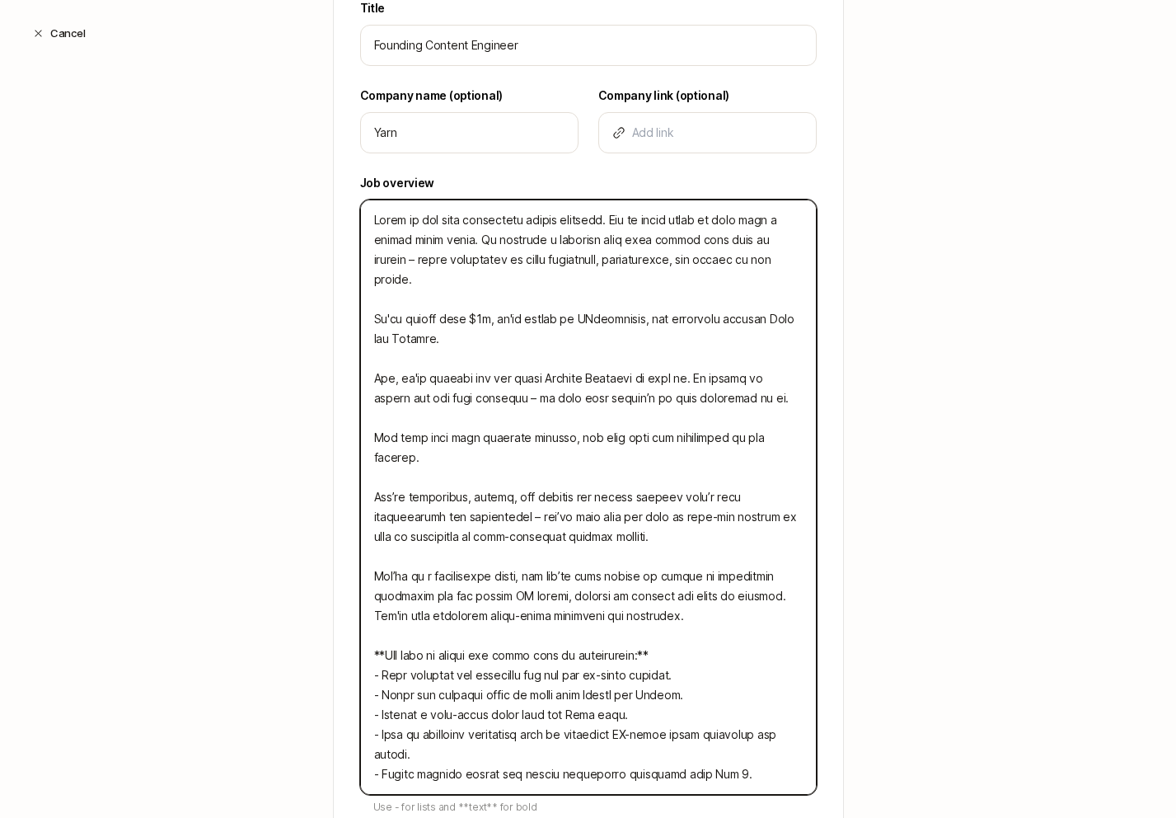
click at [641, 285] on textarea at bounding box center [588, 496] width 457 height 595
click at [631, 256] on textarea at bounding box center [588, 496] width 457 height 595
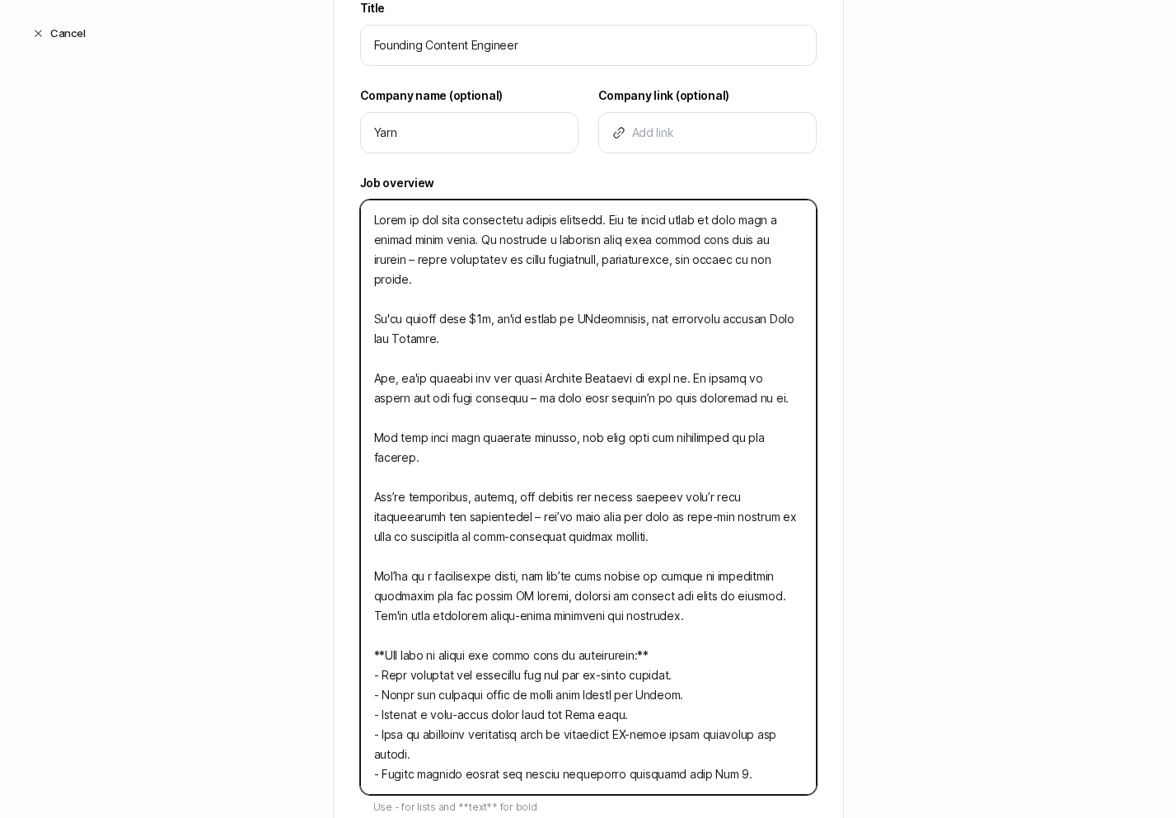
click at [631, 256] on textarea at bounding box center [588, 496] width 457 height 595
click at [476, 259] on textarea at bounding box center [588, 496] width 457 height 595
click at [603, 266] on textarea at bounding box center [588, 496] width 457 height 595
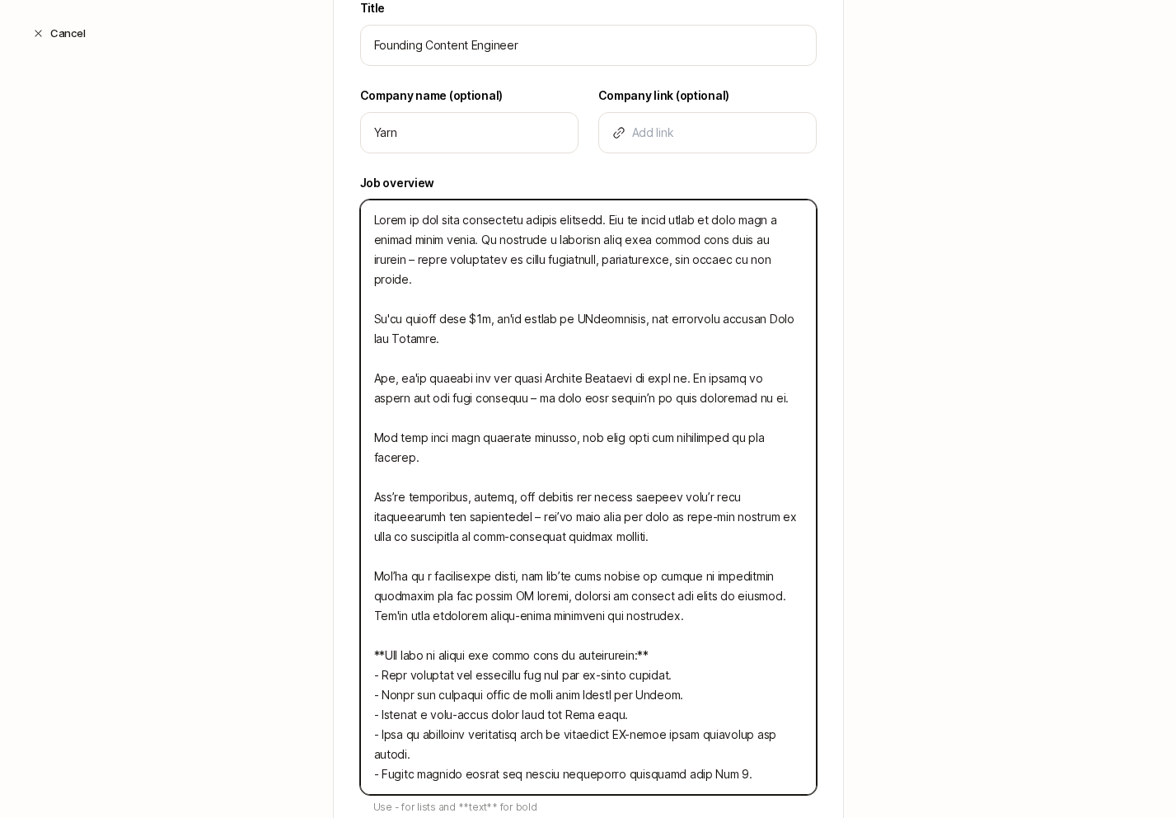
click at [603, 266] on textarea at bounding box center [588, 496] width 457 height 595
click at [564, 312] on textarea at bounding box center [588, 496] width 457 height 595
click at [392, 307] on textarea at bounding box center [588, 496] width 457 height 595
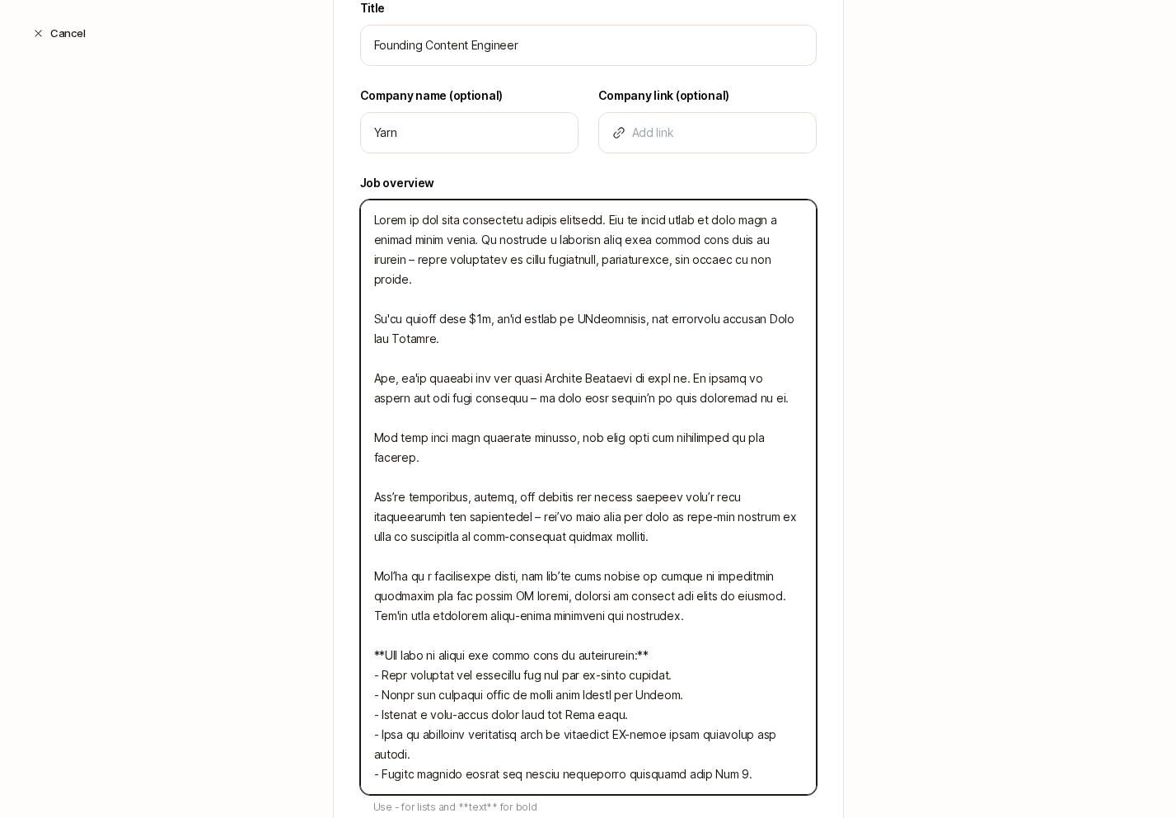
click at [503, 350] on textarea at bounding box center [588, 496] width 457 height 595
click at [502, 368] on textarea at bounding box center [588, 496] width 457 height 595
click at [501, 425] on textarea at bounding box center [588, 496] width 457 height 595
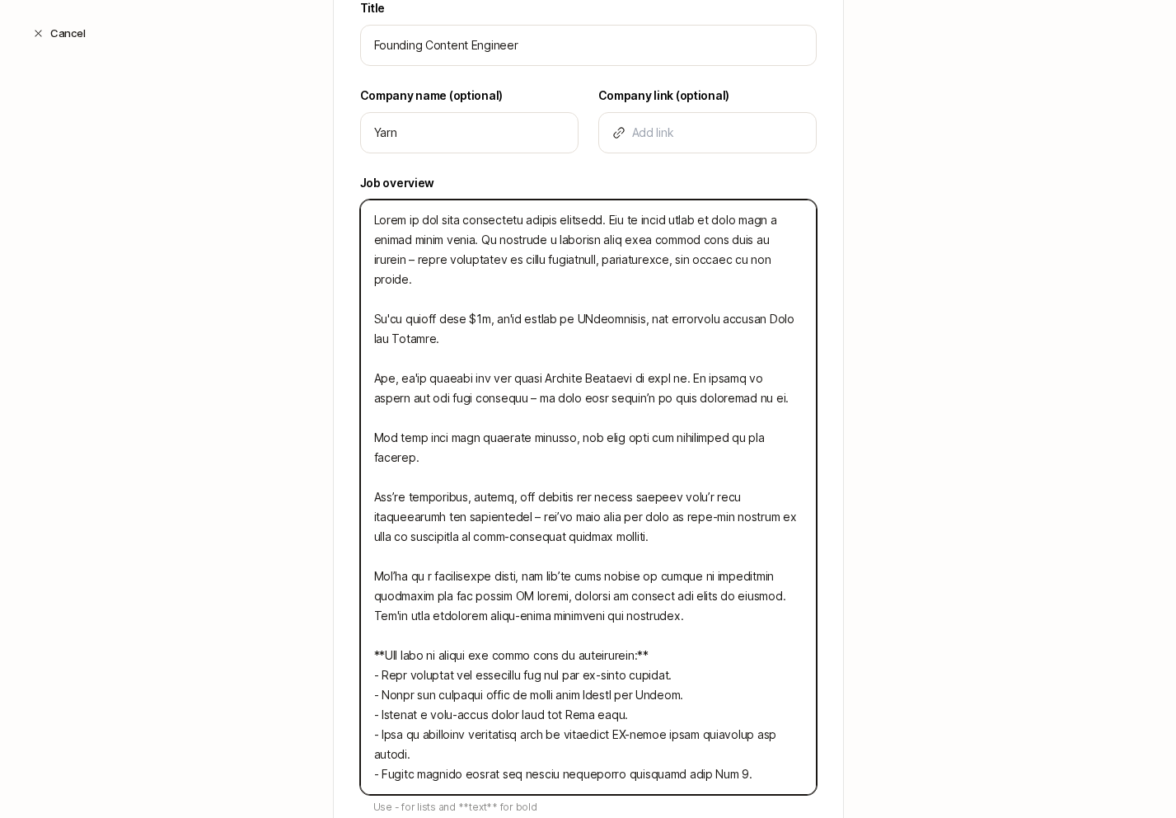
click at [501, 425] on textarea at bounding box center [588, 496] width 457 height 595
click at [519, 466] on textarea at bounding box center [588, 496] width 457 height 595
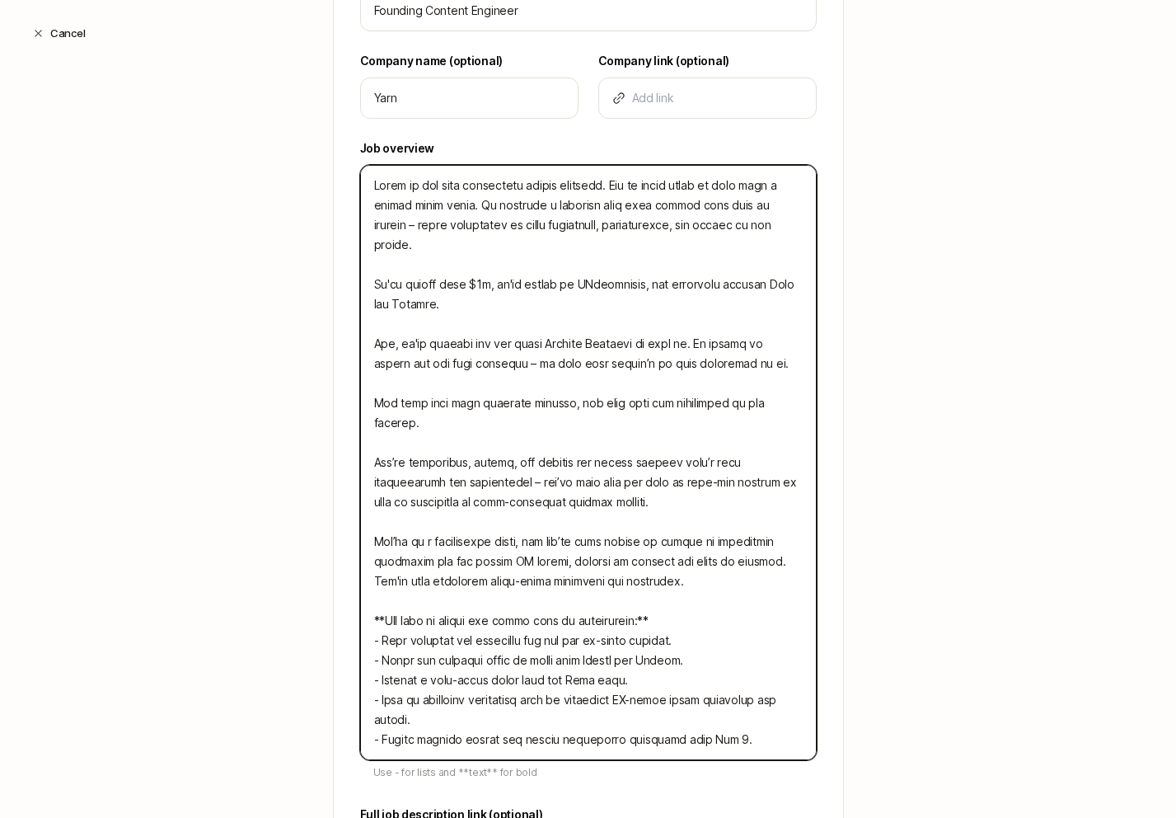
scroll to position [476, 0]
click at [519, 443] on textarea at bounding box center [588, 461] width 457 height 595
click at [502, 393] on textarea at bounding box center [588, 461] width 457 height 595
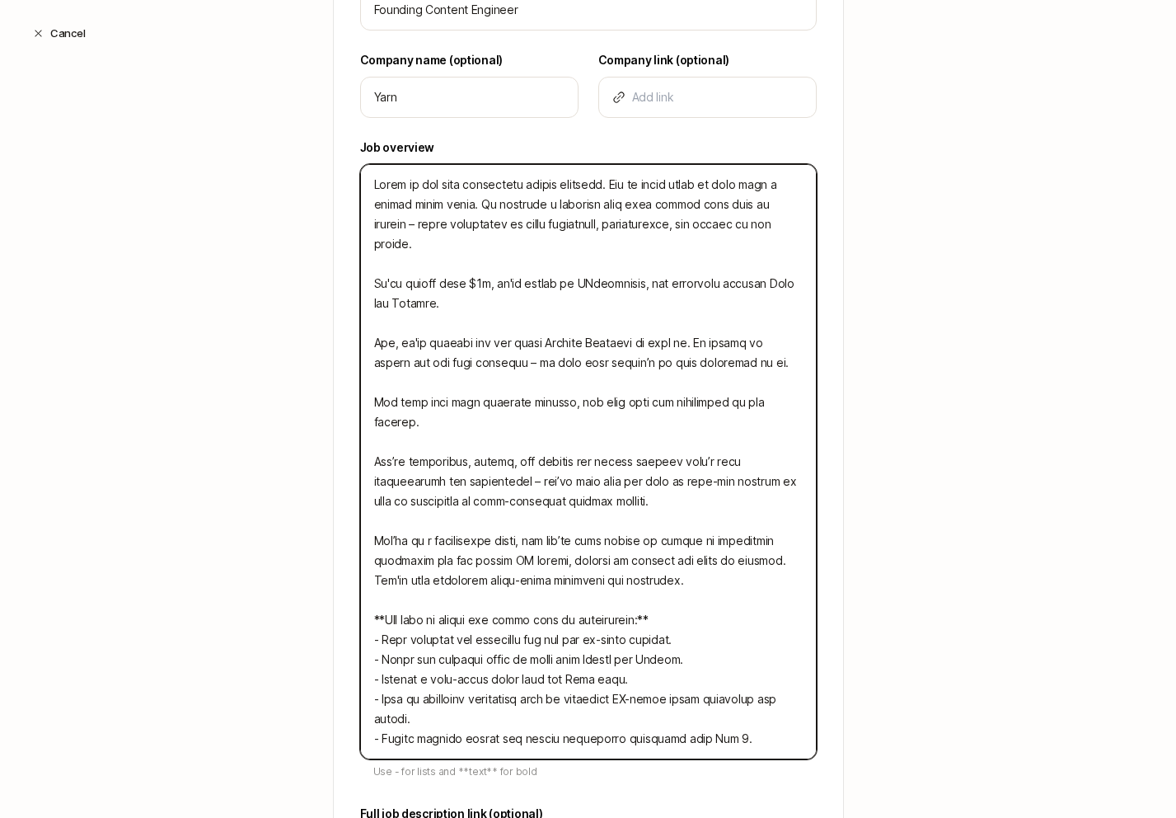
click at [502, 393] on textarea at bounding box center [588, 461] width 457 height 595
click at [498, 383] on textarea at bounding box center [588, 461] width 457 height 595
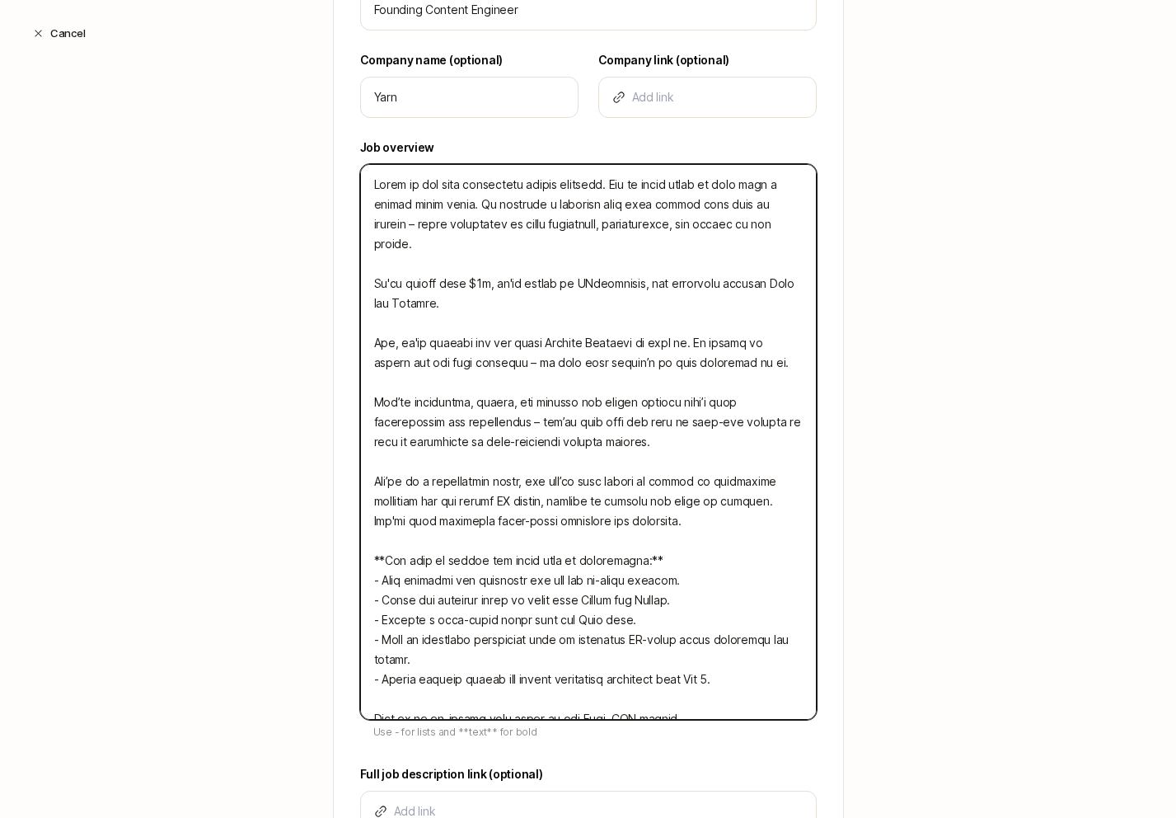
click at [594, 432] on textarea at bounding box center [588, 442] width 457 height 556
click at [589, 400] on textarea at bounding box center [588, 442] width 457 height 556
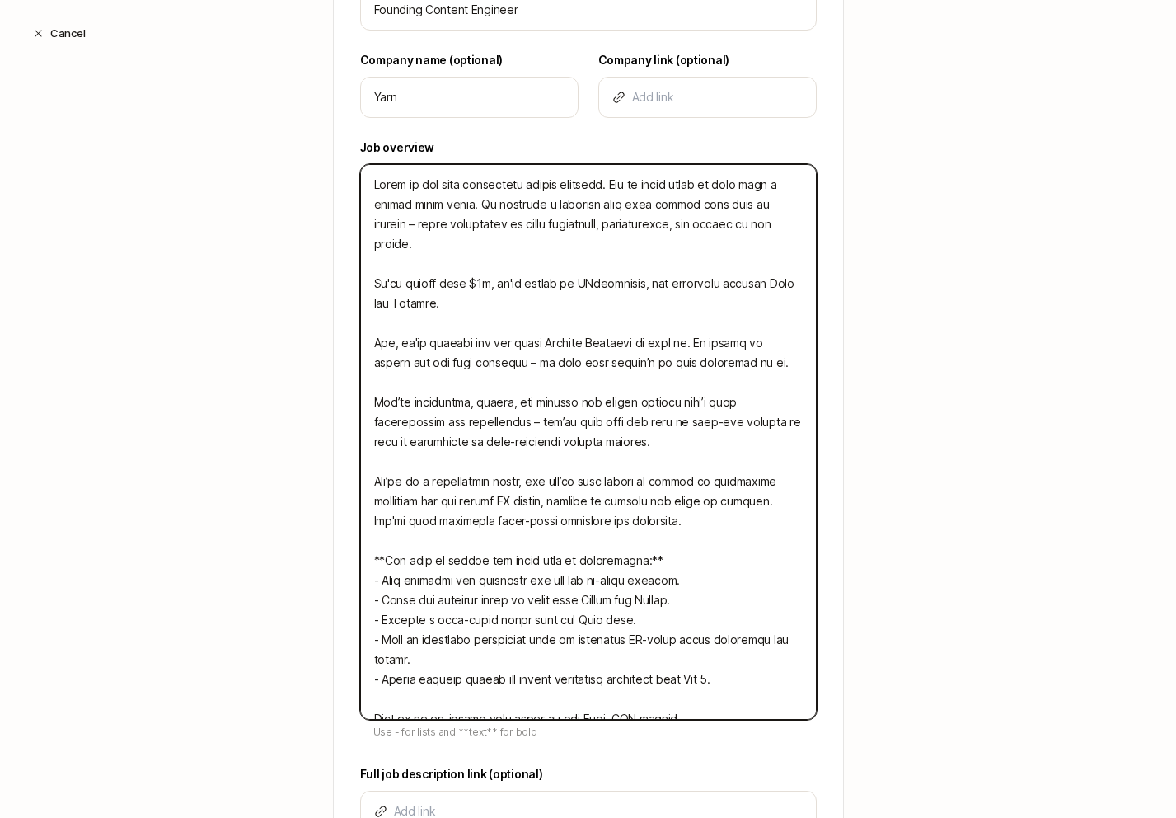
click at [589, 400] on textarea at bounding box center [588, 442] width 457 height 556
click at [639, 419] on textarea at bounding box center [588, 442] width 457 height 556
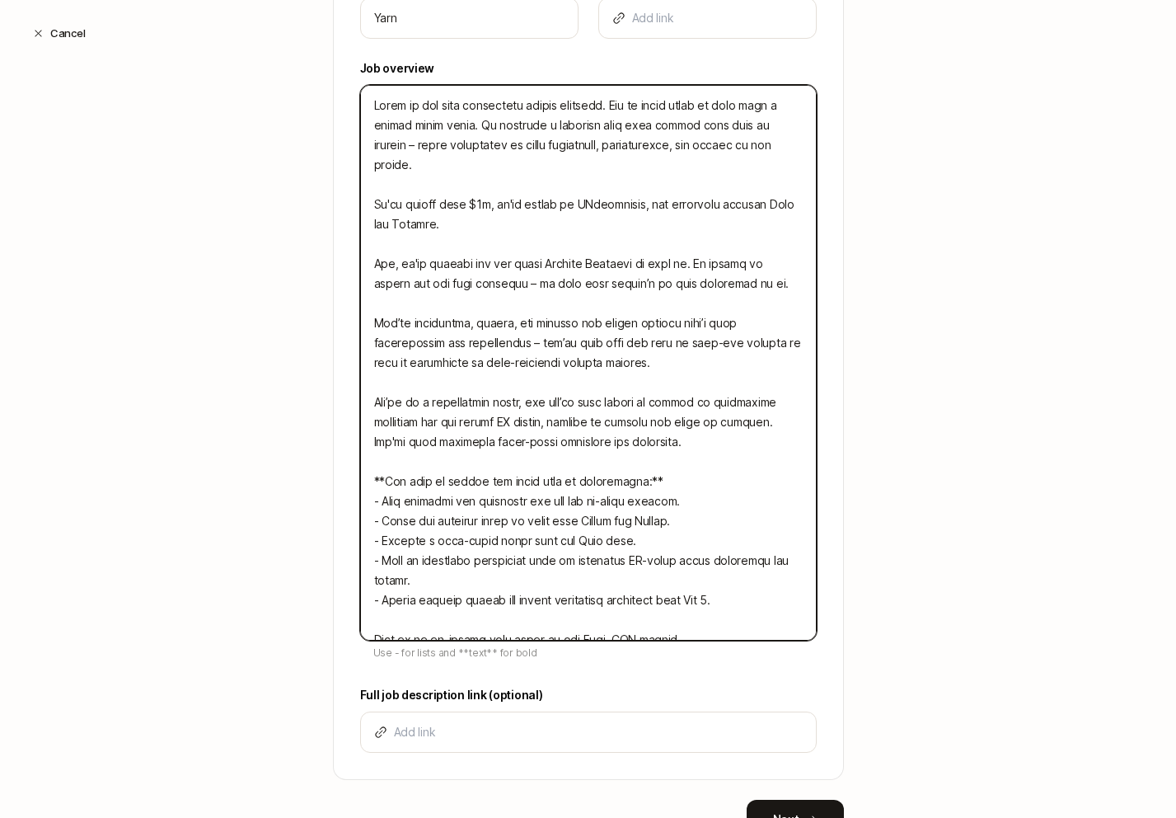
click at [594, 392] on textarea at bounding box center [588, 363] width 457 height 556
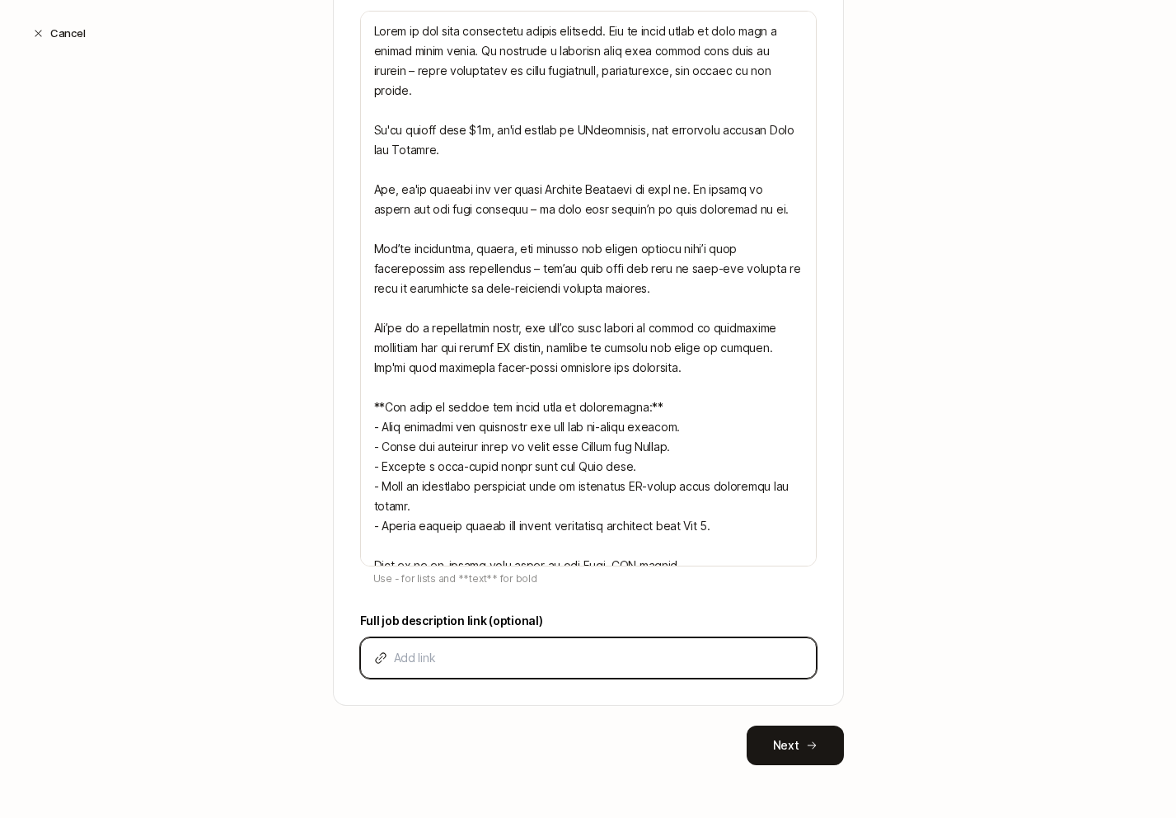
click at [537, 657] on input at bounding box center [598, 658] width 409 height 20
paste input "[URL][DOMAIN_NAME]"
click at [812, 753] on button "Next" at bounding box center [795, 745] width 97 height 40
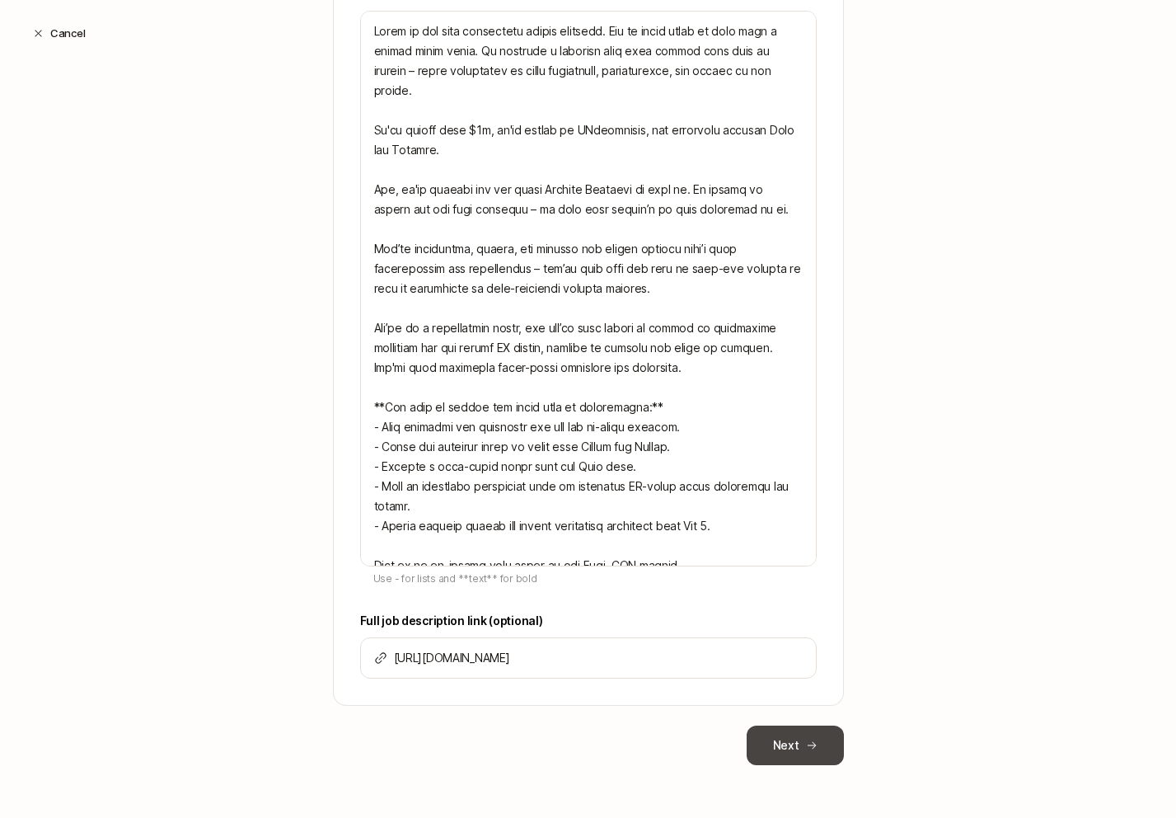
scroll to position [0, 0]
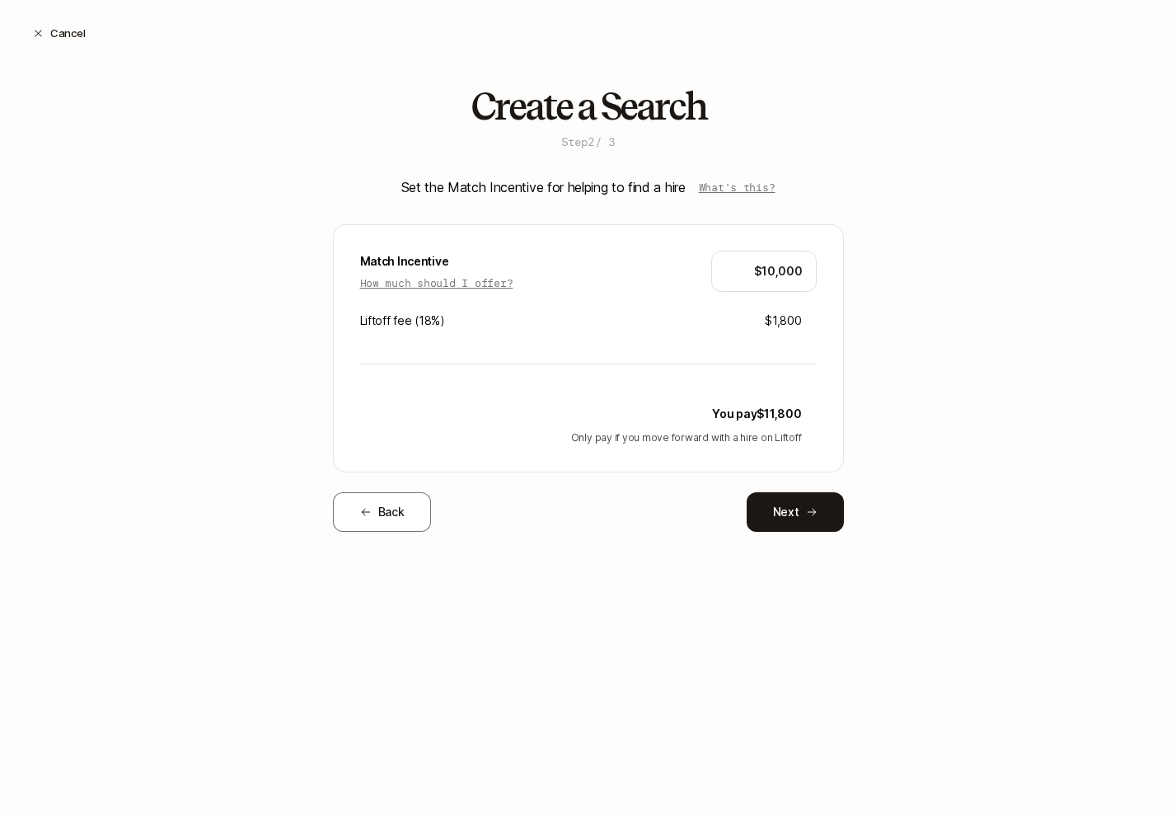
click at [763, 442] on p "Only pay if you move forward with a hire on Liftoff" at bounding box center [581, 437] width 442 height 15
click at [796, 500] on button "Next" at bounding box center [795, 512] width 97 height 40
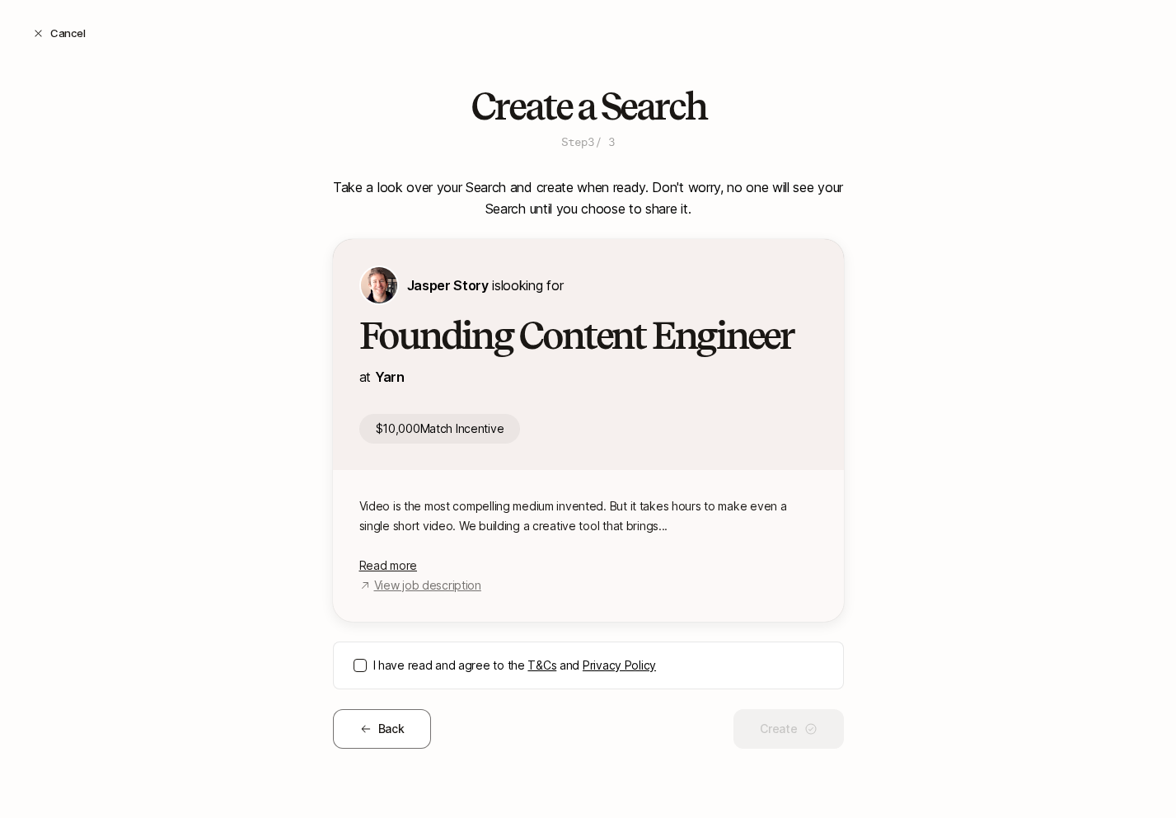
click at [430, 666] on label "I have read and agree to the T&Cs and Privacy Policy" at bounding box center [598, 665] width 450 height 20
click at [367, 666] on button "I have read and agree to the T&Cs and Privacy Policy" at bounding box center [360, 665] width 13 height 13
click at [795, 720] on button "Create" at bounding box center [789, 729] width 110 height 40
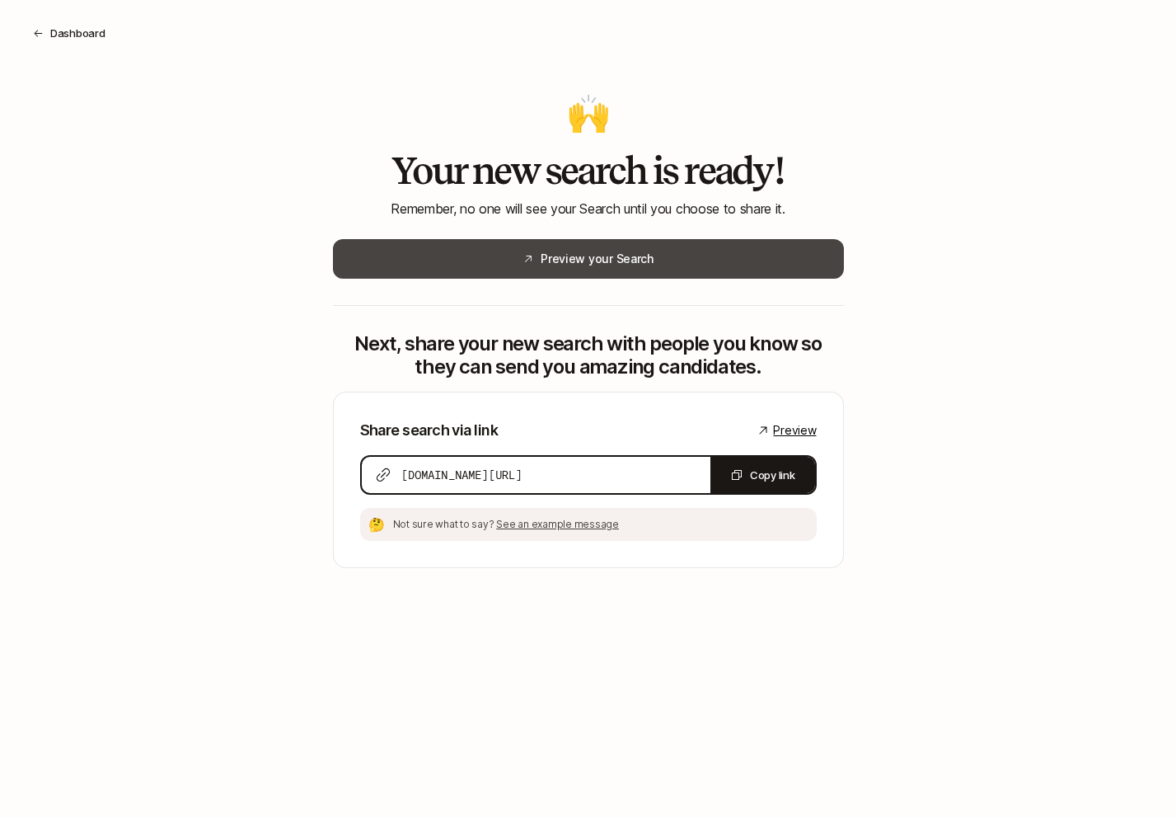
click at [634, 266] on button "Preview your Search" at bounding box center [588, 259] width 511 height 40
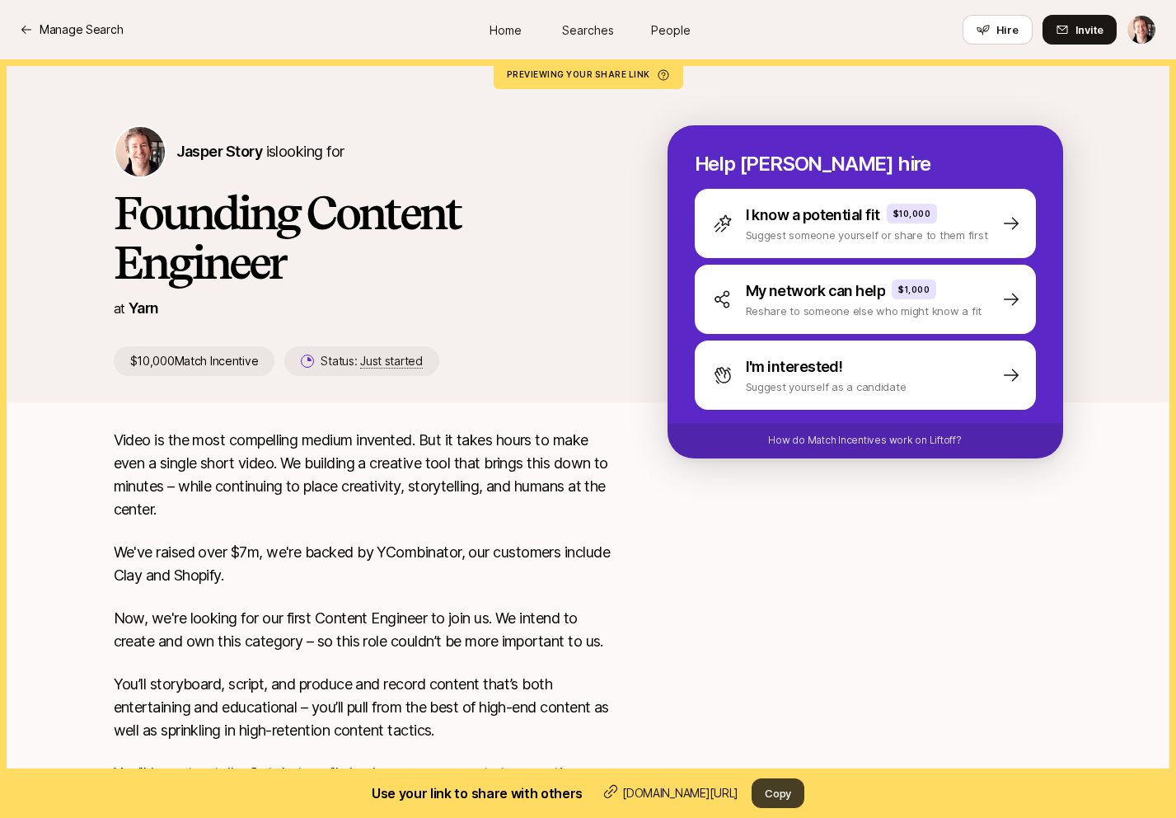
click at [795, 803] on button "Copy" at bounding box center [778, 793] width 53 height 30
click at [781, 792] on button "Copy" at bounding box center [778, 793] width 53 height 30
click at [784, 782] on button "Copy" at bounding box center [778, 793] width 53 height 30
